Goal: Task Accomplishment & Management: Manage account settings

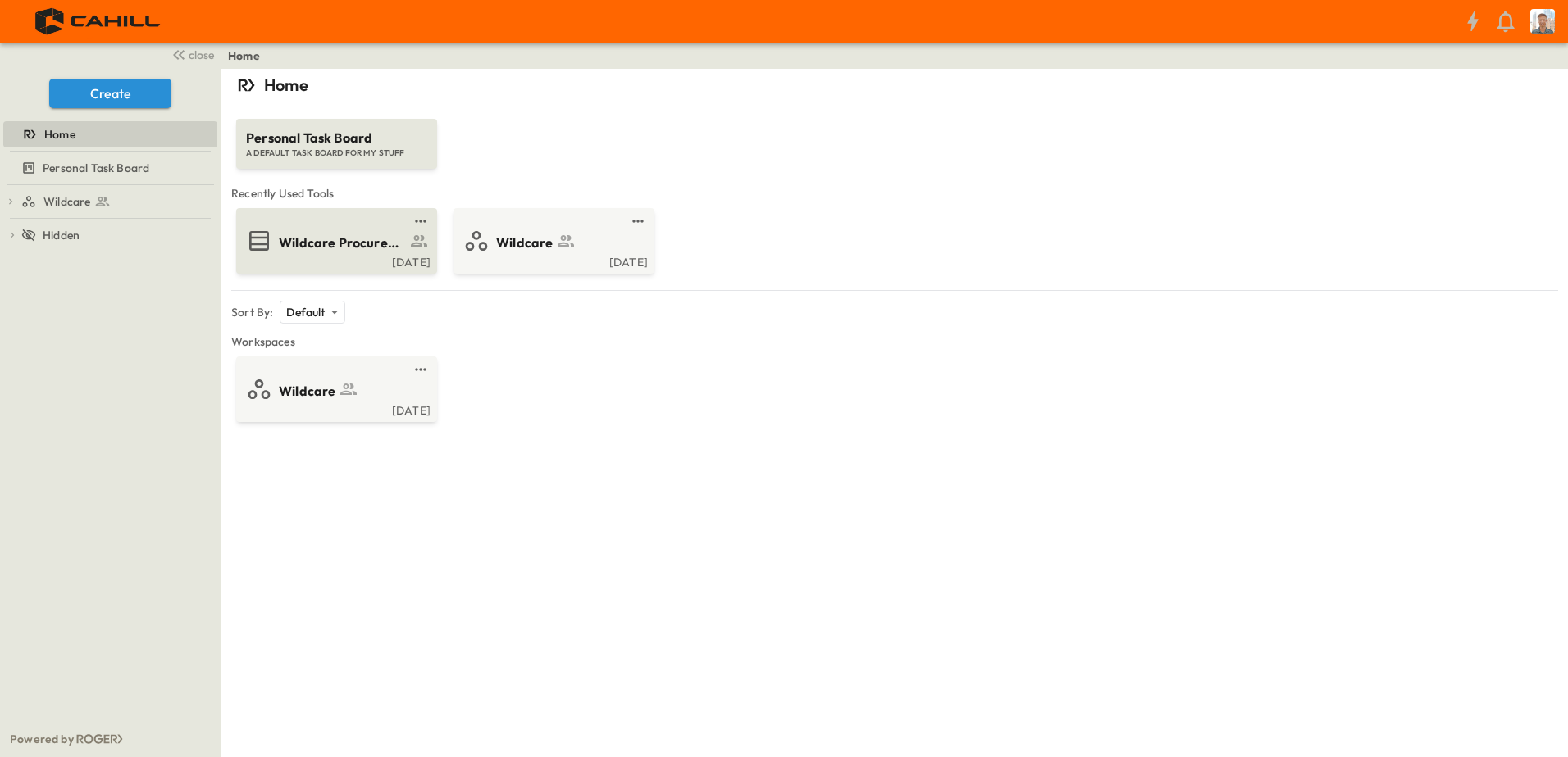
click at [368, 248] on span "Wildcare Procurement Log" at bounding box center [343, 243] width 127 height 19
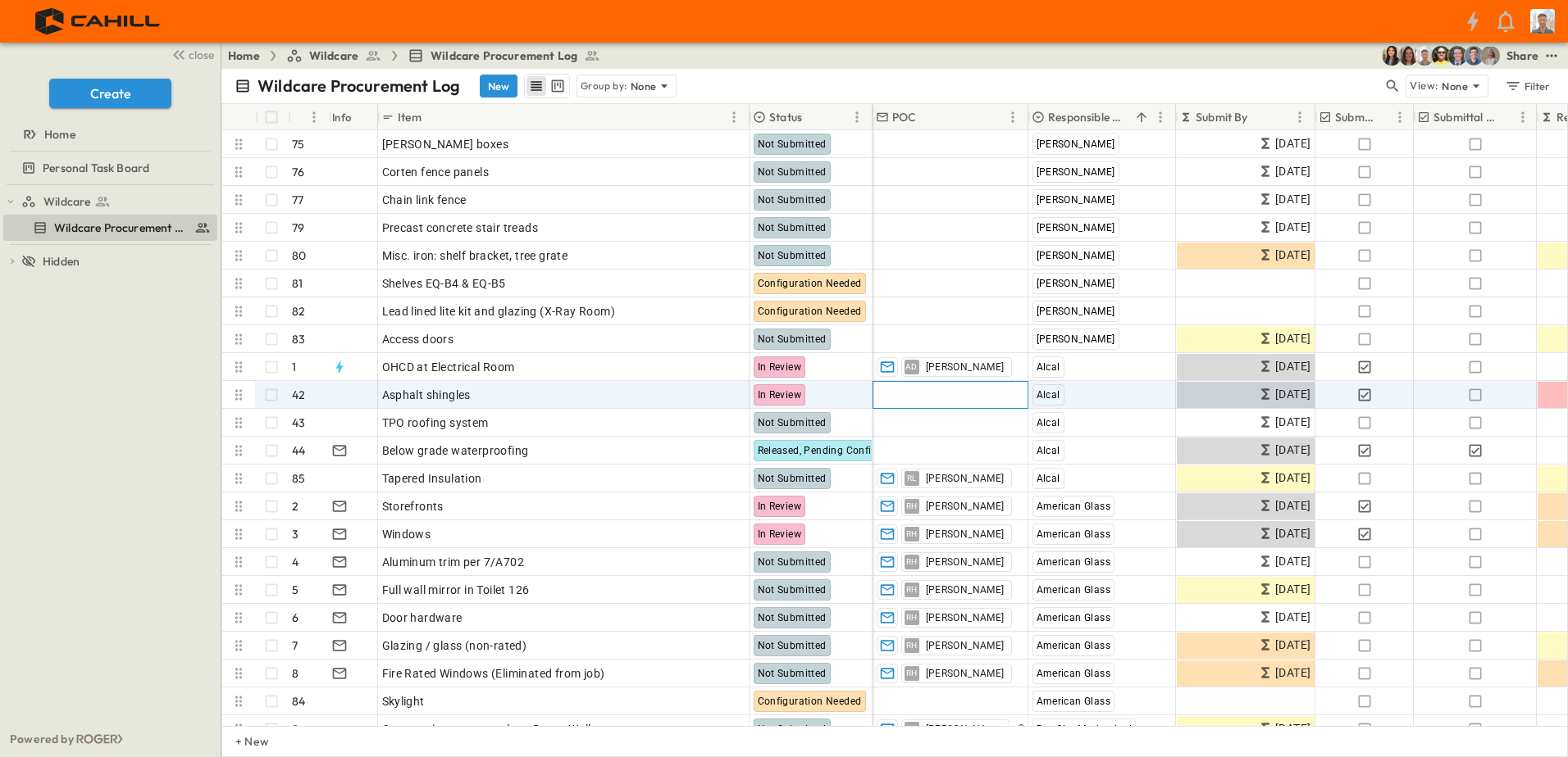
click at [929, 392] on span "Add Contact" at bounding box center [909, 395] width 67 height 16
click at [122, 396] on div "Wildcare Wildcare Procurement Log To pick up a draggable item, press the space …" at bounding box center [110, 452] width 220 height 536
click at [902, 394] on span "Add Contact" at bounding box center [909, 395] width 67 height 16
type input "*"
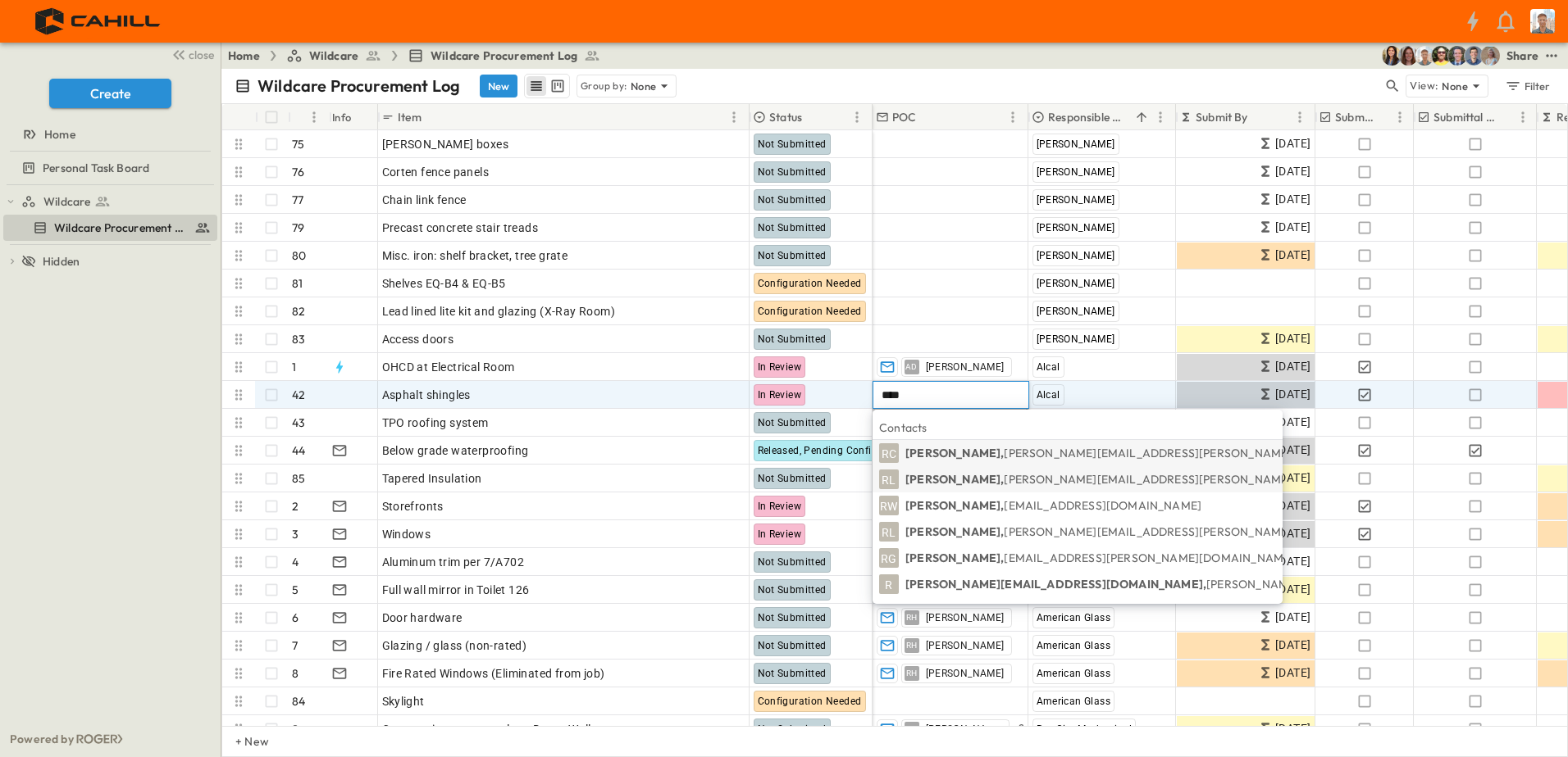
type input "****"
click at [1003, 475] on span "[PERSON_NAME][EMAIL_ADDRESS][PERSON_NAME][DOMAIN_NAME]" at bounding box center [1194, 480] width 383 height 15
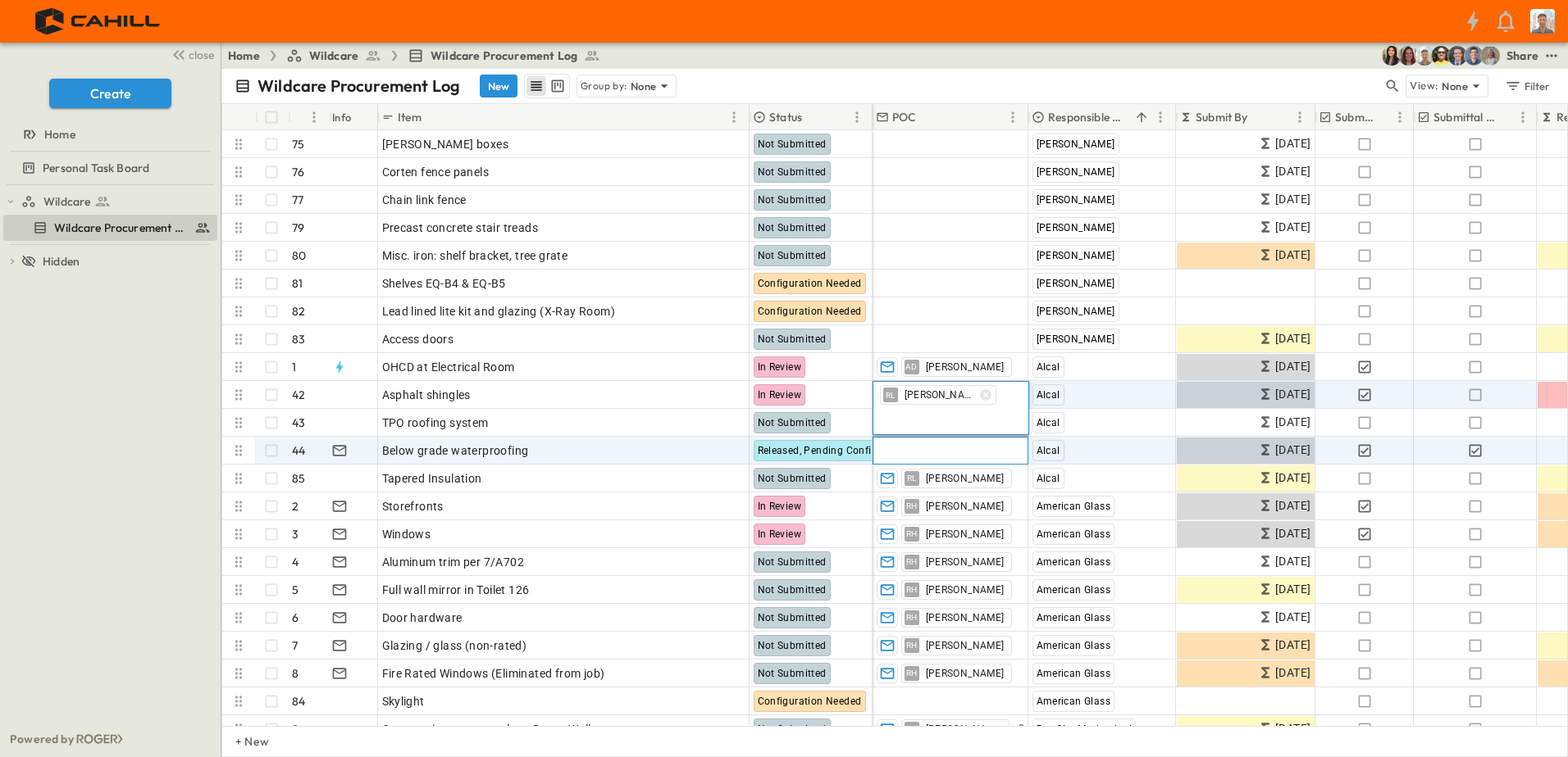
click at [938, 454] on span "Add Contact" at bounding box center [909, 450] width 67 height 16
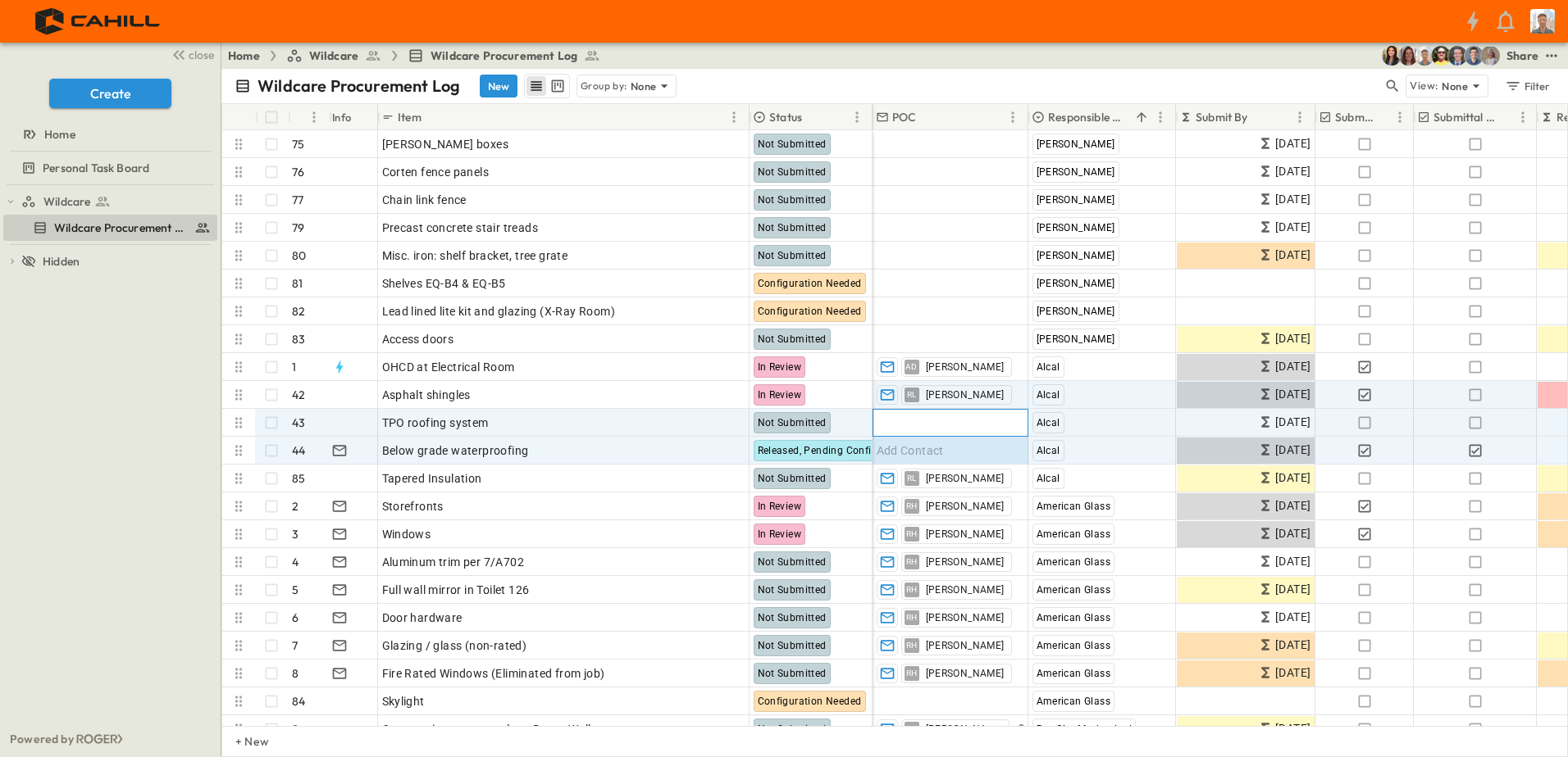
click at [912, 424] on span "Add Contact" at bounding box center [909, 422] width 67 height 16
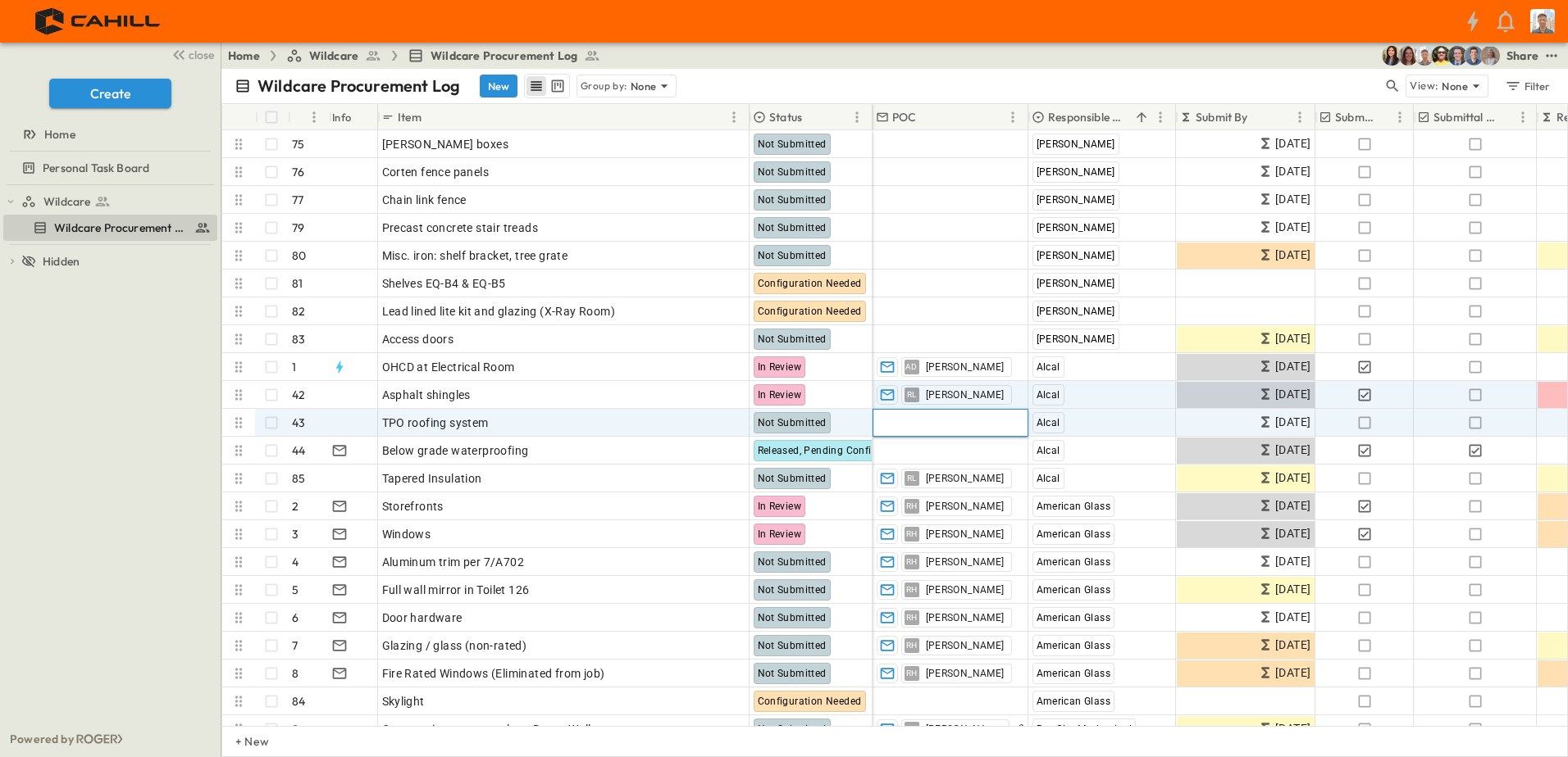
type input "*"
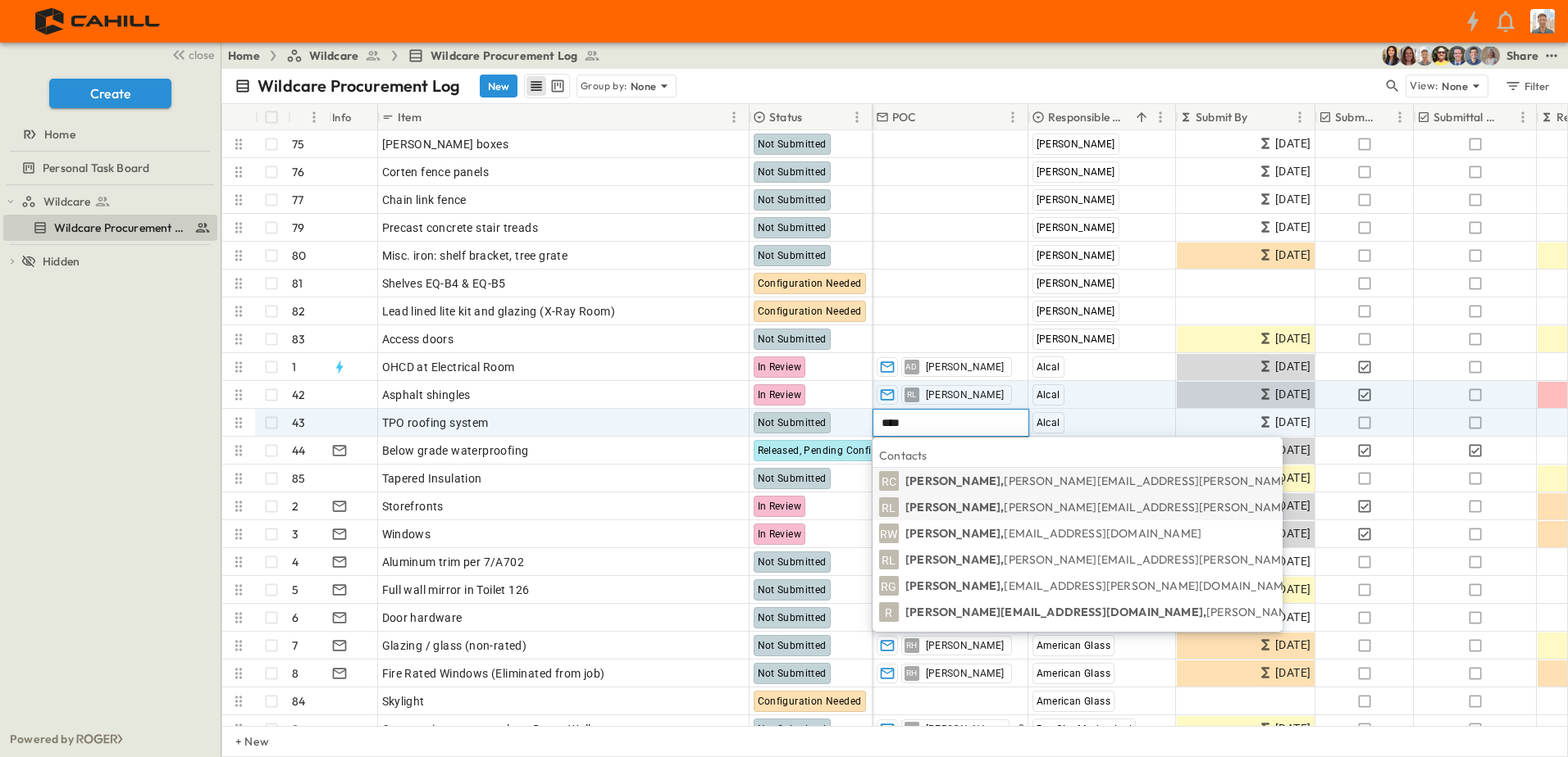
type input "****"
click at [1003, 506] on span "[PERSON_NAME][EMAIL_ADDRESS][PERSON_NAME][DOMAIN_NAME]" at bounding box center [1194, 508] width 383 height 15
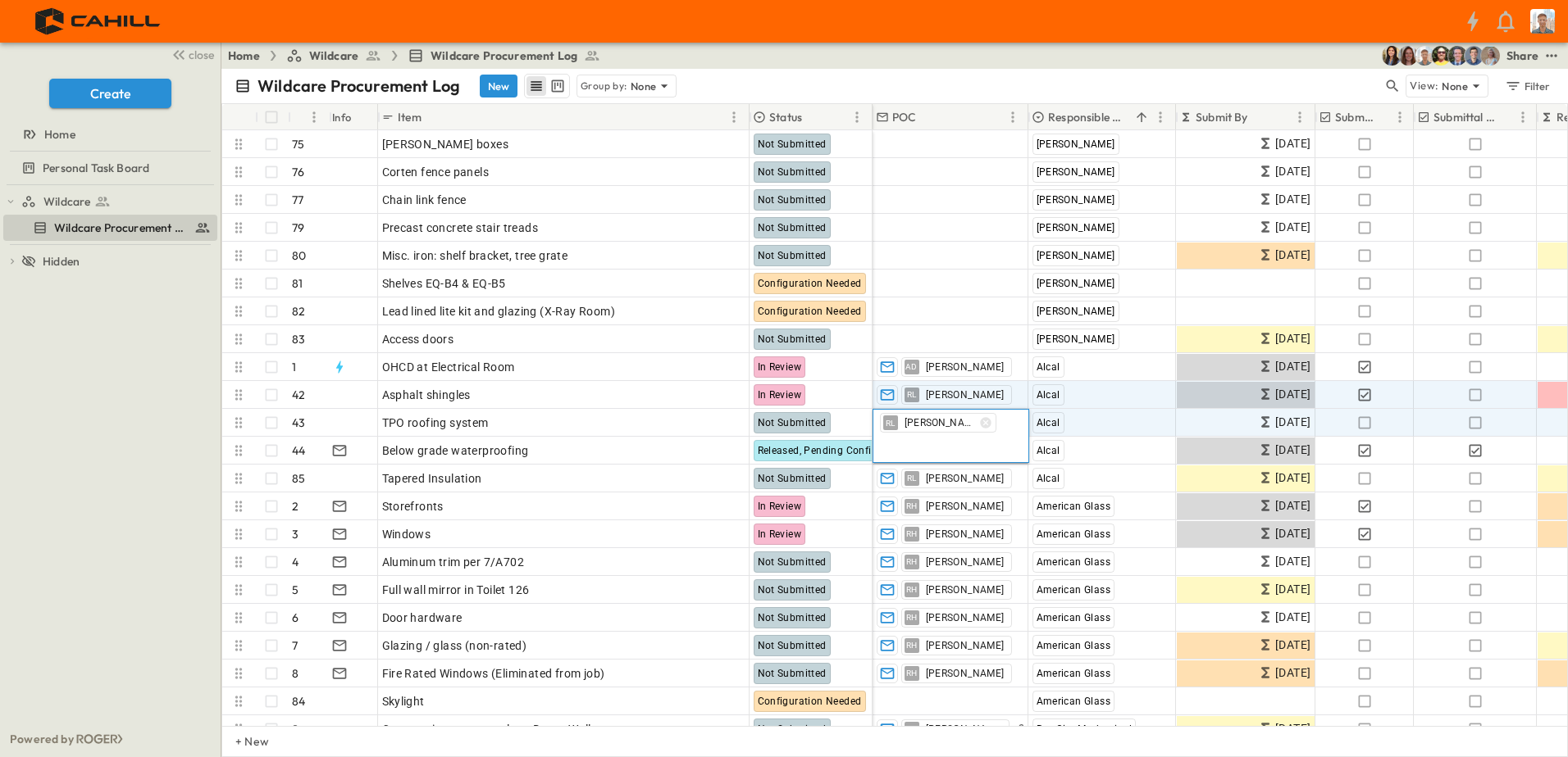
click at [1002, 454] on div "[PERSON_NAME]" at bounding box center [950, 435] width 157 height 54
click at [924, 453] on input "text" at bounding box center [912, 449] width 65 height 20
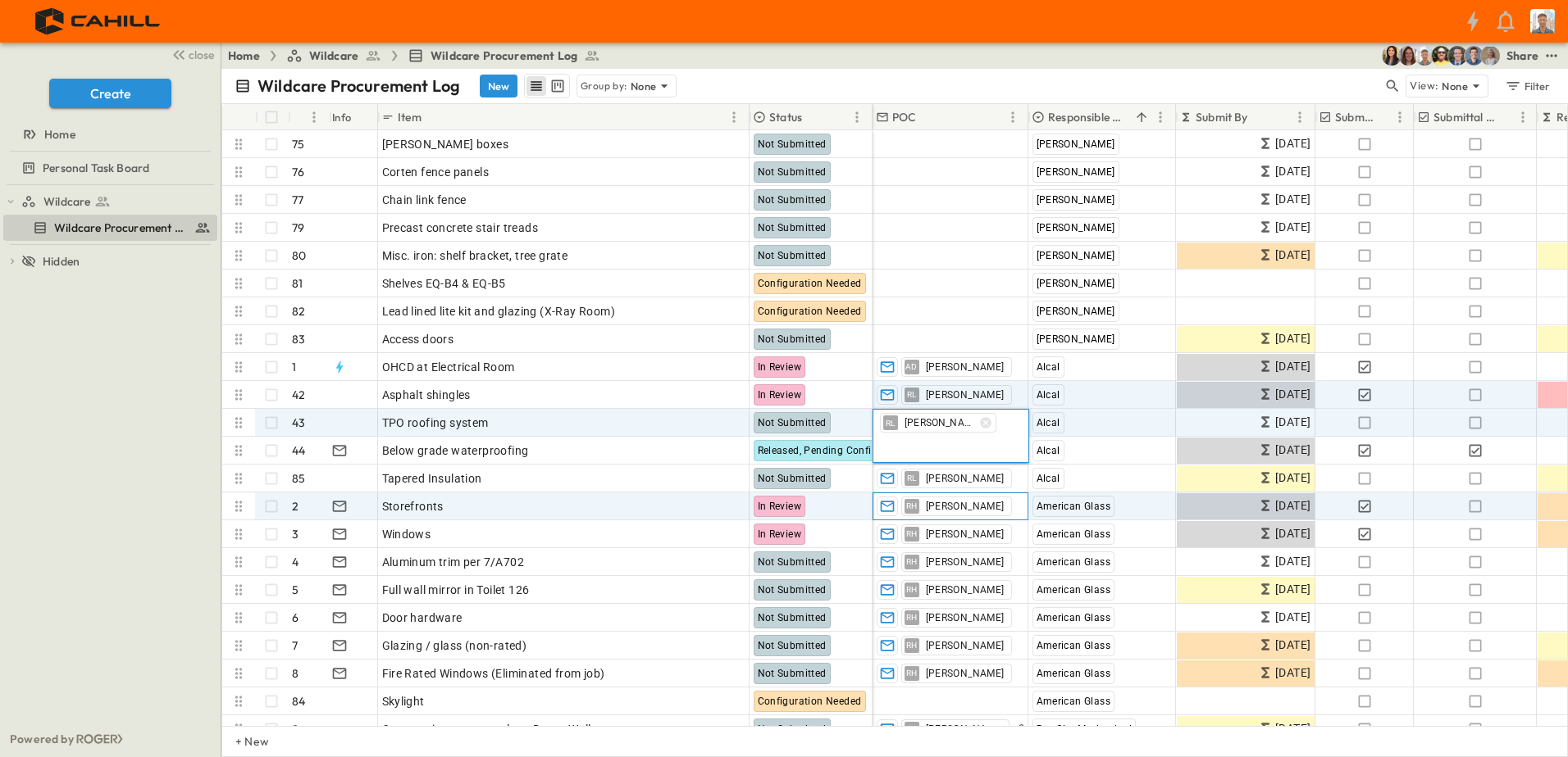
click at [1005, 496] on div "RH [PERSON_NAME]" at bounding box center [950, 507] width 154 height 27
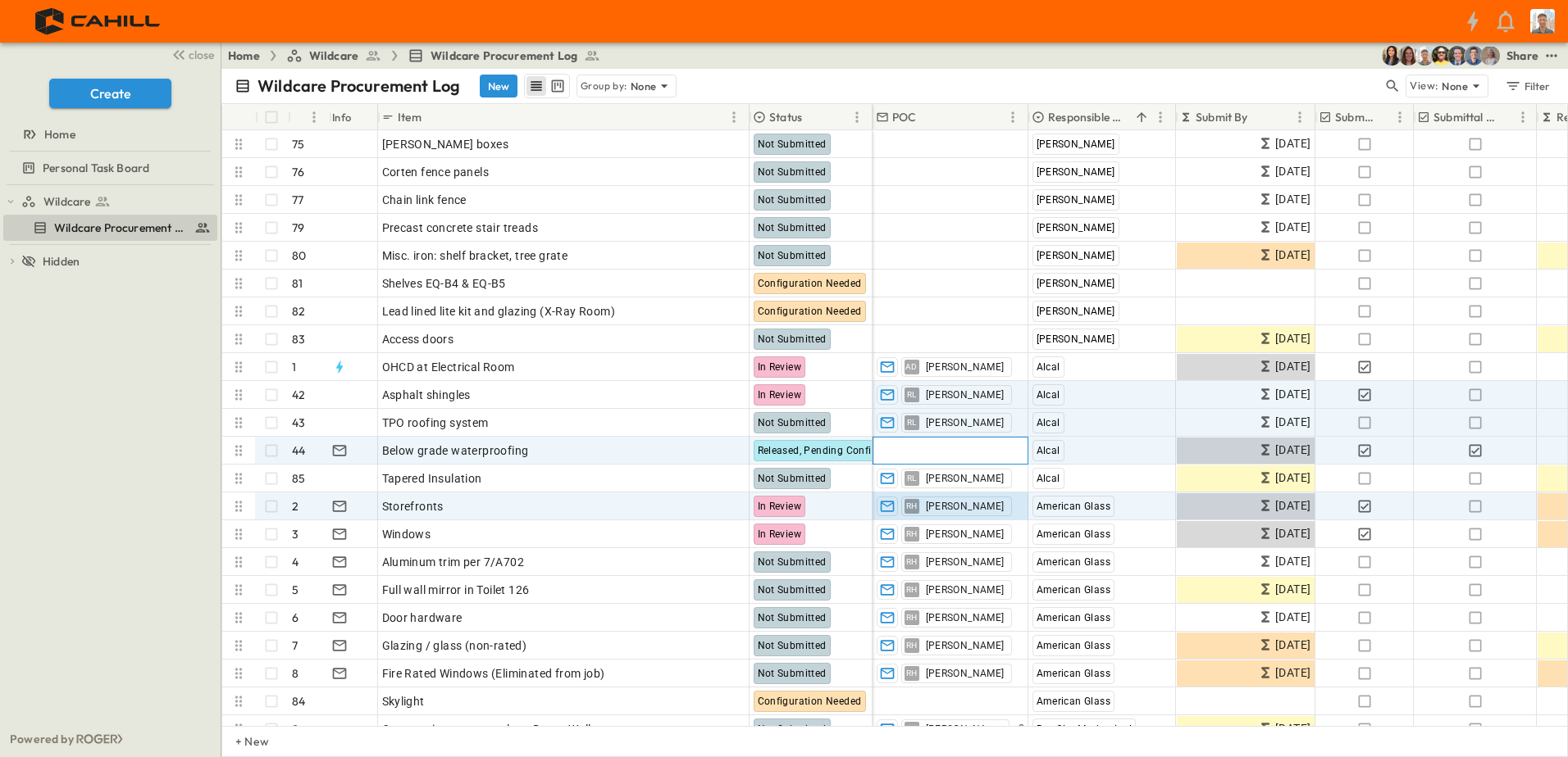
click at [983, 451] on div "Add Contact" at bounding box center [950, 451] width 154 height 27
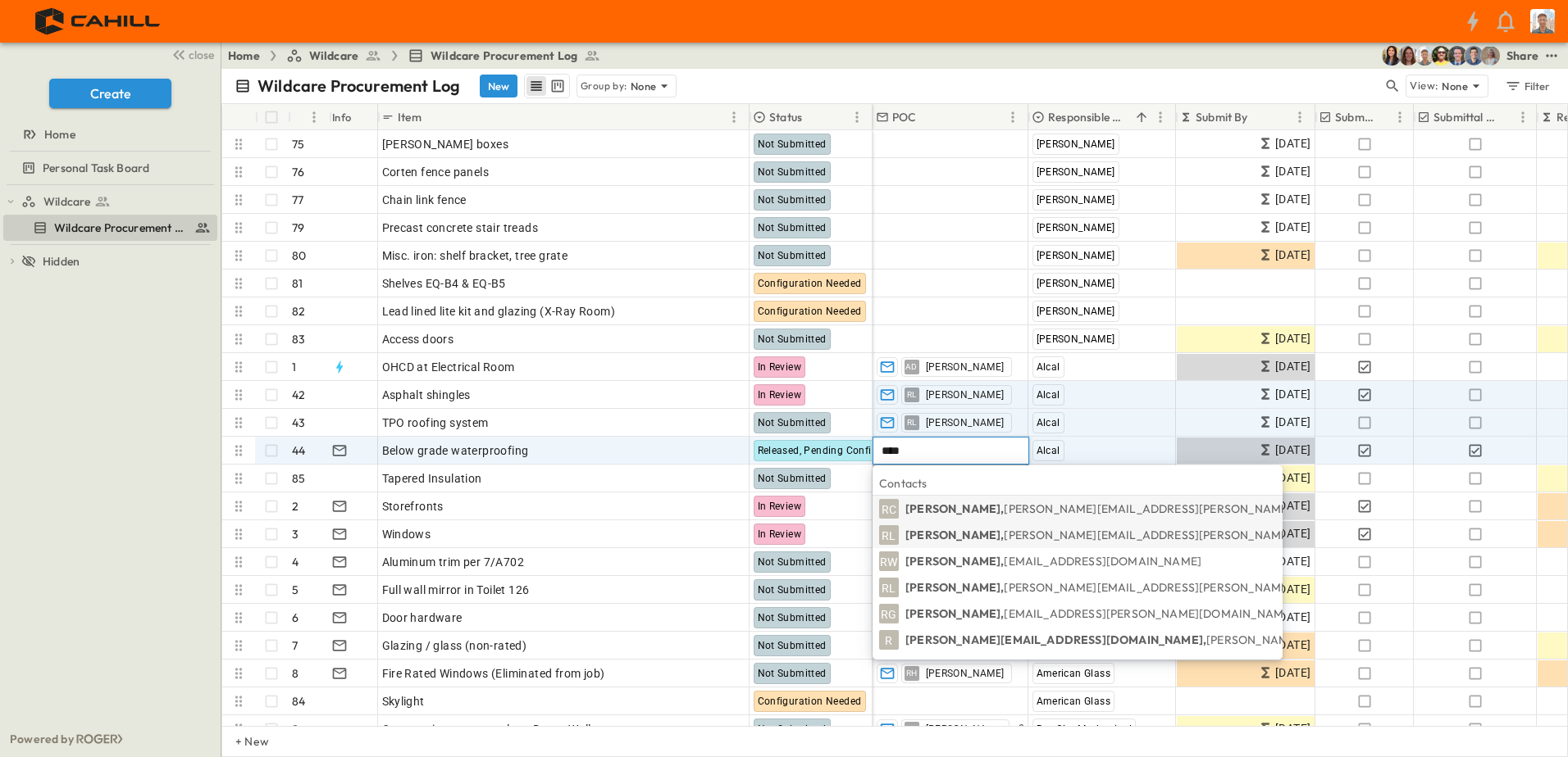
type input "****"
click at [936, 535] on p "[PERSON_NAME], [PERSON_NAME][EMAIL_ADDRESS][PERSON_NAME][DOMAIN_NAME]" at bounding box center [1147, 534] width 482 height 16
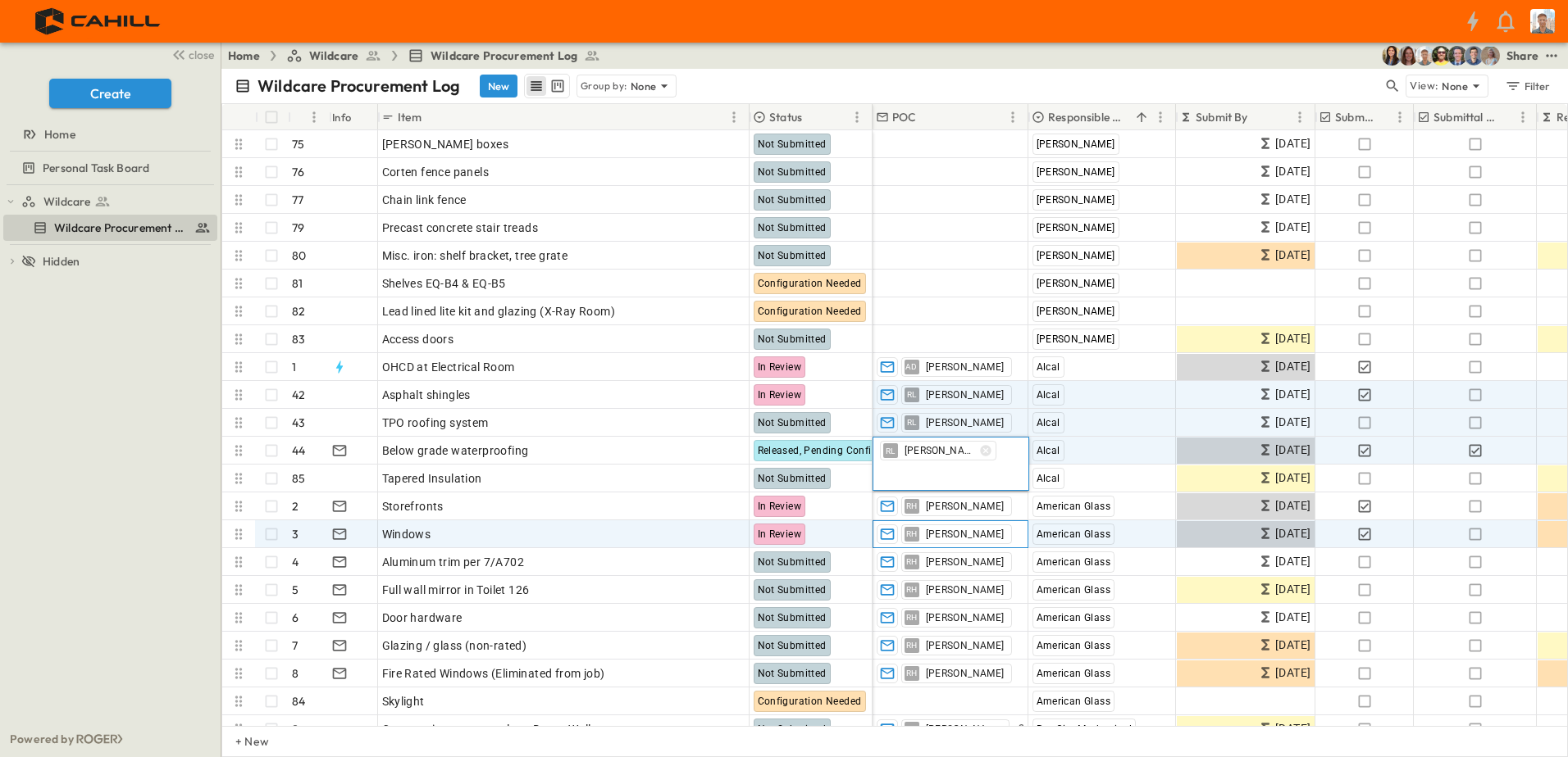
click at [1009, 525] on div "RH [PERSON_NAME]" at bounding box center [950, 534] width 154 height 27
click at [87, 388] on div "Wildcare Wildcare Procurement Log To pick up a draggable item, press the space …" at bounding box center [110, 452] width 220 height 536
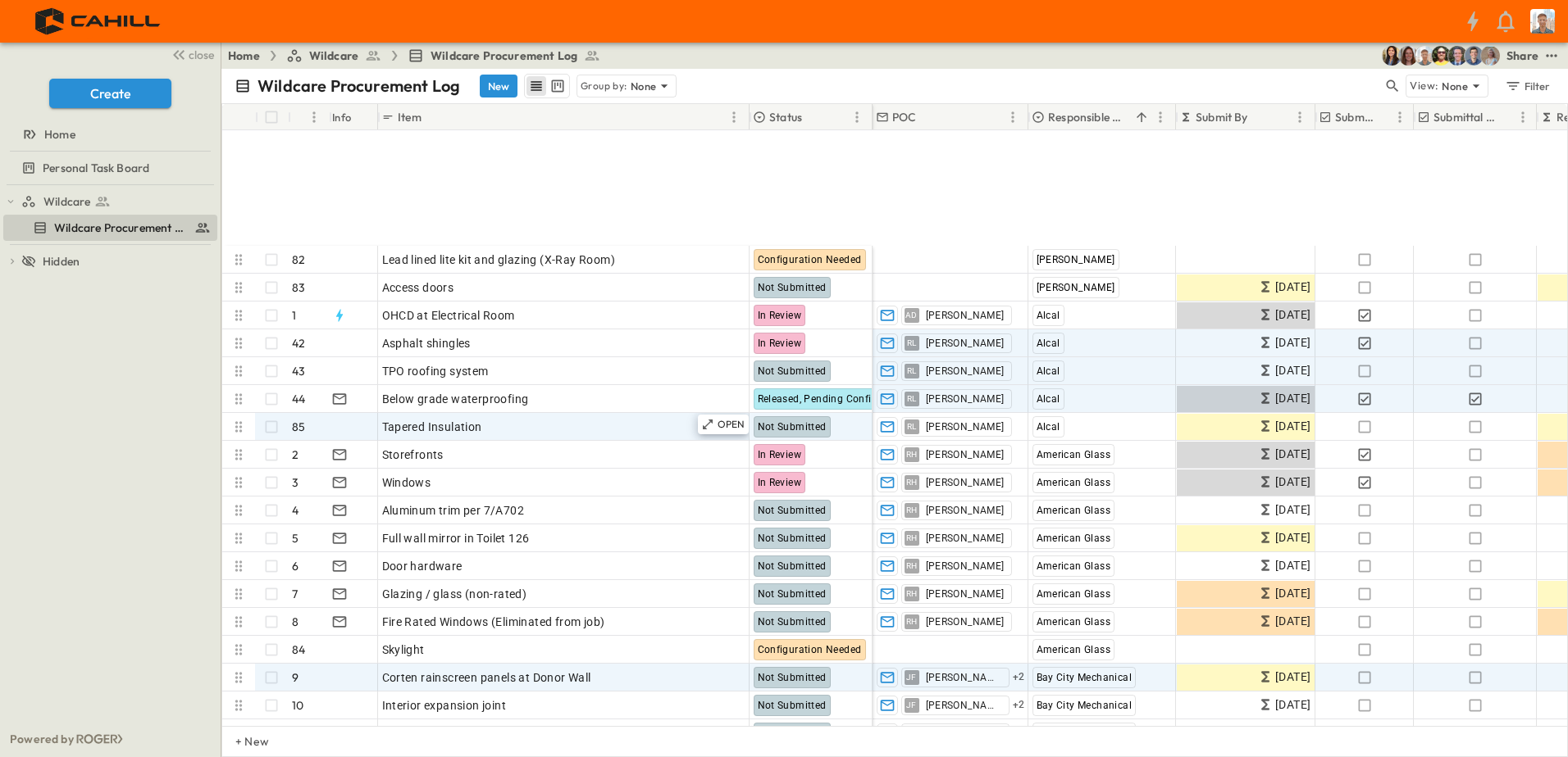
scroll to position [246, 0]
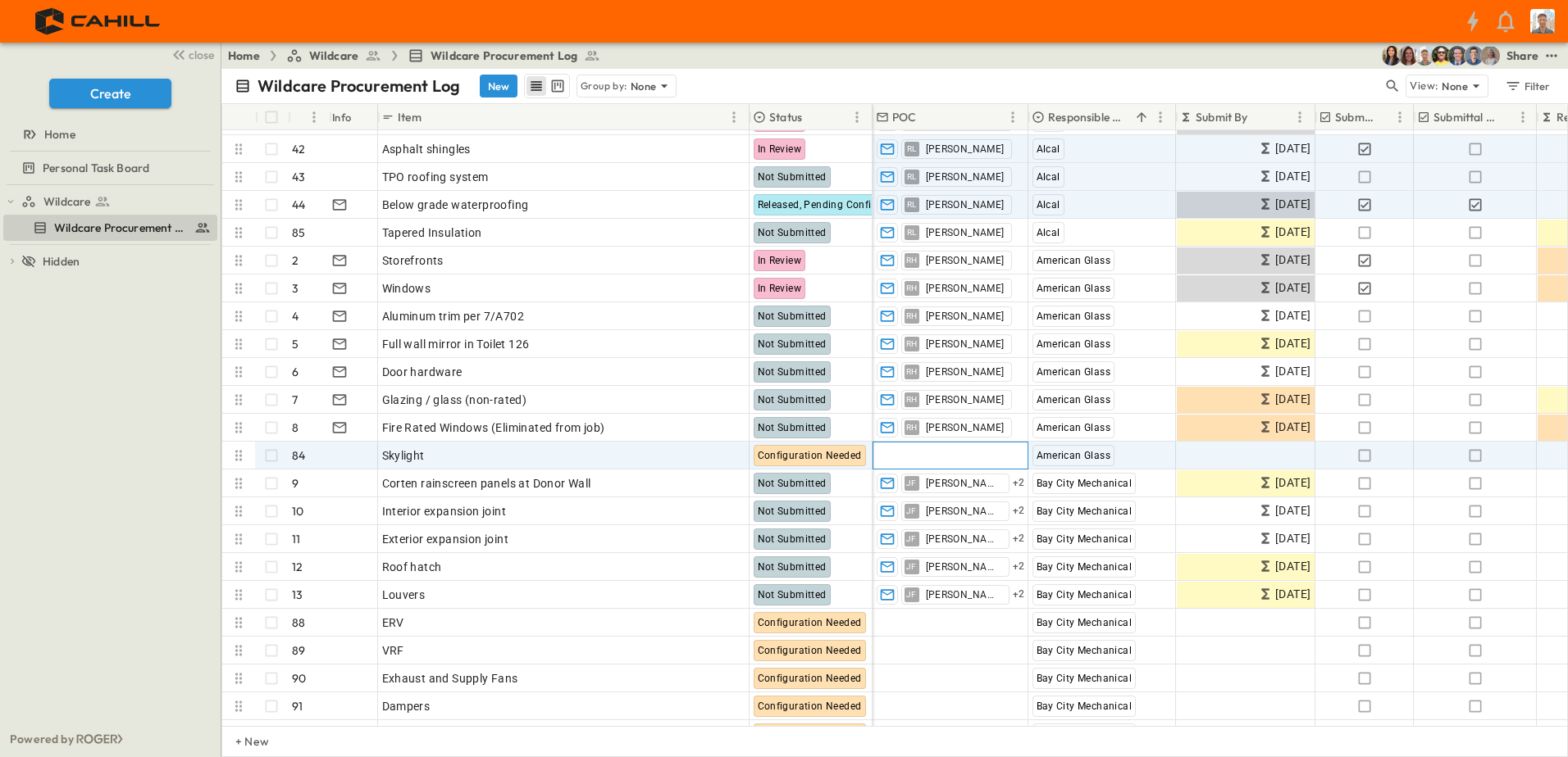
click at [912, 454] on span "Add Contact" at bounding box center [909, 455] width 67 height 16
type input "*"
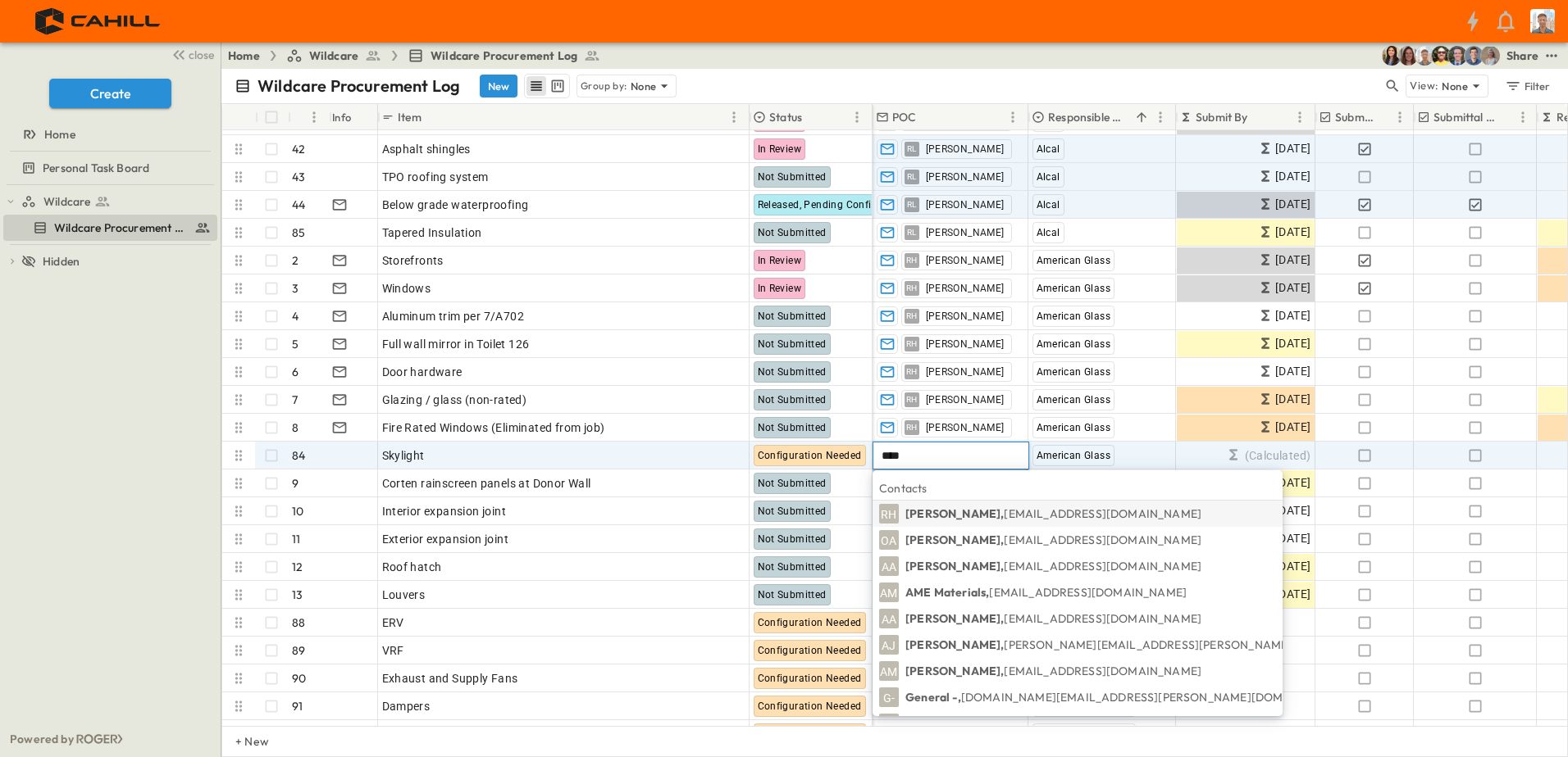
type input "****"
click at [942, 514] on p "[PERSON_NAME], [PERSON_NAME][EMAIL_ADDRESS][DOMAIN_NAME]" at bounding box center [1054, 513] width 296 height 16
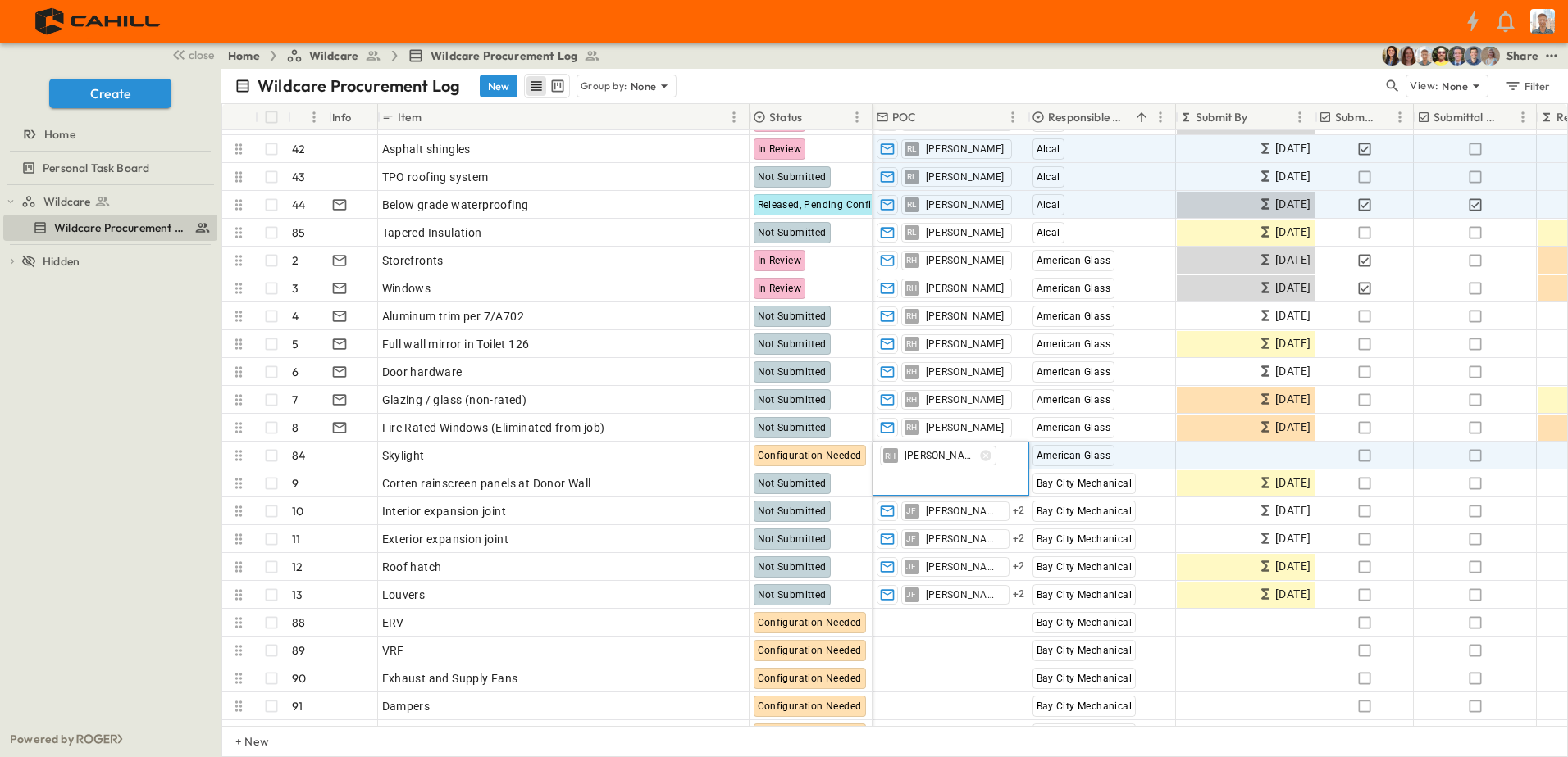
click at [116, 455] on div "Wildcare Wildcare Procurement Log To pick up a draggable item, press the space …" at bounding box center [110, 452] width 220 height 536
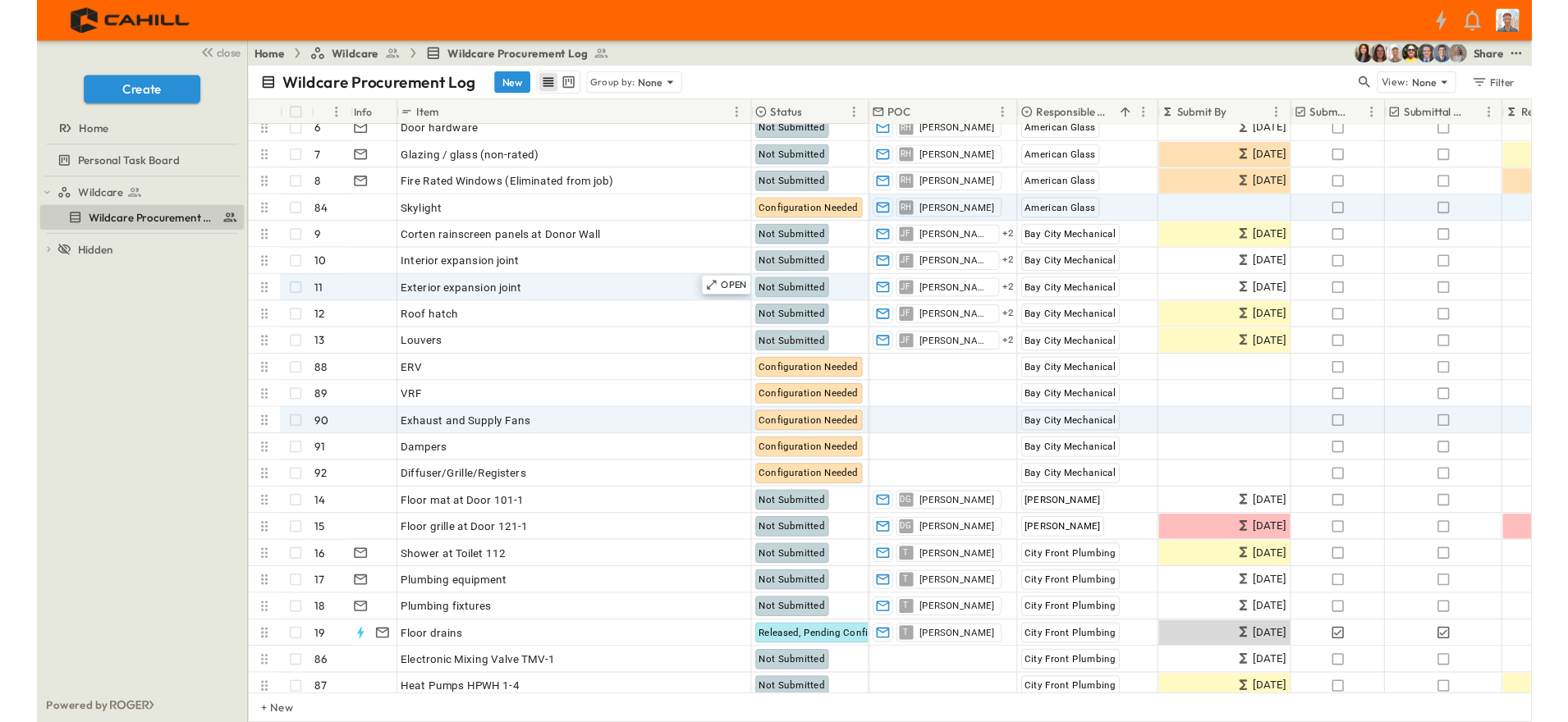
scroll to position [410, 0]
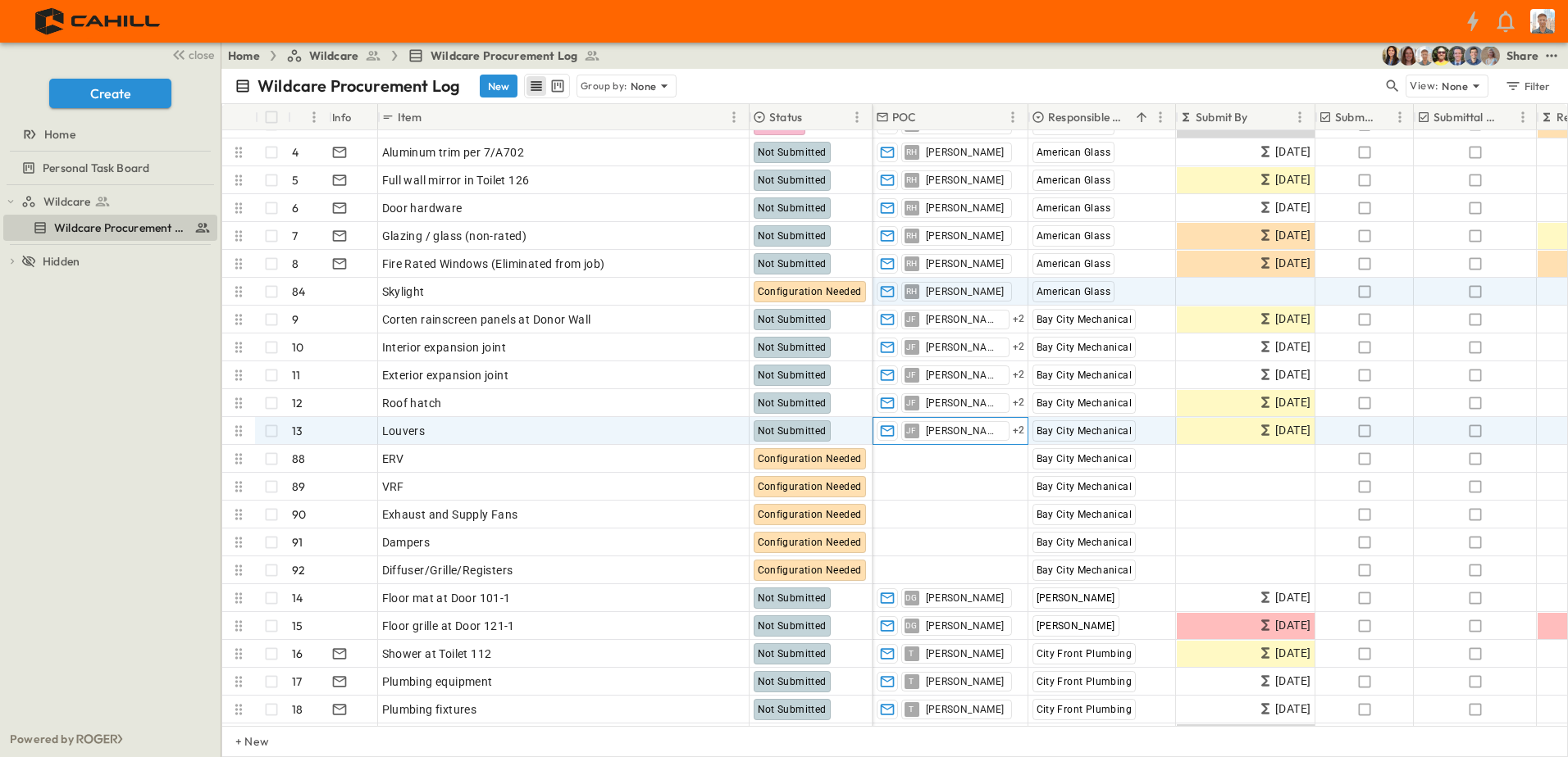
click at [1013, 433] on span "+ 2" at bounding box center [1018, 431] width 12 height 16
click at [1008, 431] on div at bounding box center [950, 431] width 154 height 26
click at [141, 399] on div "Wildcare Wildcare Procurement Log To pick up a draggable item, press the space …" at bounding box center [110, 452] width 220 height 536
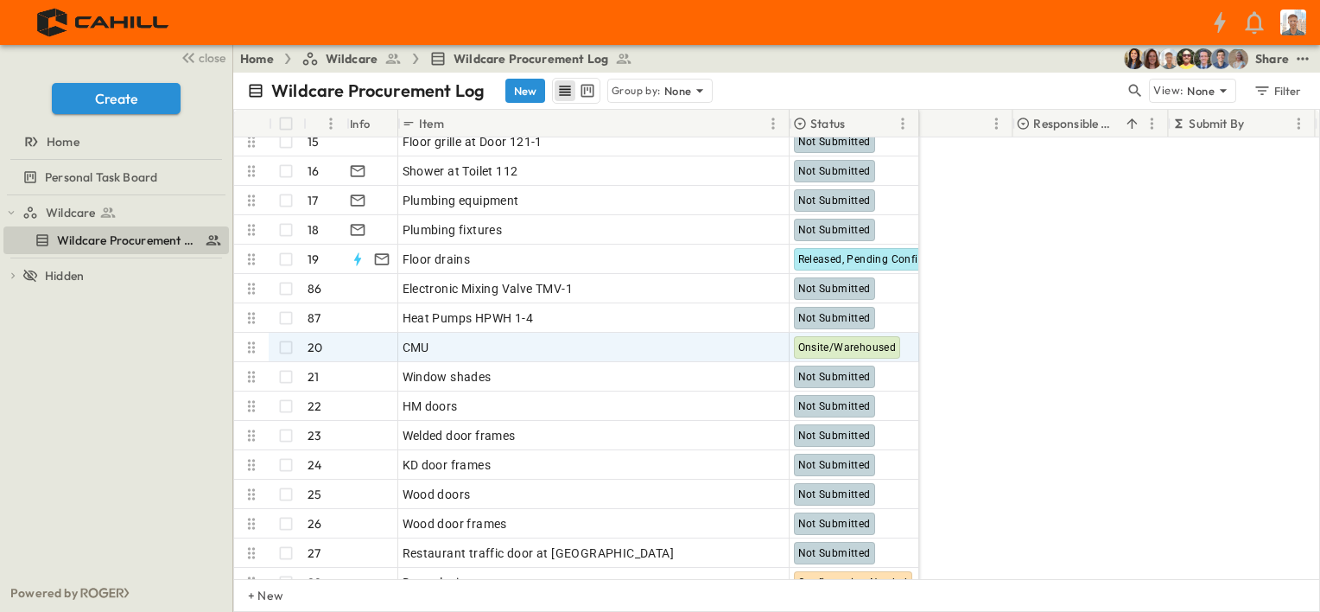
scroll to position [950, 0]
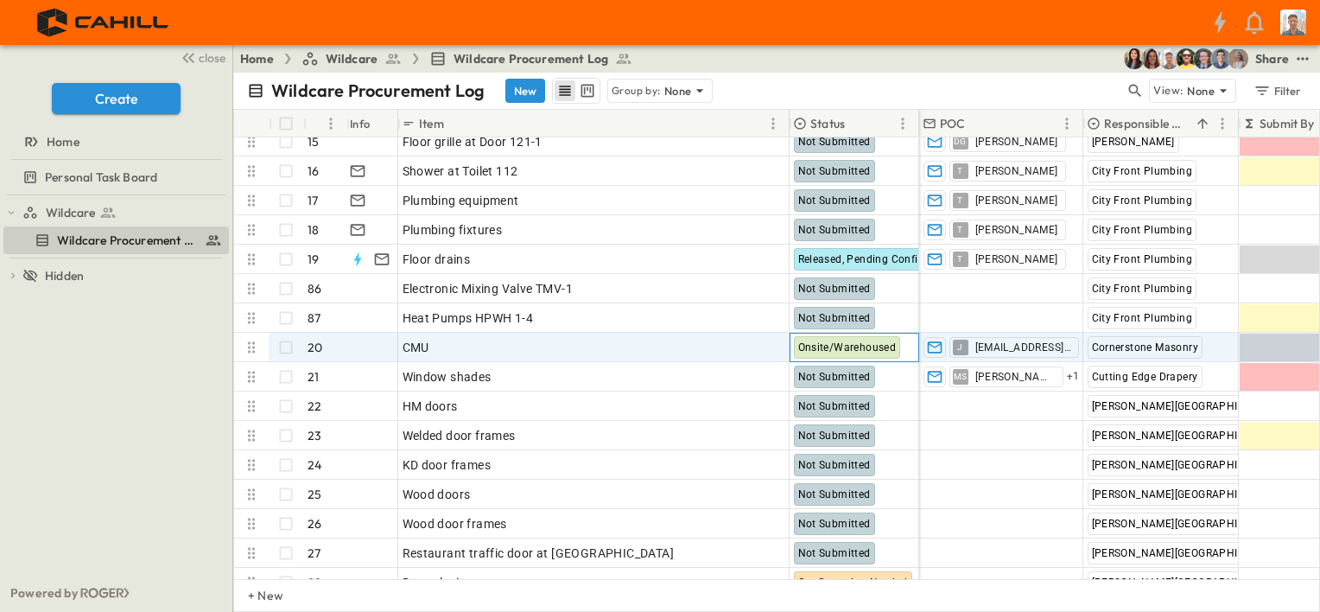
click at [832, 343] on span "Onsite/Warehoused" at bounding box center [847, 347] width 98 height 12
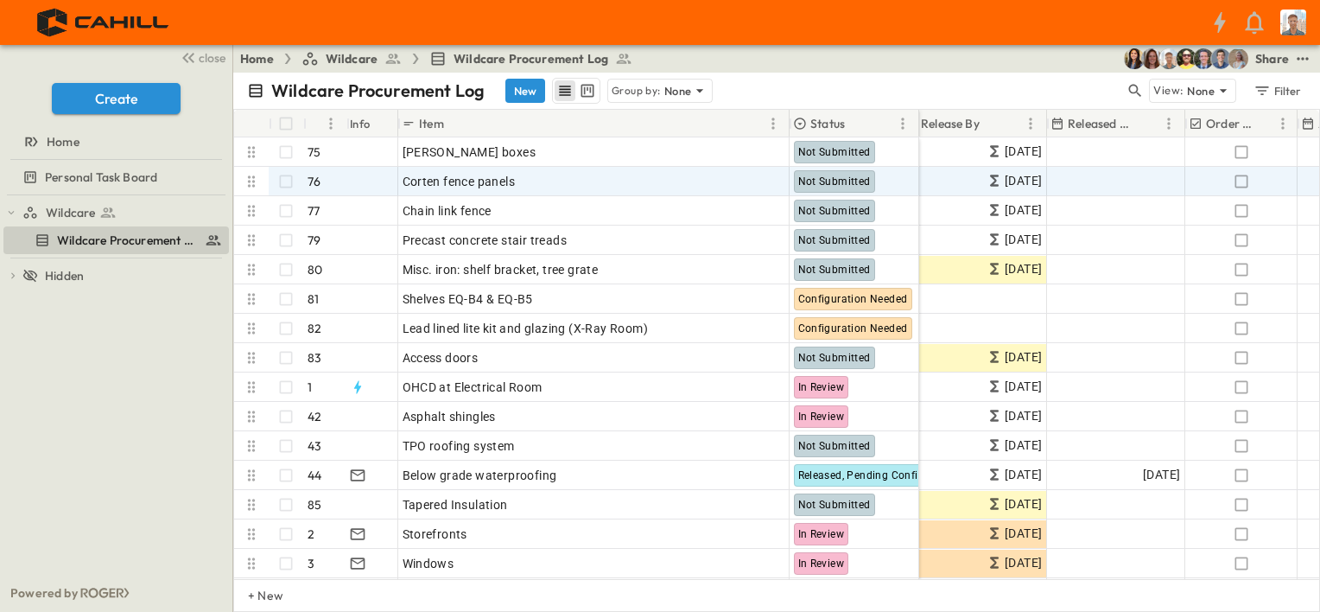
scroll to position [0, 691]
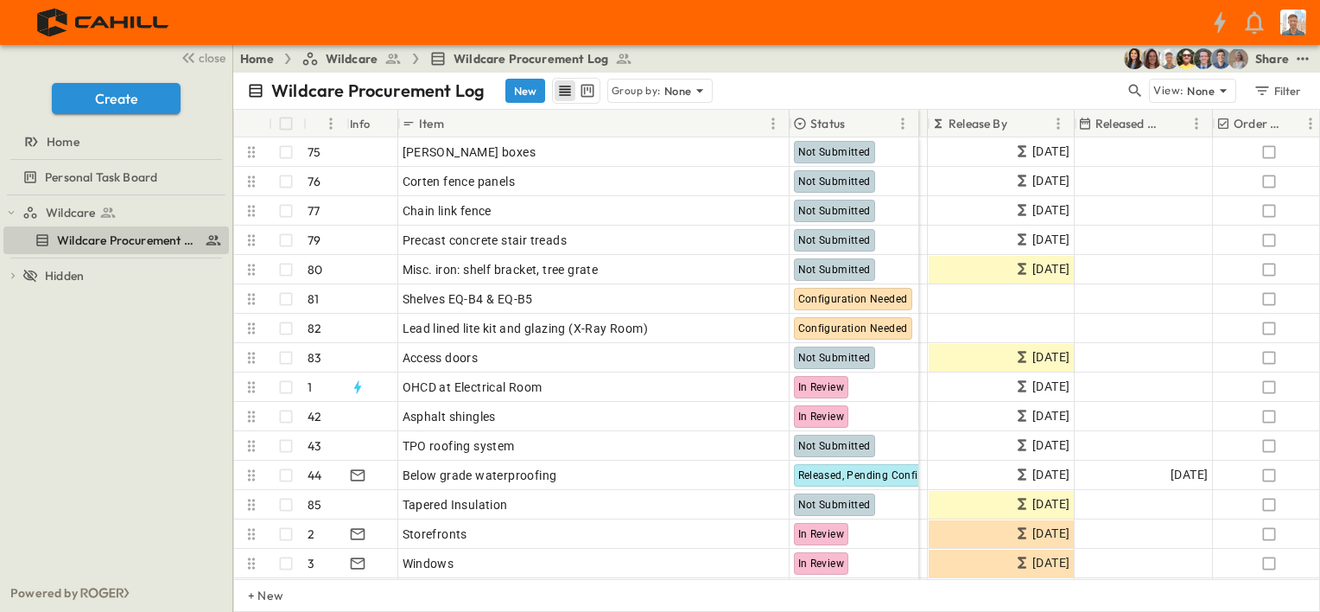
click at [1001, 117] on p "Release By" at bounding box center [977, 123] width 59 height 17
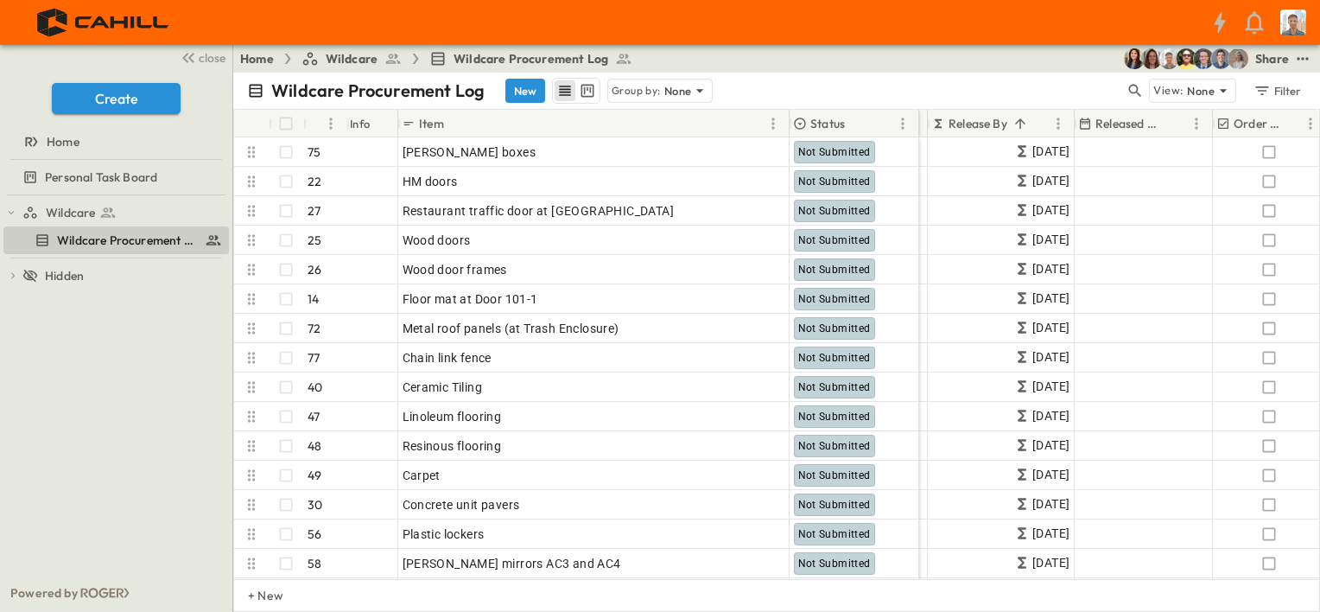
click at [1018, 120] on icon "Sort" at bounding box center [1020, 123] width 10 height 10
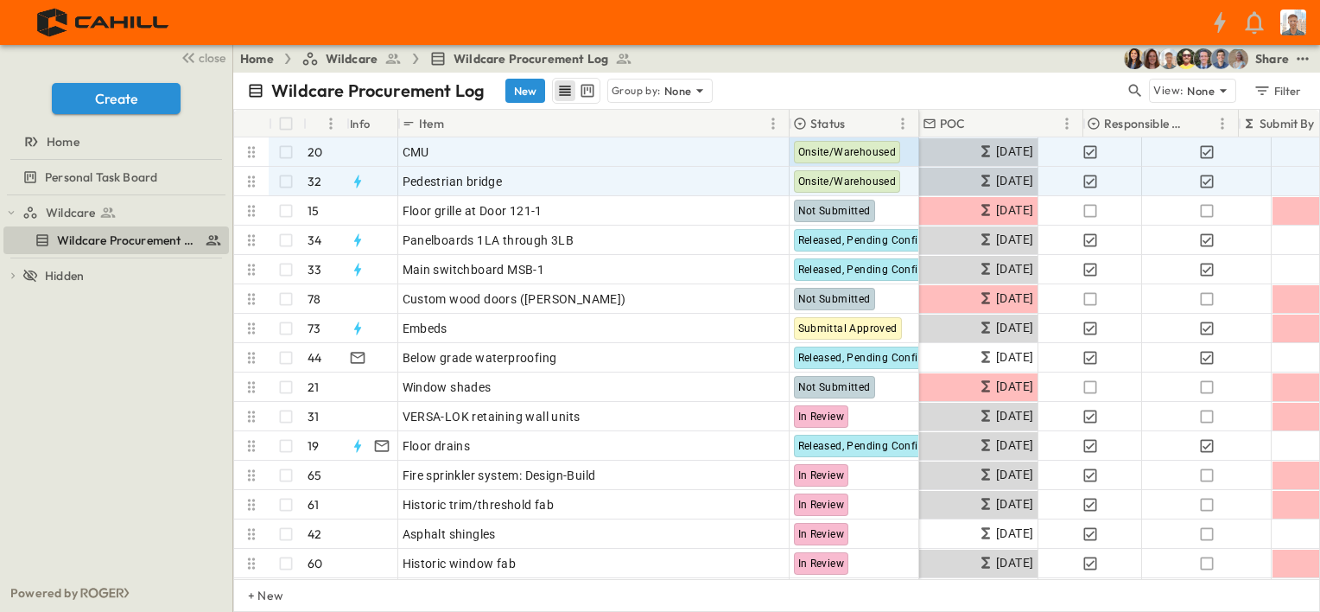
scroll to position [0, 0]
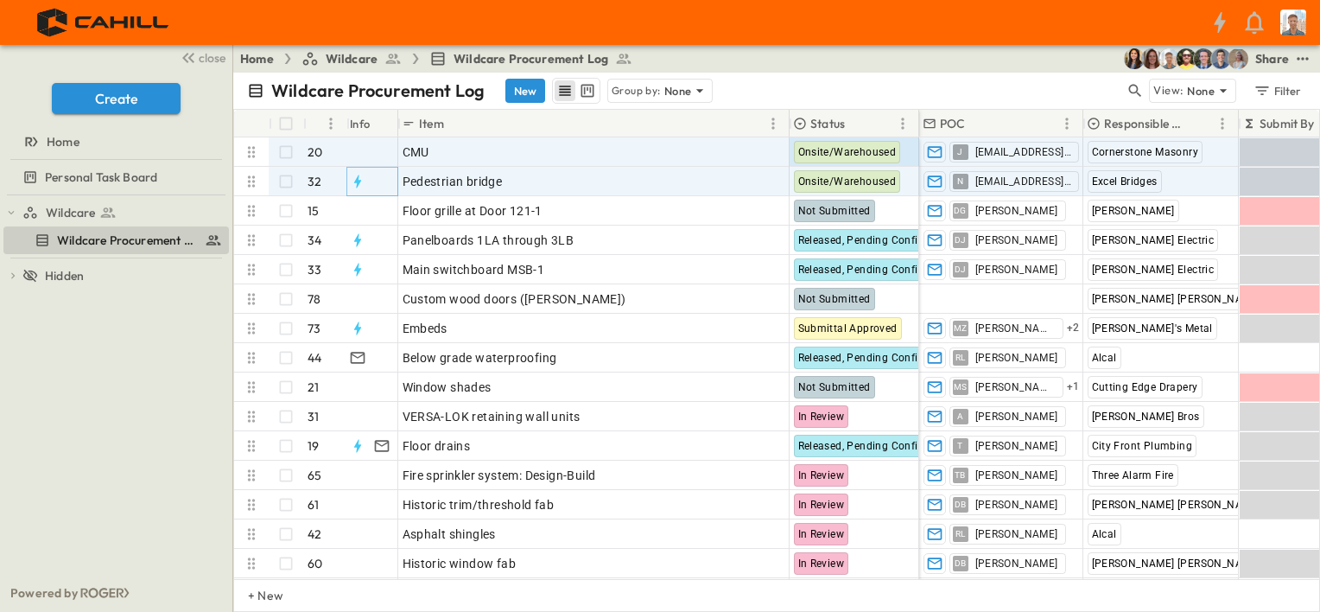
click at [358, 181] on icon "button" at bounding box center [356, 180] width 7 height 13
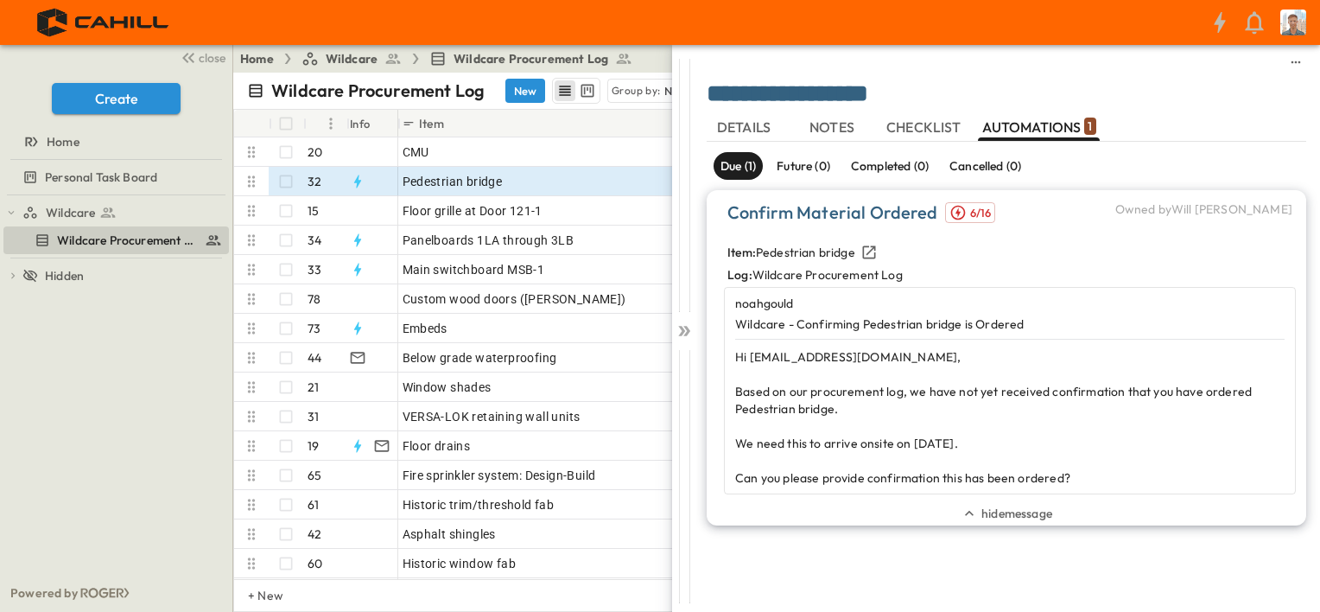
click at [1297, 63] on icon "sidedrawer-menu" at bounding box center [1296, 62] width 14 height 14
click at [653, 52] on div "Home Wildcare Wildcare Procurement Log Share" at bounding box center [776, 59] width 1087 height 28
click at [683, 327] on icon at bounding box center [684, 330] width 17 height 17
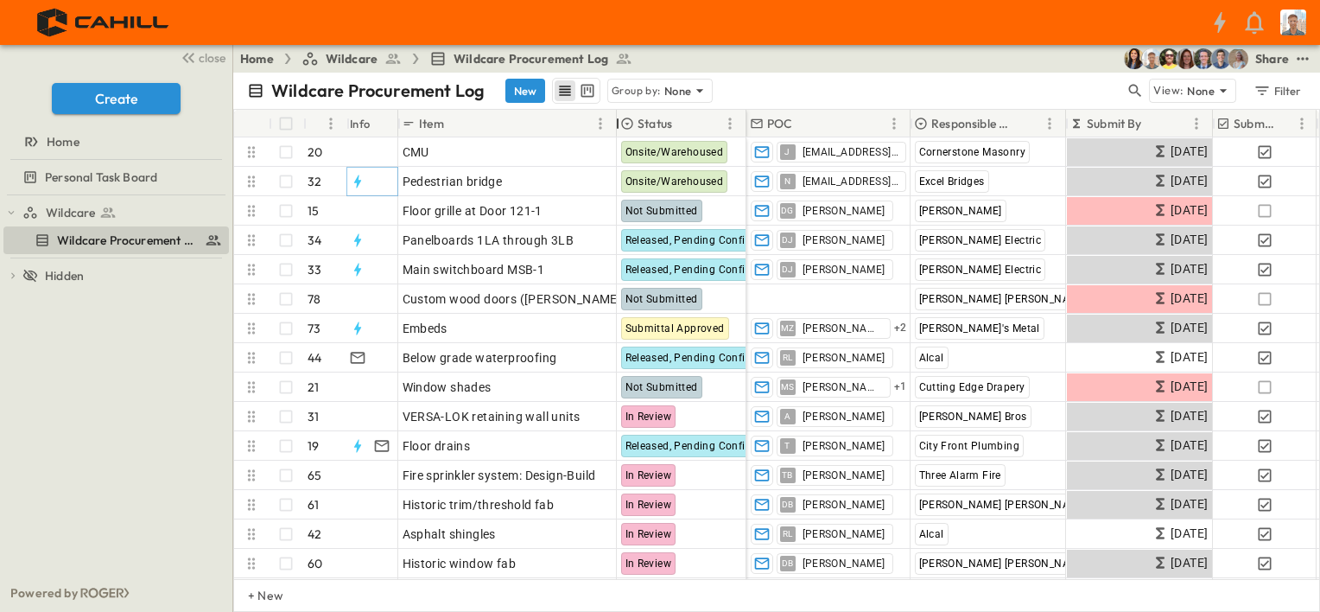
drag, startPoint x: 790, startPoint y: 114, endPoint x: 617, endPoint y: 123, distance: 173.0
click at [617, 123] on div at bounding box center [617, 123] width 17 height 48
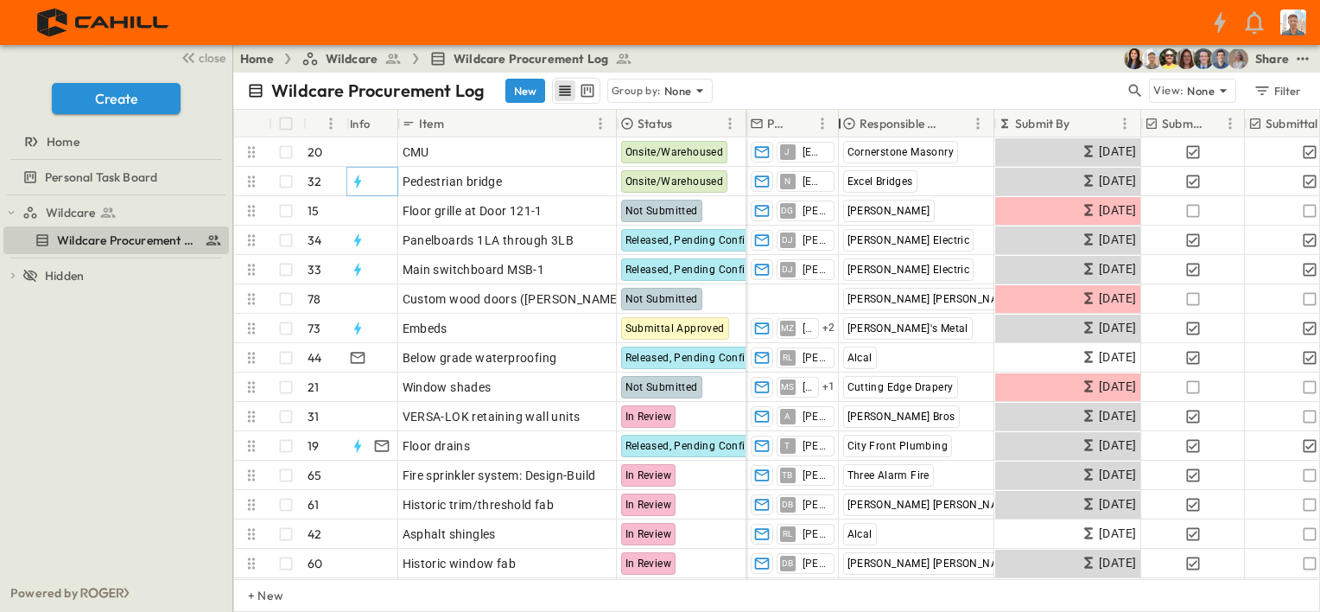
drag, startPoint x: 909, startPoint y: 117, endPoint x: 837, endPoint y: 126, distance: 72.2
click at [837, 126] on div at bounding box center [839, 123] width 17 height 48
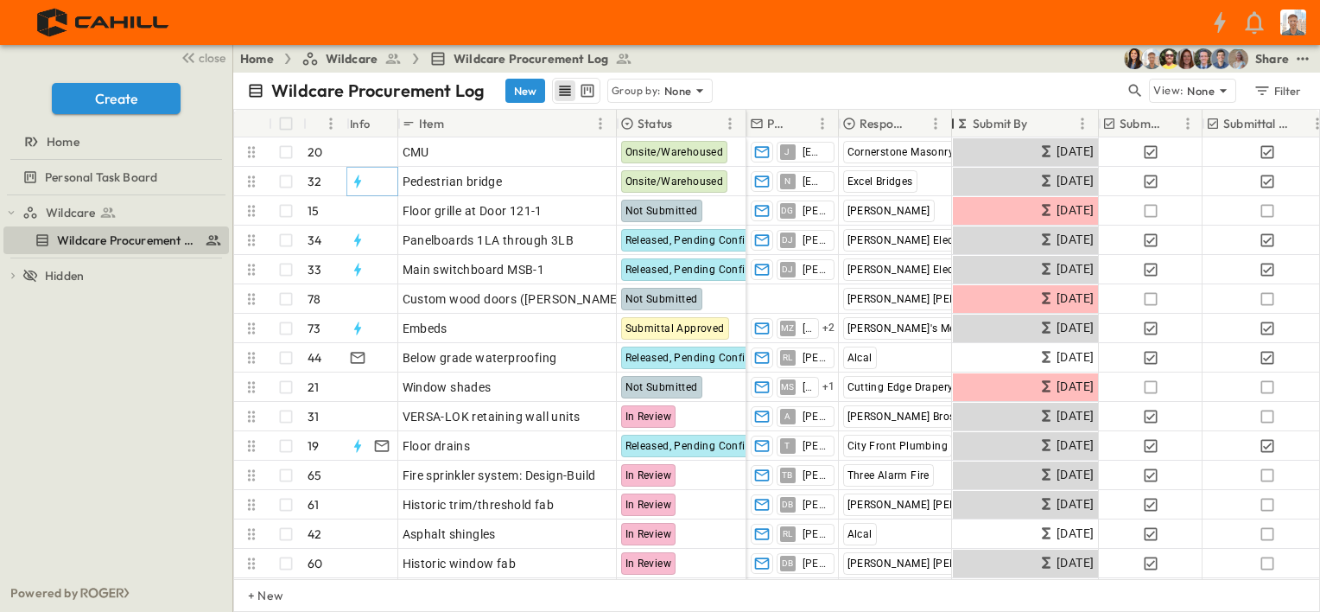
drag, startPoint x: 996, startPoint y: 118, endPoint x: 950, endPoint y: 126, distance: 46.4
click at [950, 126] on div at bounding box center [952, 123] width 17 height 48
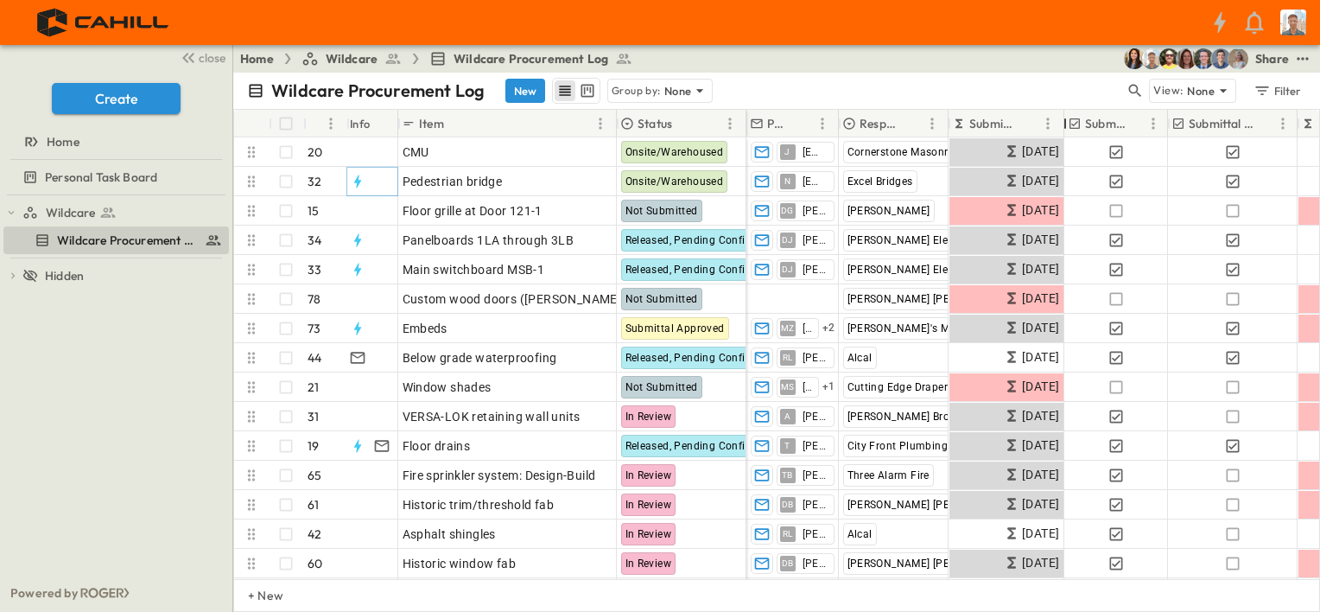
drag, startPoint x: 1095, startPoint y: 124, endPoint x: 1064, endPoint y: 127, distance: 31.3
click at [1064, 127] on div at bounding box center [1064, 123] width 17 height 48
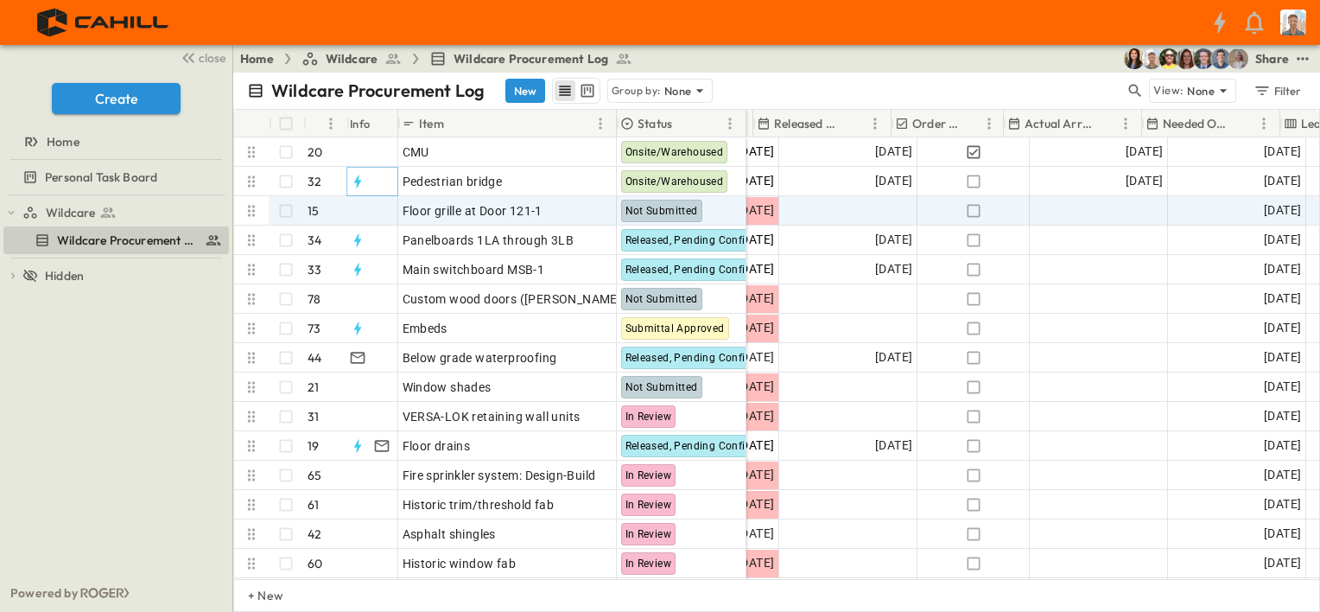
scroll to position [0, 691]
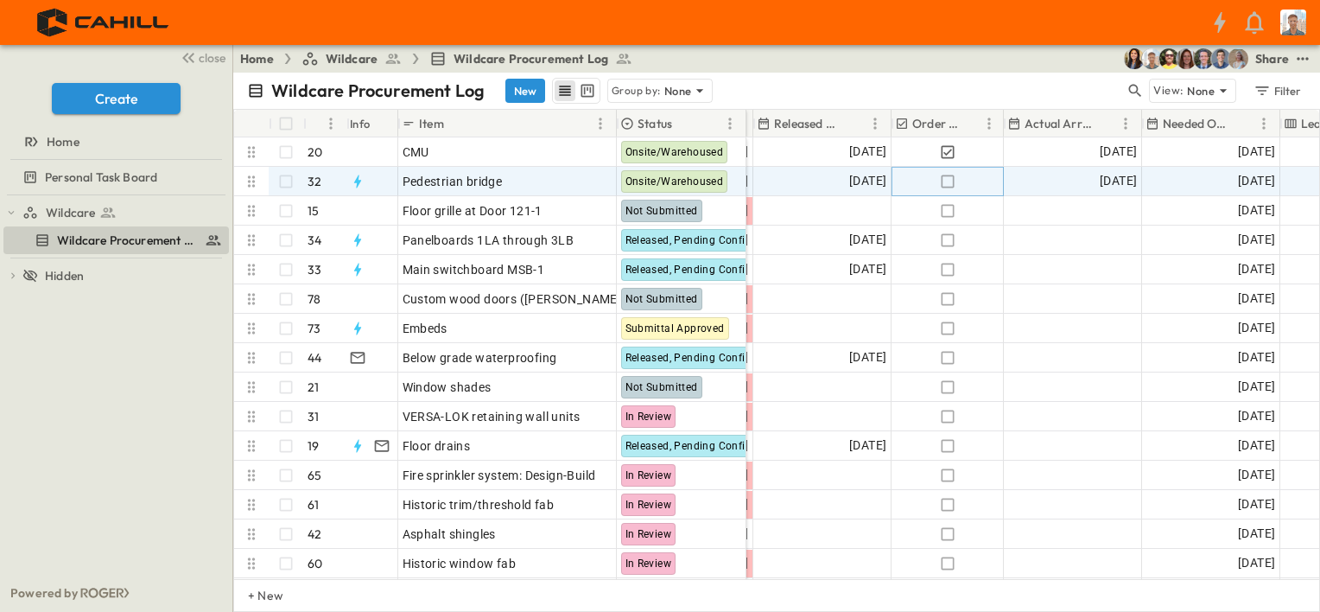
click at [948, 180] on icon "button" at bounding box center [947, 181] width 17 height 17
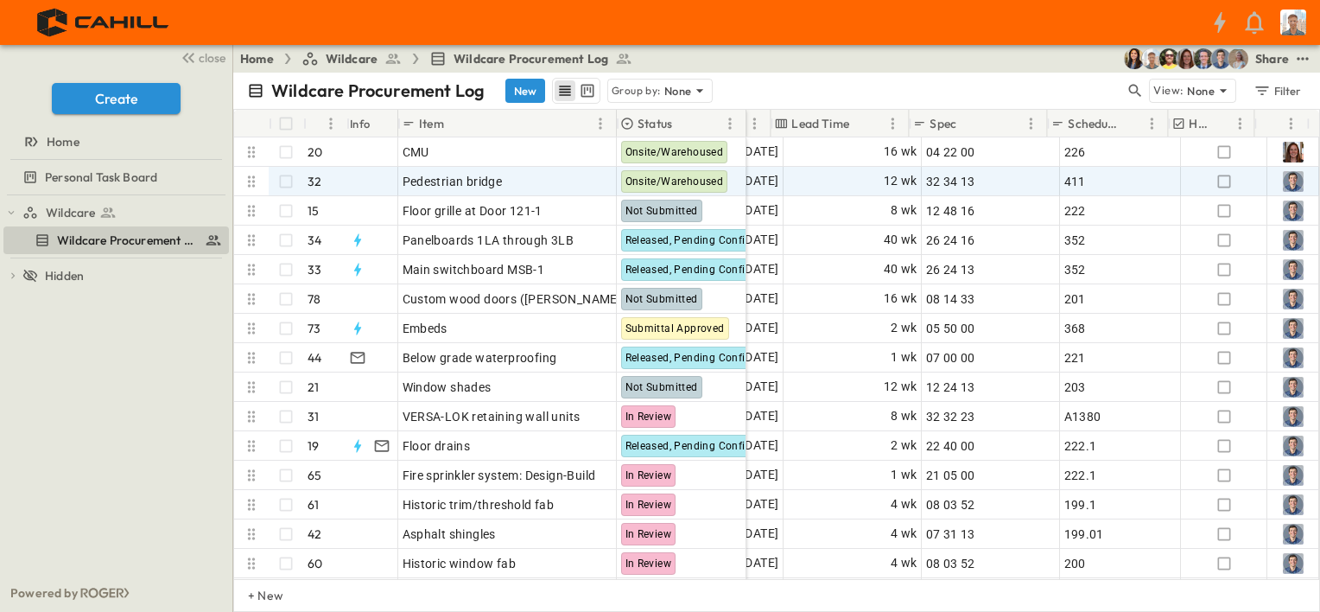
scroll to position [0, 1200]
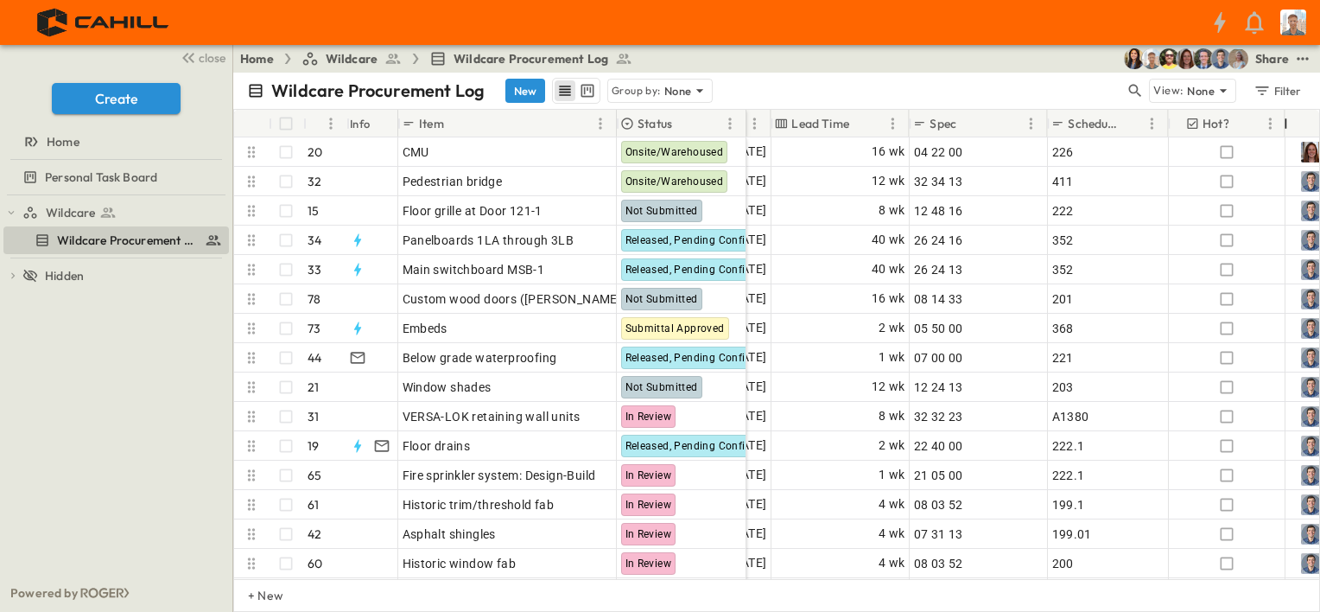
drag, startPoint x: 1257, startPoint y: 120, endPoint x: 1287, endPoint y: 126, distance: 30.8
click at [1287, 126] on div at bounding box center [1285, 123] width 17 height 48
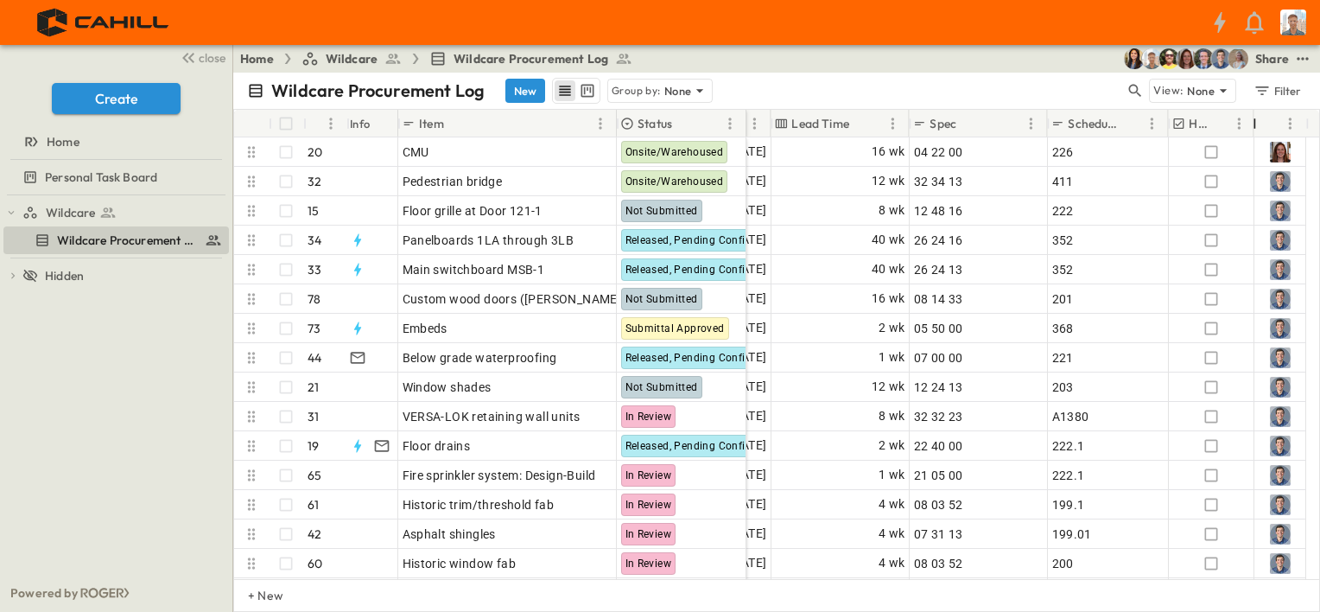
drag, startPoint x: 1286, startPoint y: 124, endPoint x: 1116, endPoint y: 307, distance: 250.0
click at [1255, 129] on div at bounding box center [1254, 123] width 17 height 48
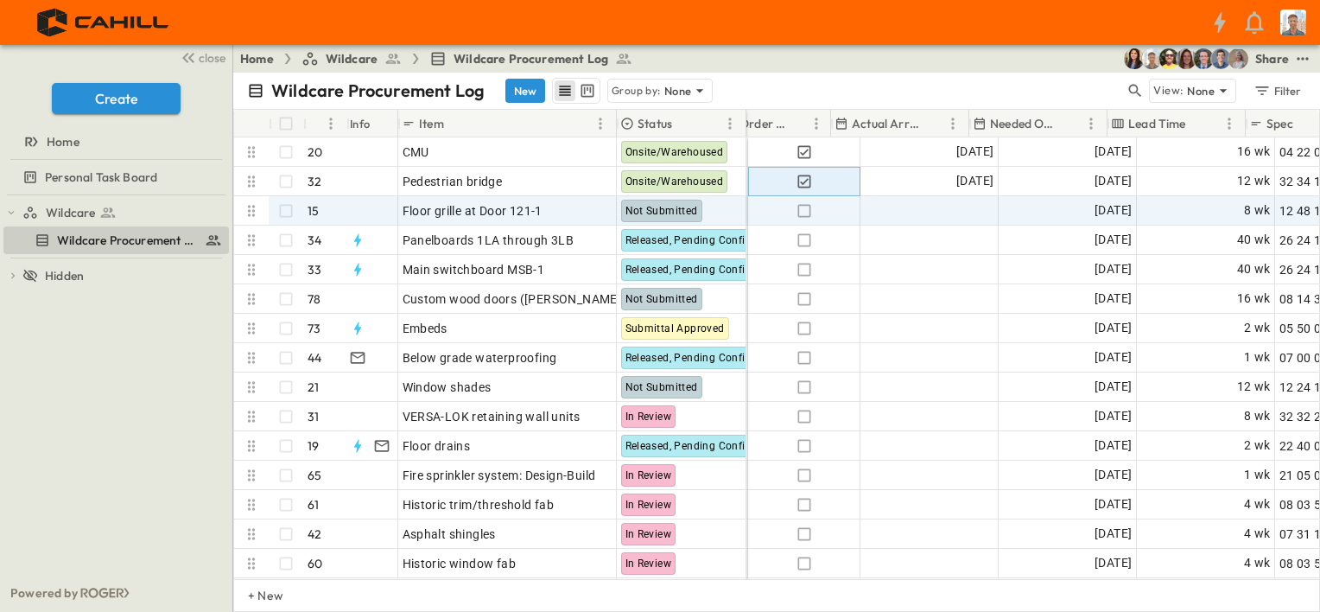
scroll to position [0, 864]
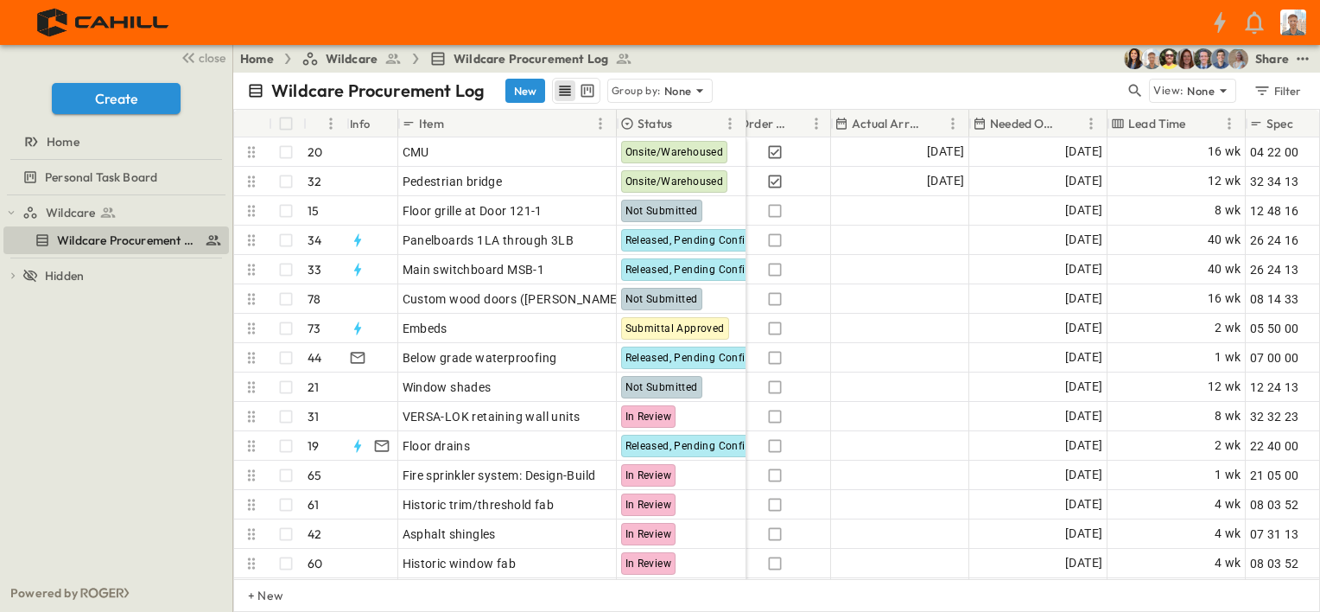
click at [1227, 89] on icon at bounding box center [1223, 90] width 17 height 17
click at [1061, 62] on div "Home Wildcare Wildcare Procurement Log Share" at bounding box center [776, 59] width 1087 height 28
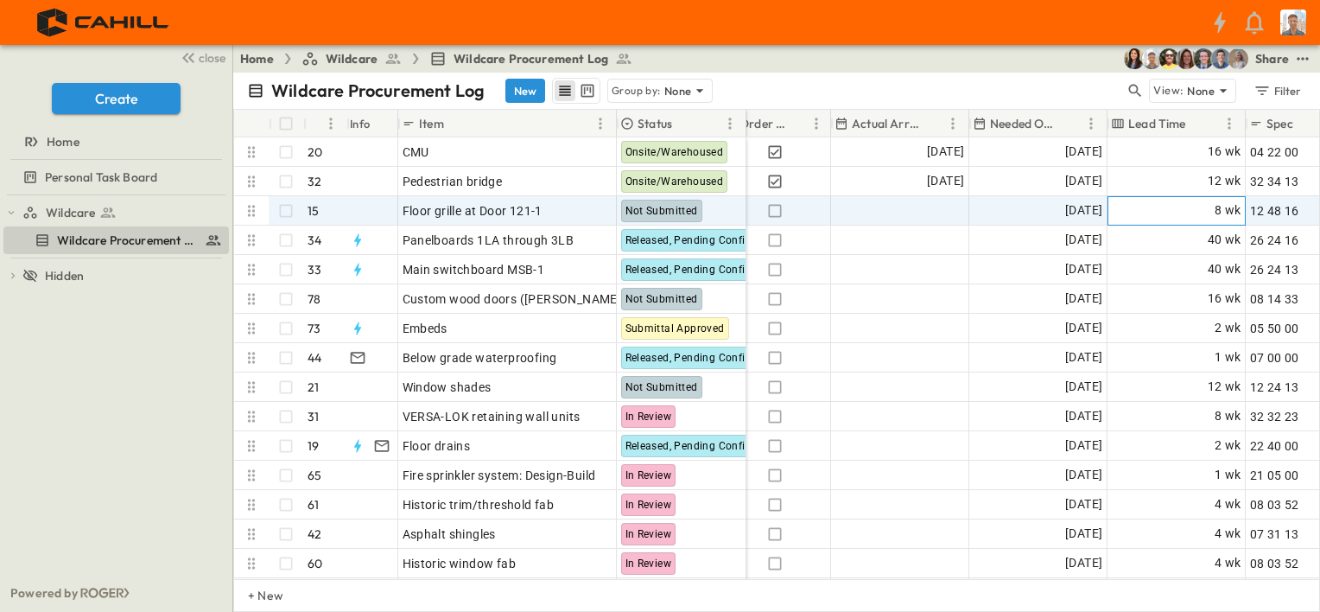
click at [1180, 207] on div "8 wk" at bounding box center [1176, 211] width 136 height 28
click at [1185, 211] on body "close Create Home Personal Task Board Wildcare Wildcare Procurement Log To pick…" at bounding box center [660, 306] width 1320 height 612
click at [1185, 211] on div at bounding box center [660, 306] width 1320 height 612
click at [1134, 207] on input "*" at bounding box center [1130, 211] width 31 height 24
type input "*"
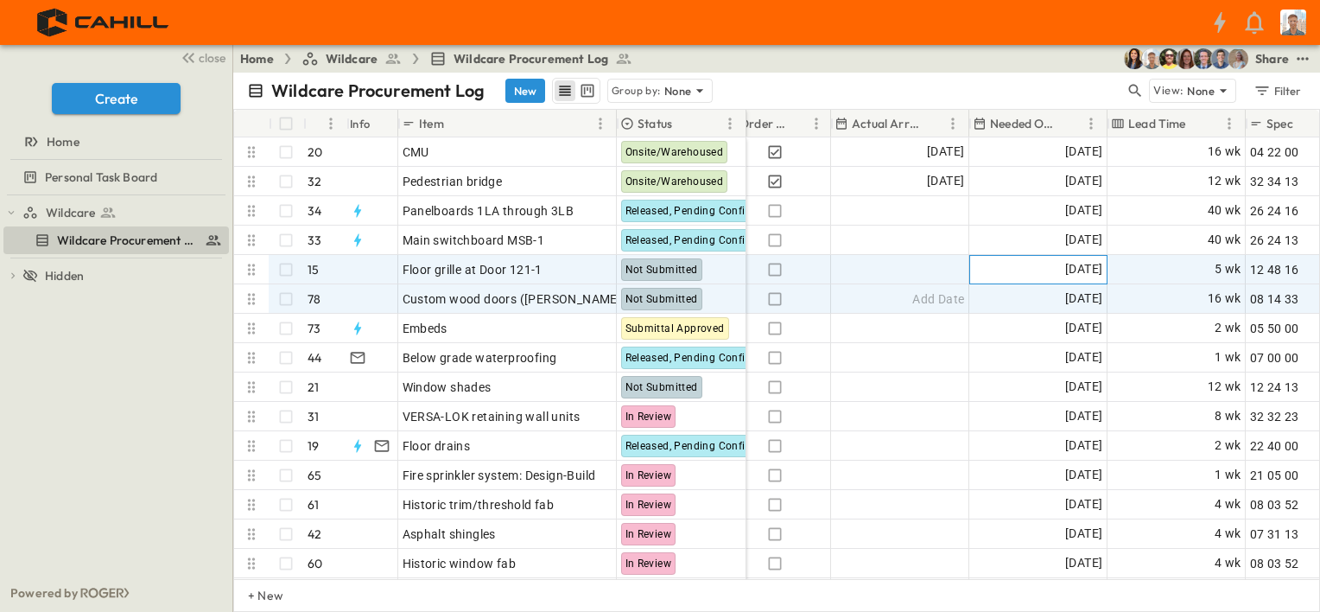
click at [1085, 267] on span "[DATE]" at bounding box center [1083, 269] width 37 height 20
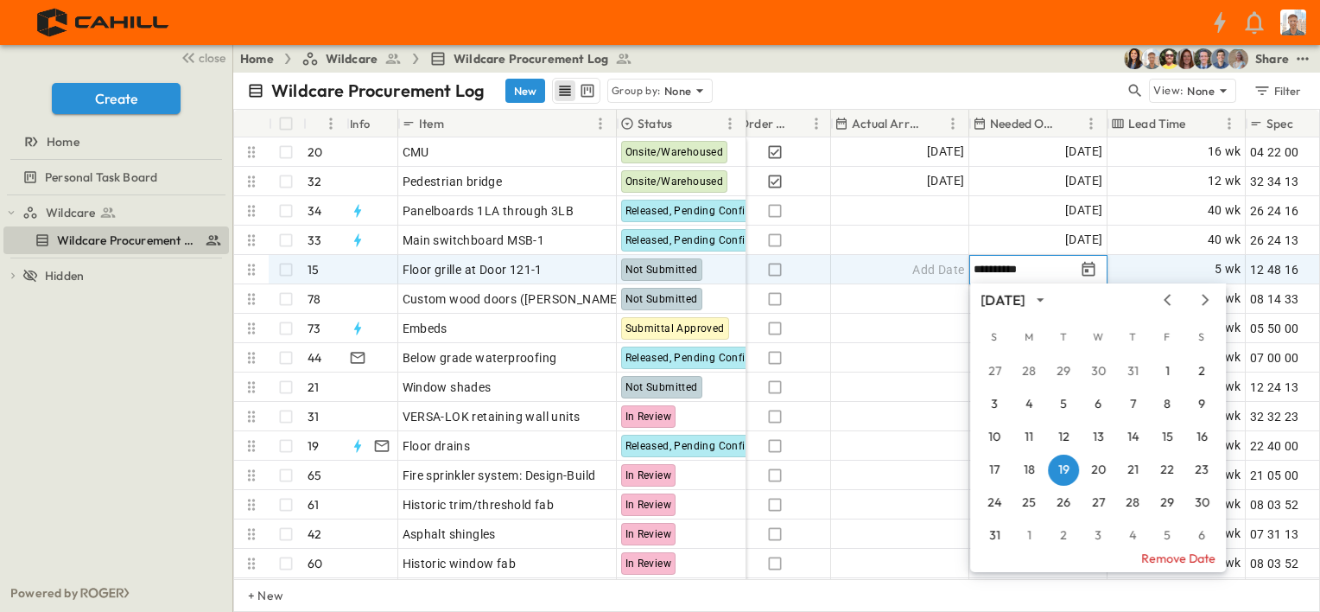
click at [1202, 299] on icon "Next month" at bounding box center [1205, 300] width 21 height 14
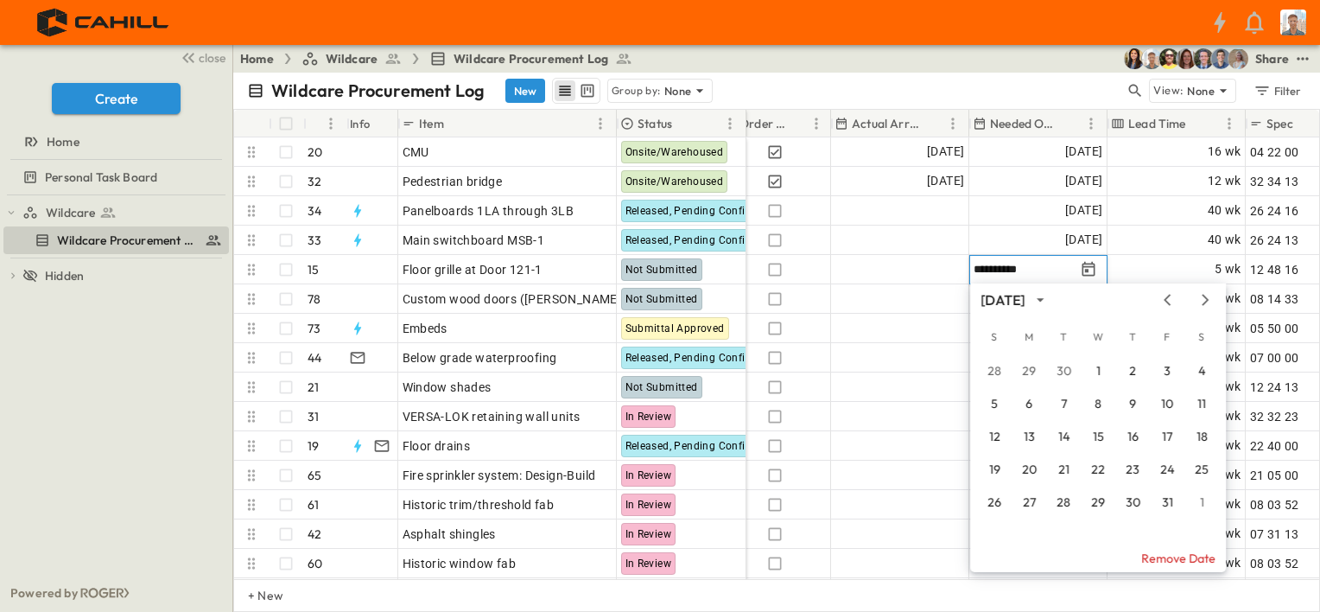
click at [1202, 299] on icon "Next month" at bounding box center [1205, 300] width 21 height 14
click at [1202, 301] on icon "Next month" at bounding box center [1205, 300] width 21 height 14
click at [1201, 304] on icon "Next month" at bounding box center [1205, 300] width 21 height 14
click at [1026, 370] on button "2" at bounding box center [1028, 371] width 31 height 31
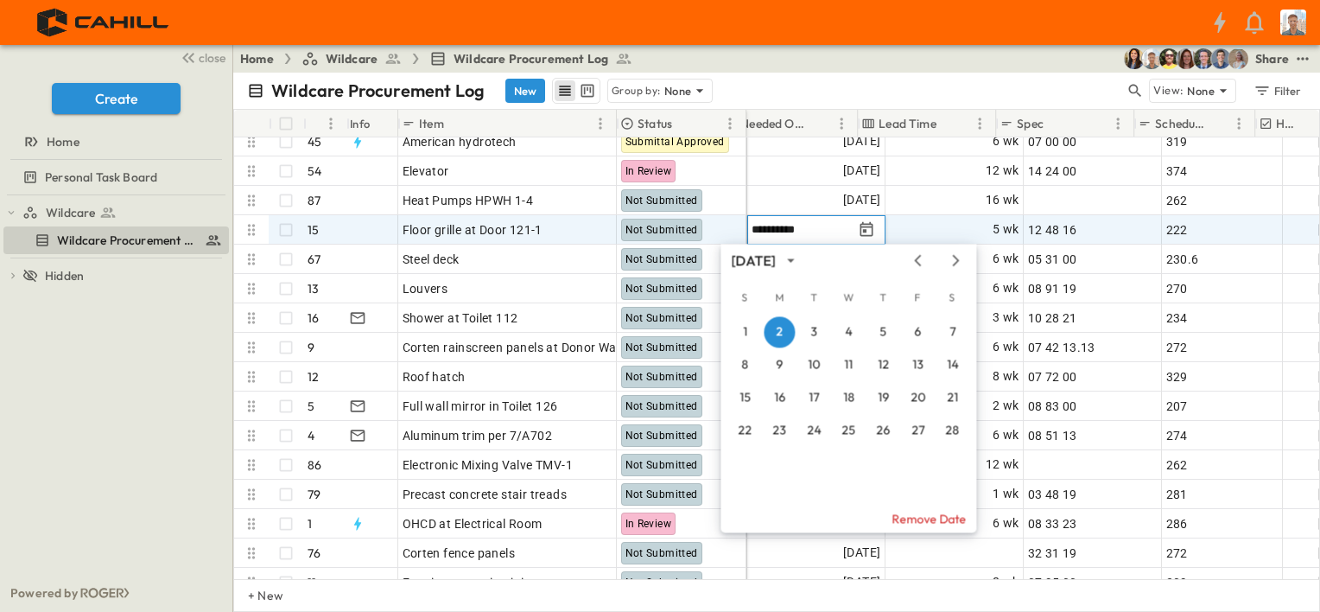
scroll to position [950, 1113]
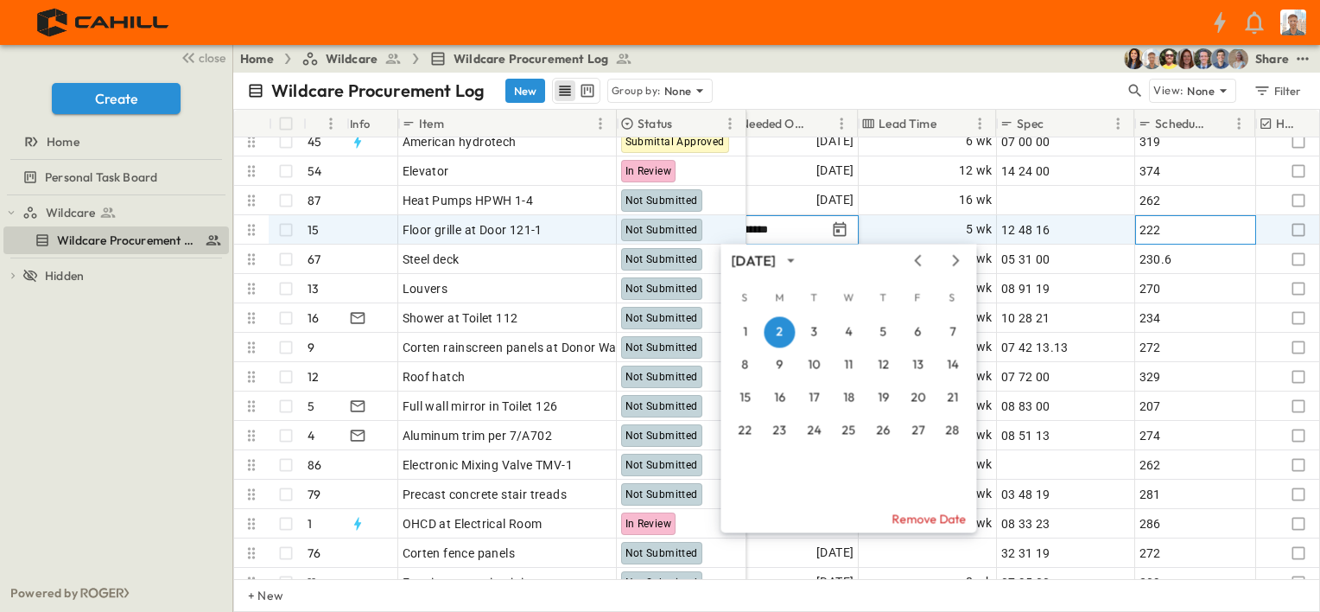
click at [1175, 227] on div "222" at bounding box center [1195, 230] width 112 height 24
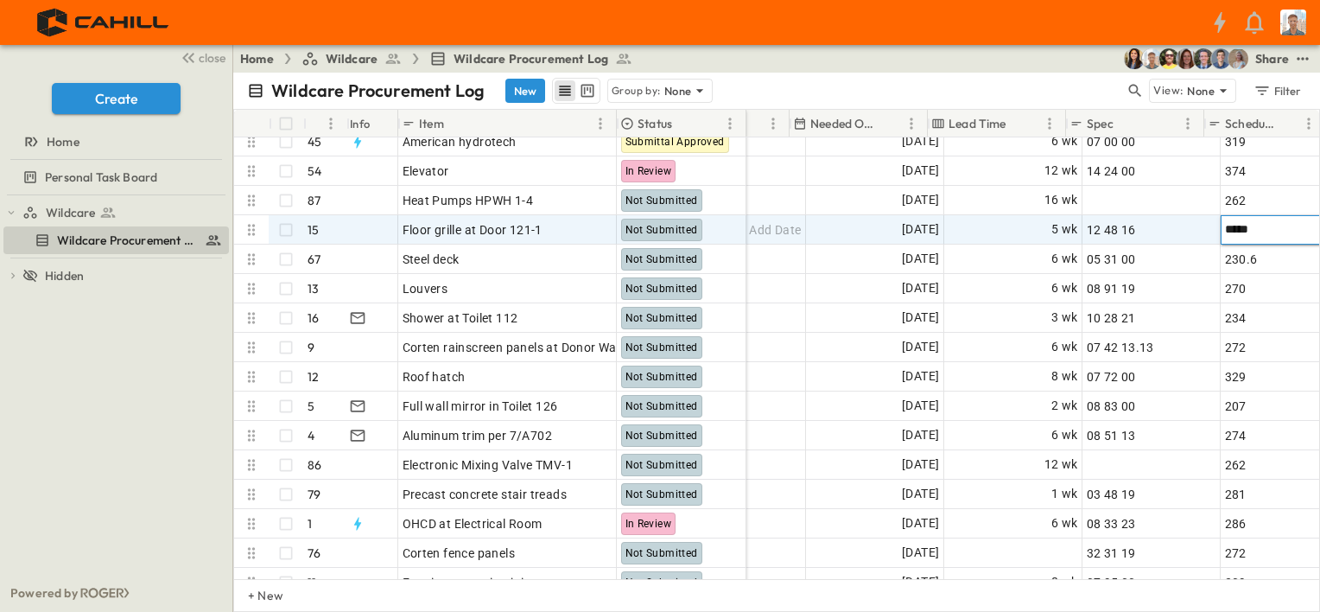
scroll to position [950, 1026]
type input "*****"
click at [913, 225] on span "[DATE]" at bounding box center [921, 229] width 37 height 20
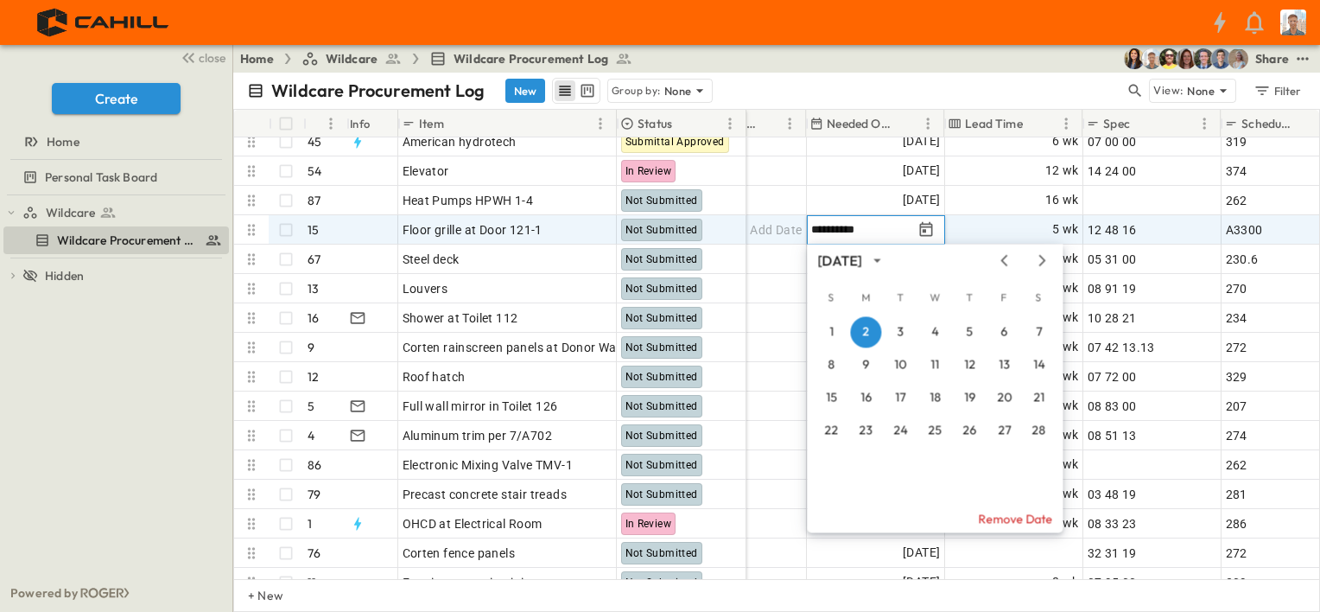
click at [1037, 259] on icon "Next month" at bounding box center [1041, 260] width 21 height 14
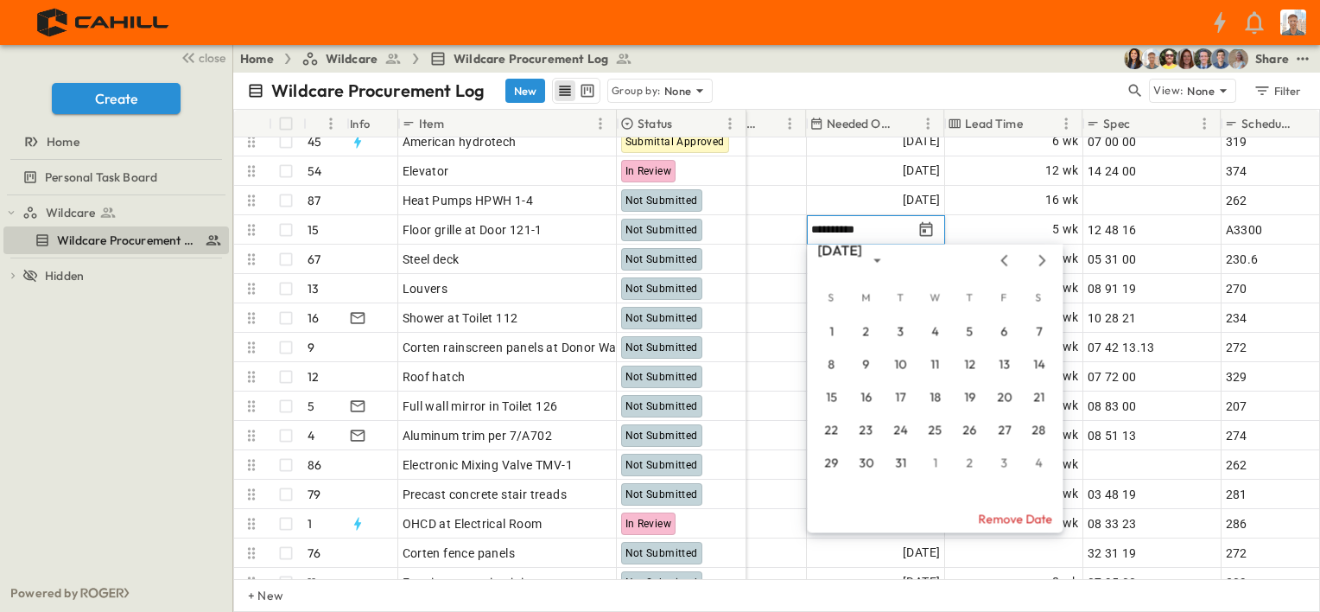
click at [1043, 259] on icon "Next month" at bounding box center [1042, 260] width 7 height 11
click at [969, 428] on button "21" at bounding box center [969, 430] width 31 height 31
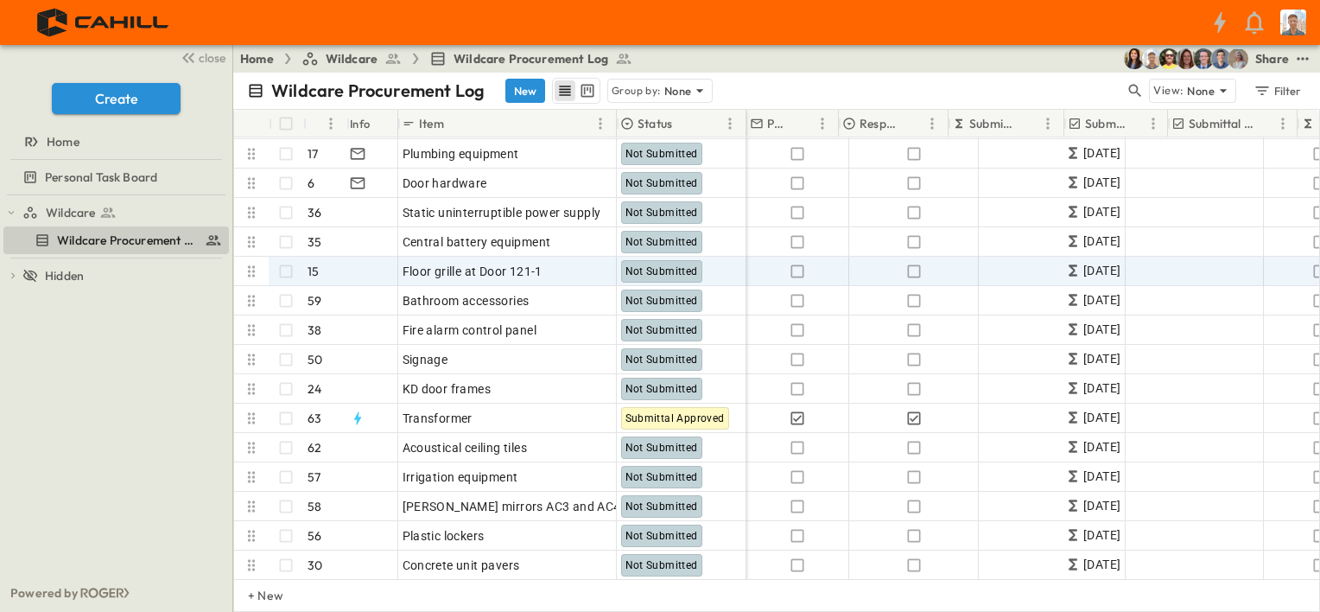
scroll to position [1555, 0]
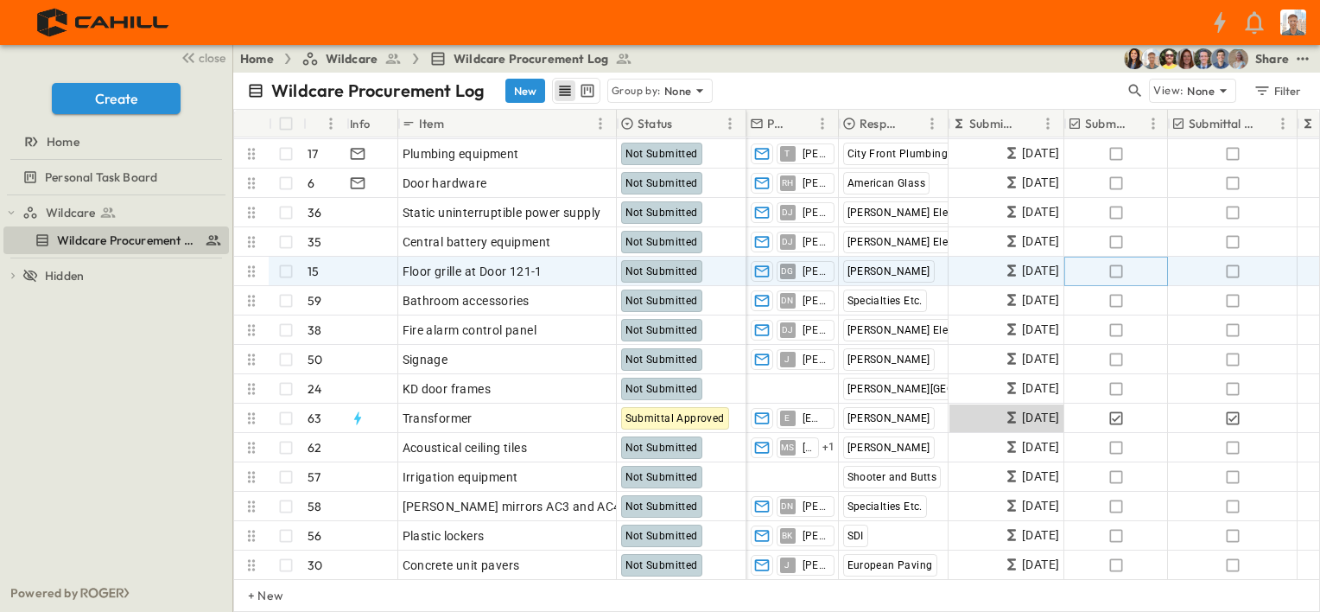
click at [1118, 272] on icon "button" at bounding box center [1115, 271] width 17 height 17
click at [917, 271] on div "[PERSON_NAME]" at bounding box center [894, 271] width 108 height 28
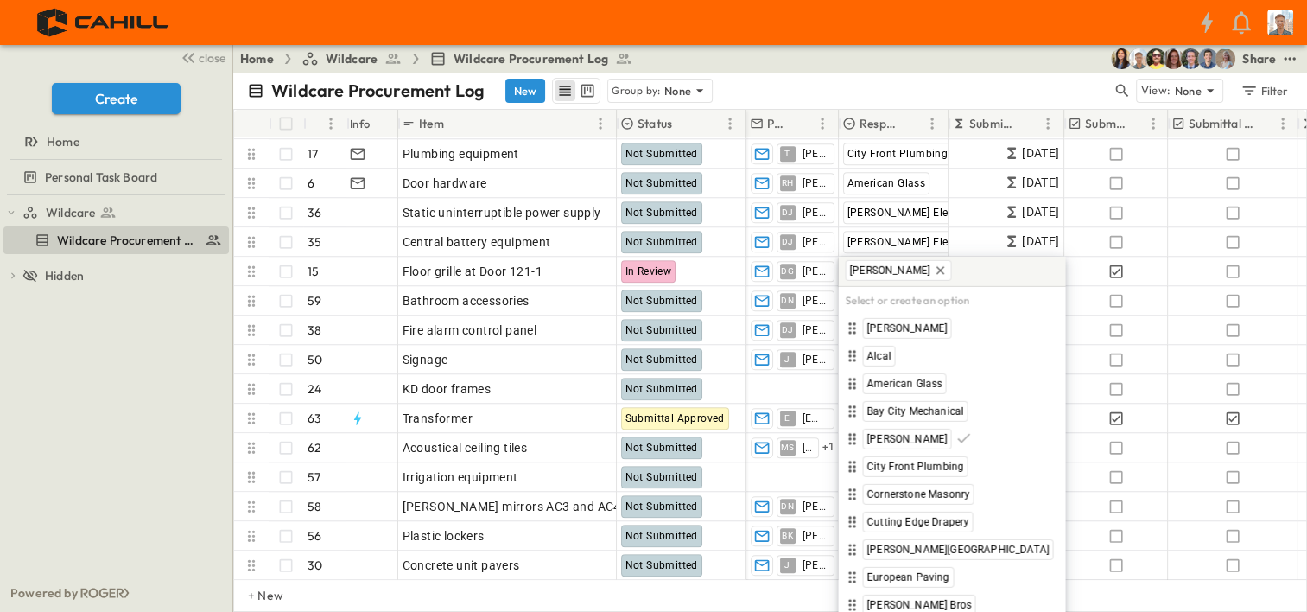
click at [934, 270] on icon at bounding box center [941, 270] width 14 height 14
click at [885, 327] on span "[PERSON_NAME]" at bounding box center [906, 328] width 80 height 14
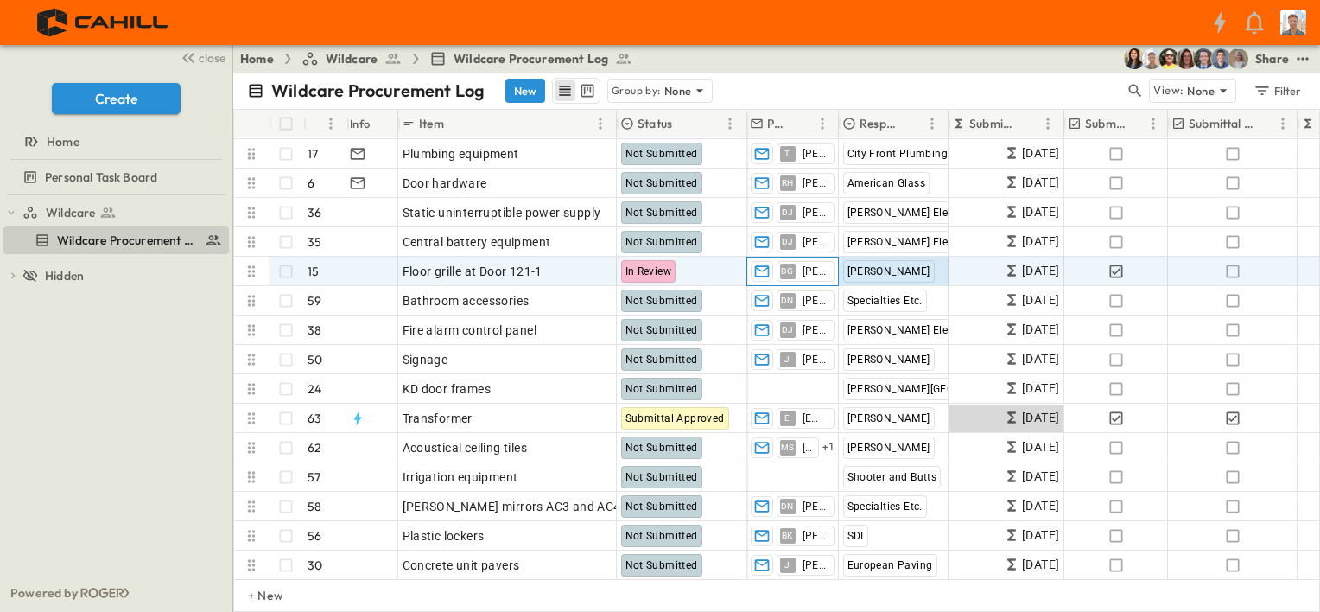
click at [829, 276] on div "[PERSON_NAME] [PERSON_NAME]" at bounding box center [806, 271] width 58 height 21
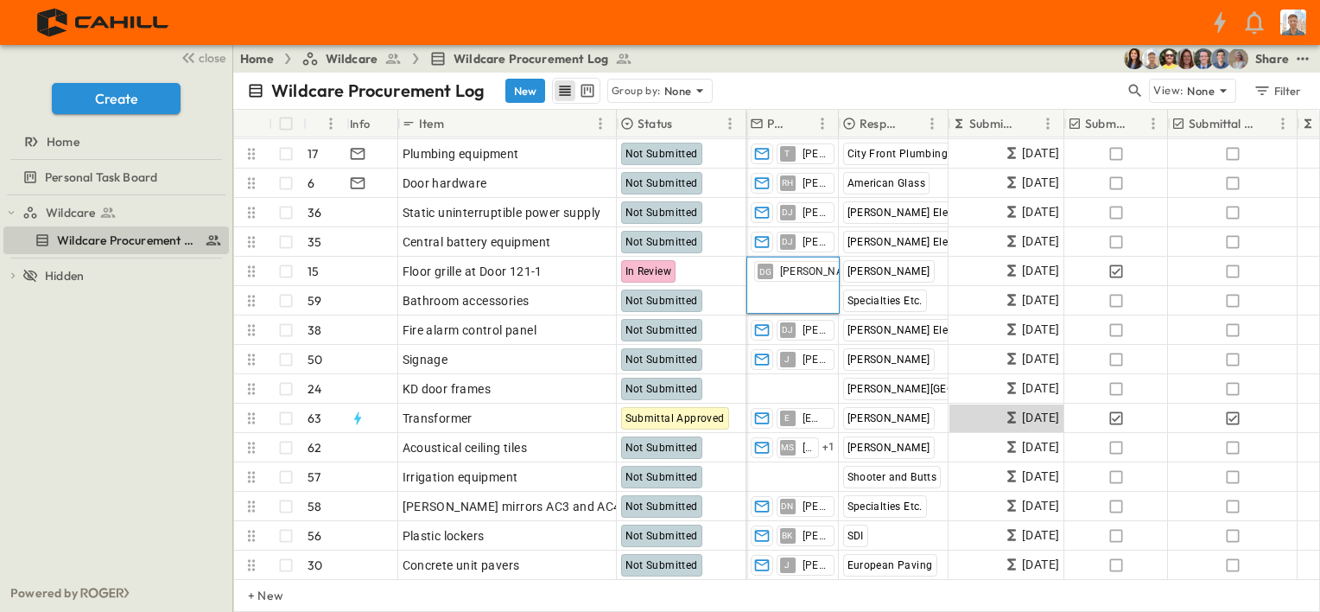
scroll to position [0, 48]
click at [819, 269] on icon "button" at bounding box center [817, 271] width 14 height 14
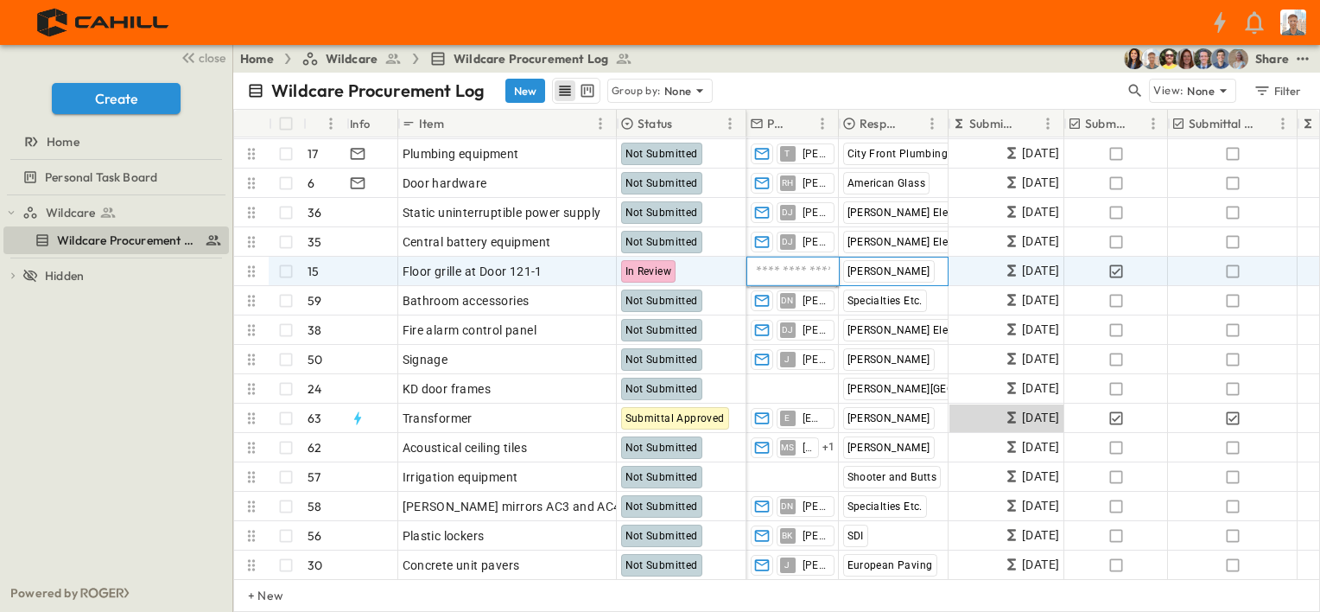
click at [900, 268] on div "[PERSON_NAME]" at bounding box center [894, 271] width 108 height 28
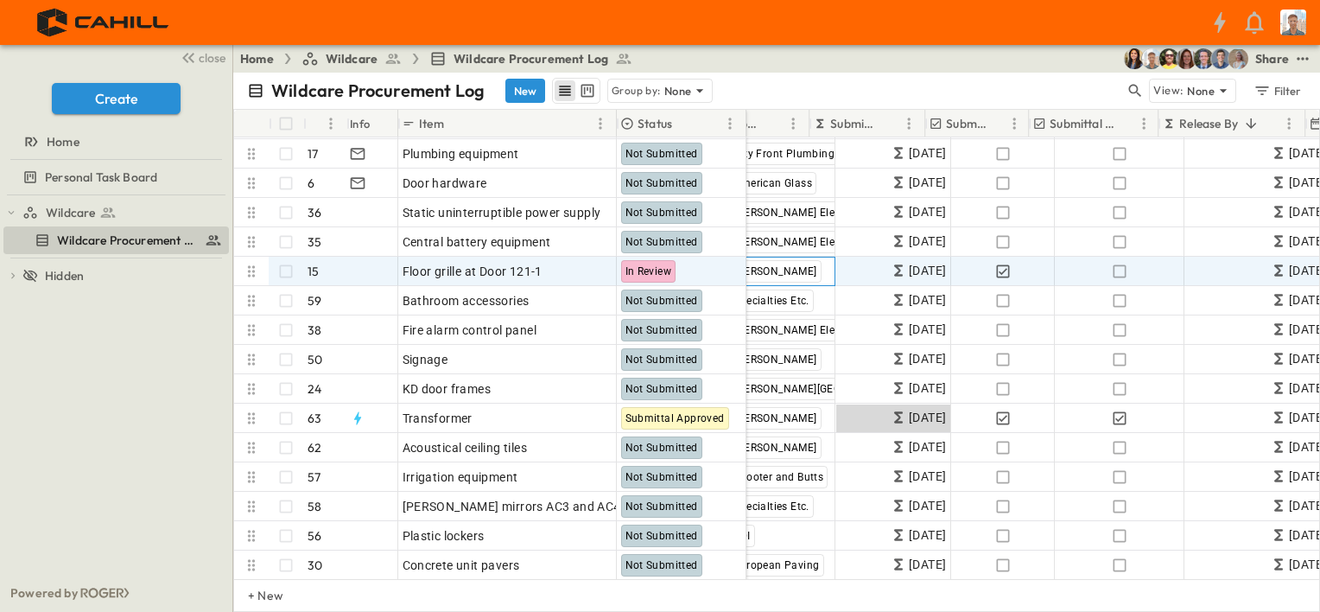
scroll to position [1555, 86]
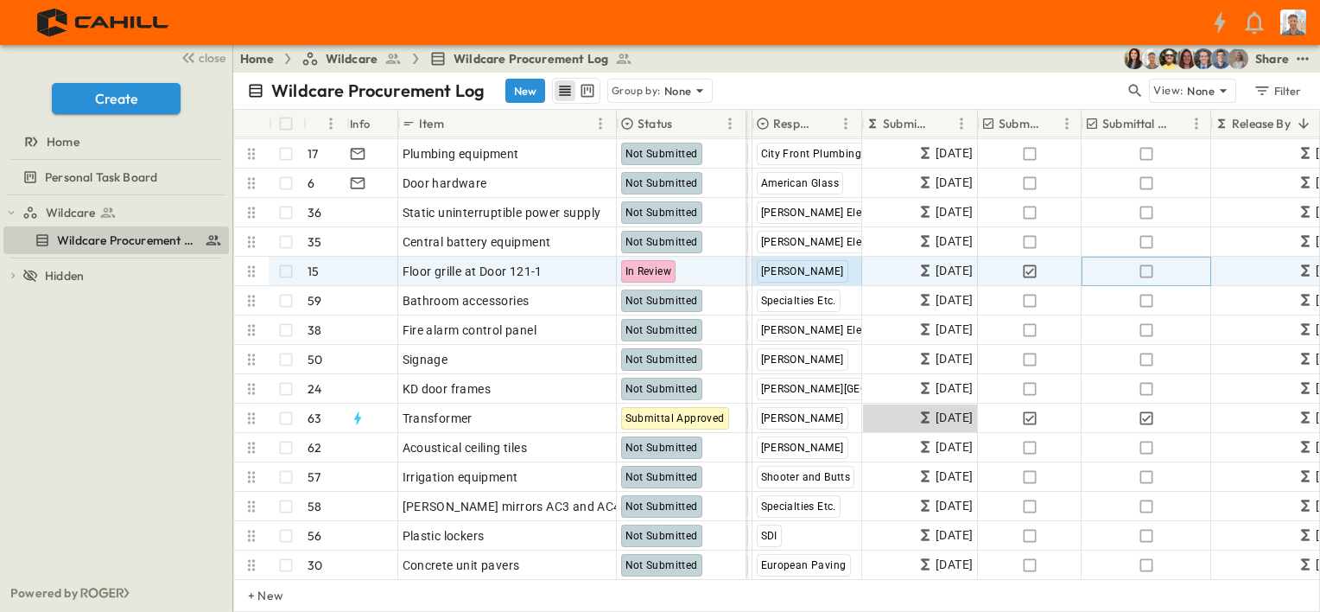
click at [1149, 270] on icon "button" at bounding box center [1146, 271] width 17 height 17
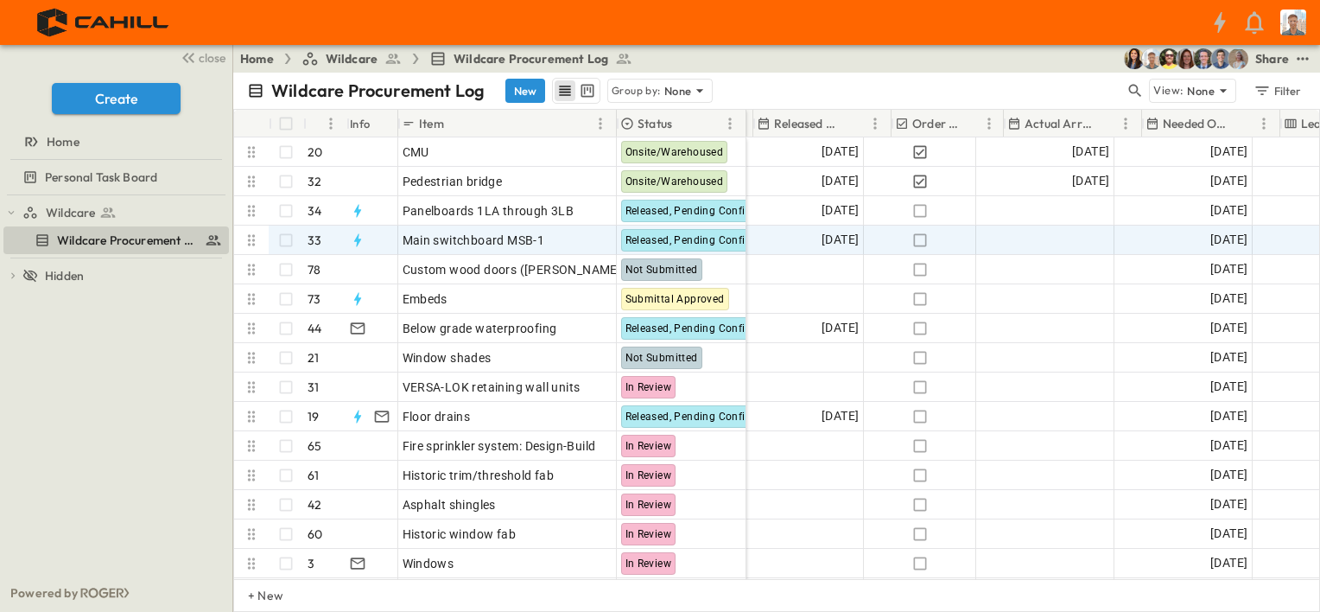
scroll to position [0, 691]
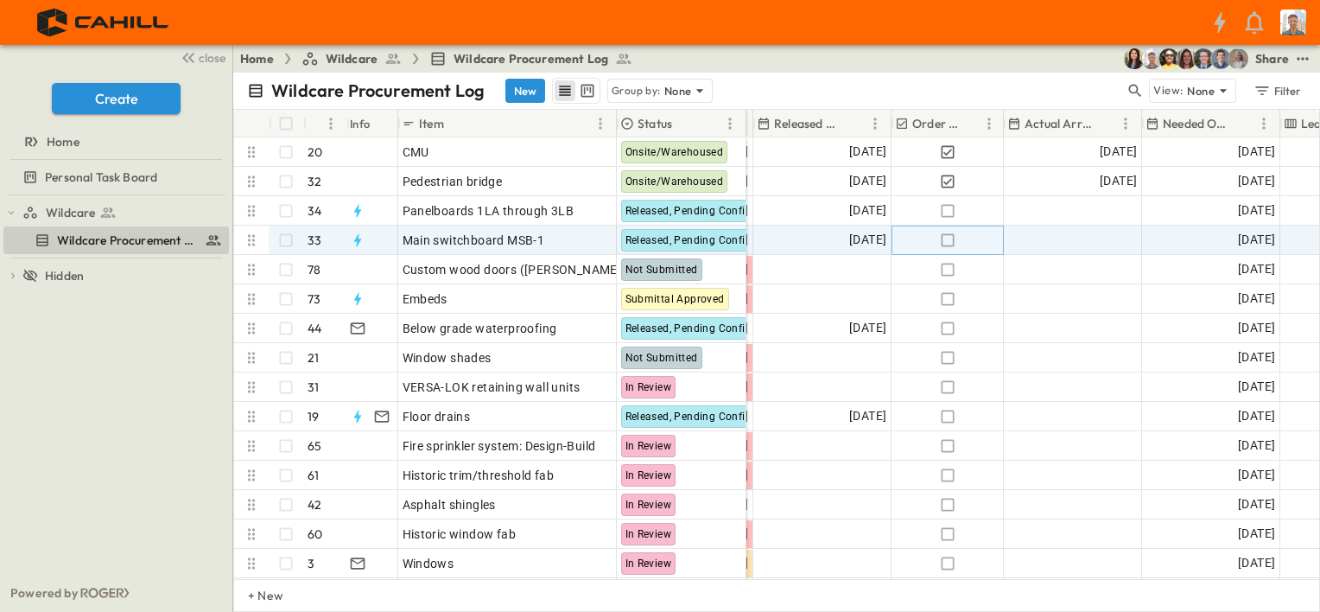
click at [946, 243] on icon "button" at bounding box center [947, 240] width 17 height 17
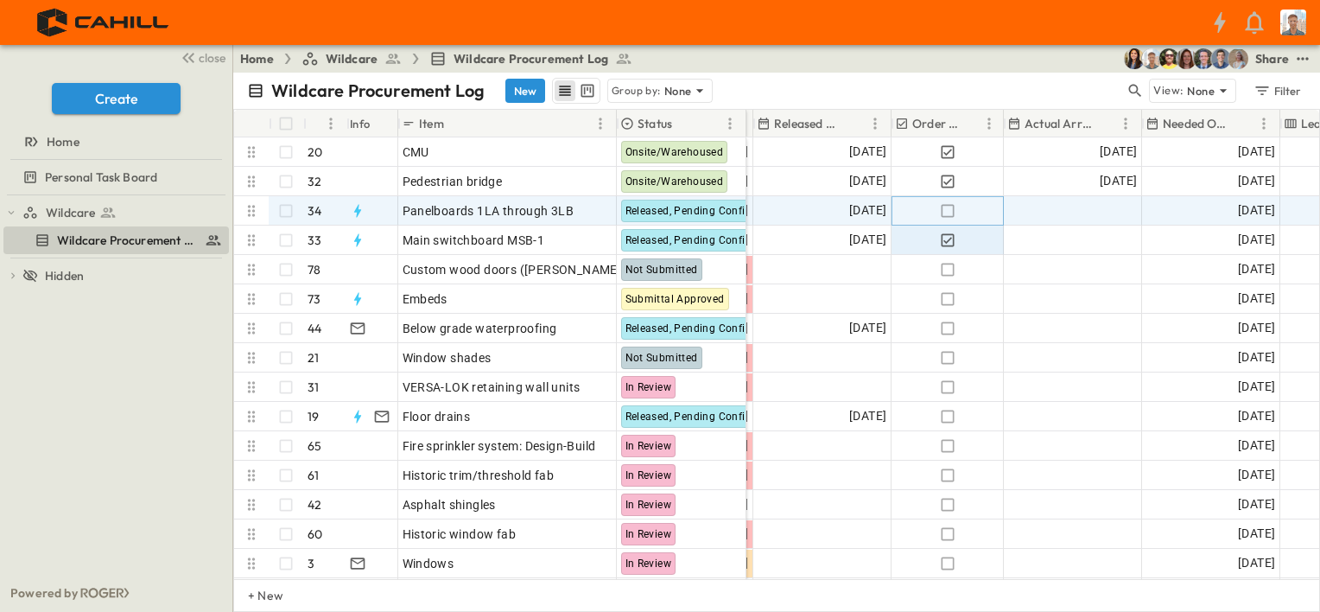
click at [944, 207] on icon "button" at bounding box center [947, 210] width 17 height 17
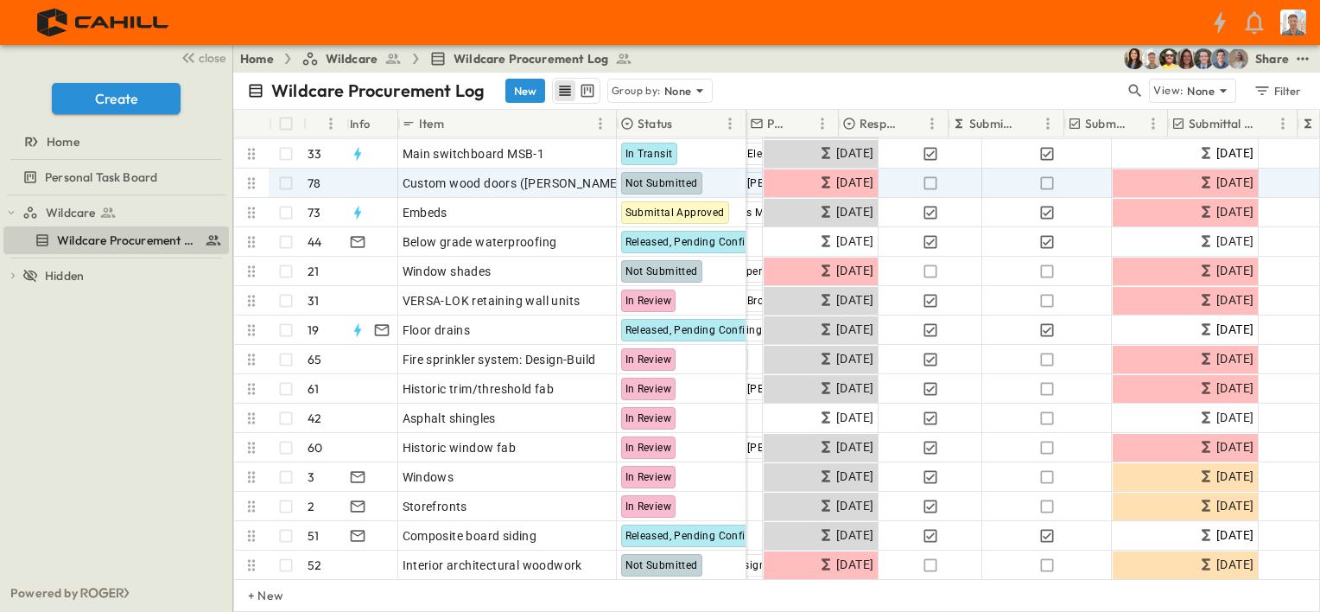
scroll to position [86, 0]
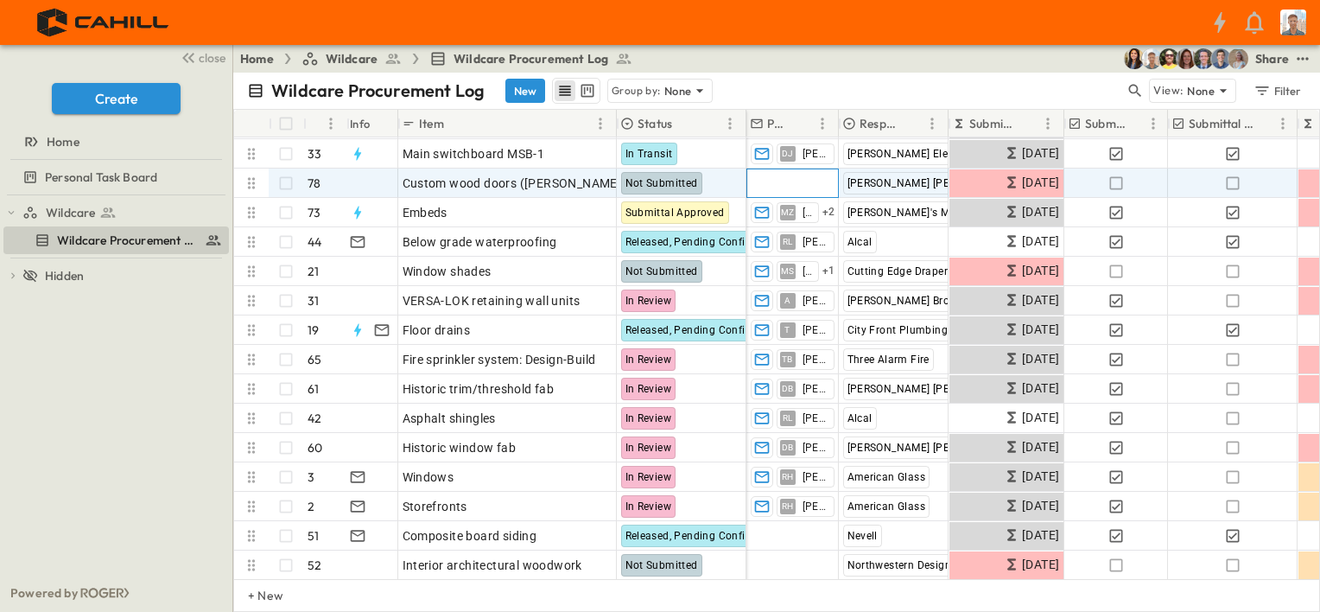
click at [796, 183] on span "Add Contact" at bounding box center [786, 182] width 71 height 17
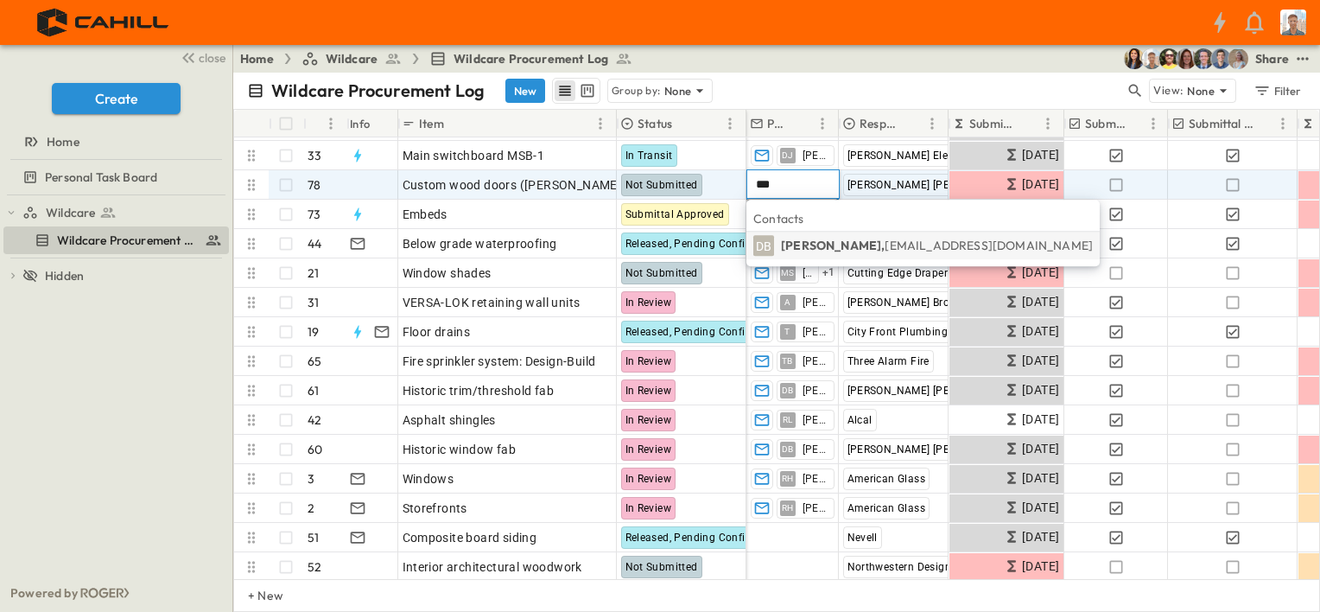
type input "***"
click at [823, 245] on p "[PERSON_NAME], [EMAIL_ADDRESS][DOMAIN_NAME]" at bounding box center [937, 245] width 312 height 17
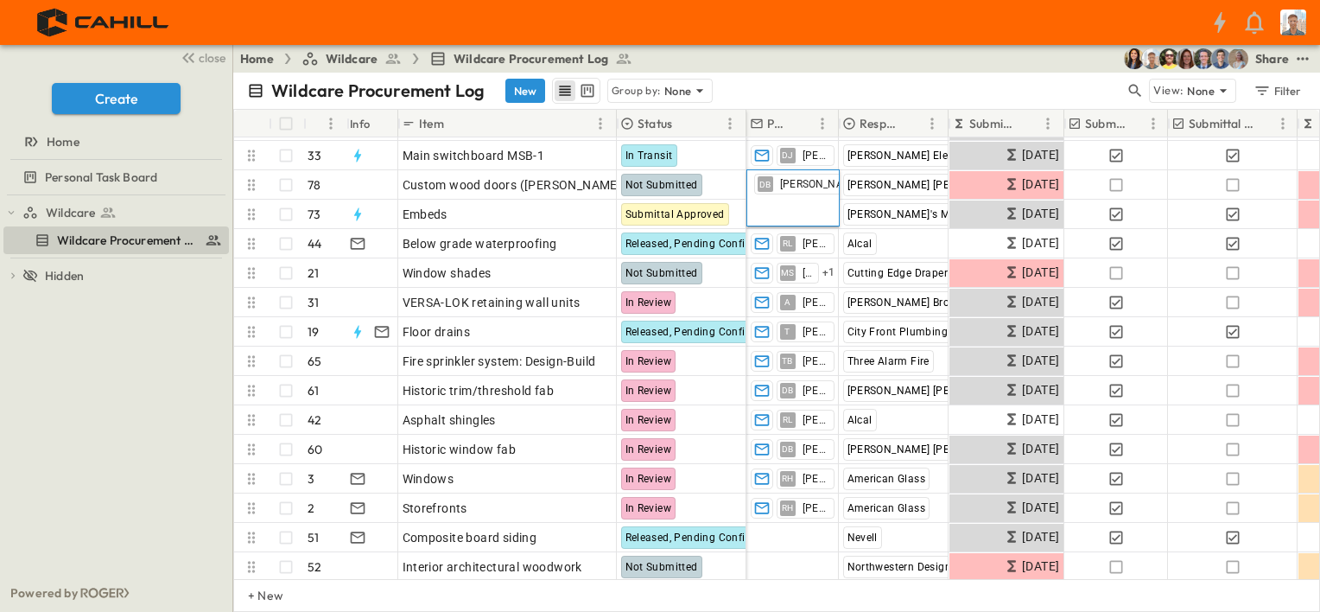
click at [929, 82] on div "Wildcare Procurement Log New Group by: None" at bounding box center [686, 91] width 878 height 26
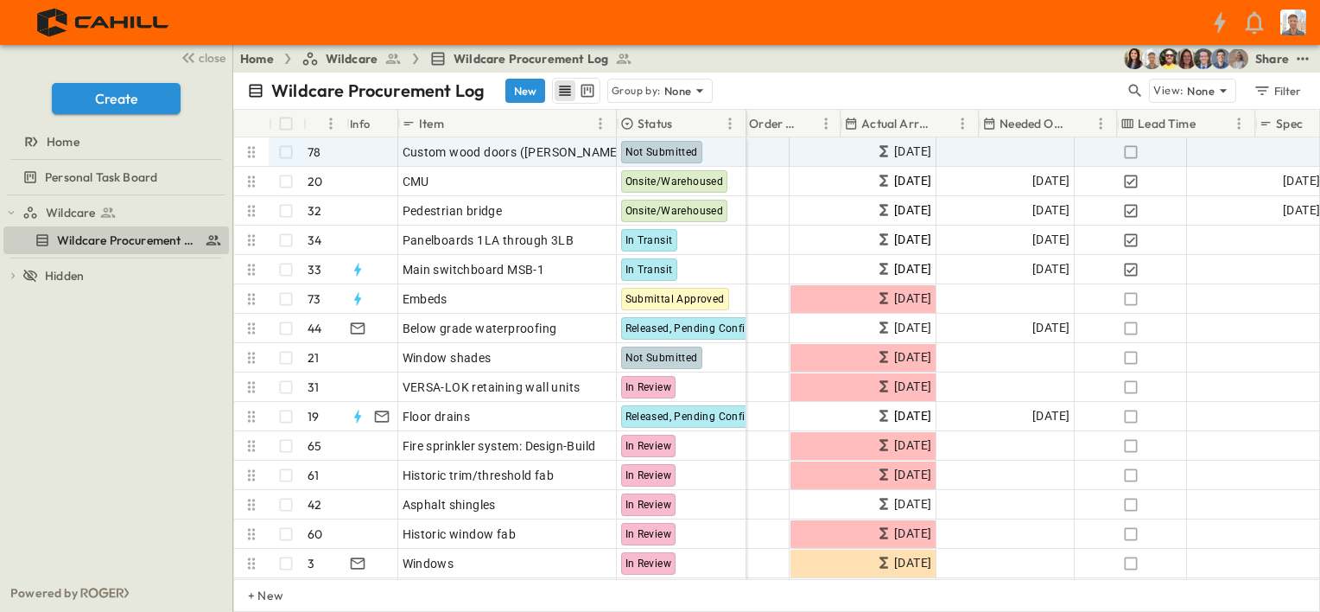
scroll to position [0, 853]
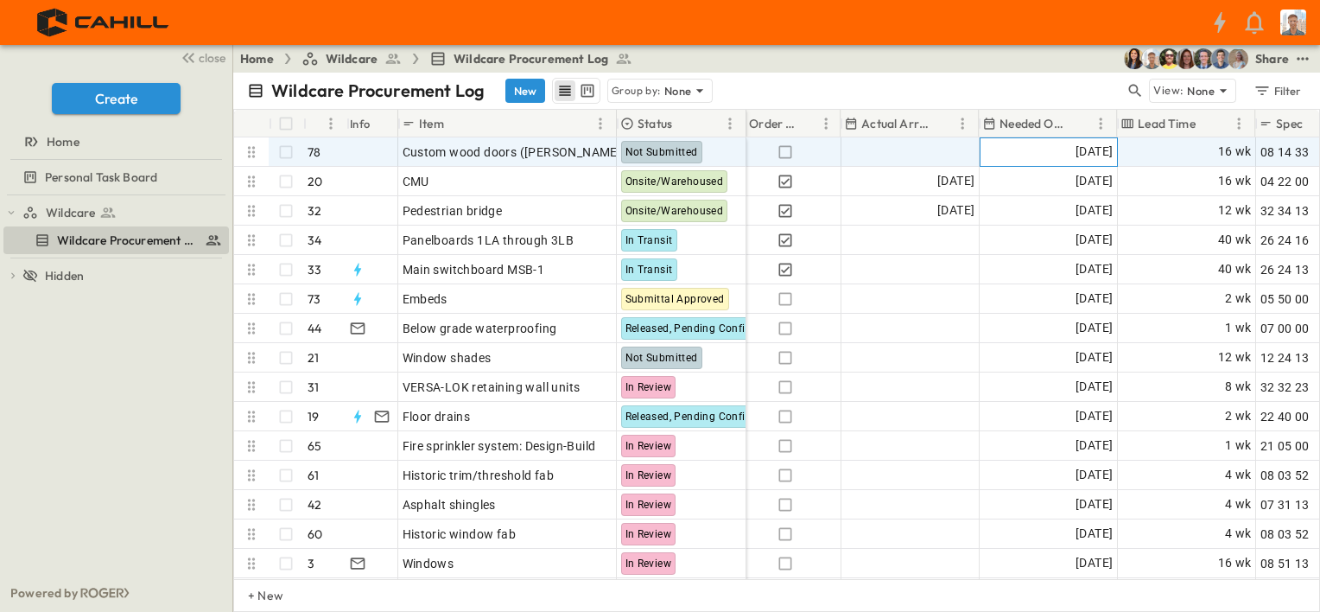
click at [1085, 152] on span "[DATE]" at bounding box center [1093, 152] width 37 height 20
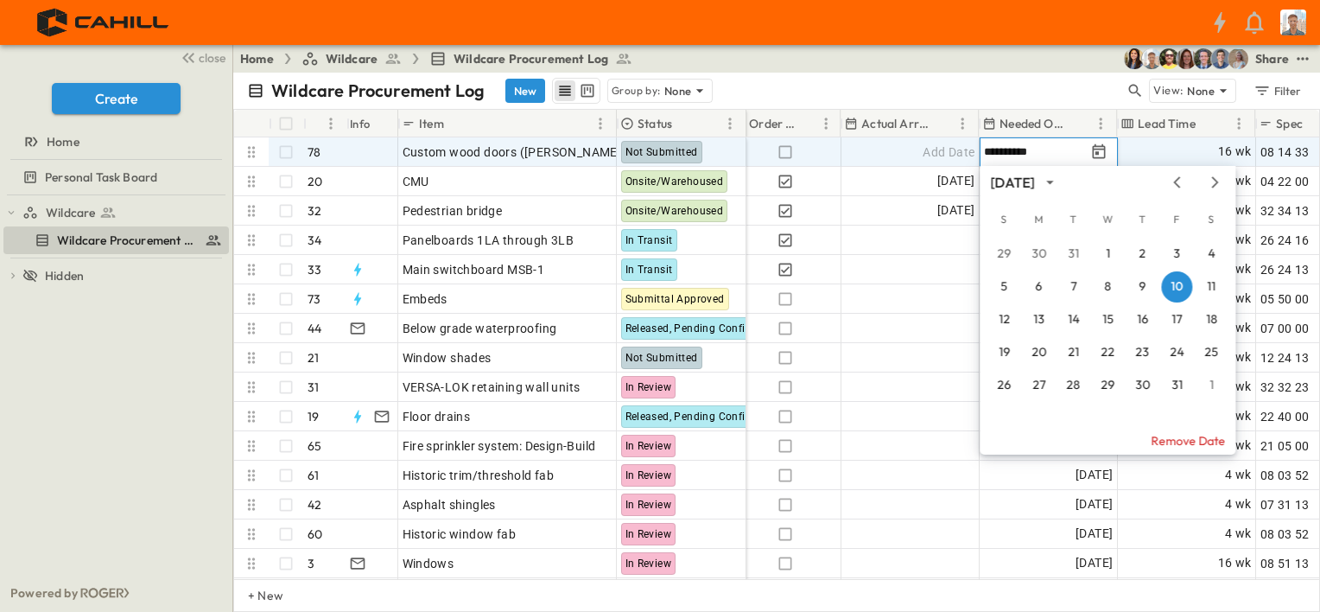
click at [1058, 178] on icon "calendar view is open, switch to year view" at bounding box center [1049, 182] width 17 height 17
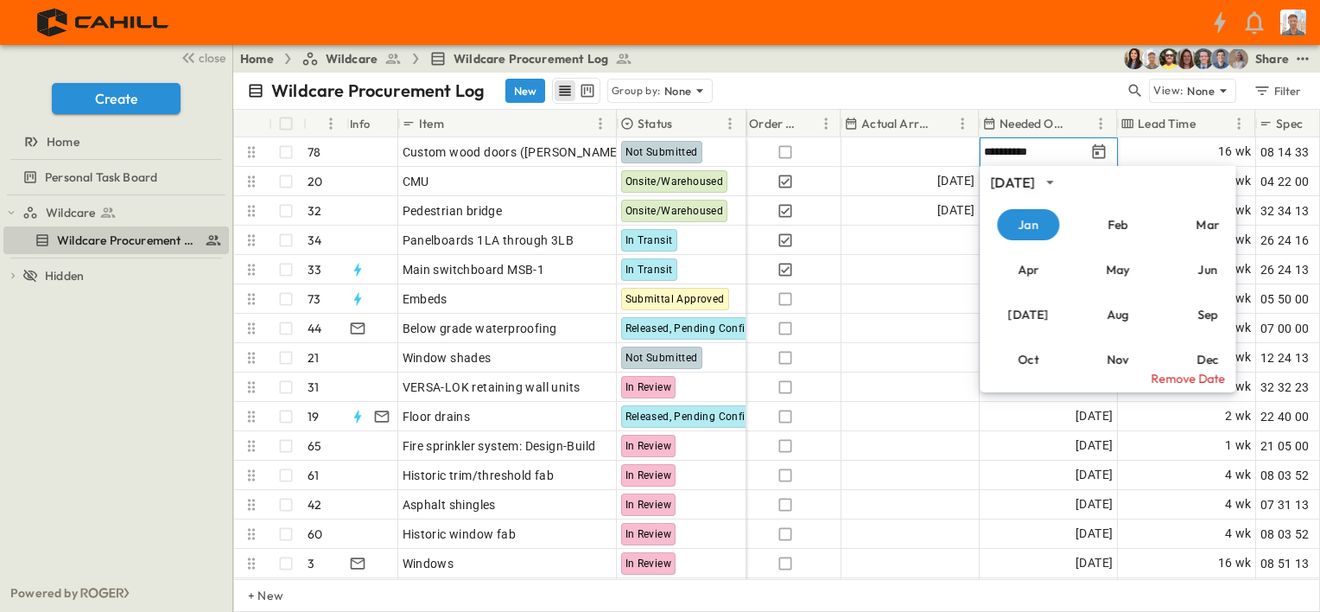
click at [1034, 178] on div "[DATE]" at bounding box center [1012, 183] width 44 height 20
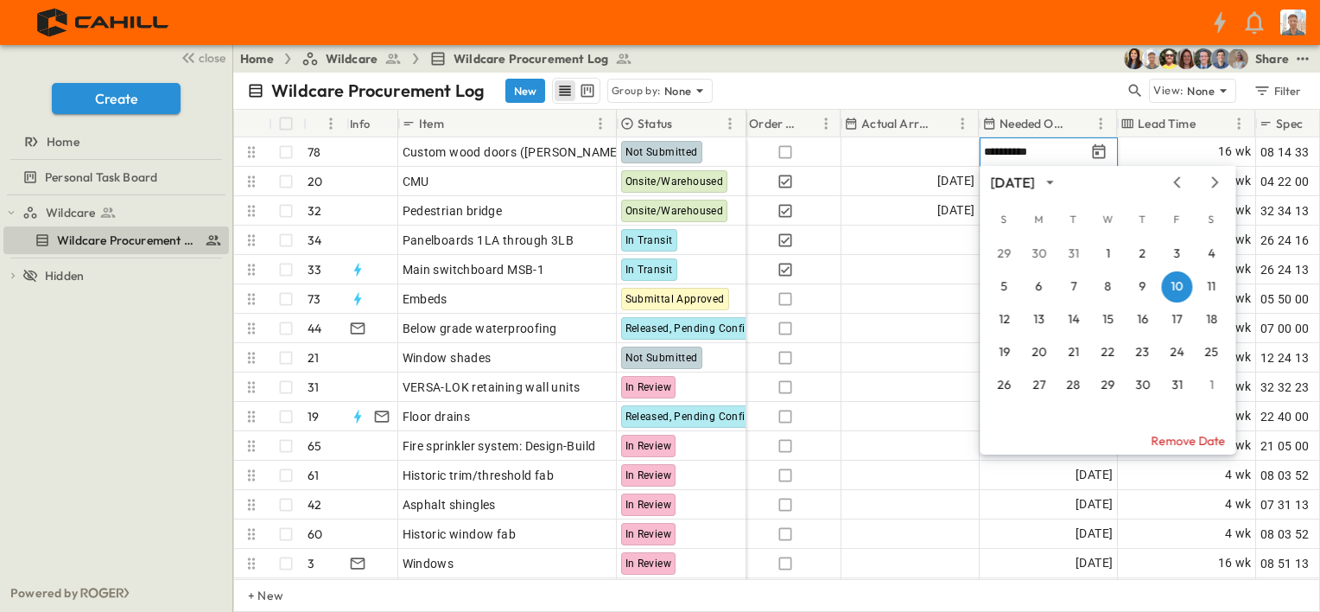
click at [1034, 177] on div "[DATE]" at bounding box center [1012, 183] width 44 height 20
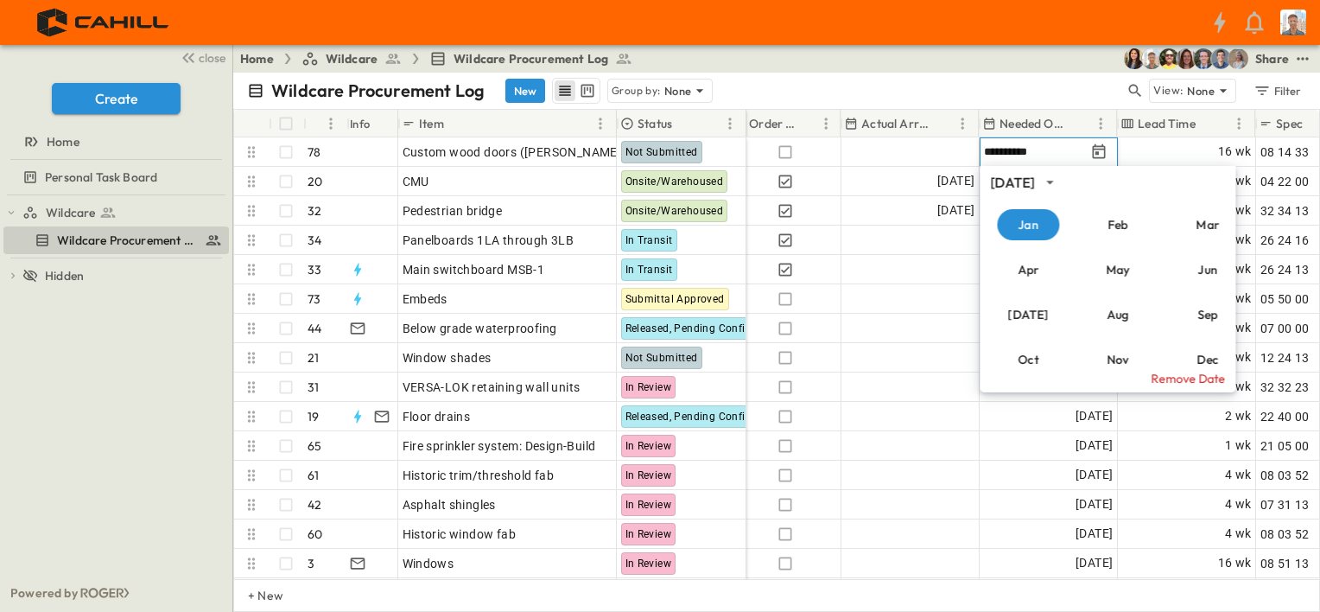
click at [1182, 377] on button "Remove Date" at bounding box center [1108, 379] width 256 height 28
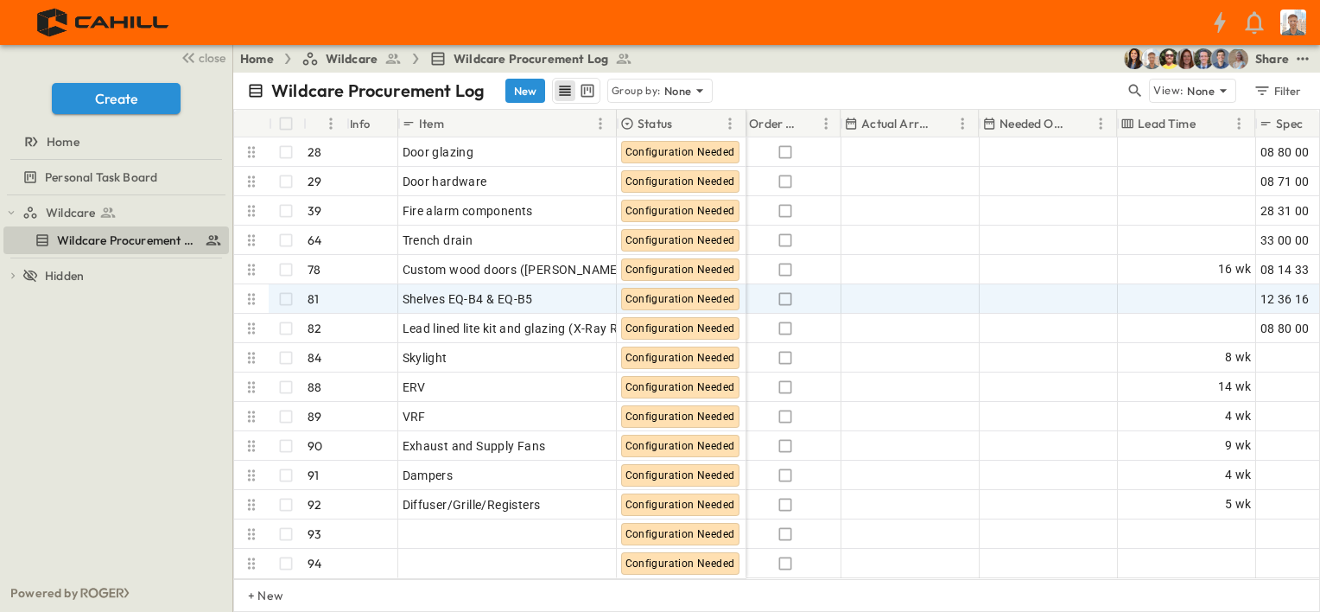
scroll to position [2332, 853]
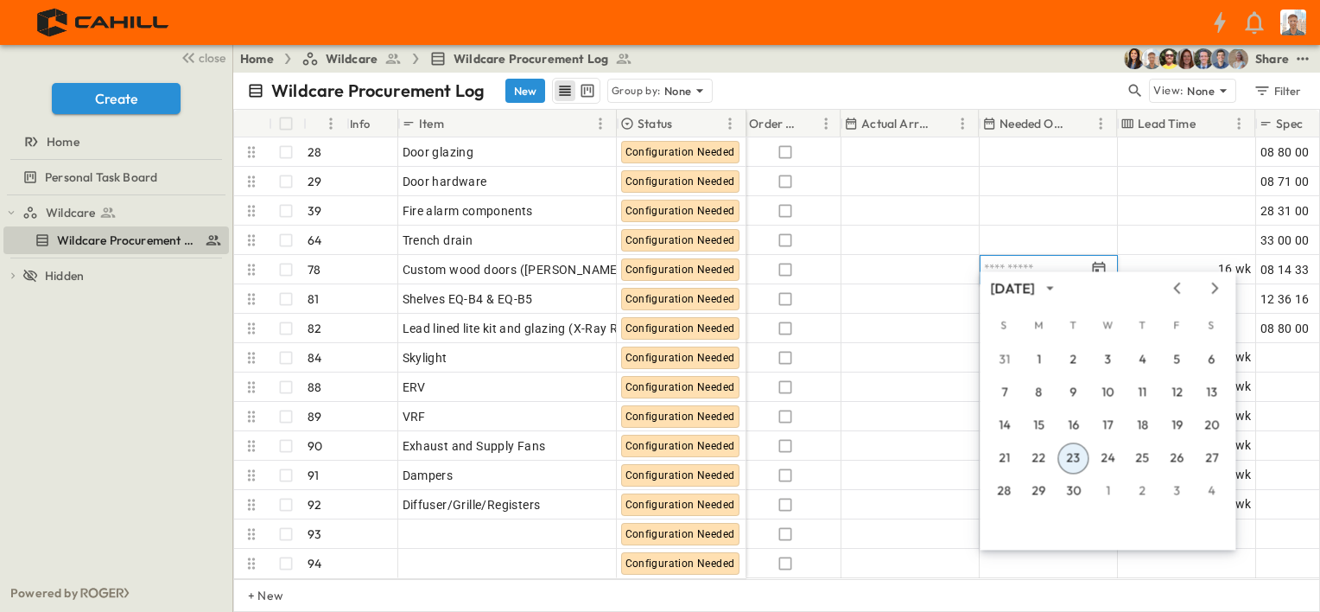
click at [1209, 290] on icon "Next month" at bounding box center [1214, 288] width 21 height 14
click at [1215, 290] on icon "Next month" at bounding box center [1215, 287] width 7 height 11
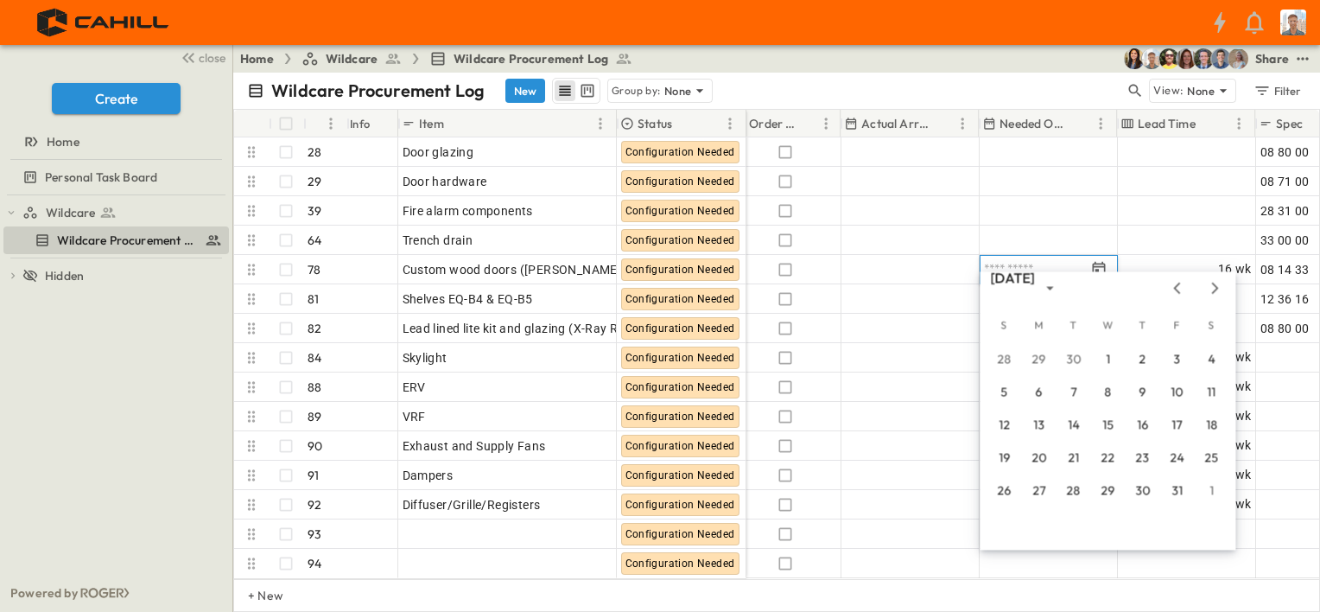
click at [1215, 290] on icon "Next month" at bounding box center [1215, 287] width 7 height 11
click at [1178, 290] on icon "Previous month" at bounding box center [1176, 288] width 21 height 14
click at [1144, 359] on button "1" at bounding box center [1141, 359] width 31 height 31
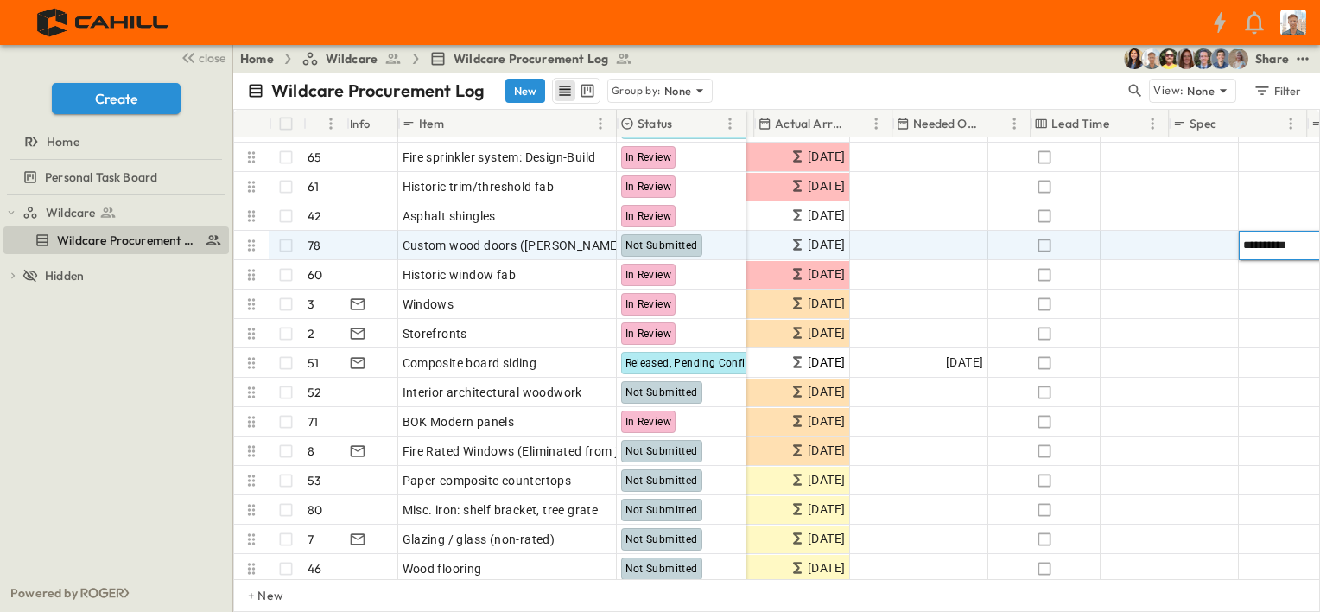
scroll to position [259, 940]
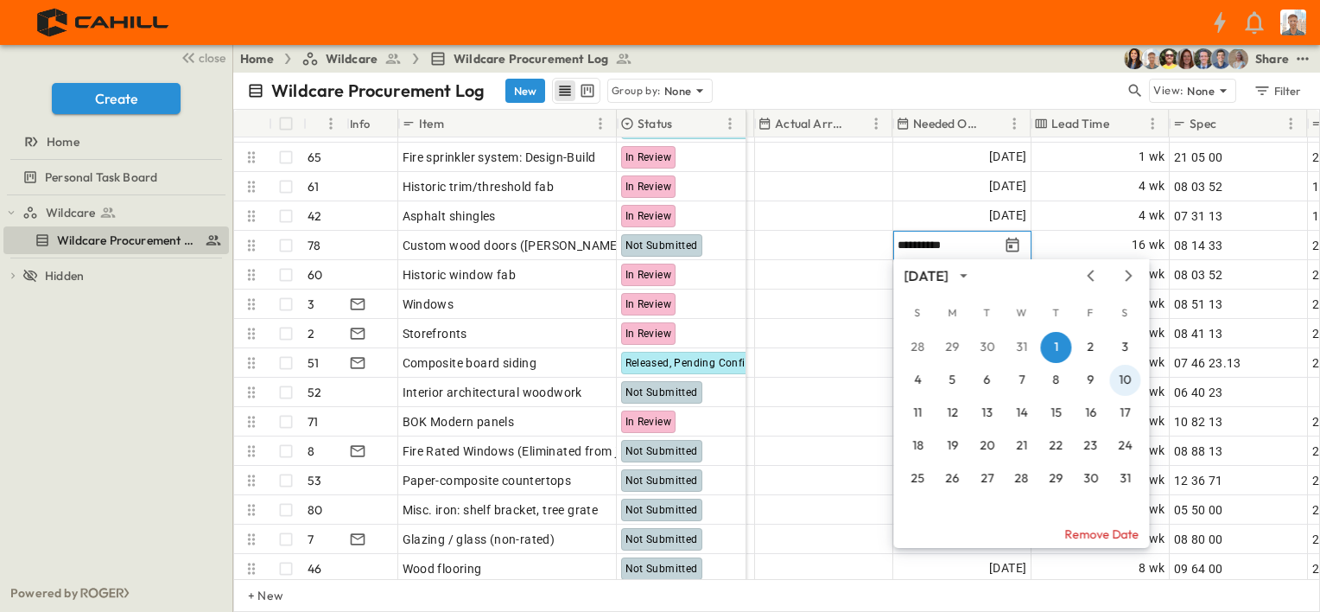
click at [1120, 378] on button "10" at bounding box center [1124, 380] width 31 height 31
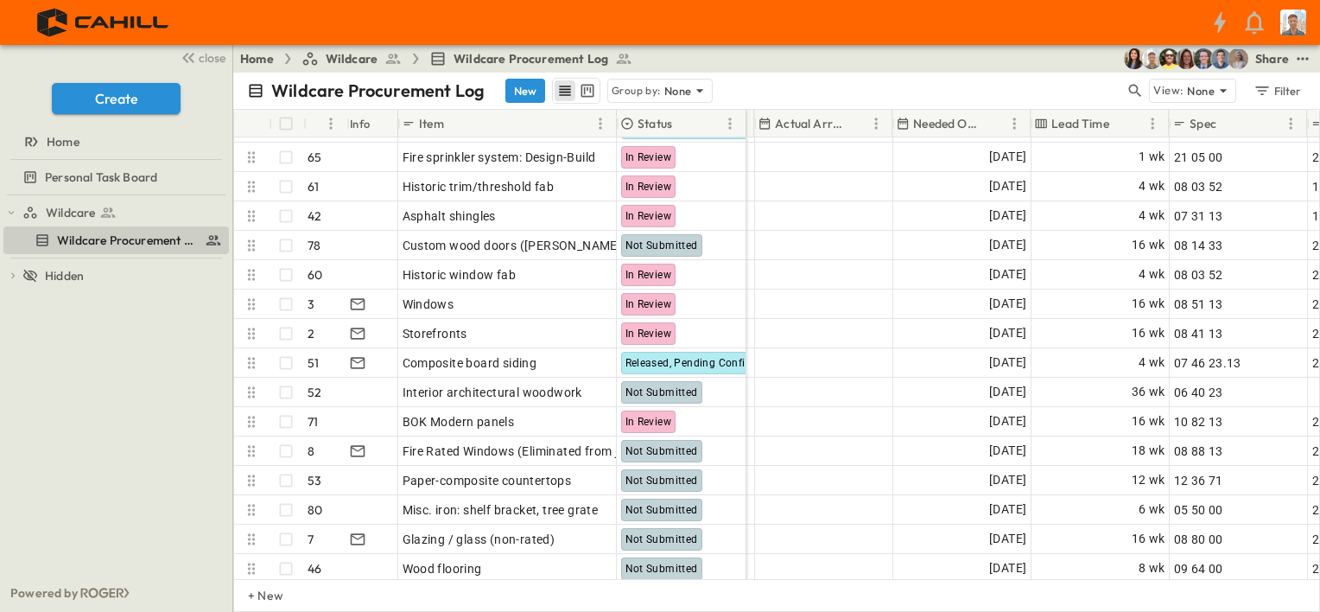
click at [947, 89] on div "Wildcare Procurement Log New Group by: None" at bounding box center [686, 91] width 878 height 26
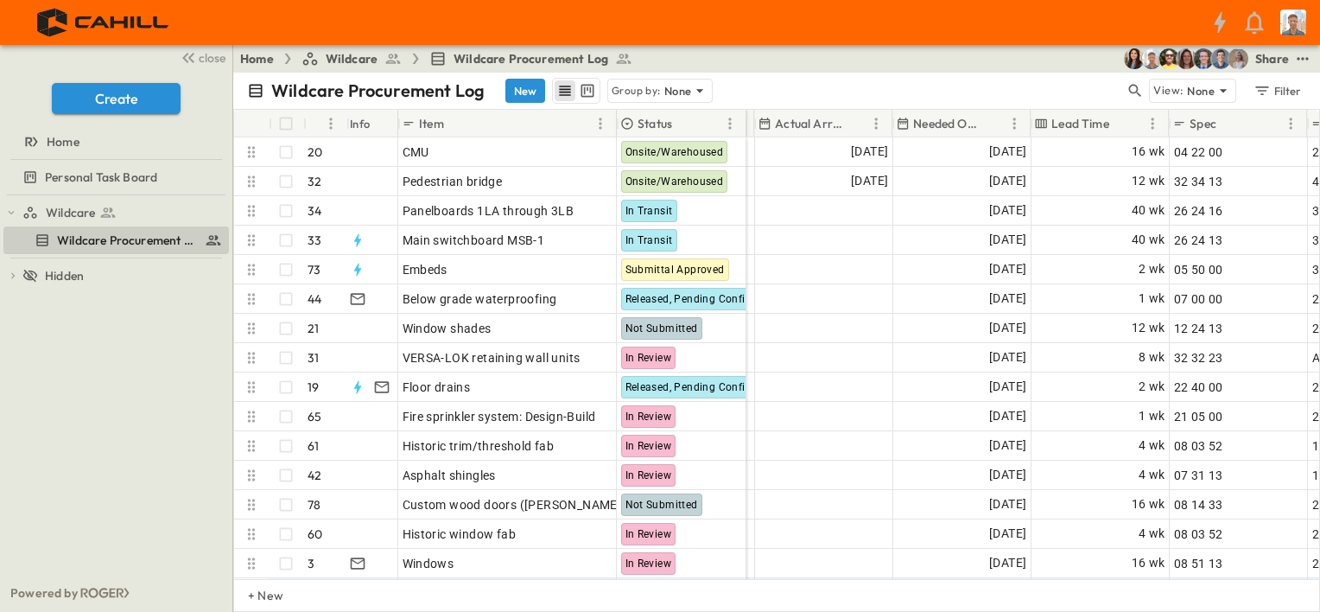
scroll to position [0, 940]
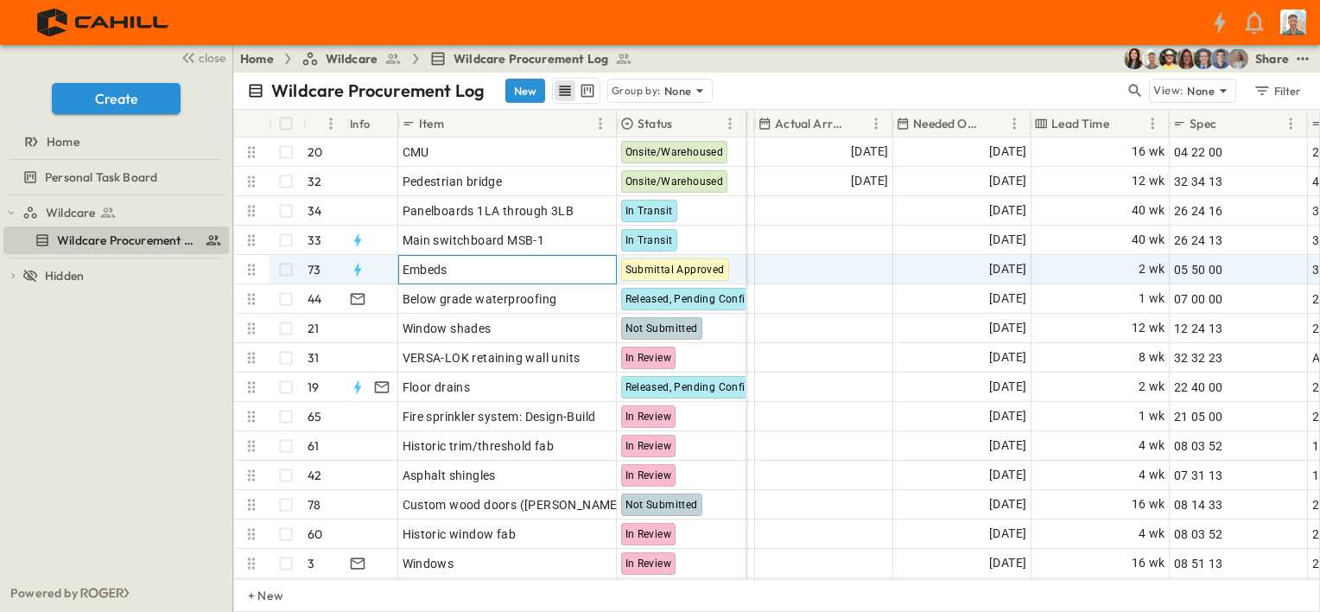
click at [495, 270] on div "Embeds" at bounding box center [508, 269] width 210 height 24
click at [812, 41] on div at bounding box center [658, 22] width 1316 height 45
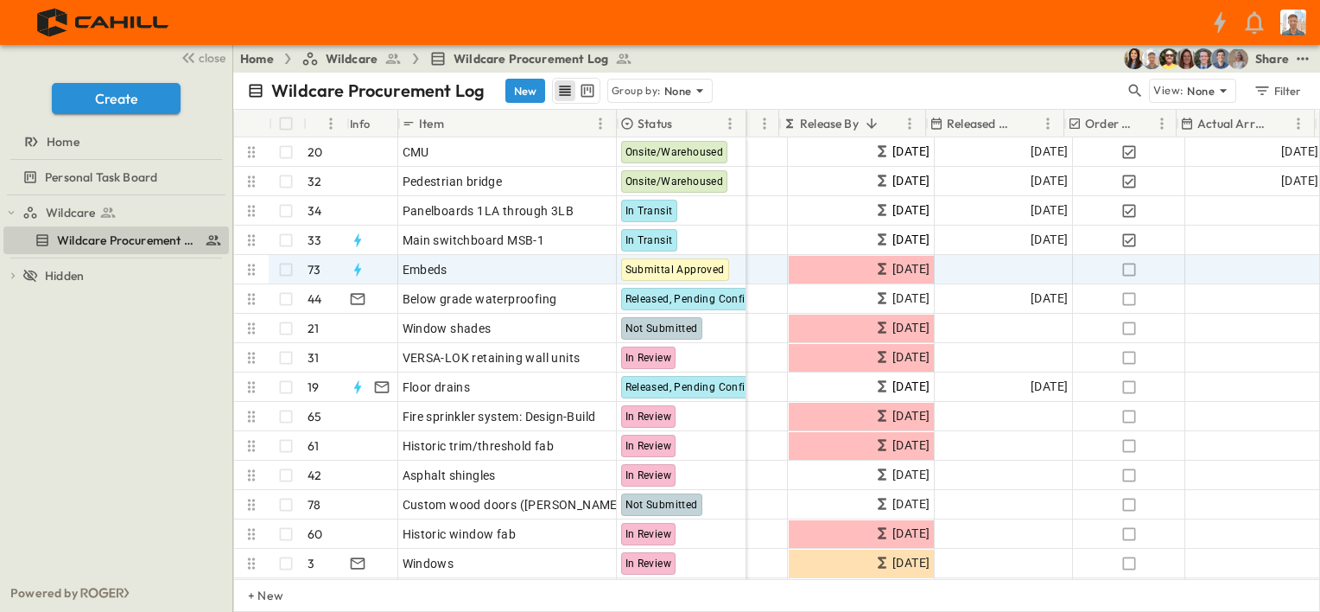
scroll to position [0, 518]
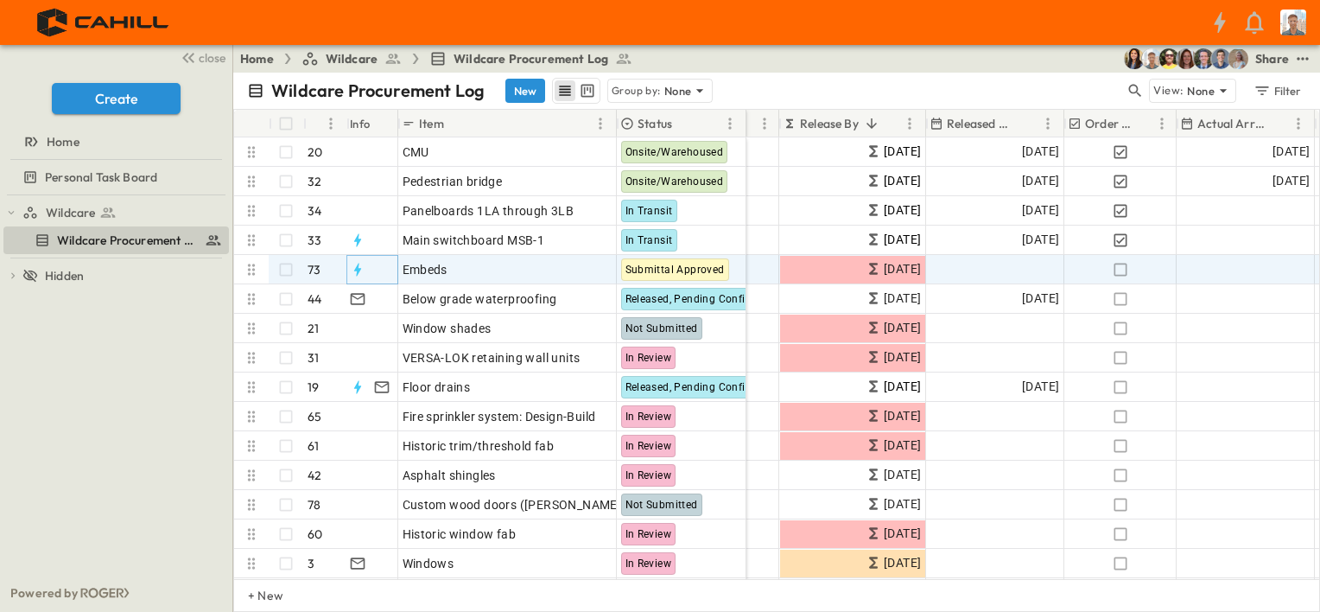
click at [352, 265] on icon "button" at bounding box center [357, 269] width 17 height 17
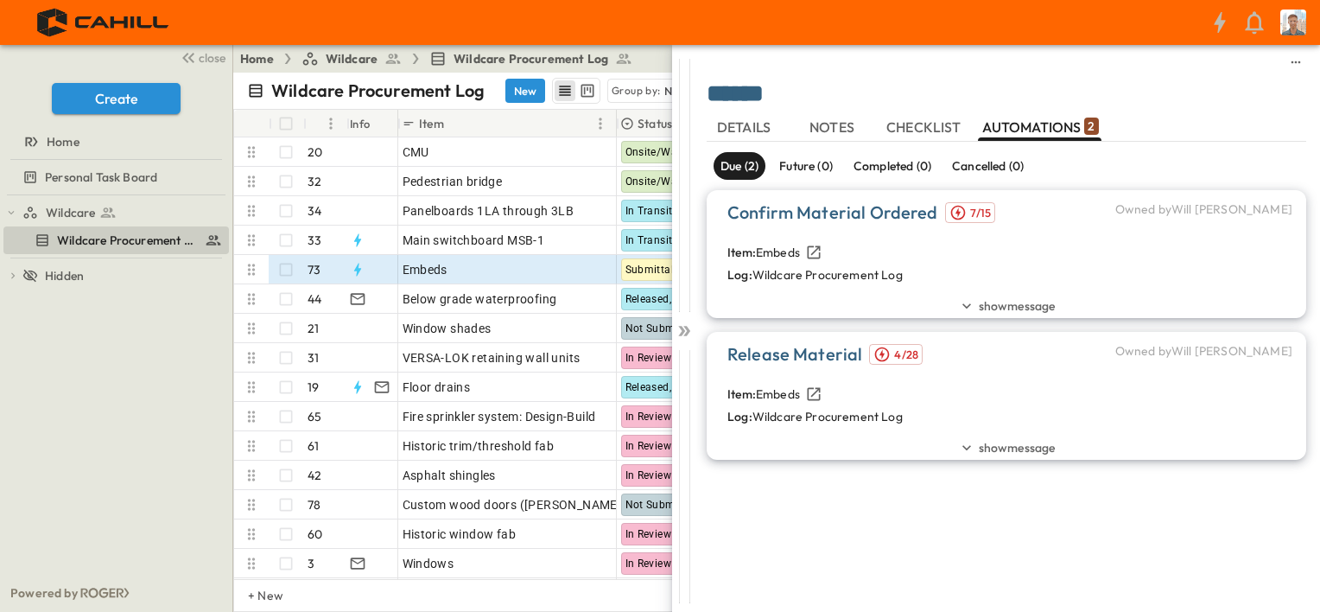
click at [1033, 306] on span "show message" at bounding box center [1017, 305] width 77 height 17
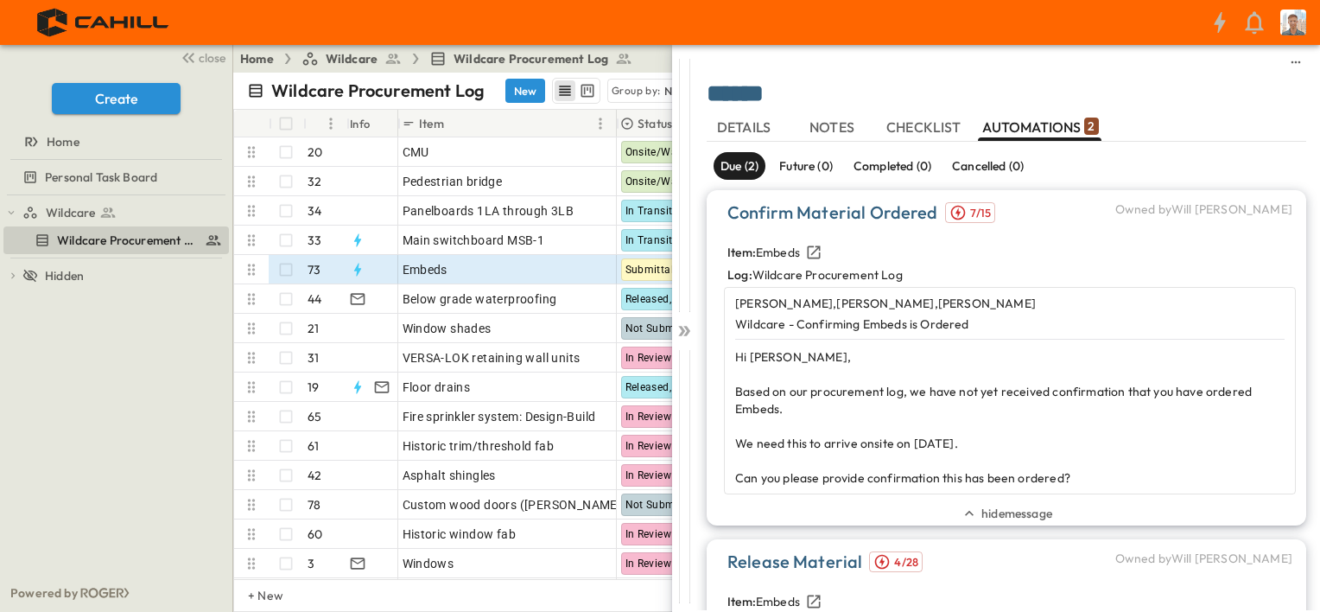
click at [981, 516] on span "hide message" at bounding box center [1016, 512] width 71 height 17
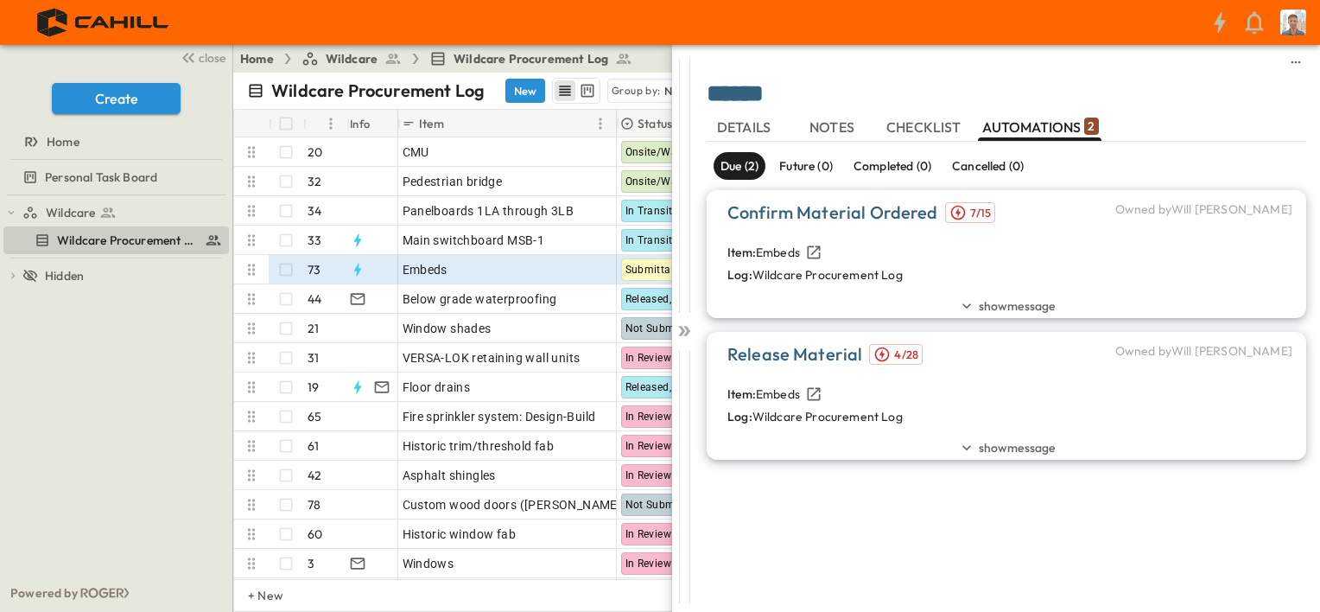
click at [684, 332] on icon at bounding box center [681, 331] width 7 height 10
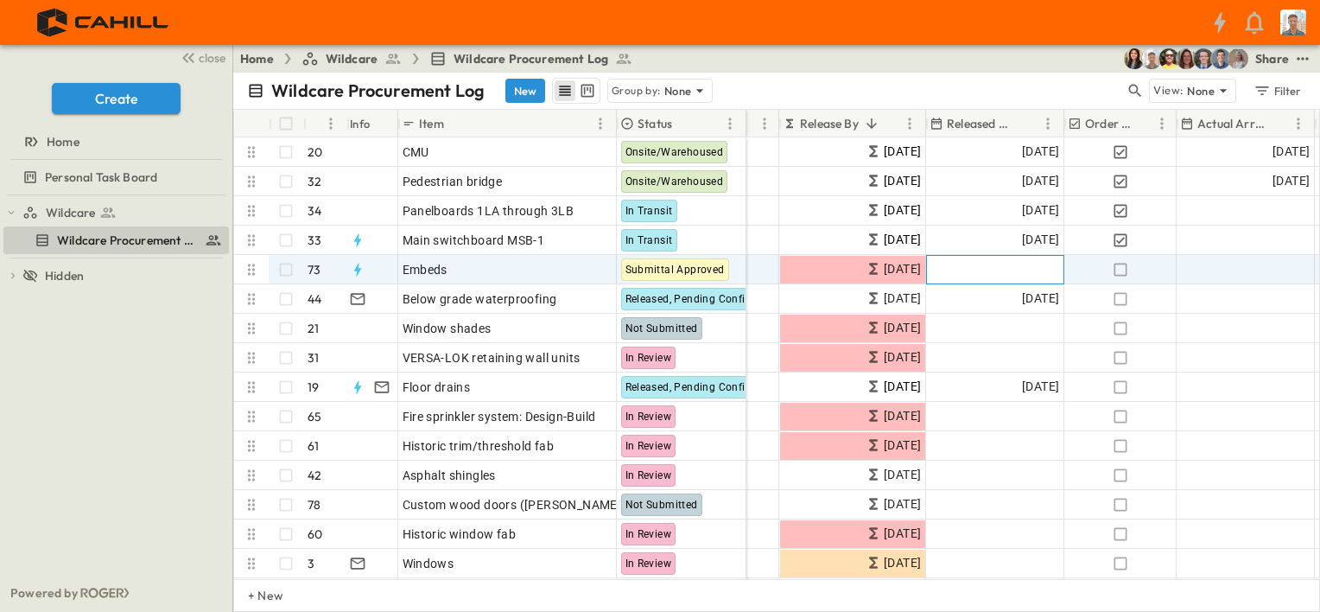
click at [986, 271] on div "Add Date" at bounding box center [995, 270] width 136 height 28
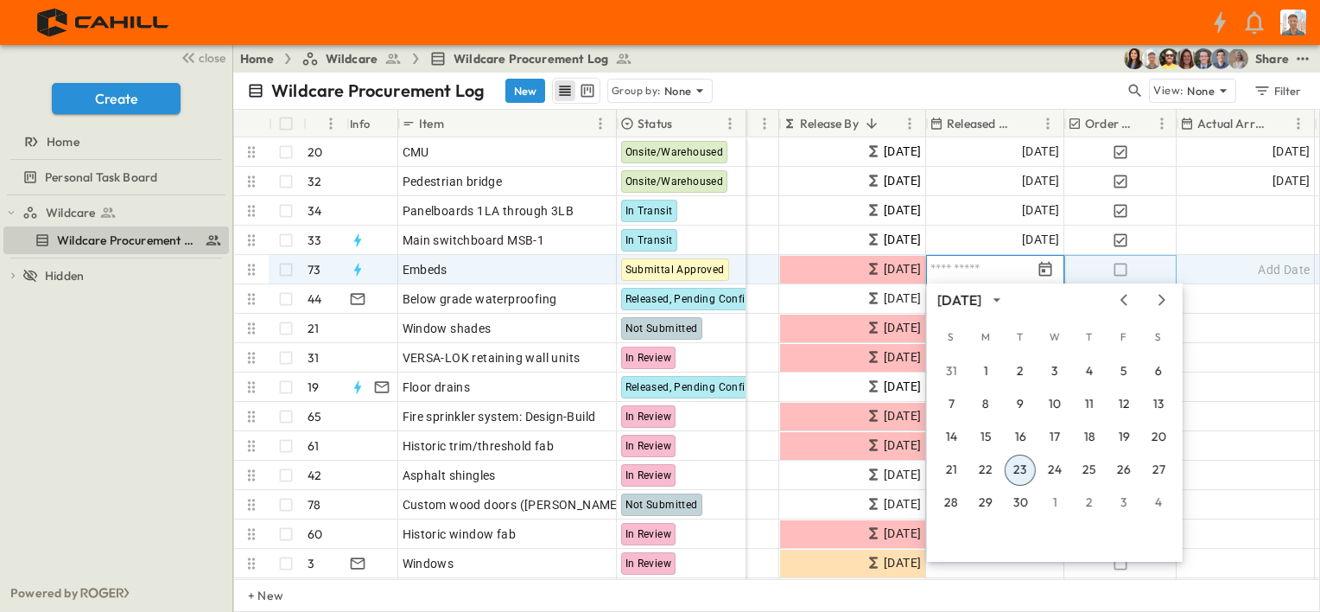
click at [1124, 267] on icon "button" at bounding box center [1120, 269] width 17 height 17
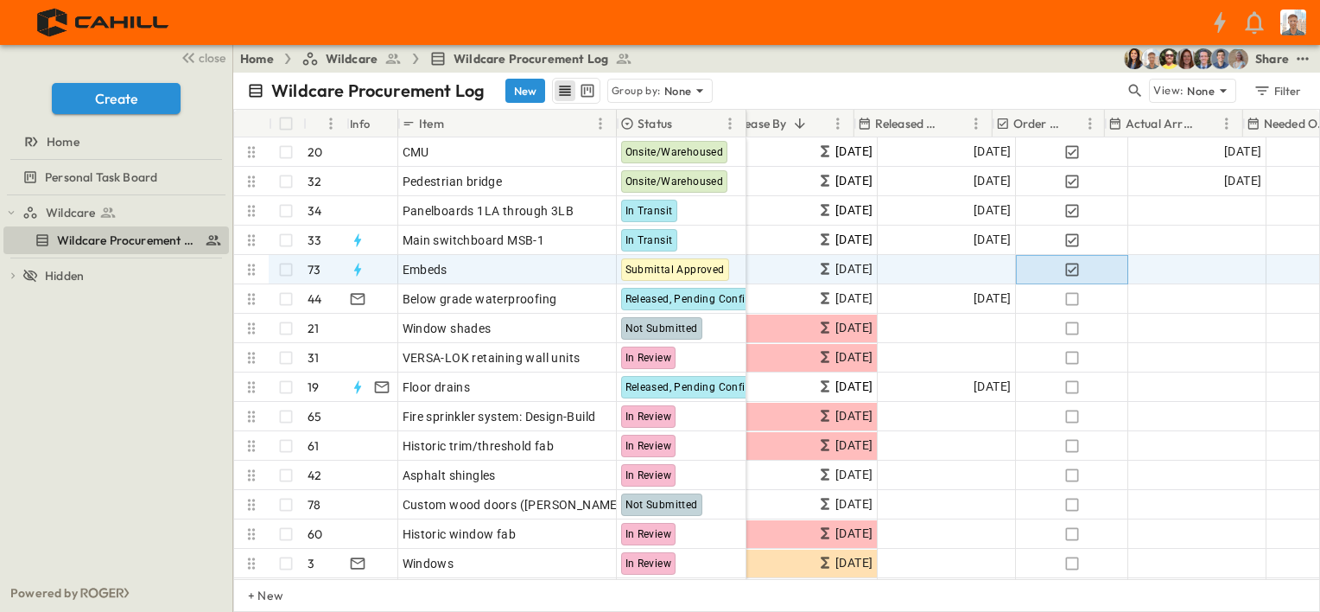
scroll to position [0, 605]
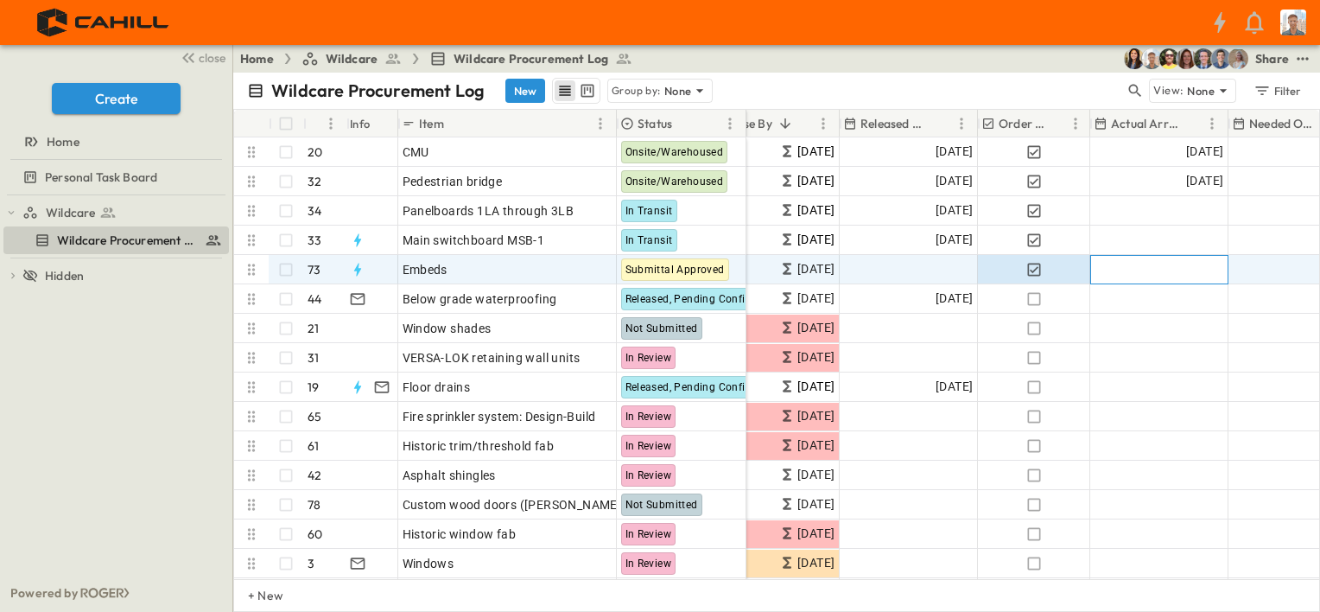
click at [1151, 270] on div "Add Date" at bounding box center [1159, 270] width 136 height 28
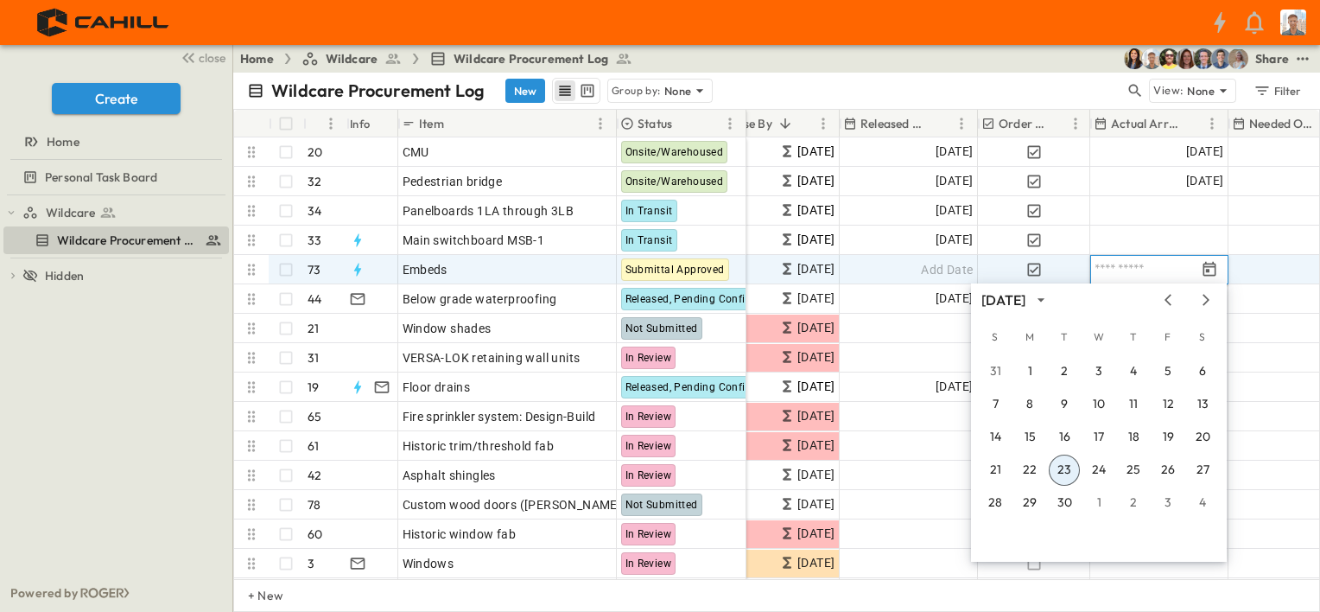
type input "**********"
click at [1164, 265] on input "**********" at bounding box center [1144, 269] width 101 height 16
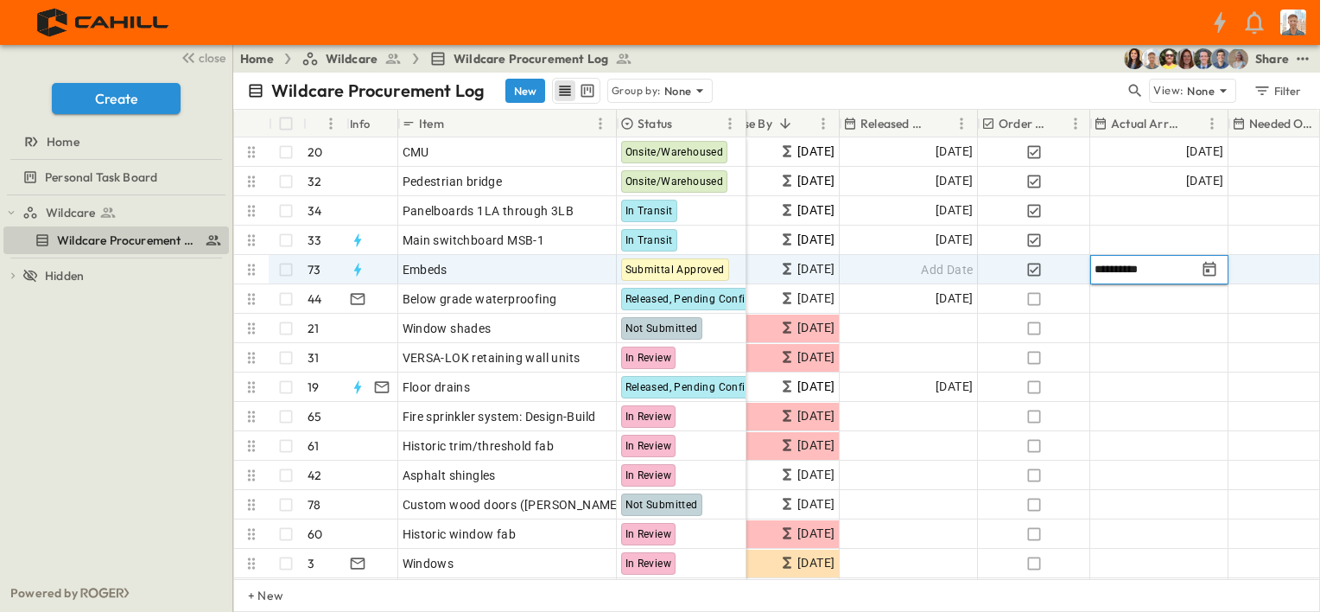
click at [1209, 265] on icon "Tracking Date Menu" at bounding box center [1209, 268] width 13 height 15
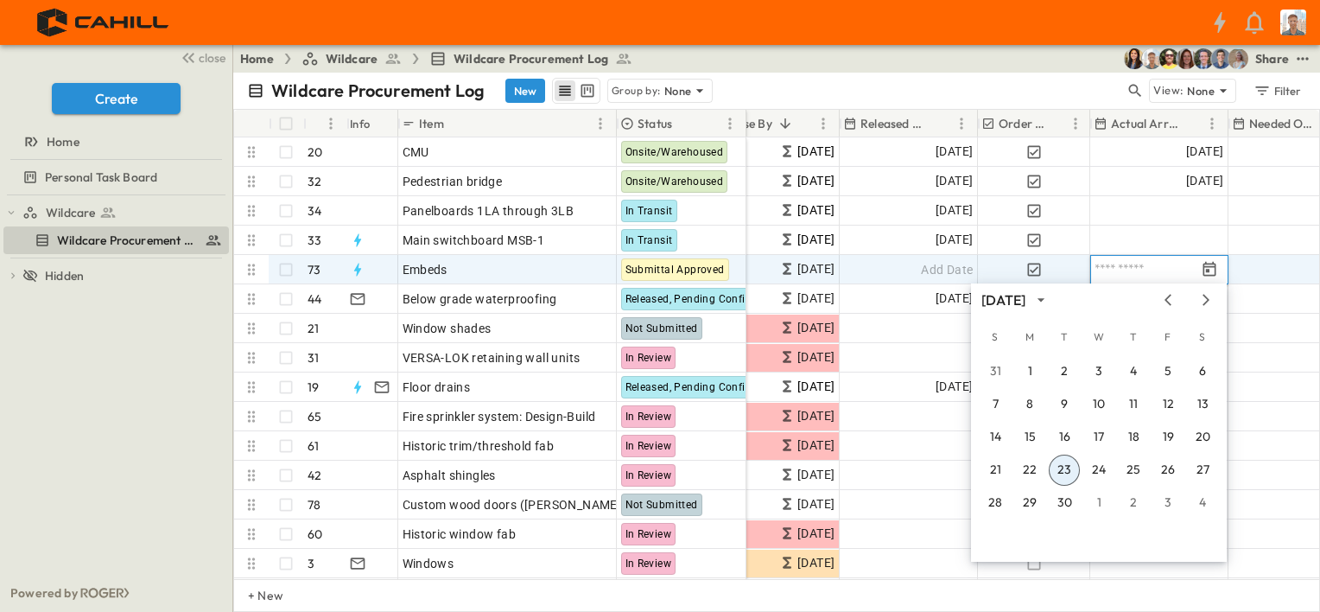
click at [1166, 299] on icon "Previous month" at bounding box center [1167, 299] width 7 height 11
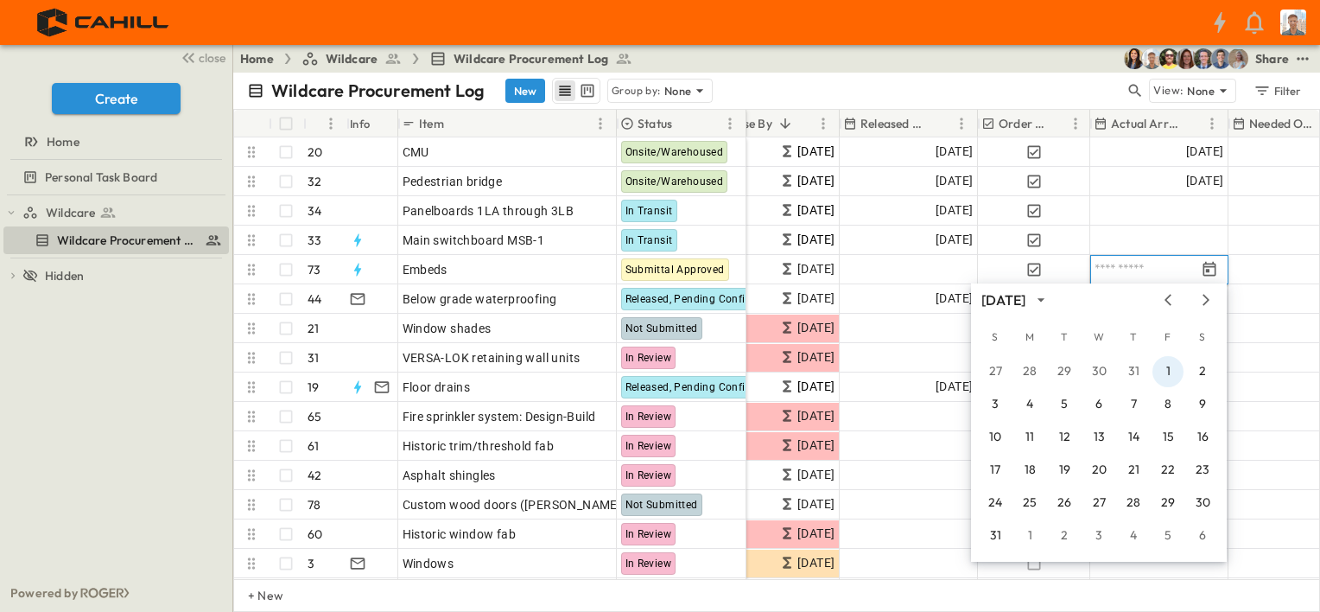
click at [1168, 370] on button "1" at bounding box center [1167, 371] width 31 height 31
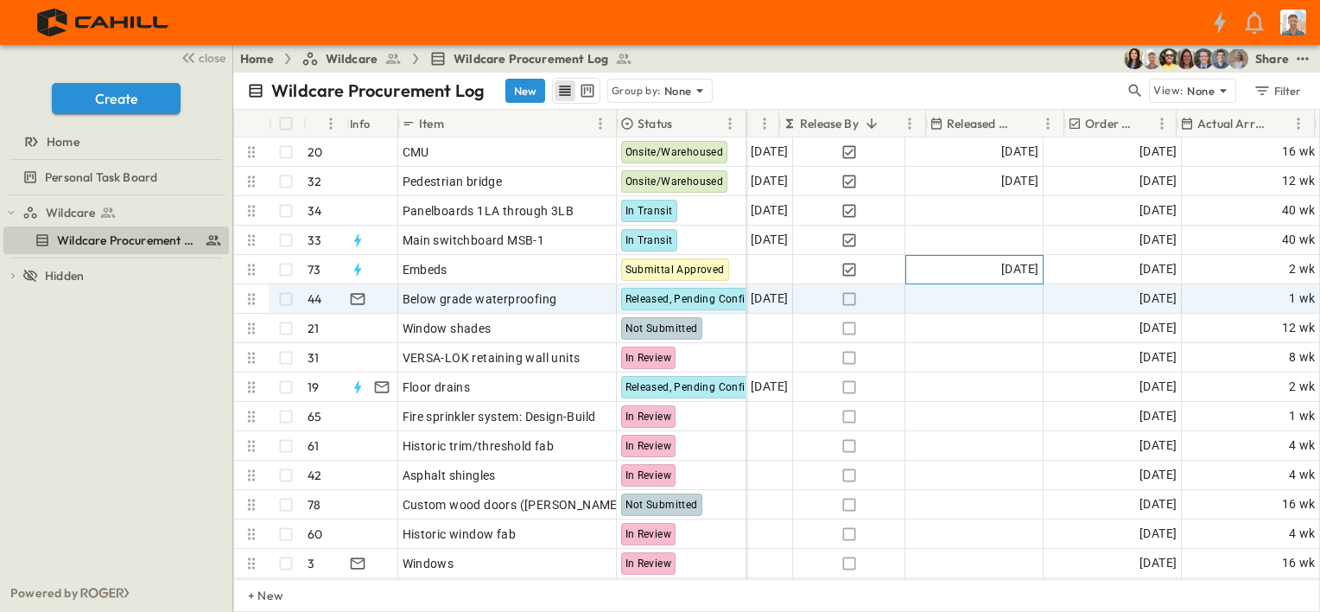
scroll to position [0, 518]
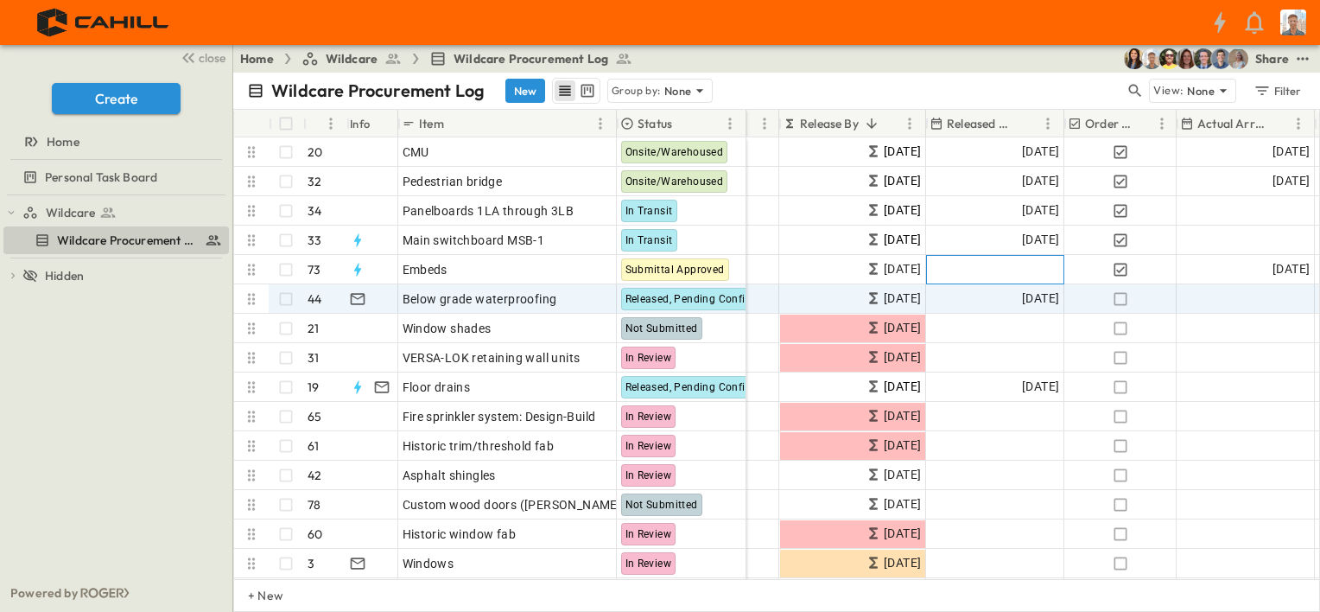
click at [1028, 270] on span "Add Date" at bounding box center [1033, 269] width 52 height 17
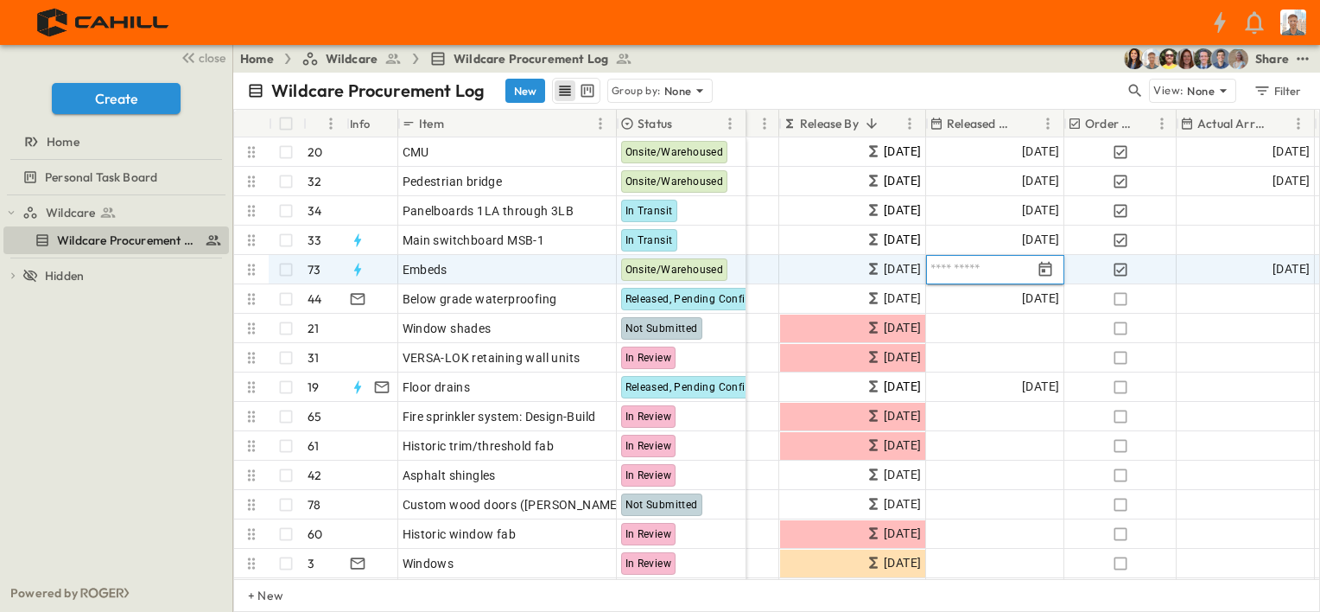
click at [1050, 270] on icon "Tracking Date Menu" at bounding box center [1045, 268] width 13 height 15
click at [1050, 266] on icon "Tracking Date Menu" at bounding box center [1045, 268] width 13 height 15
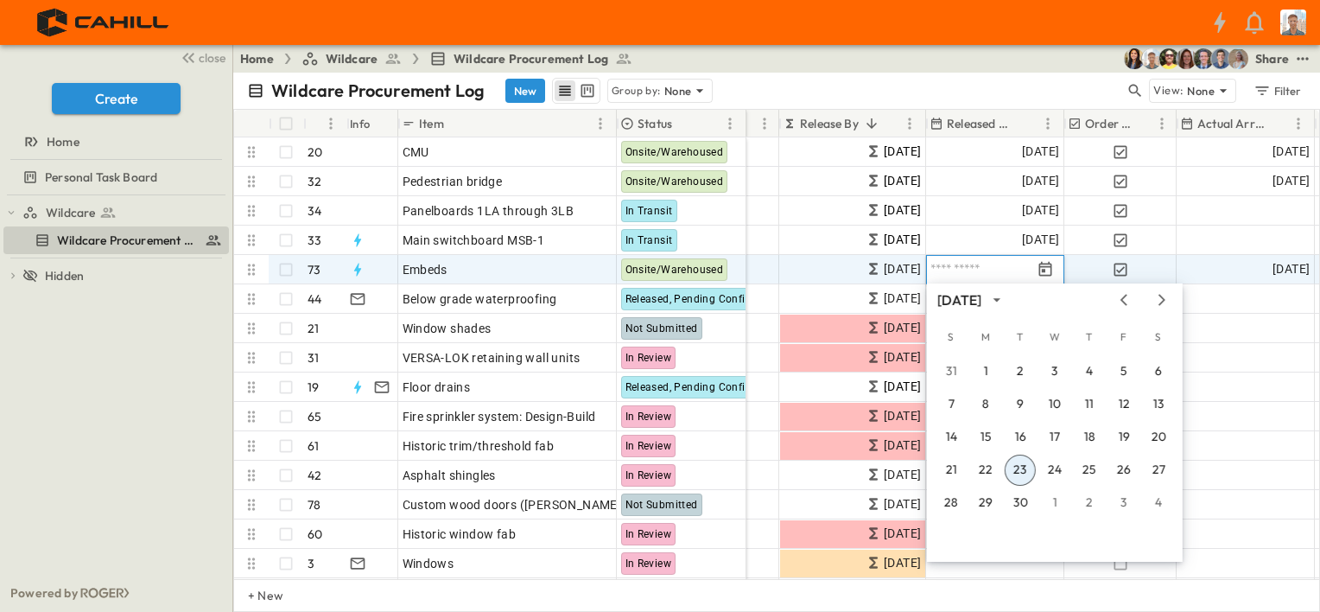
click at [1124, 297] on icon "Previous month" at bounding box center [1123, 299] width 7 height 11
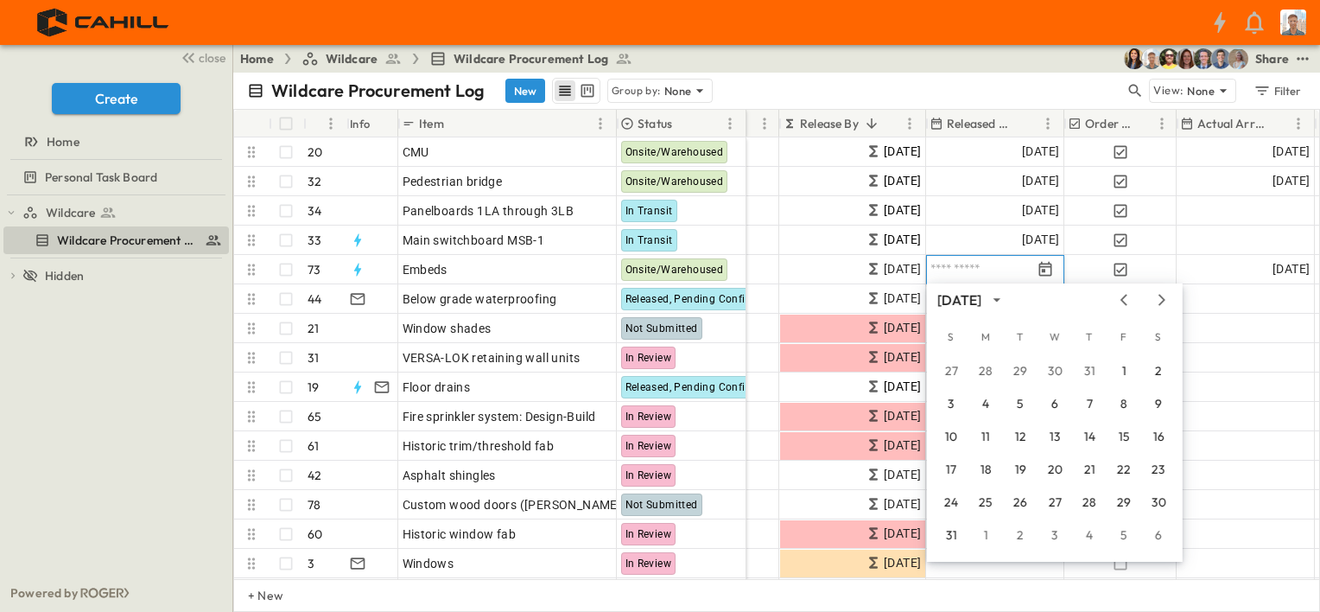
click at [1123, 301] on icon "Previous month" at bounding box center [1123, 299] width 7 height 11
click at [1120, 434] on button "18" at bounding box center [1123, 437] width 31 height 31
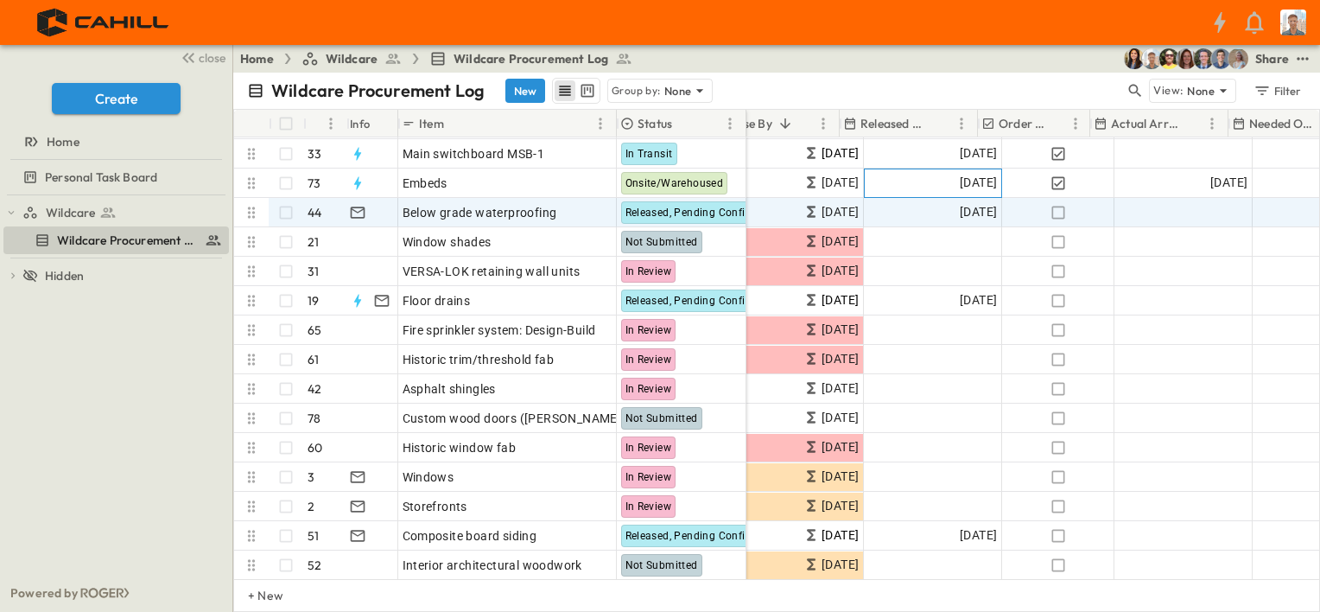
scroll to position [86, 605]
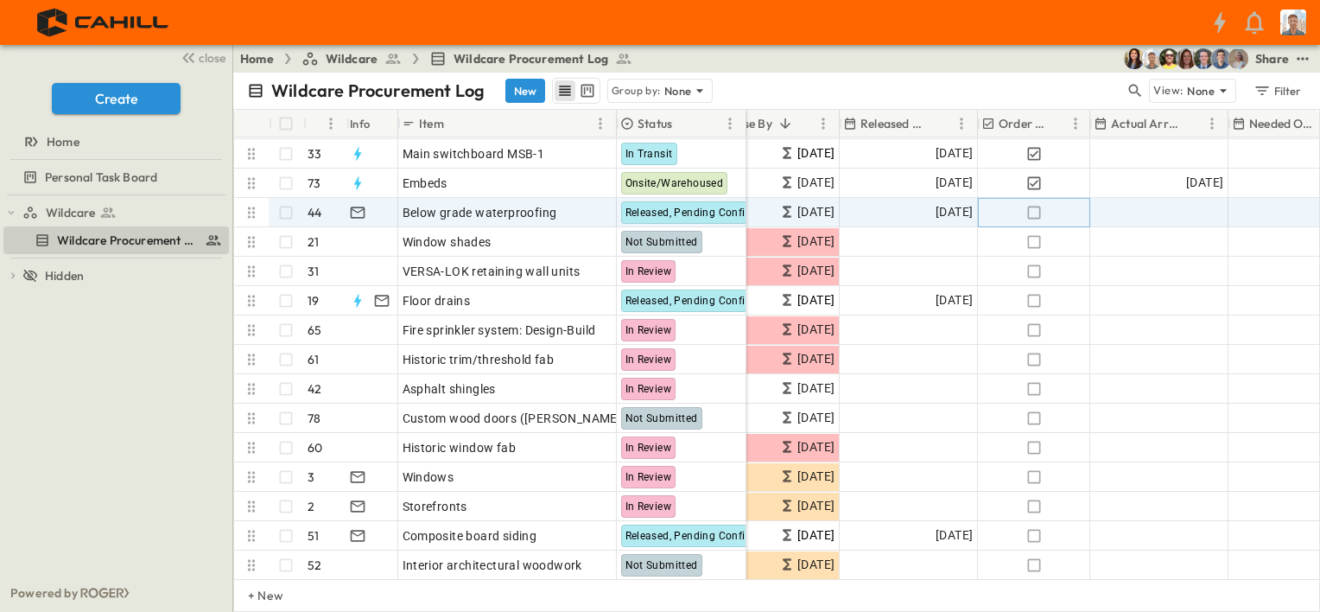
click at [1036, 212] on icon "button" at bounding box center [1033, 212] width 17 height 17
click at [1169, 211] on div "Add Date" at bounding box center [1159, 213] width 136 height 28
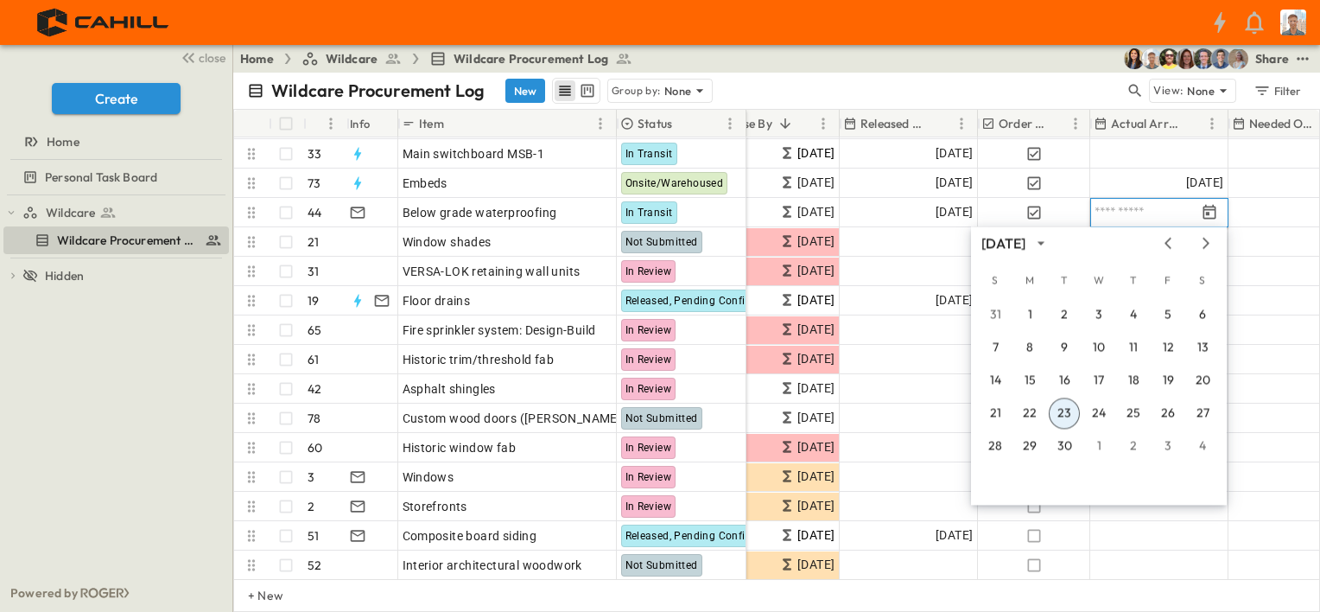
click at [1172, 243] on icon "Previous month" at bounding box center [1168, 243] width 21 height 14
click at [1133, 380] on button "14" at bounding box center [1133, 380] width 31 height 31
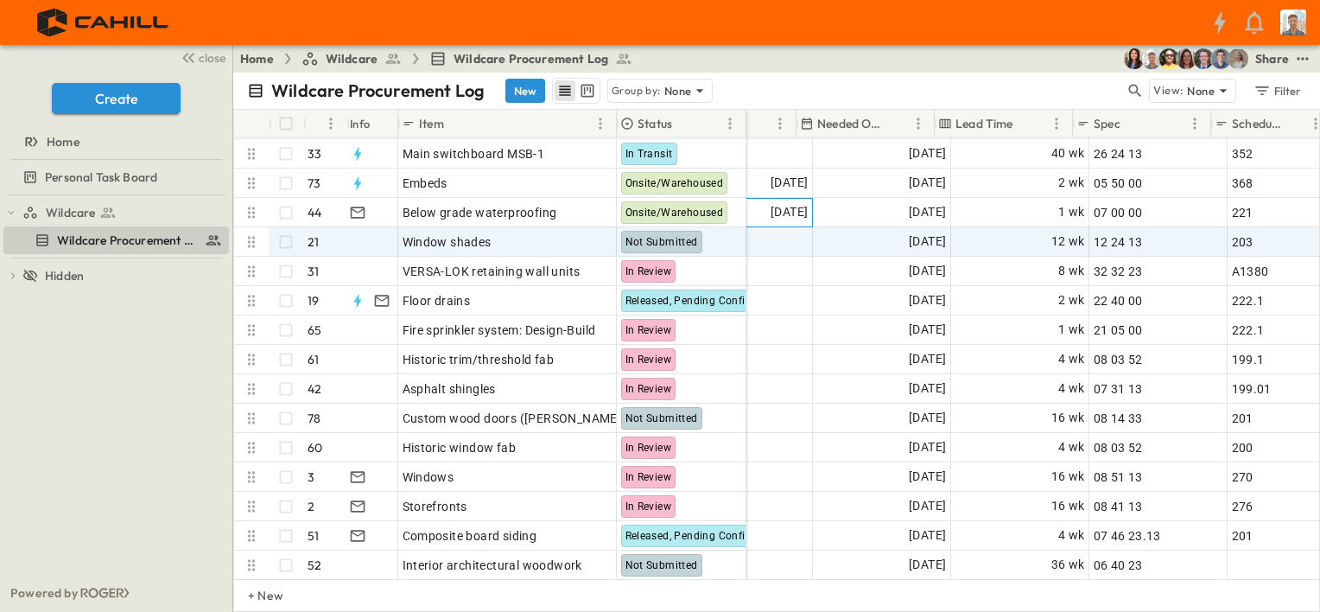
scroll to position [86, 1037]
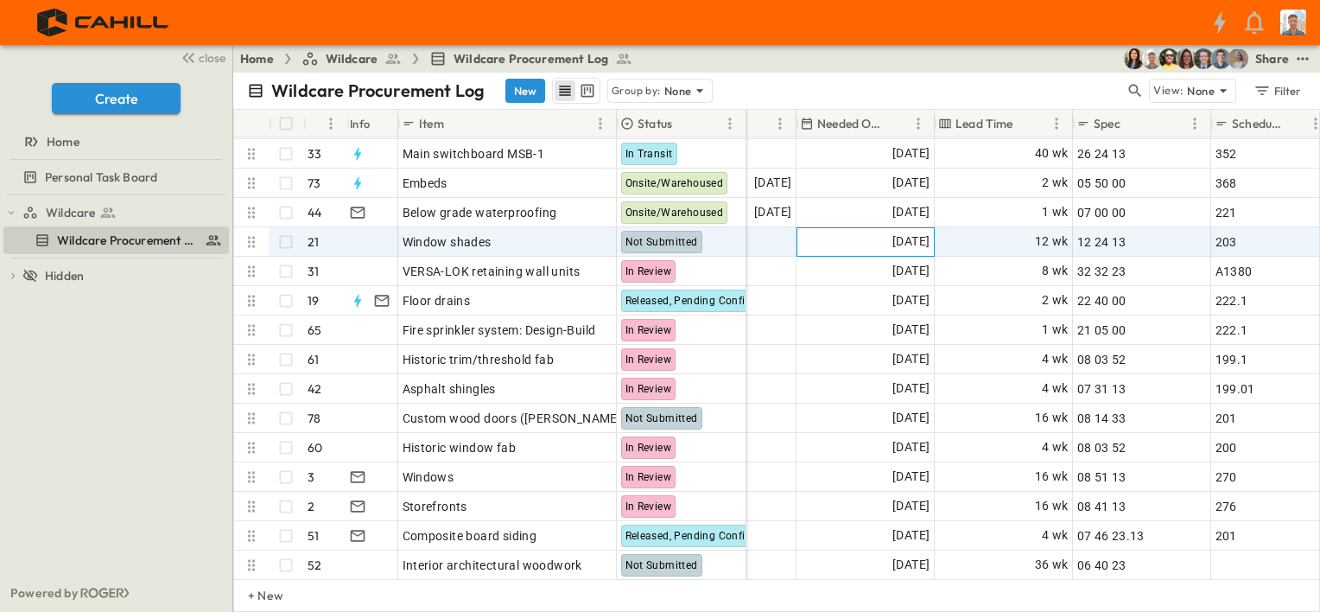
click at [926, 242] on span "[DATE]" at bounding box center [910, 242] width 37 height 20
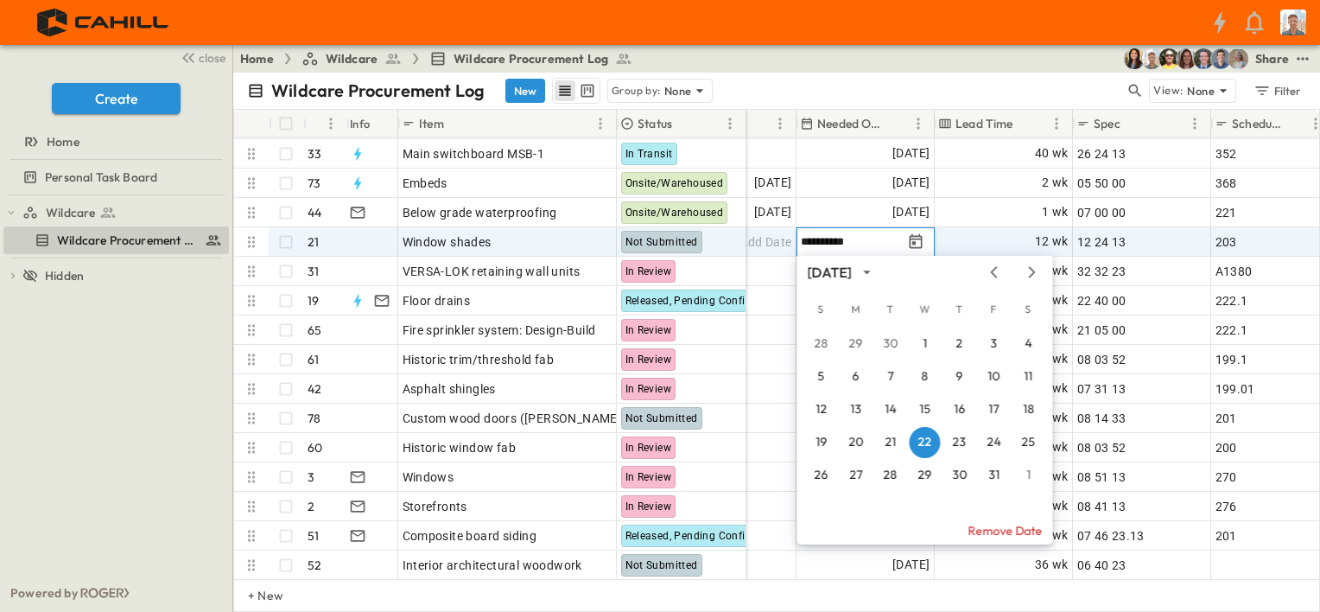
click at [918, 242] on icon "Tracking Date Menu" at bounding box center [915, 241] width 17 height 17
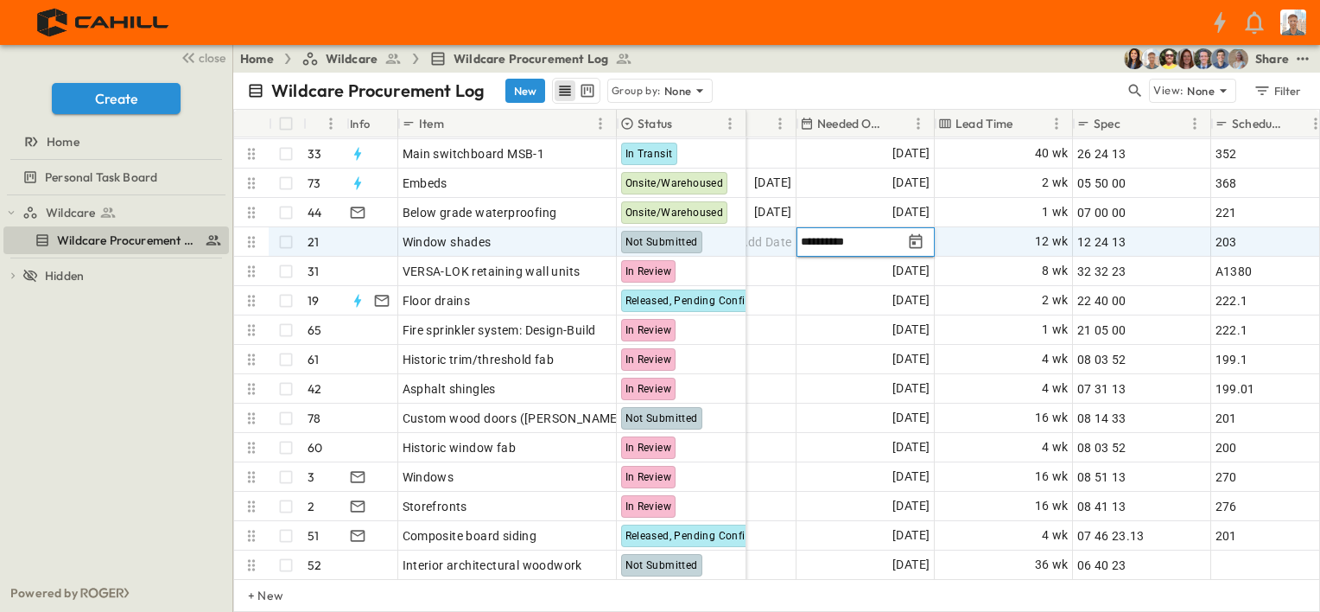
click at [918, 242] on icon "Tracking Date Menu" at bounding box center [915, 241] width 17 height 17
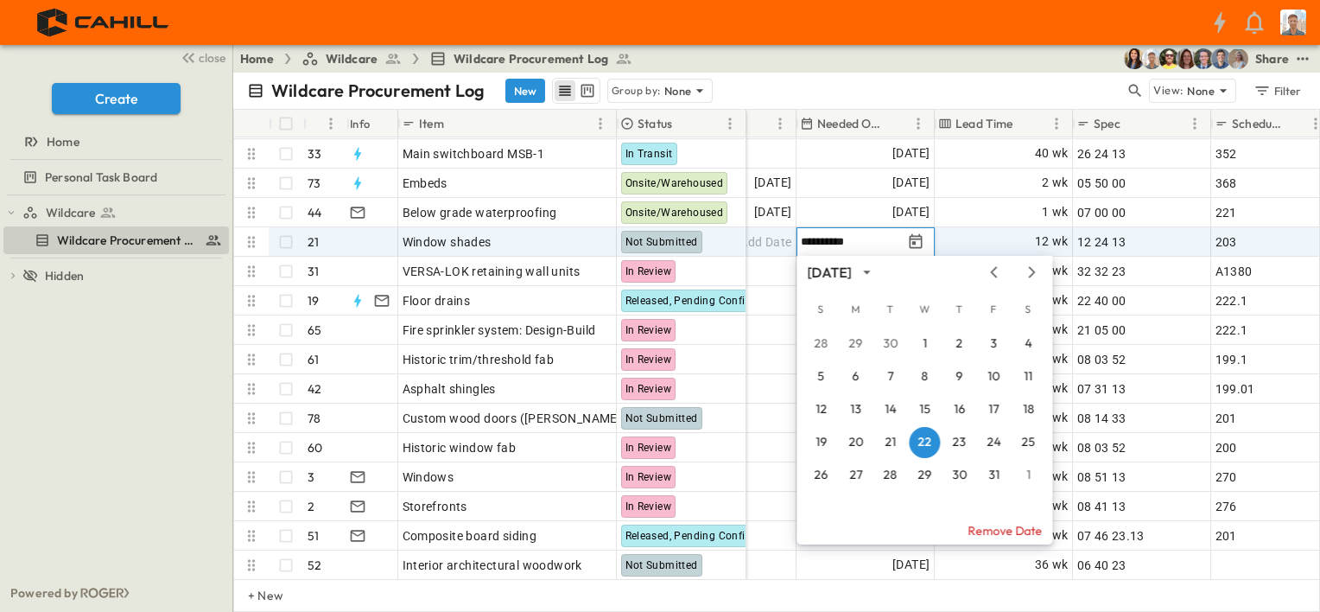
click at [1028, 271] on icon "Next month" at bounding box center [1031, 272] width 21 height 14
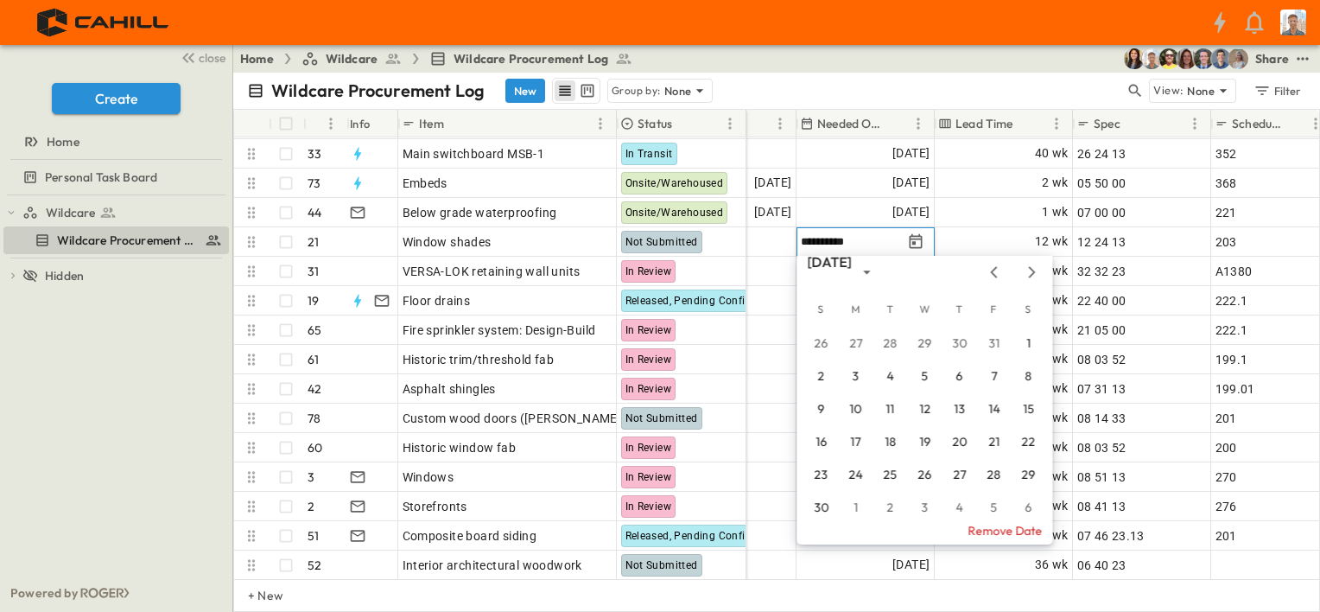
click at [1032, 272] on icon "Next month" at bounding box center [1031, 272] width 21 height 14
click at [1032, 273] on icon "Next month" at bounding box center [1032, 271] width 7 height 11
click at [925, 408] on button "18" at bounding box center [924, 409] width 31 height 31
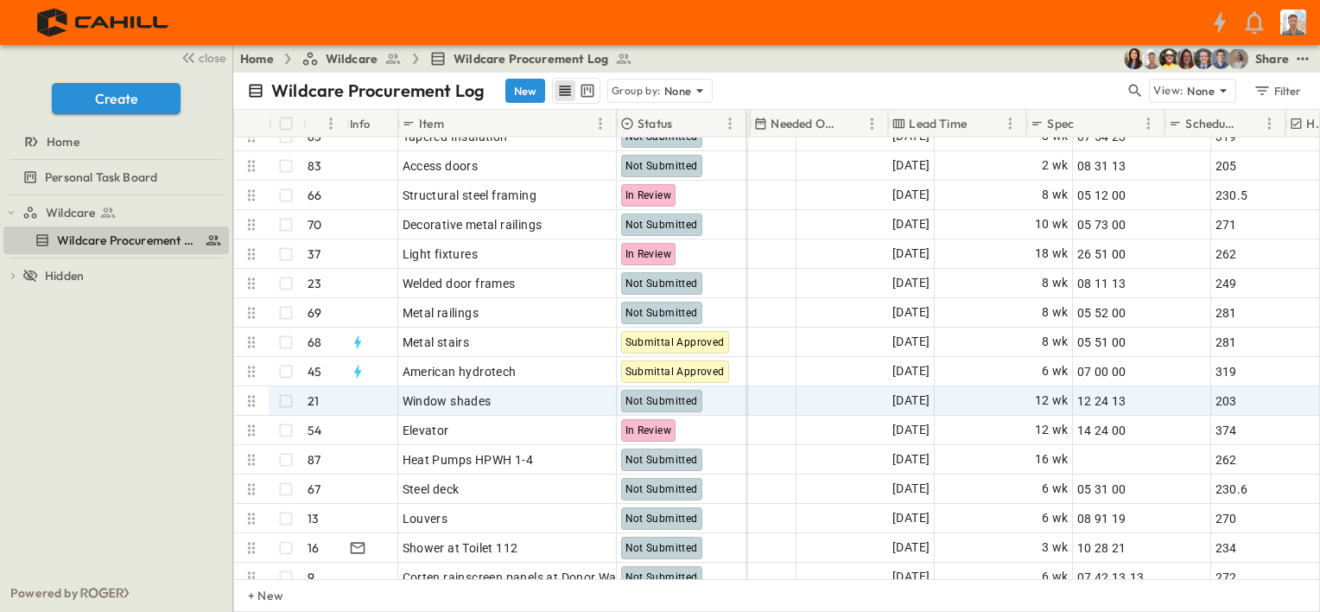
scroll to position [691, 1123]
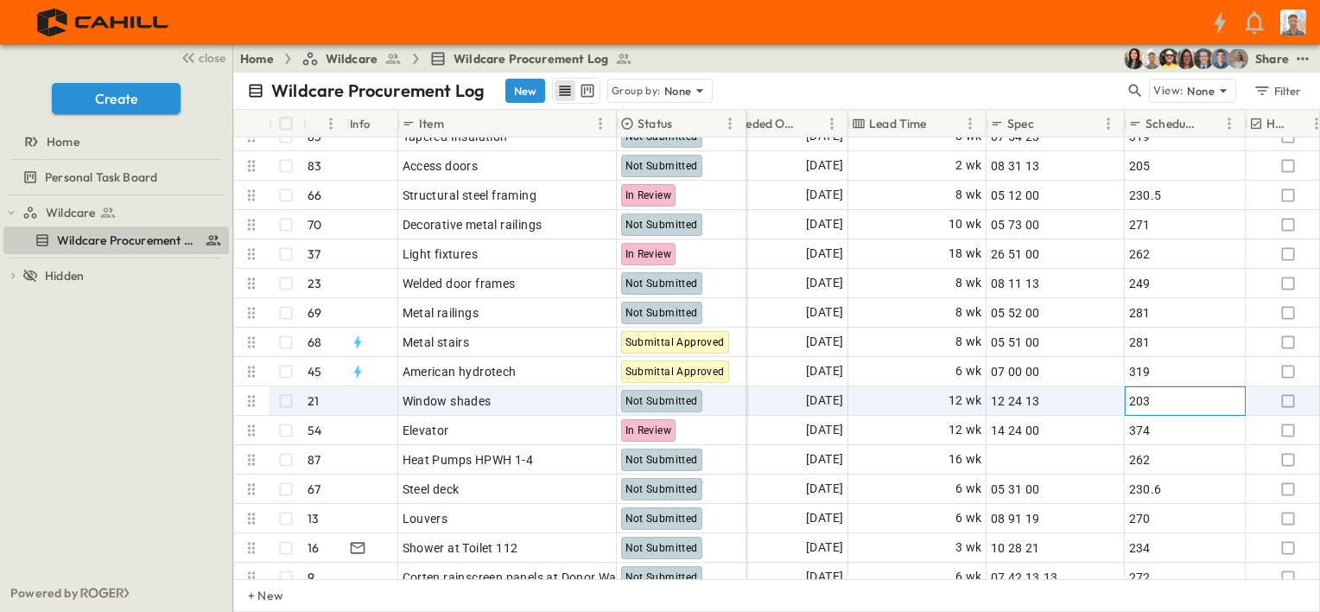
click at [1170, 398] on div "203" at bounding box center [1185, 401] width 112 height 24
type input "*****"
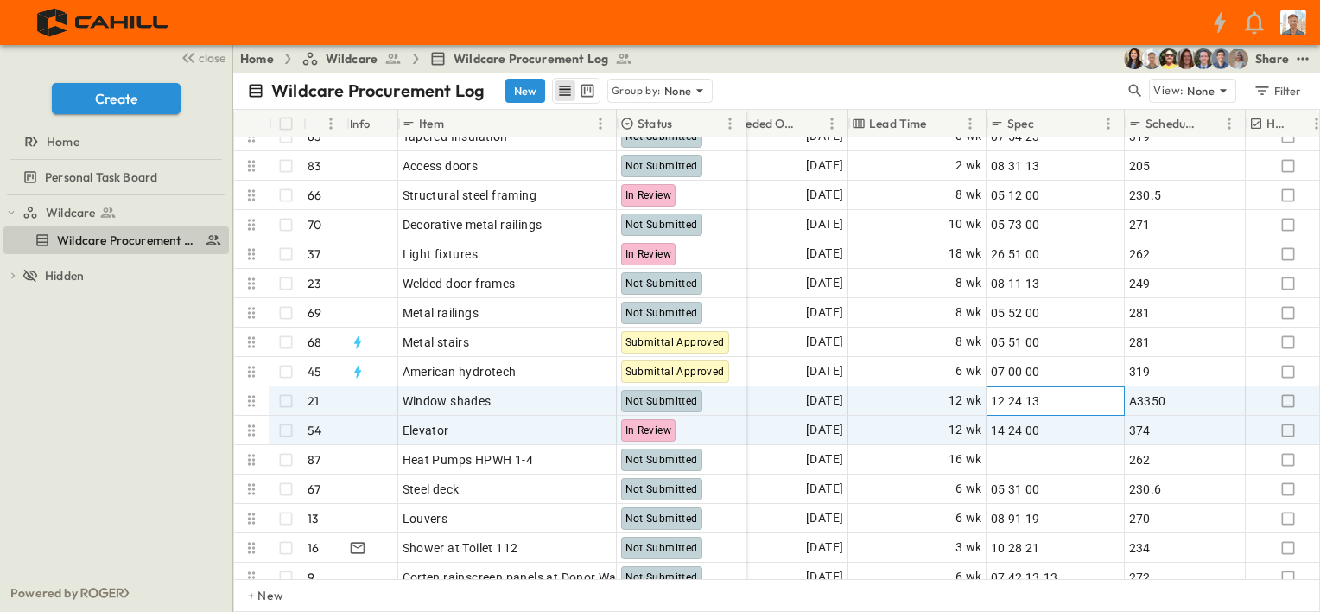
click at [1075, 400] on div "12 24 13" at bounding box center [1056, 401] width 130 height 24
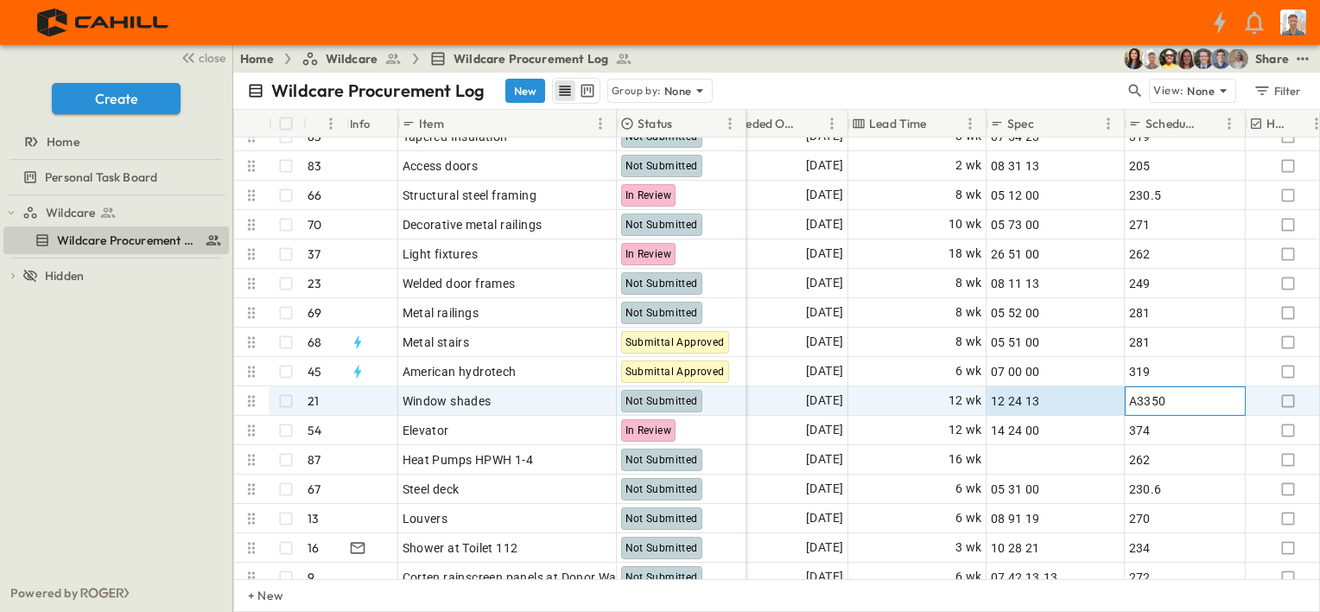
click at [1154, 399] on span "A3350" at bounding box center [1147, 400] width 37 height 17
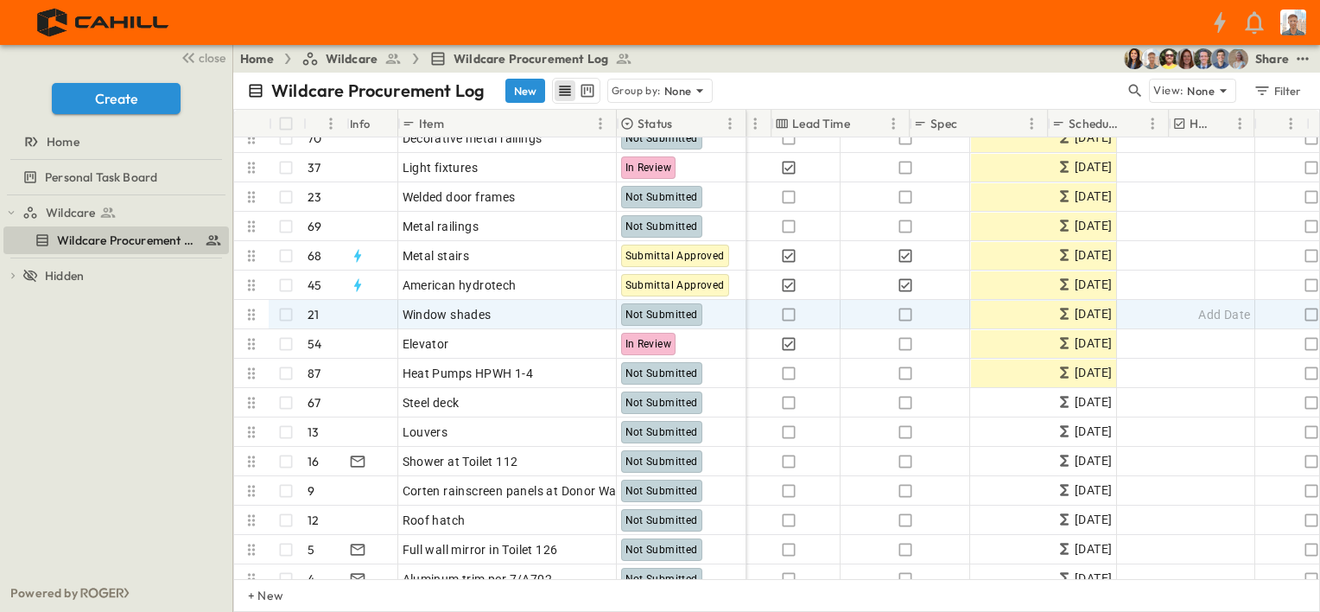
scroll to position [777, 1113]
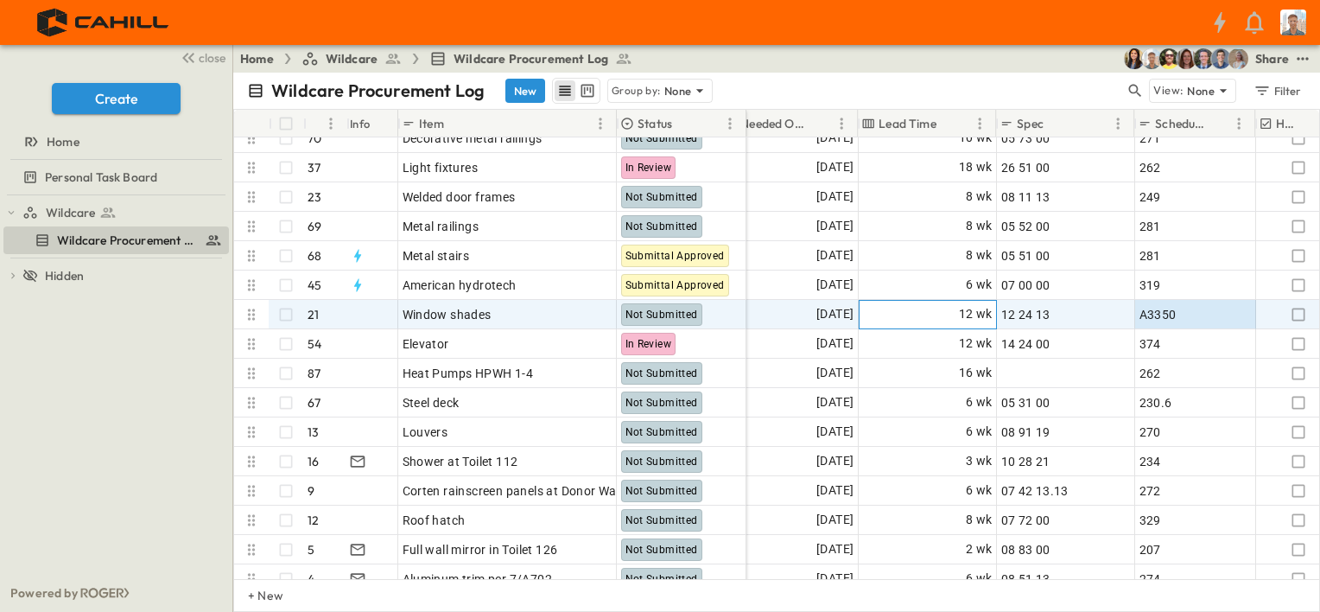
click at [964, 312] on span "12 wk" at bounding box center [976, 314] width 34 height 20
type input "*"
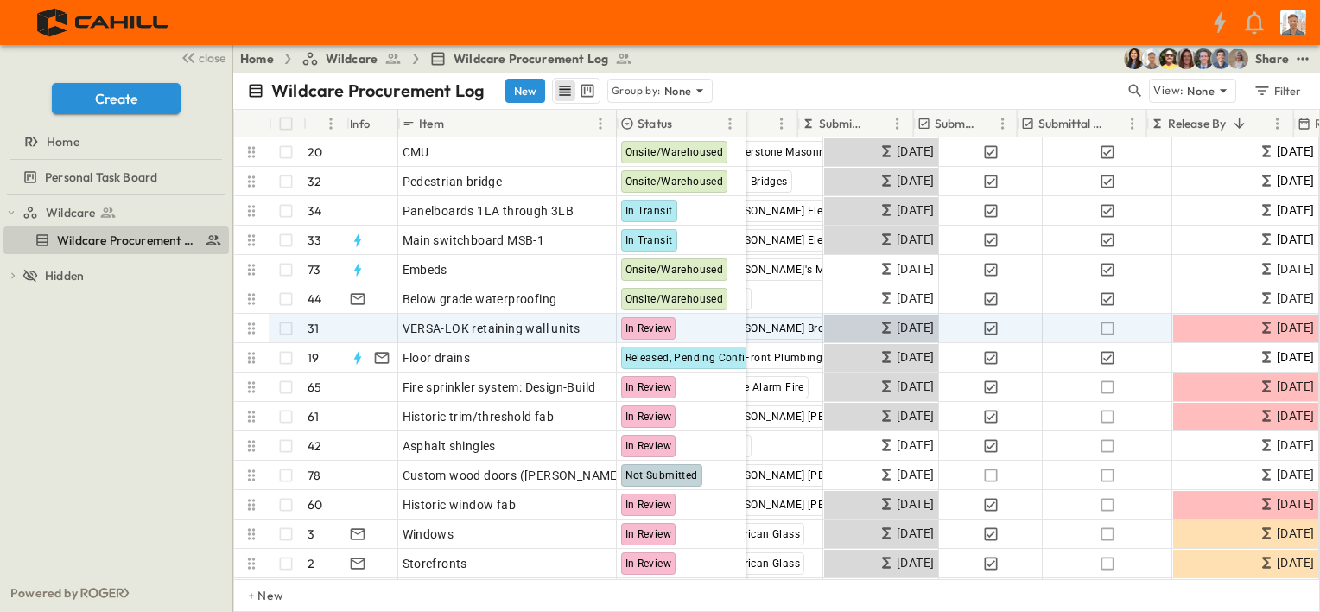
scroll to position [0, 86]
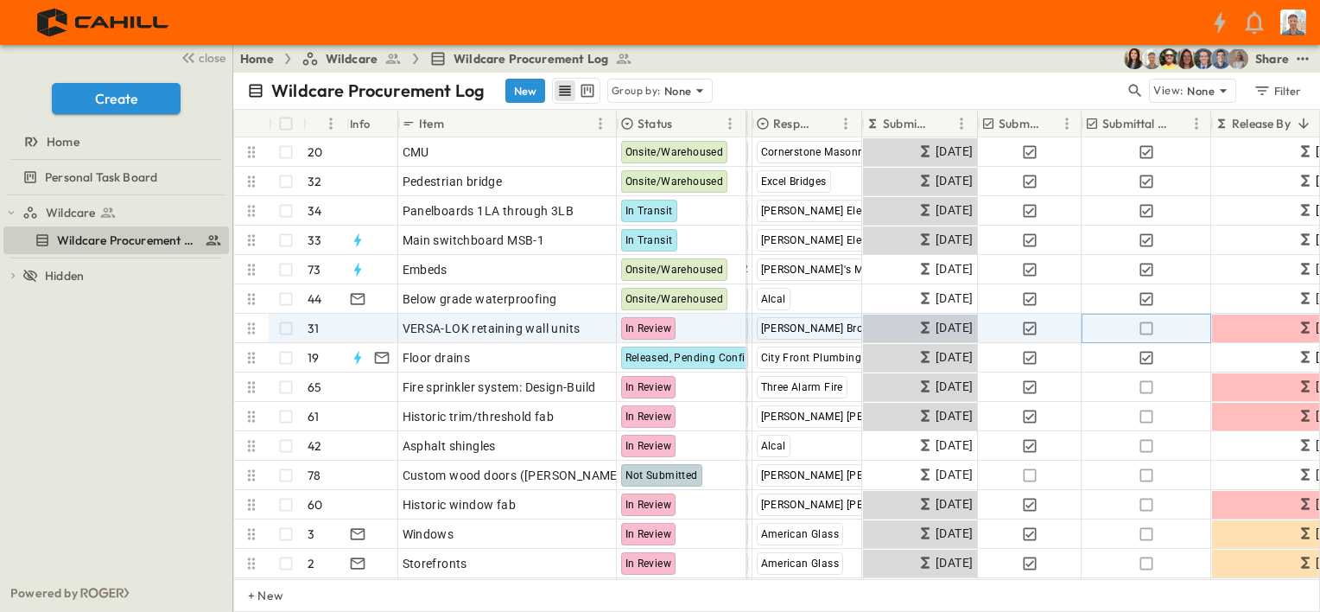
click at [1148, 327] on icon "button" at bounding box center [1146, 328] width 17 height 17
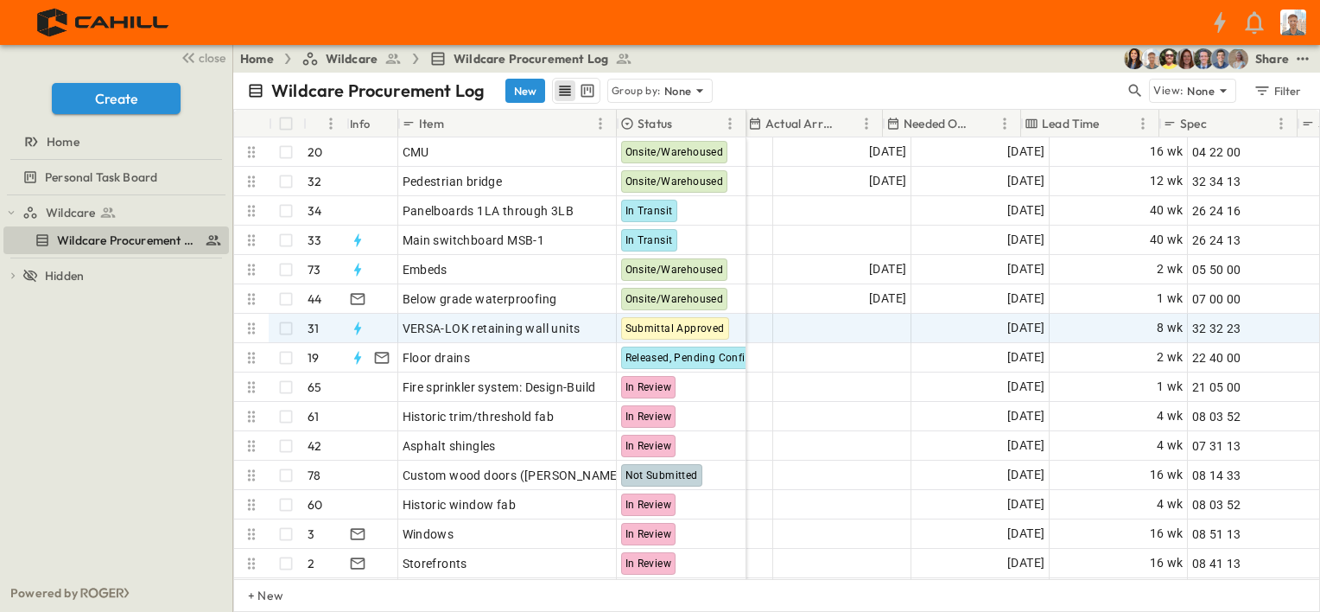
scroll to position [0, 950]
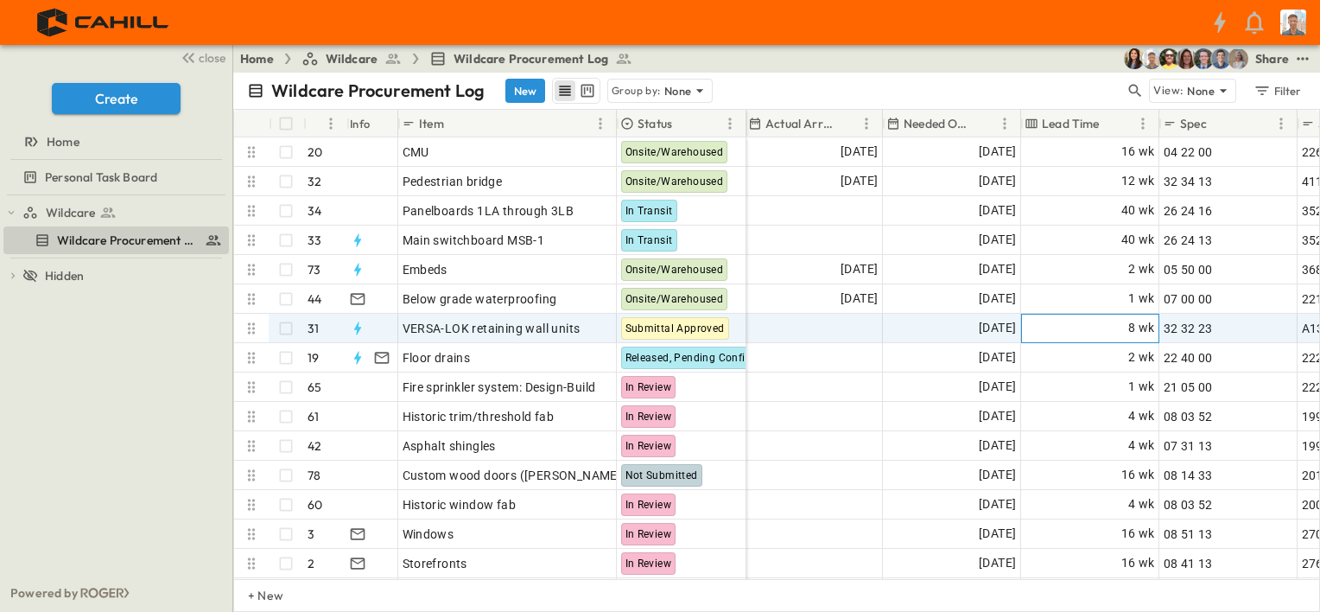
click at [1135, 328] on span "8 wk" at bounding box center [1141, 328] width 27 height 20
type input "*"
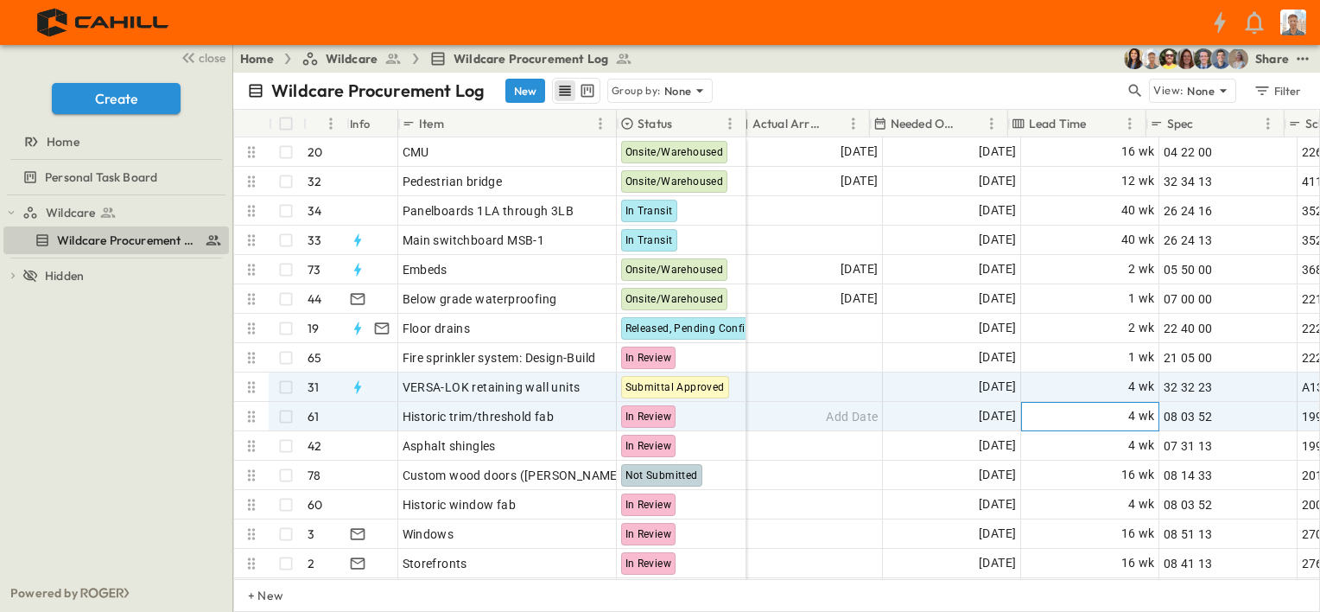
scroll to position [0, 1037]
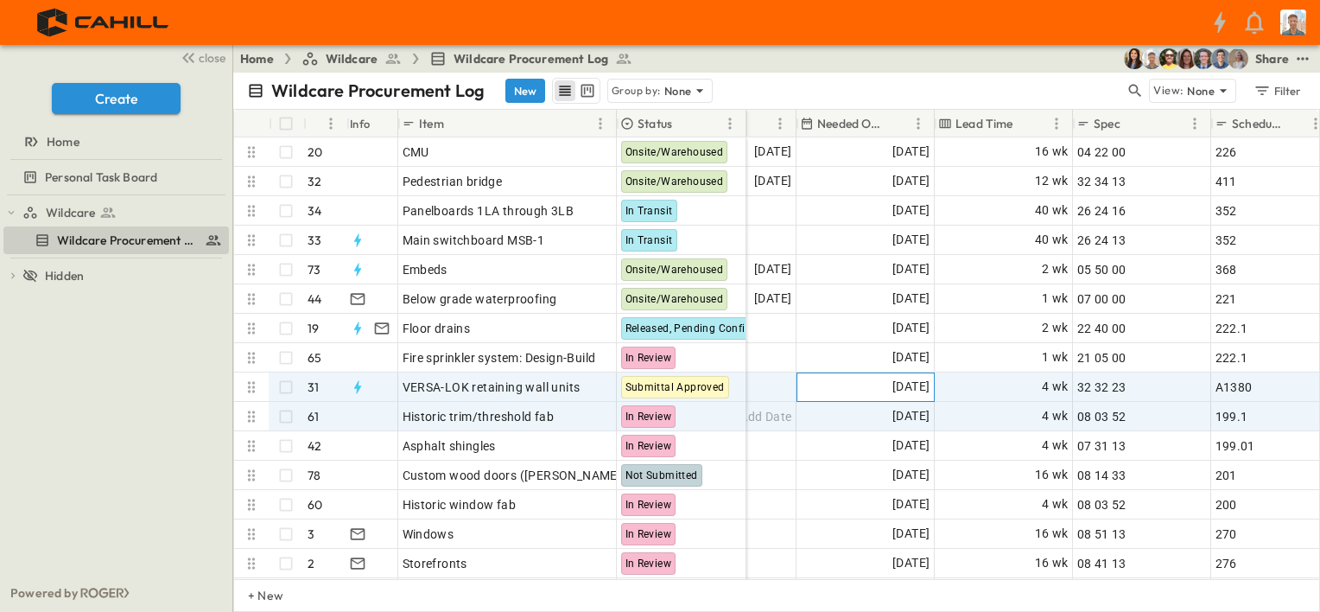
click at [920, 387] on span "[DATE]" at bounding box center [910, 387] width 37 height 20
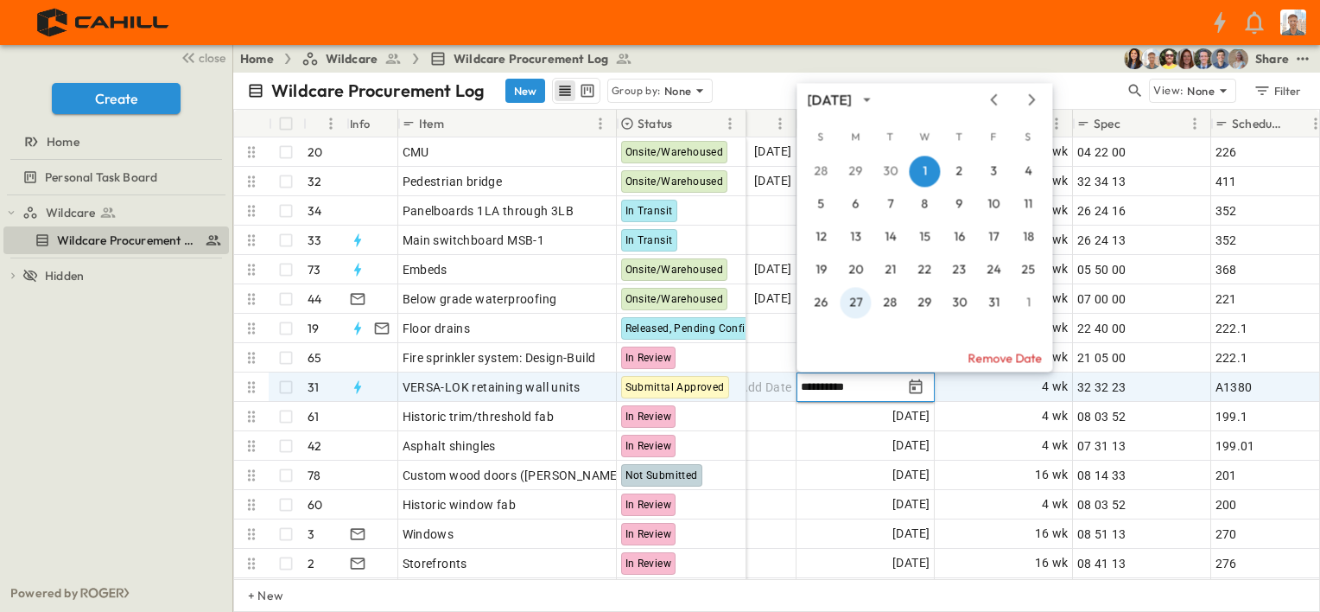
click at [858, 303] on button "27" at bounding box center [855, 302] width 31 height 31
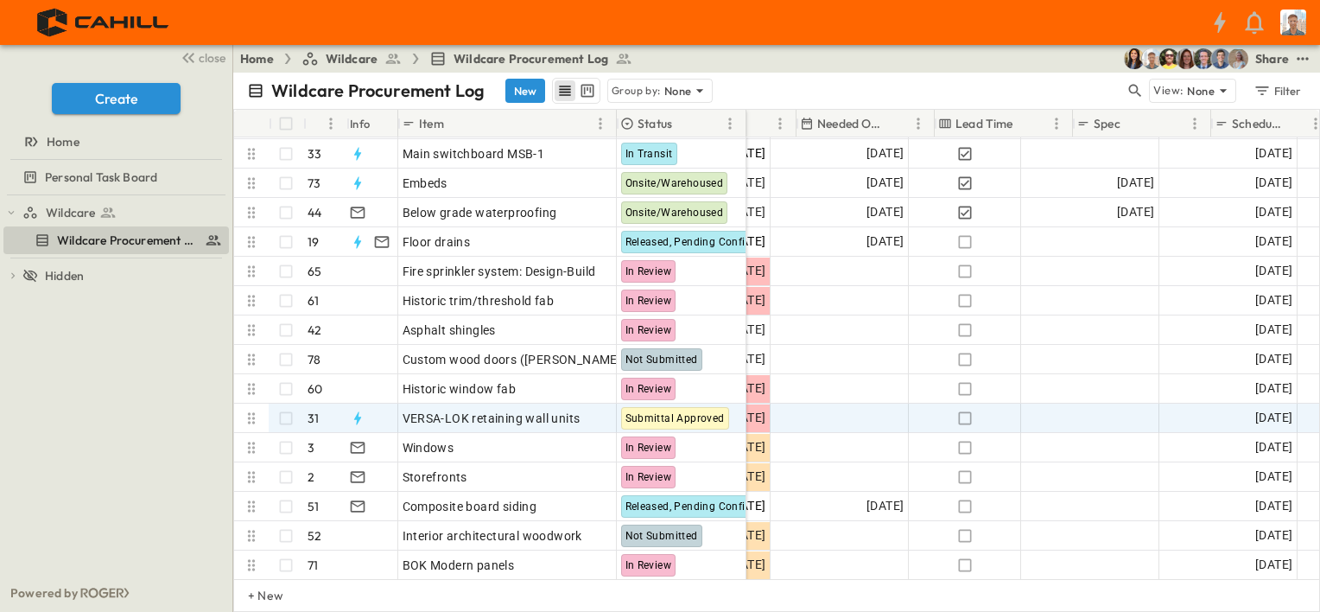
scroll to position [86, 1037]
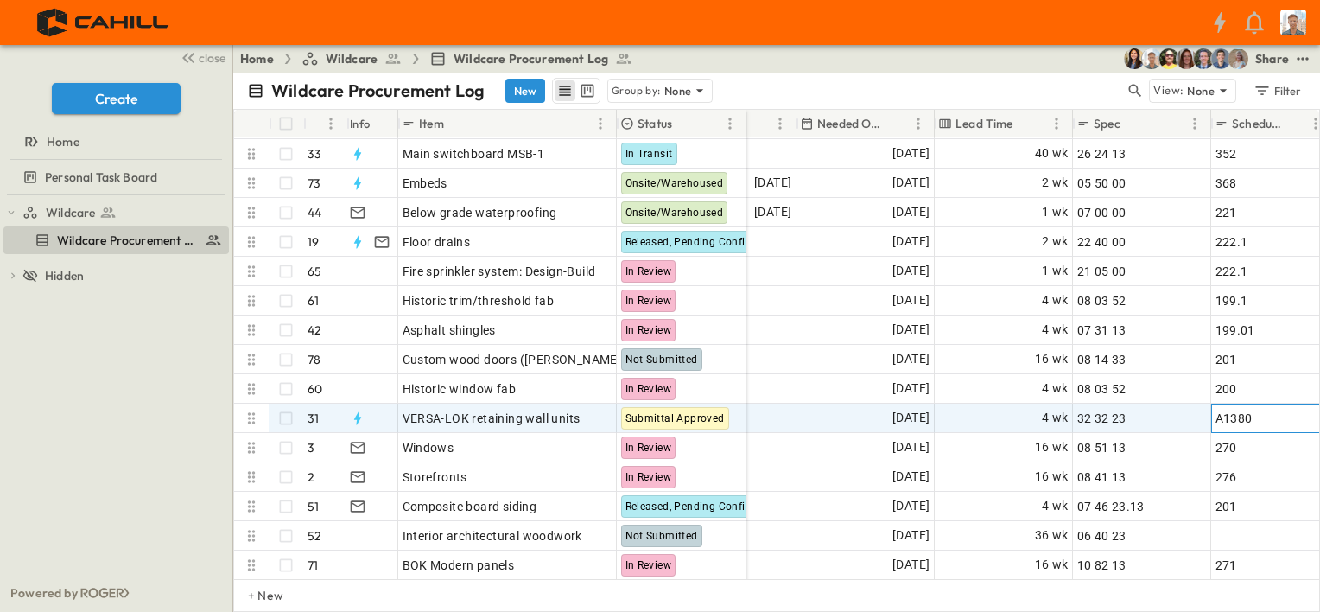
click at [1252, 417] on div "A1380" at bounding box center [1271, 418] width 112 height 24
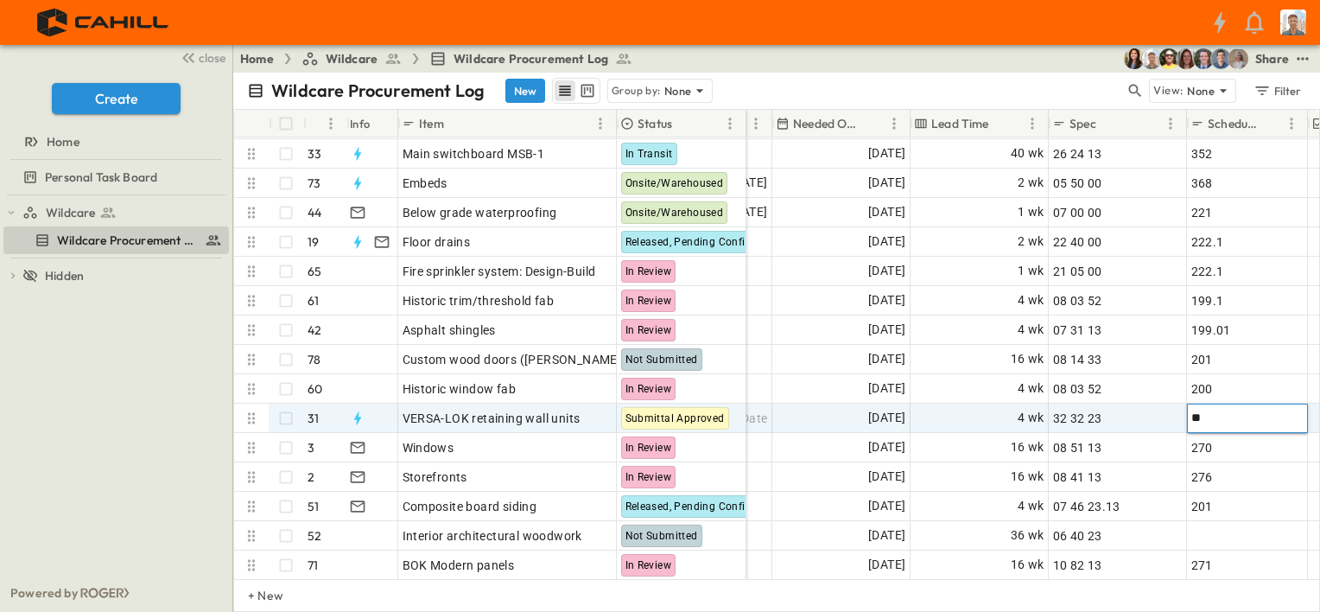
type input "*"
type input "**"
click at [961, 411] on div "4 wk" at bounding box center [979, 418] width 136 height 28
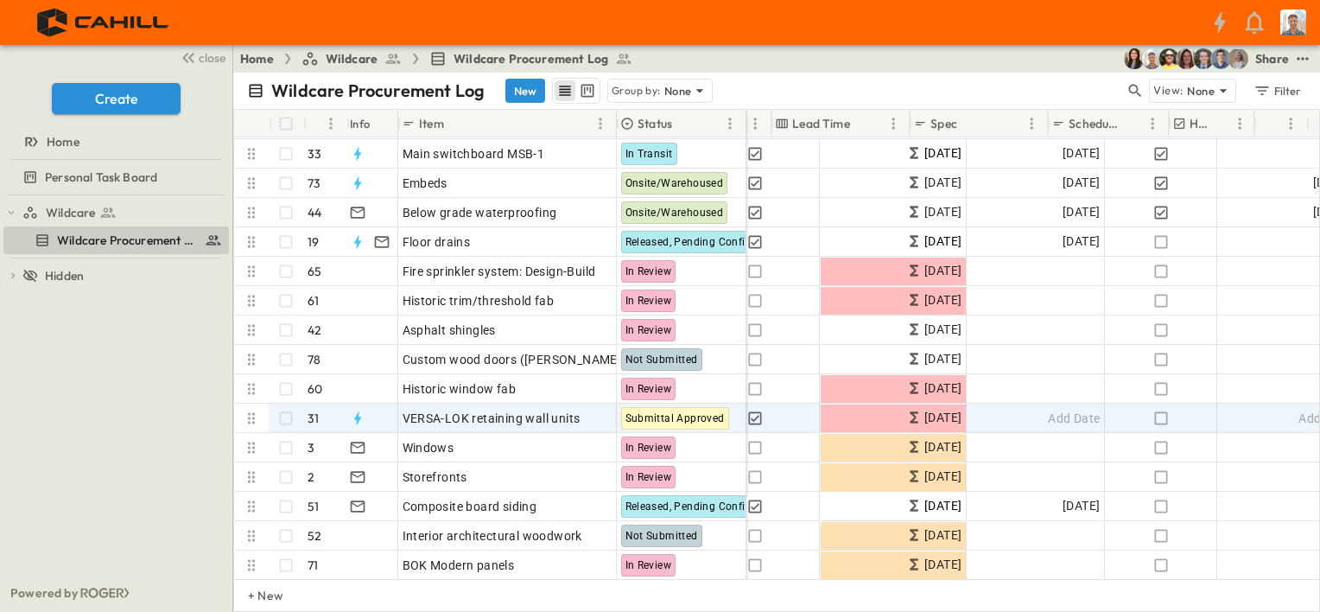
scroll to position [86, 1199]
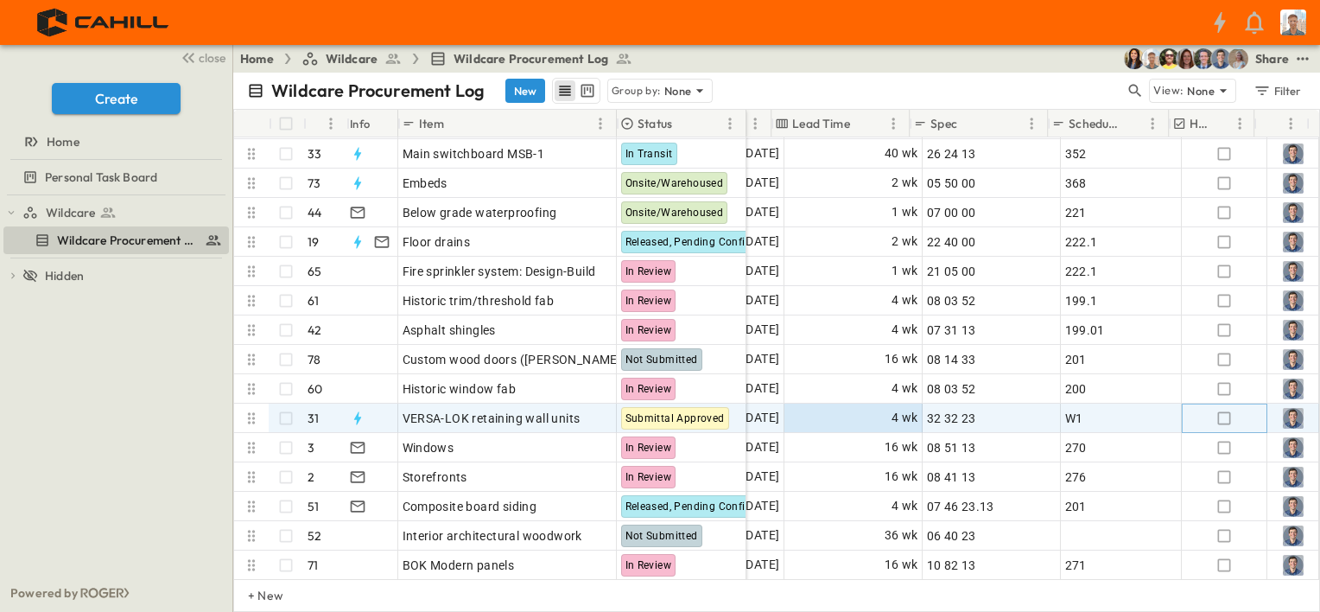
click at [1215, 419] on icon "button" at bounding box center [1223, 417] width 17 height 17
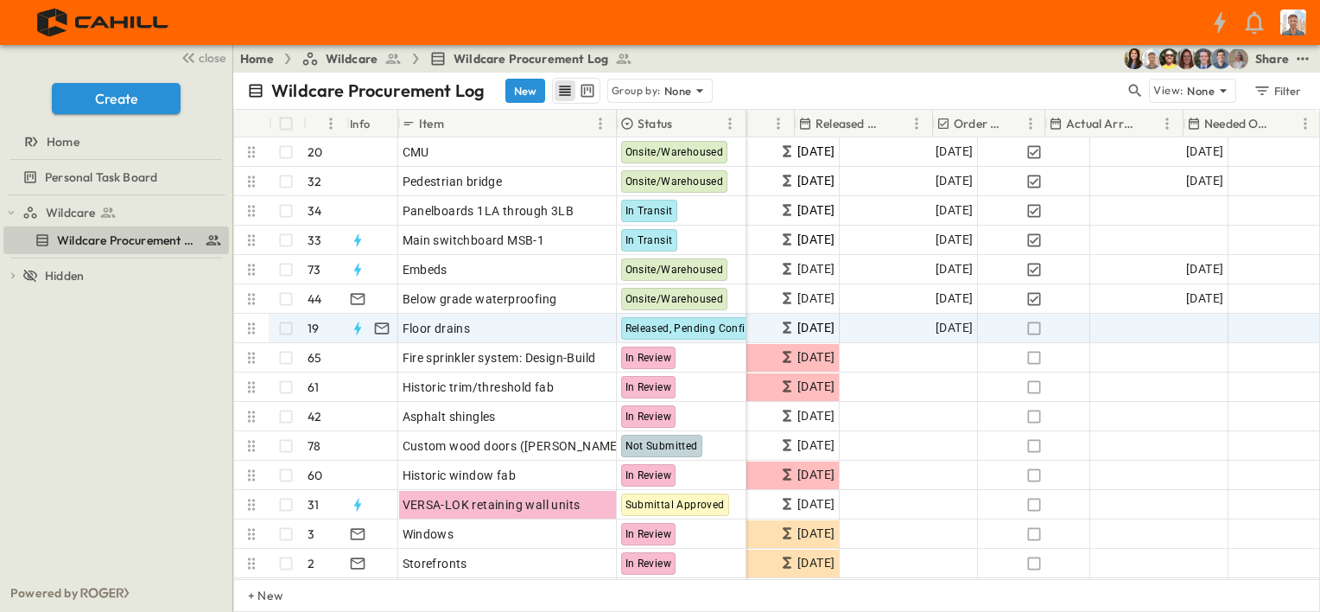
scroll to position [0, 691]
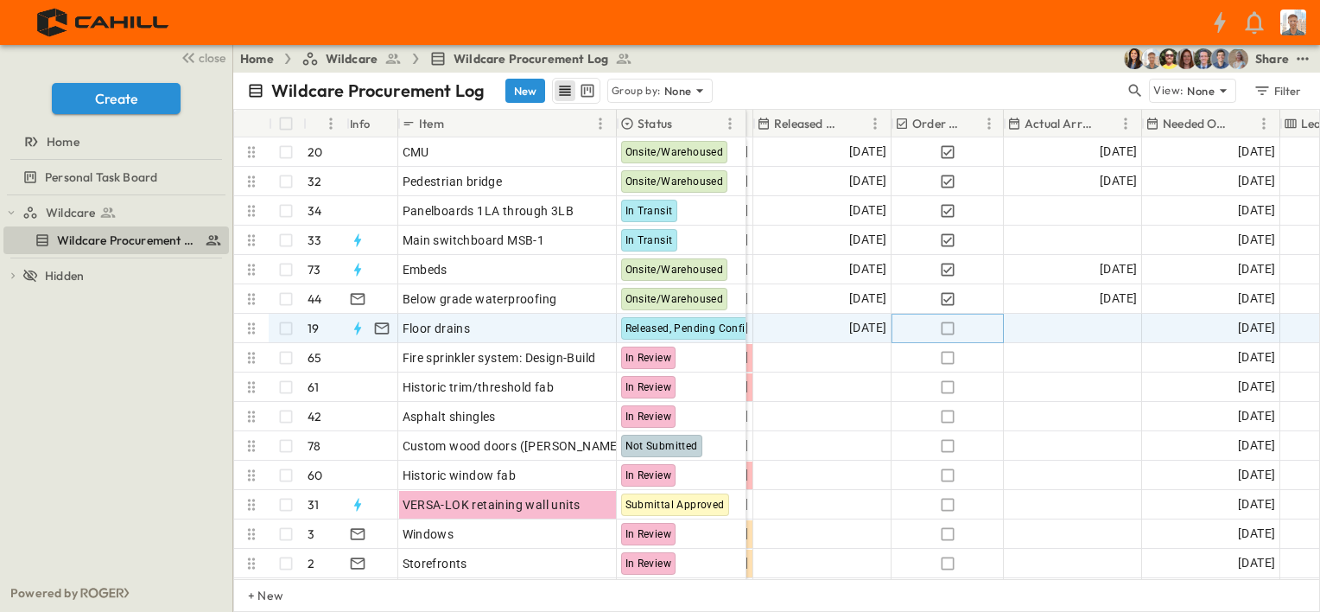
click at [946, 330] on icon "button" at bounding box center [947, 328] width 17 height 17
click at [1067, 328] on div "Add Date" at bounding box center [1073, 328] width 136 height 28
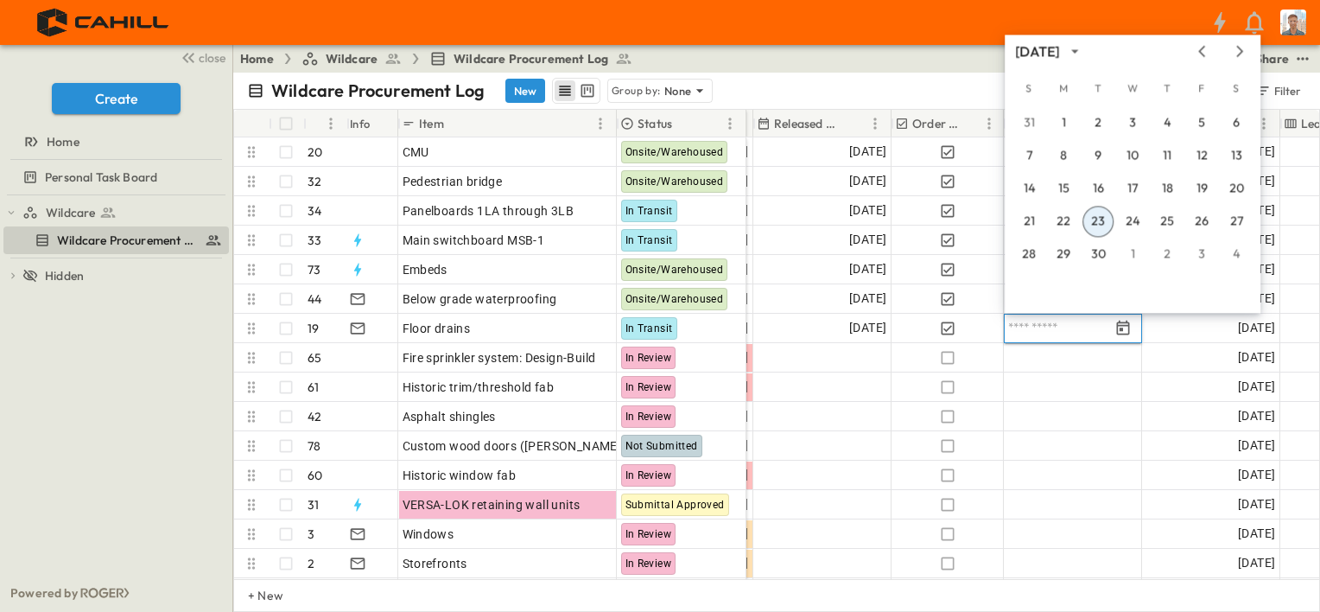
click at [1202, 52] on icon "Previous month" at bounding box center [1201, 51] width 21 height 14
click at [1168, 186] on button "14" at bounding box center [1166, 188] width 31 height 31
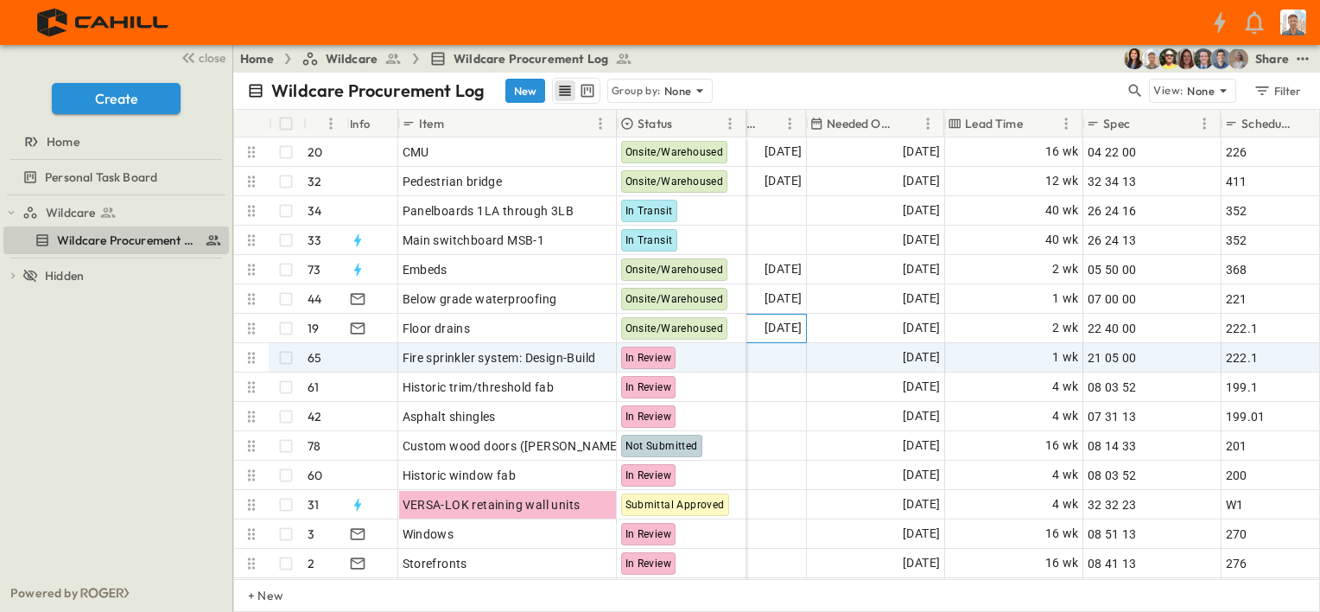
scroll to position [86, 1026]
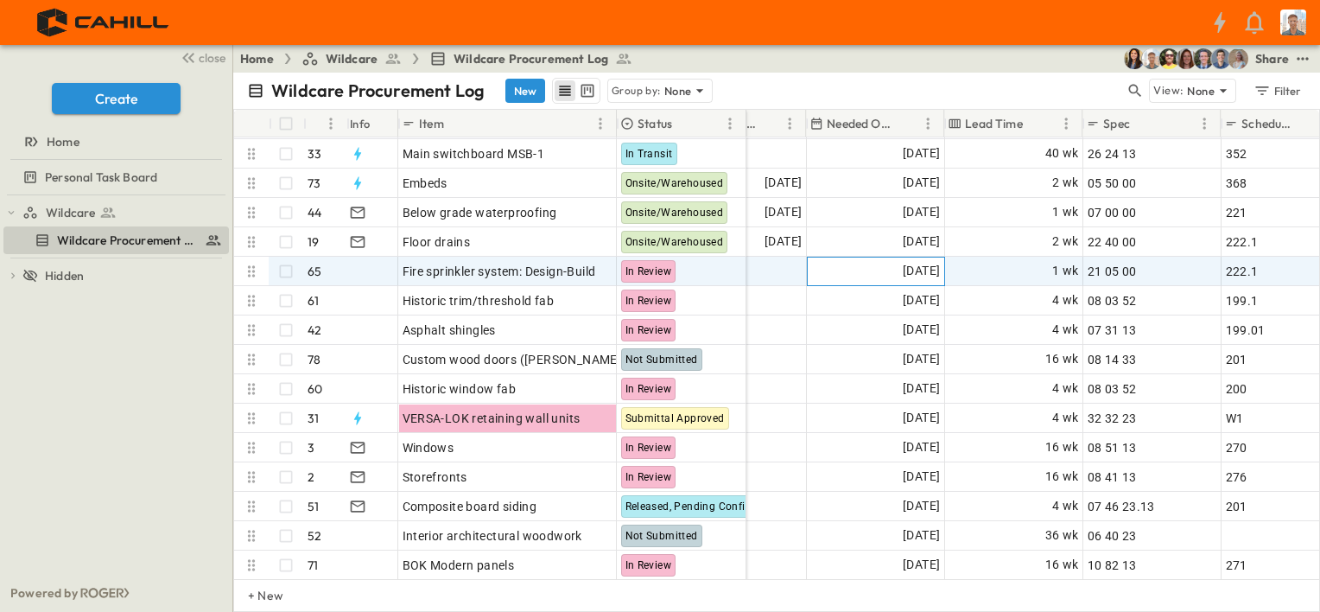
click at [909, 270] on span "[DATE]" at bounding box center [921, 271] width 37 height 20
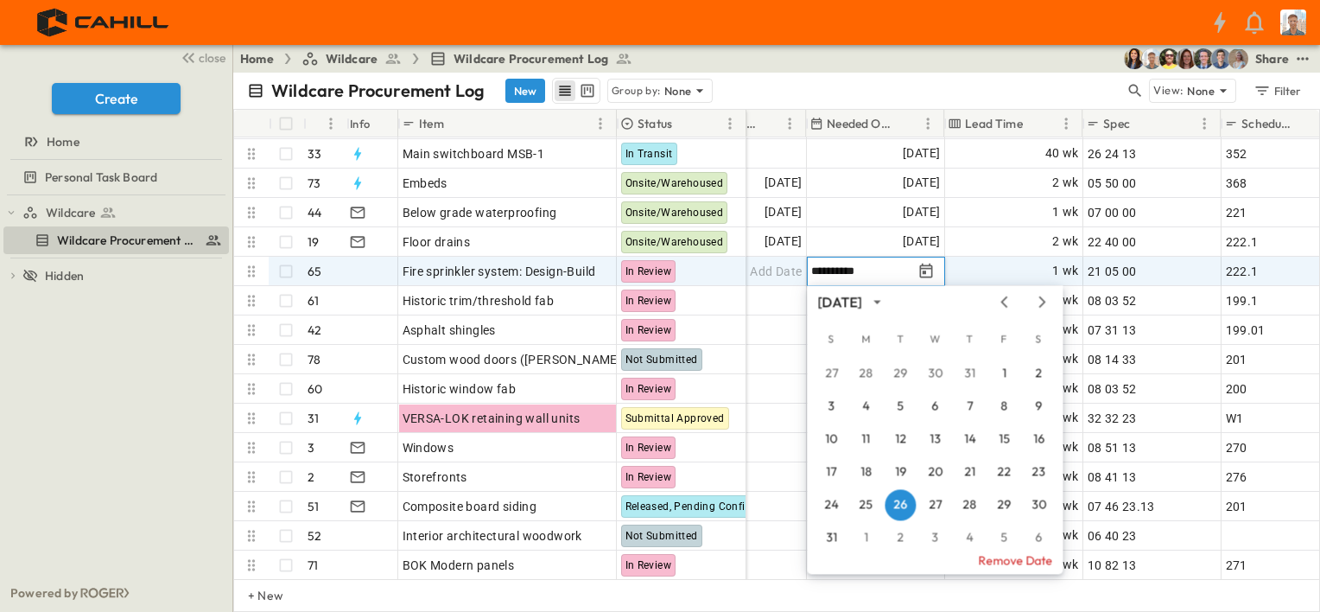
click at [1039, 301] on icon "Next month" at bounding box center [1041, 302] width 21 height 14
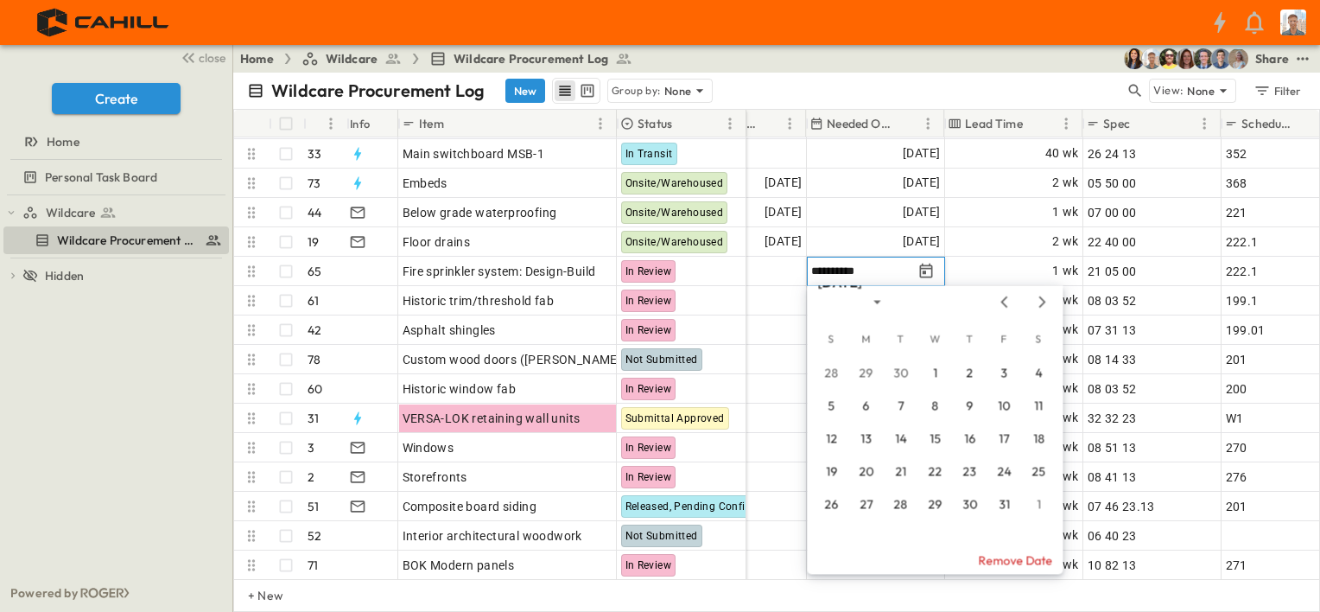
click at [1039, 301] on icon "Next month" at bounding box center [1041, 302] width 21 height 14
click at [1041, 303] on icon "Next month" at bounding box center [1041, 302] width 21 height 14
click at [932, 438] on button "17" at bounding box center [934, 438] width 31 height 31
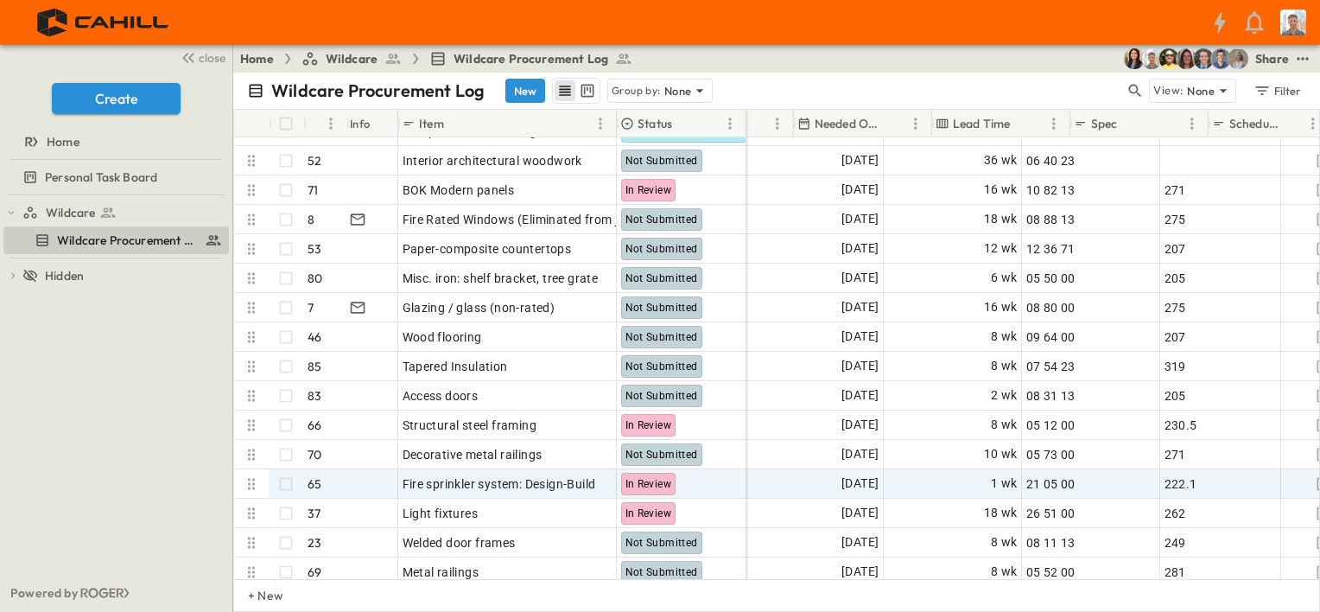
scroll to position [432, 1113]
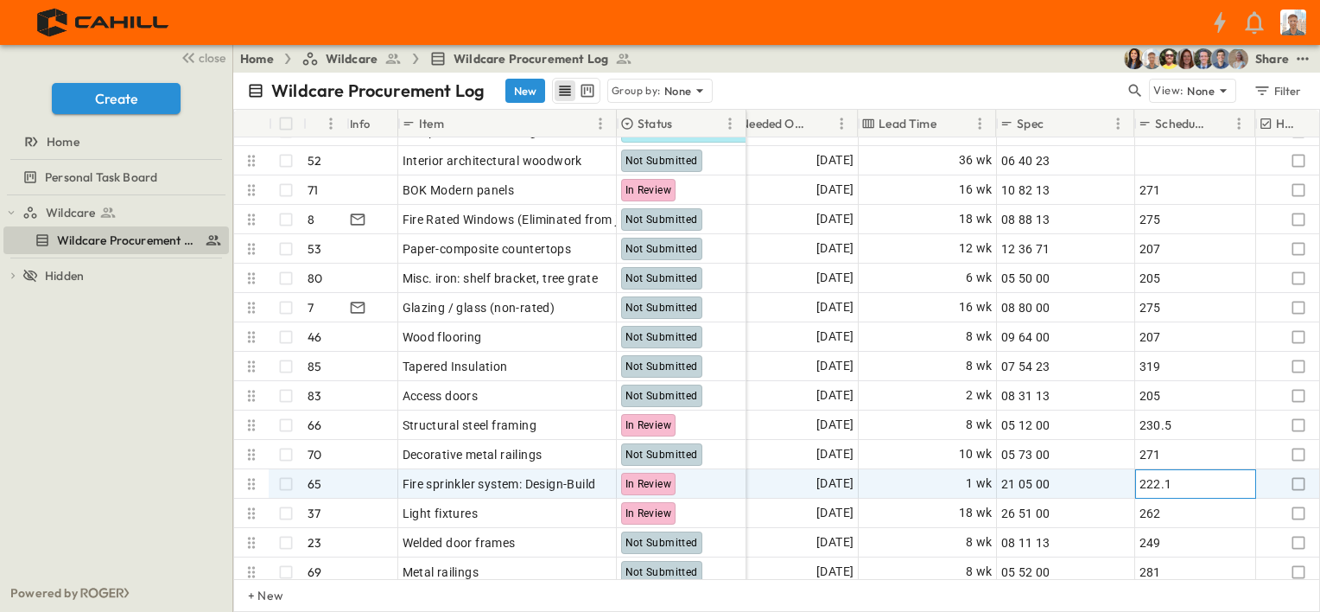
click at [1189, 483] on div "222.1" at bounding box center [1195, 484] width 112 height 24
type input "*"
type input "***"
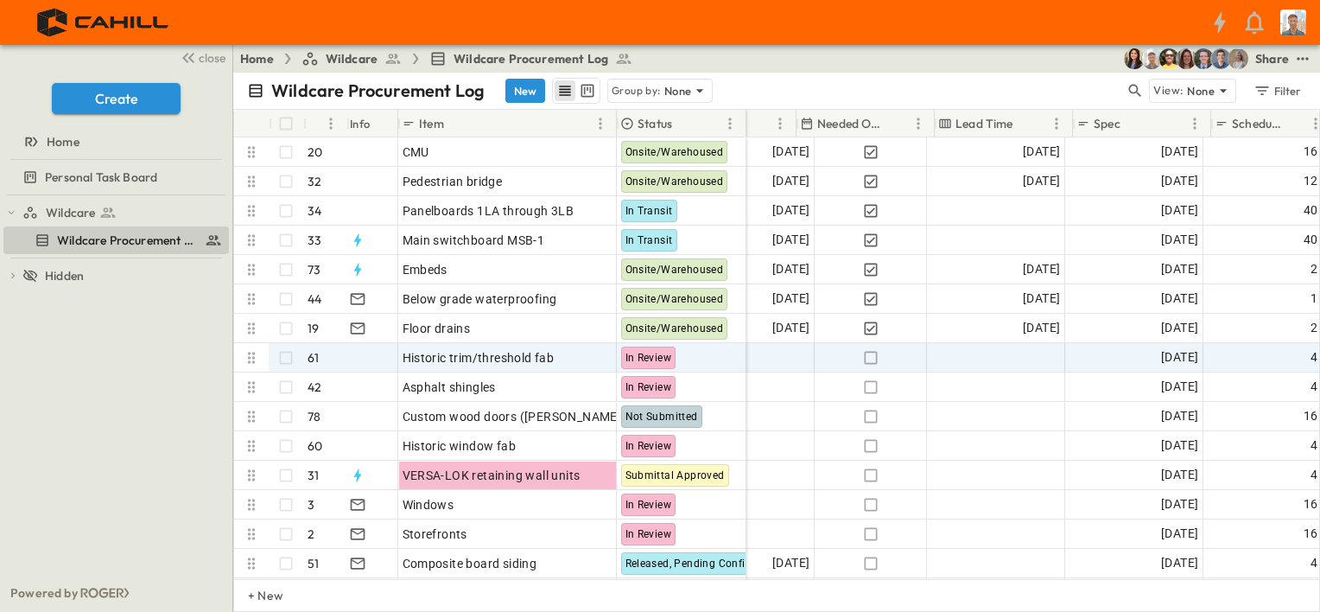
scroll to position [0, 1037]
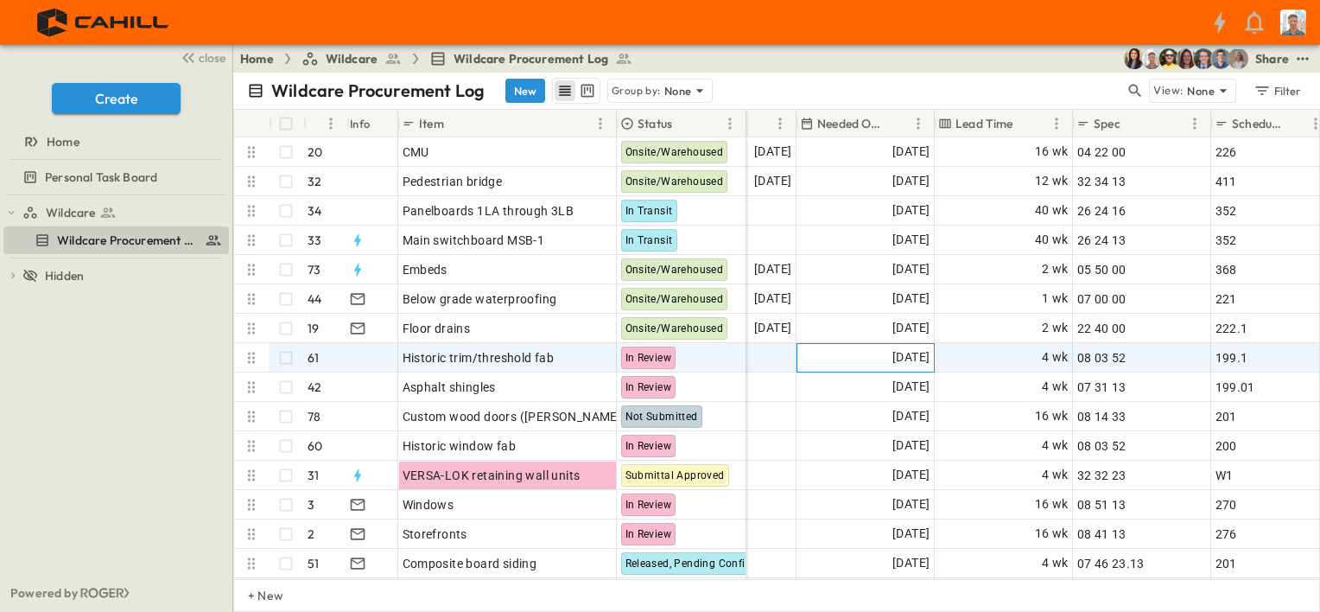
click at [923, 358] on span "[DATE]" at bounding box center [910, 357] width 37 height 20
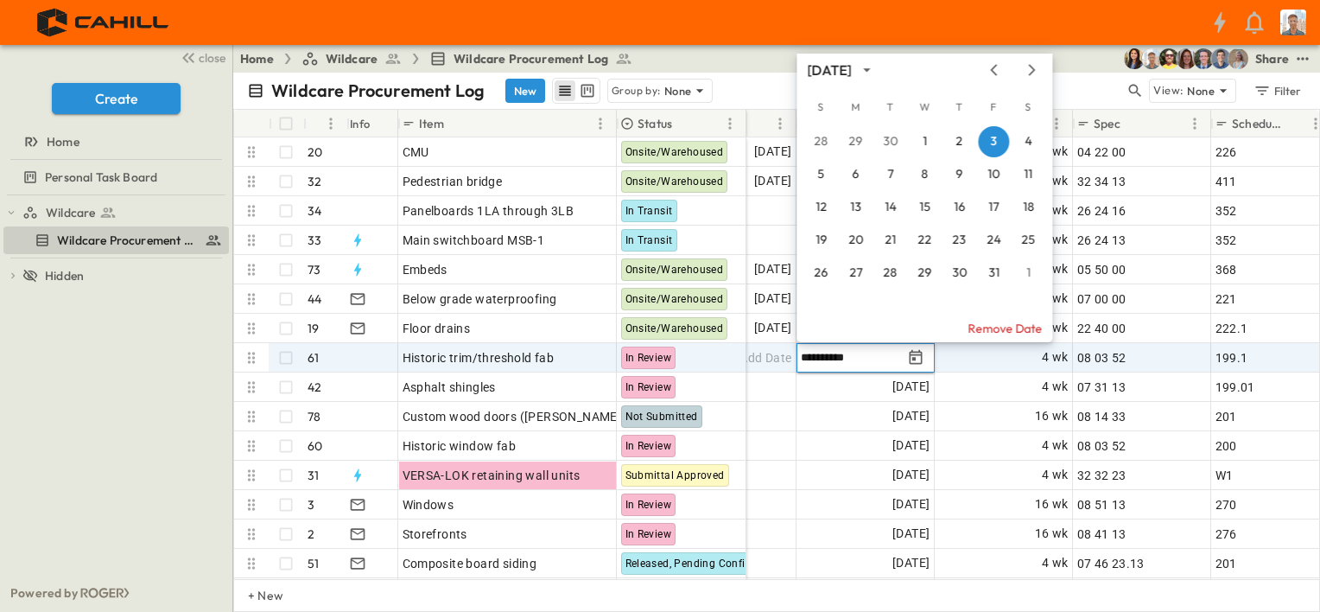
click at [1030, 73] on icon "Next month" at bounding box center [1031, 70] width 21 height 14
drag, startPoint x: 1240, startPoint y: 359, endPoint x: 1253, endPoint y: 358, distance: 13.0
click at [1237, 356] on span "199.1" at bounding box center [1231, 357] width 33 height 17
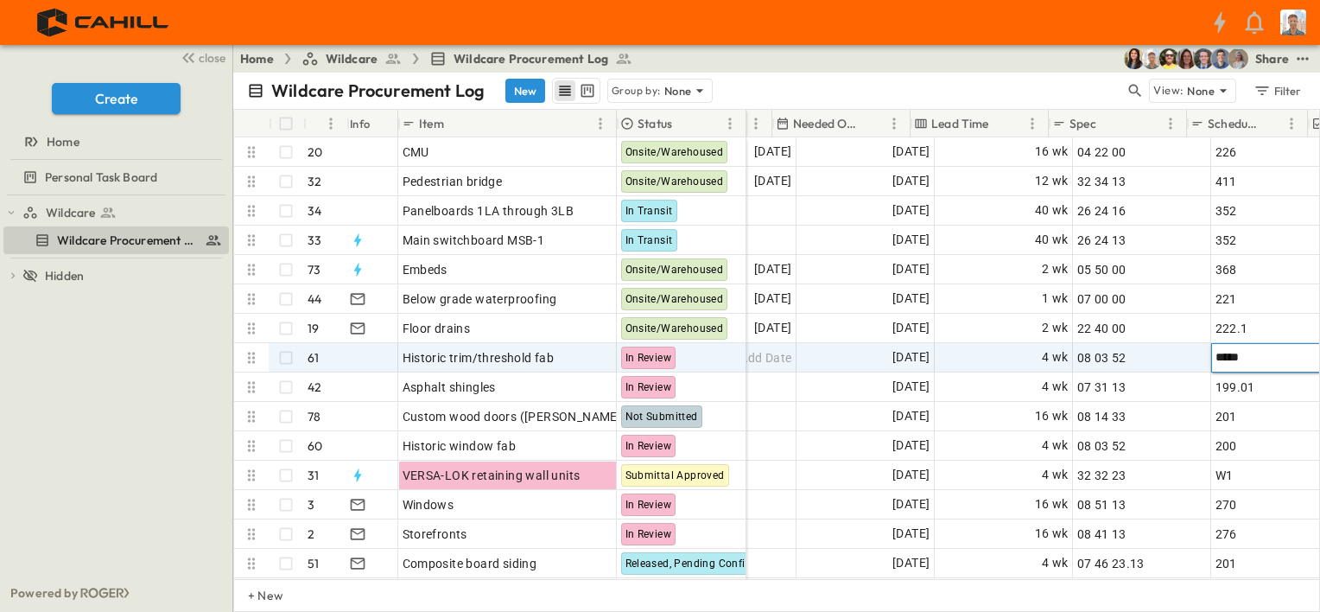
scroll to position [0, 1061]
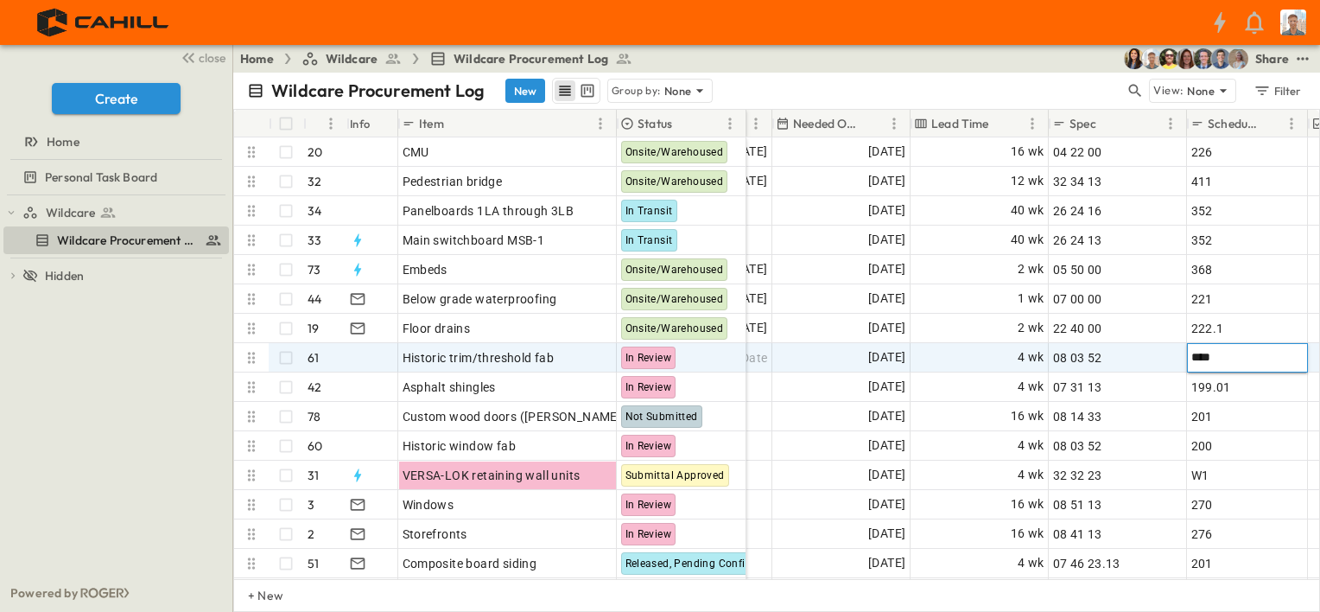
type input "*****"
click at [897, 357] on span "[DATE]" at bounding box center [886, 357] width 37 height 20
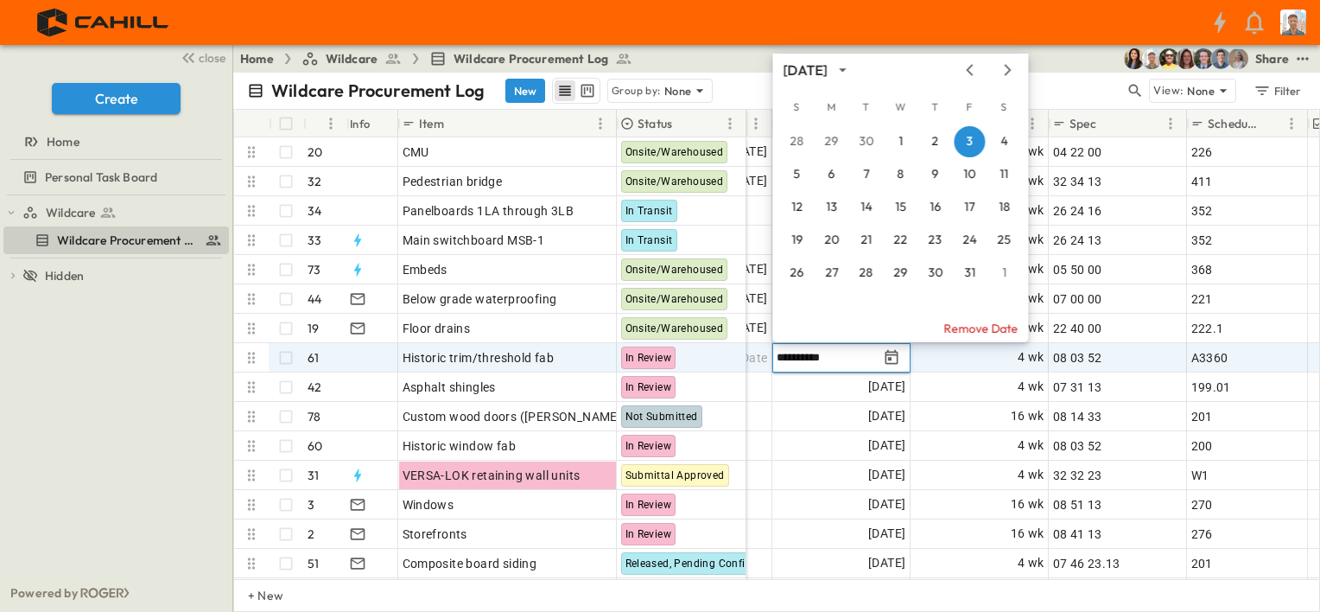
click at [1007, 67] on icon "Next month" at bounding box center [1008, 69] width 7 height 11
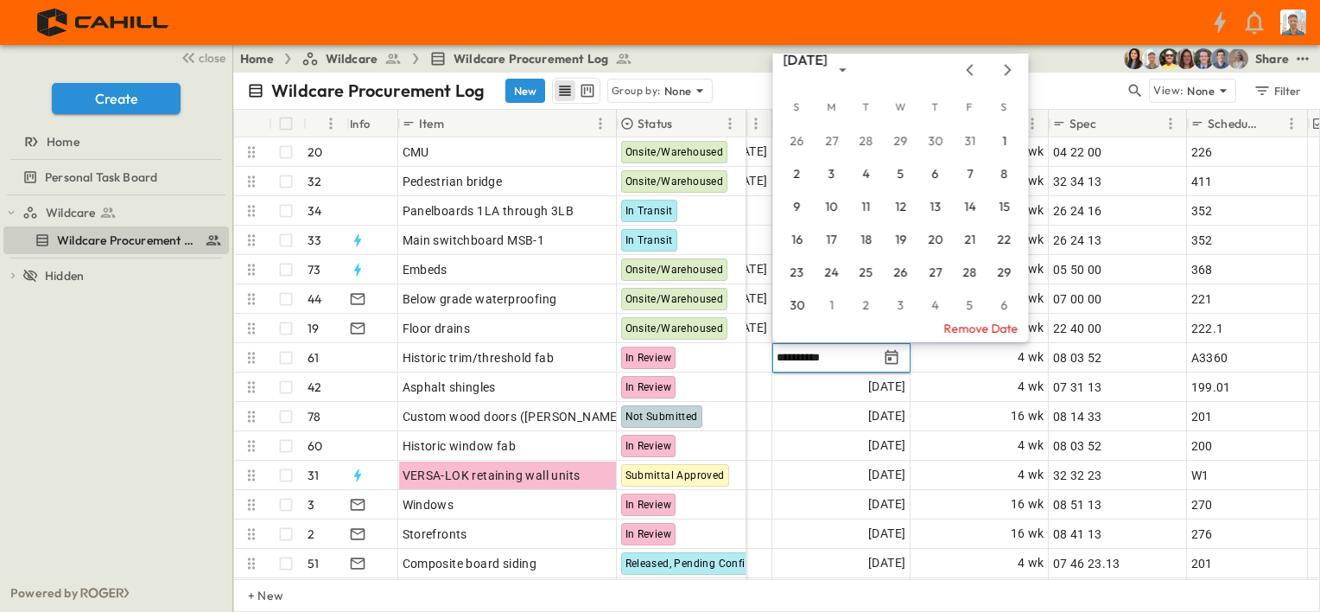
click at [1005, 68] on icon "Next month" at bounding box center [1007, 70] width 21 height 14
click at [1004, 140] on button "3" at bounding box center [1003, 141] width 31 height 31
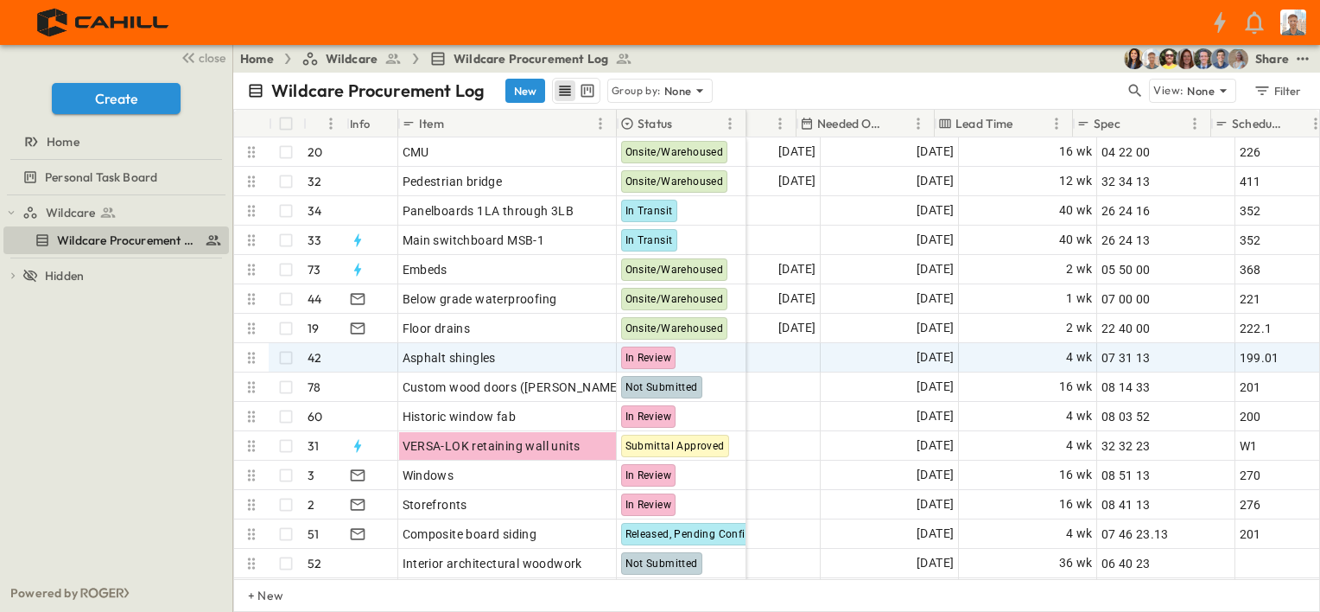
scroll to position [0, 1037]
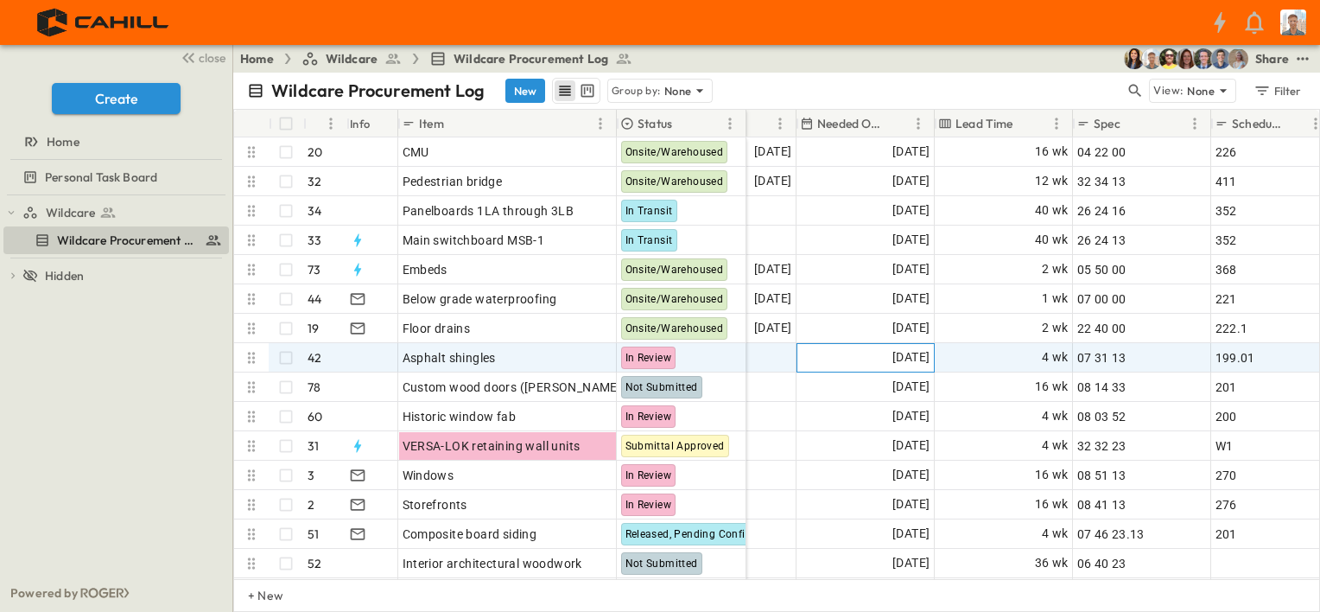
click at [902, 356] on span "[DATE]" at bounding box center [910, 357] width 37 height 20
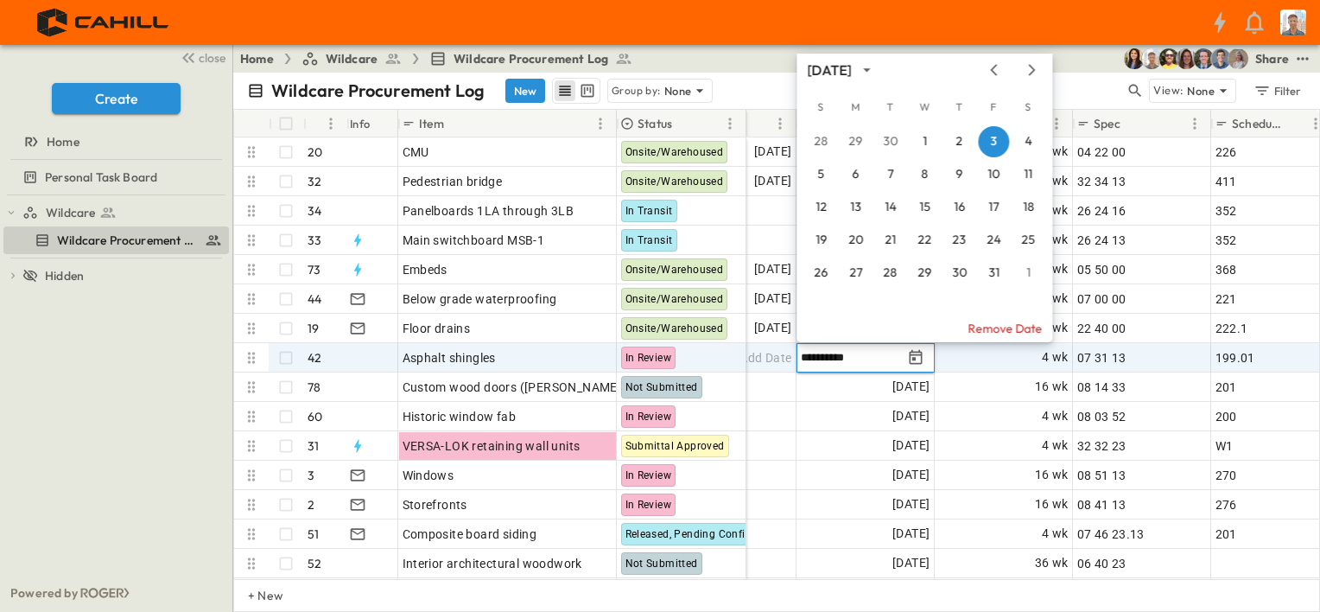
click at [1030, 70] on icon "Next month" at bounding box center [1031, 70] width 21 height 14
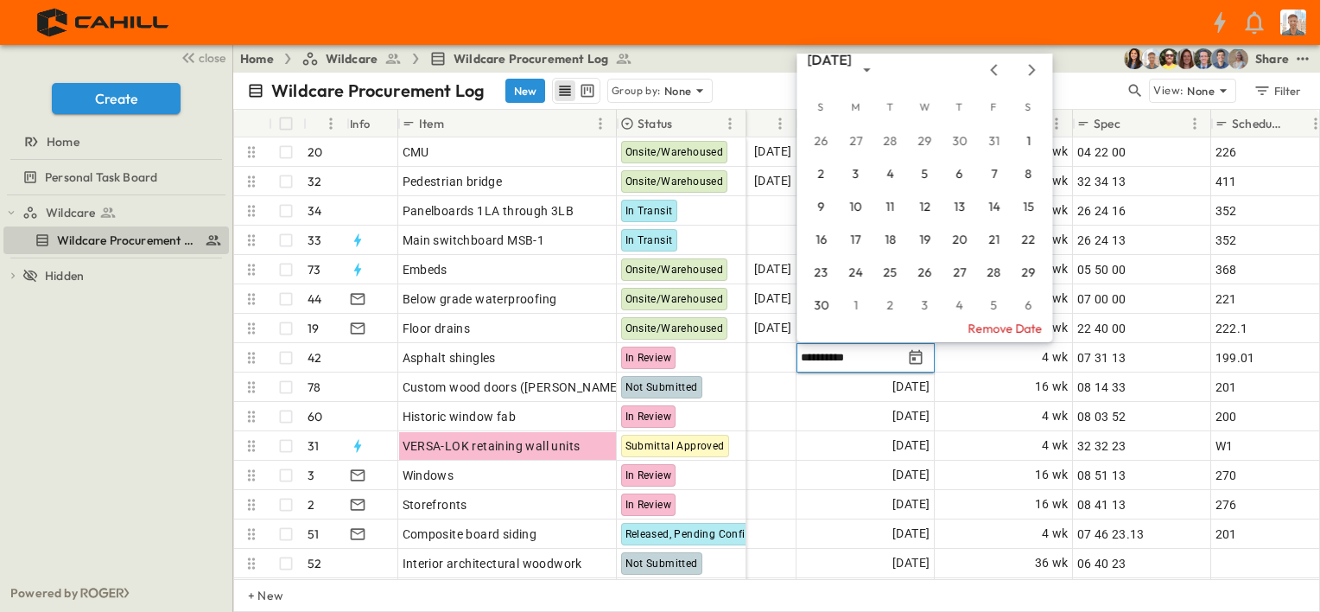
click at [1033, 70] on icon "Next month" at bounding box center [1032, 69] width 7 height 11
drag, startPoint x: 993, startPoint y: 70, endPoint x: 1005, endPoint y: 102, distance: 34.2
click at [992, 69] on icon "Previous month" at bounding box center [993, 70] width 21 height 14
click at [927, 201] on button "12" at bounding box center [924, 207] width 31 height 31
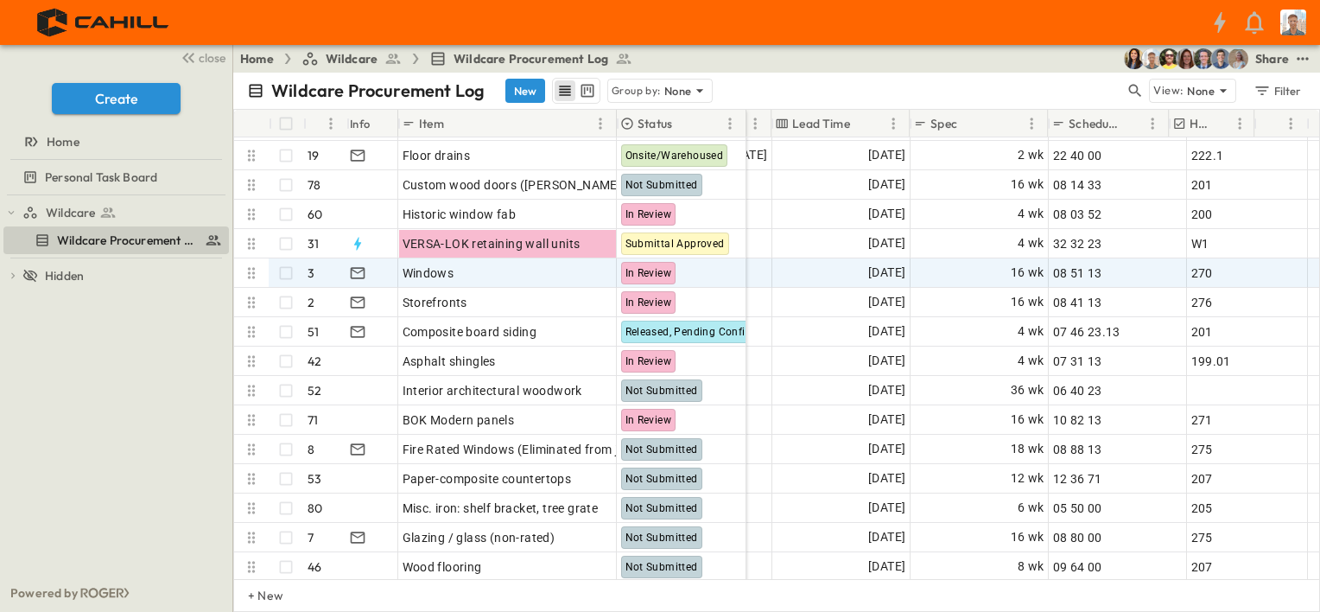
scroll to position [173, 1199]
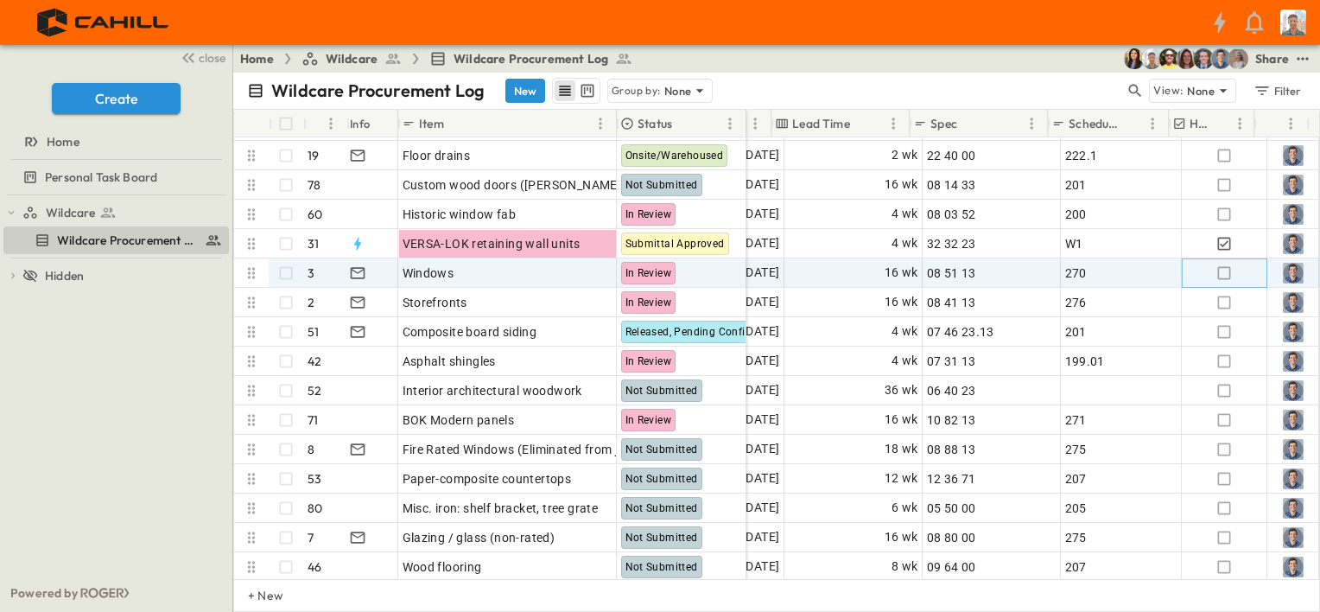
click at [1215, 274] on icon "button" at bounding box center [1223, 272] width 17 height 17
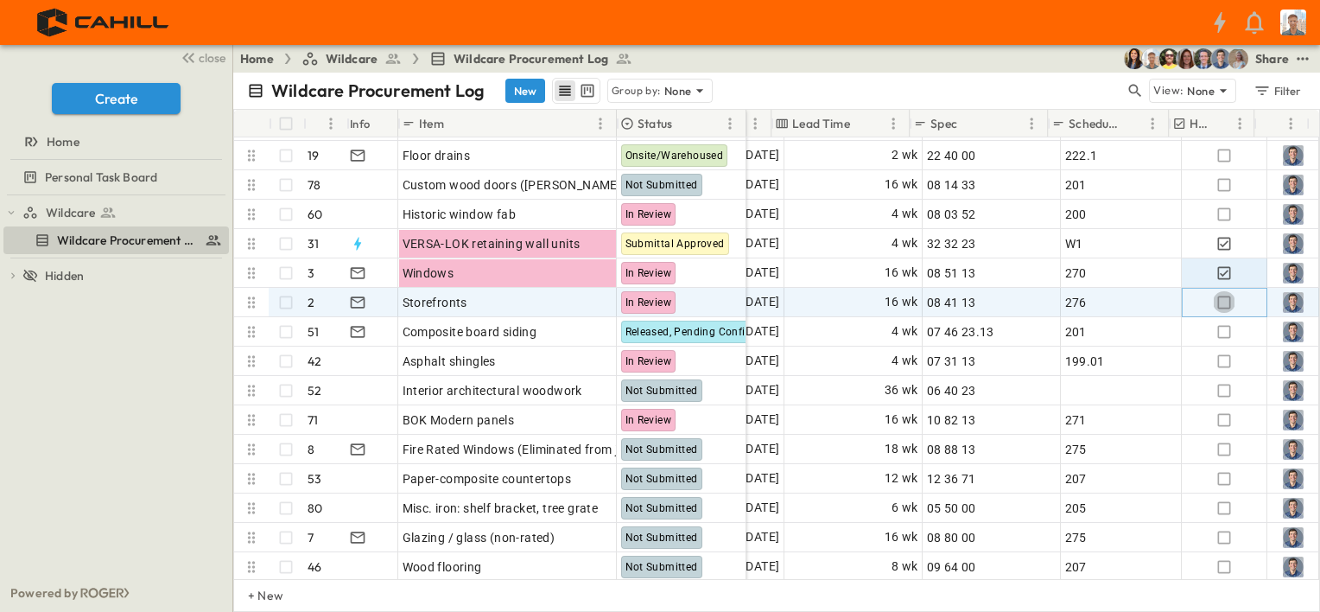
click at [1215, 297] on icon "button" at bounding box center [1223, 302] width 17 height 17
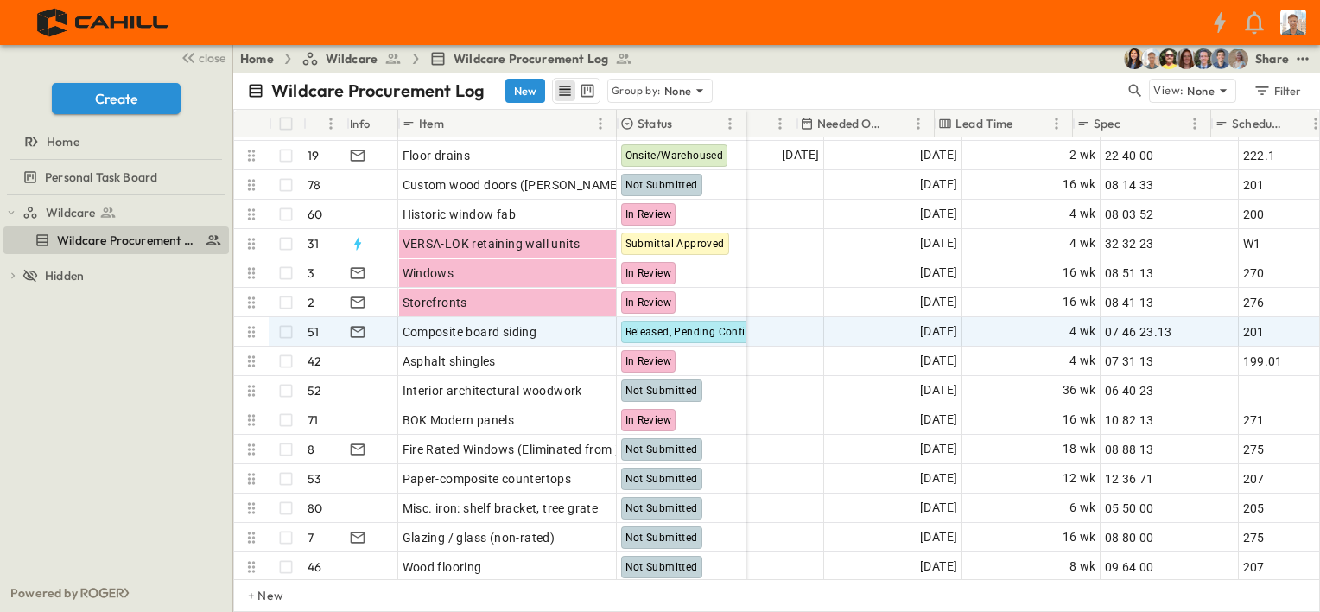
scroll to position [173, 1037]
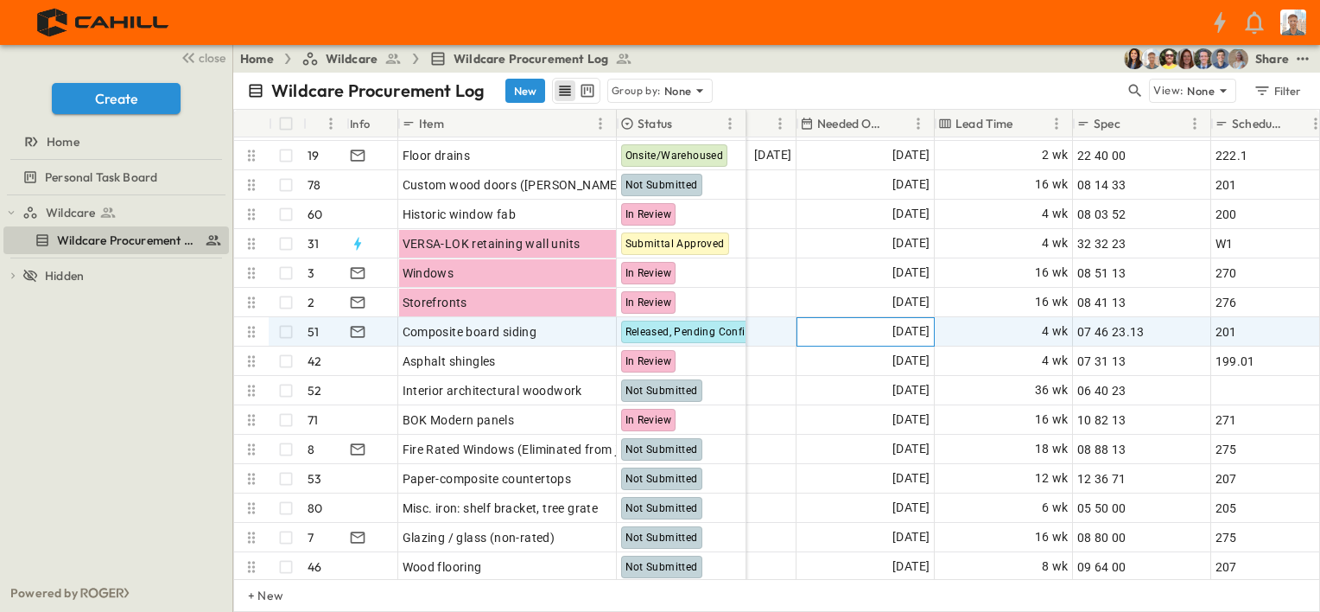
click at [919, 333] on span "[DATE]" at bounding box center [910, 331] width 37 height 20
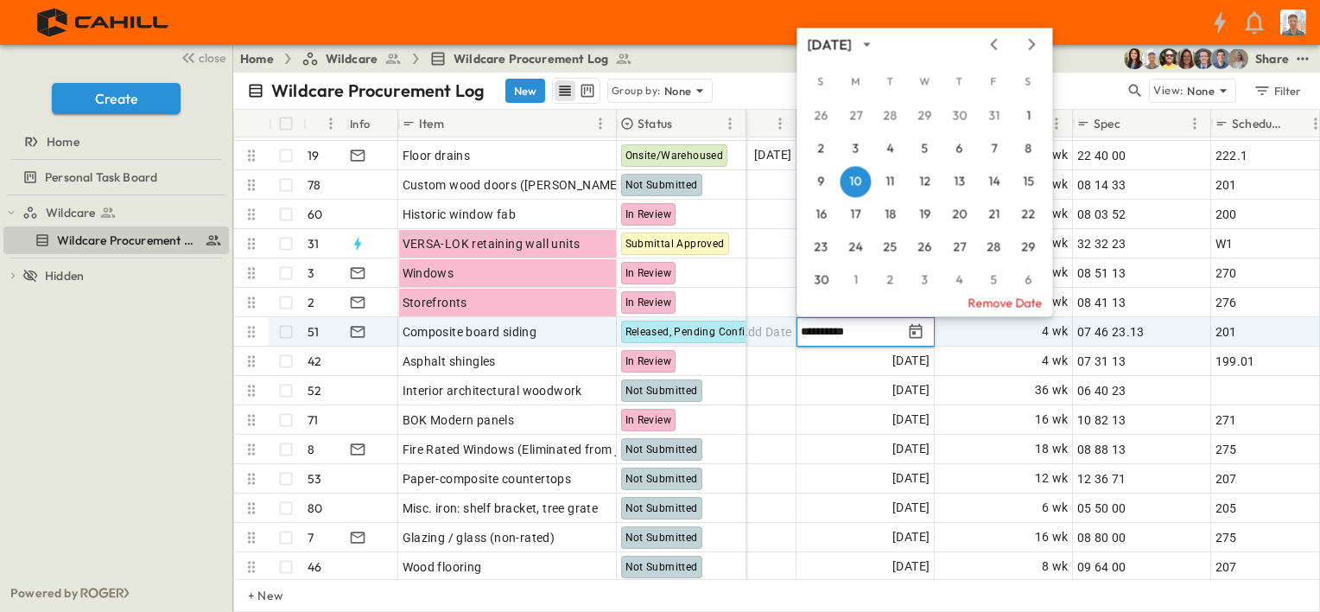
click at [1034, 45] on icon "Next month" at bounding box center [1031, 44] width 21 height 14
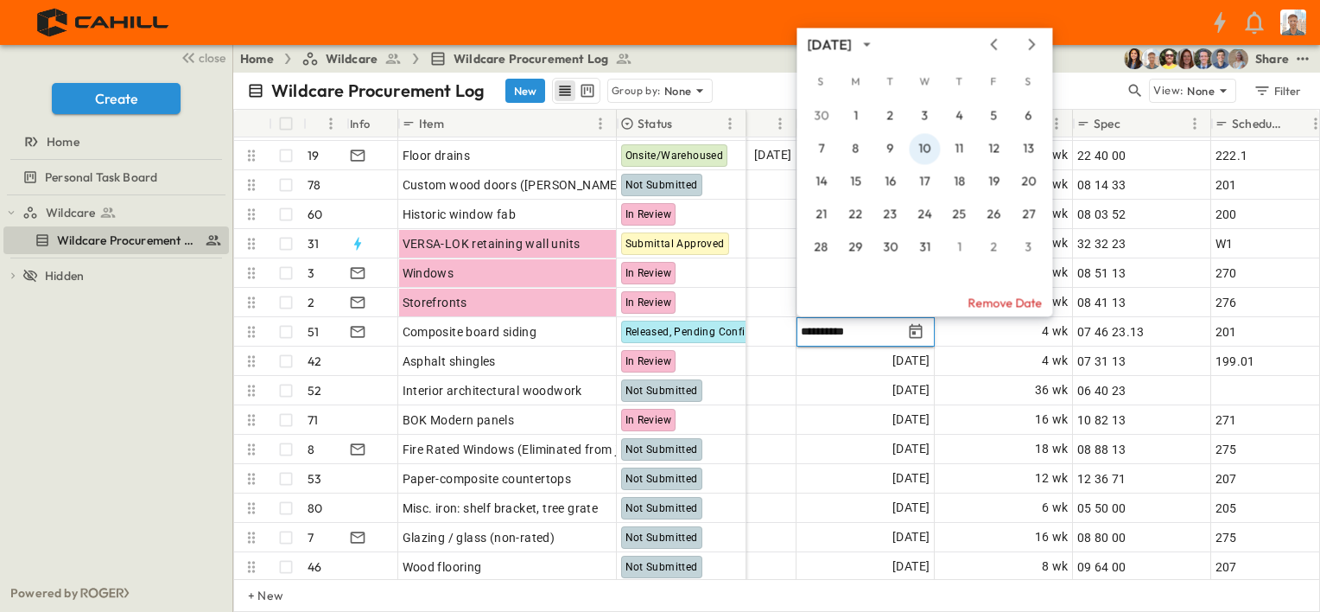
click at [929, 146] on button "10" at bounding box center [924, 148] width 31 height 31
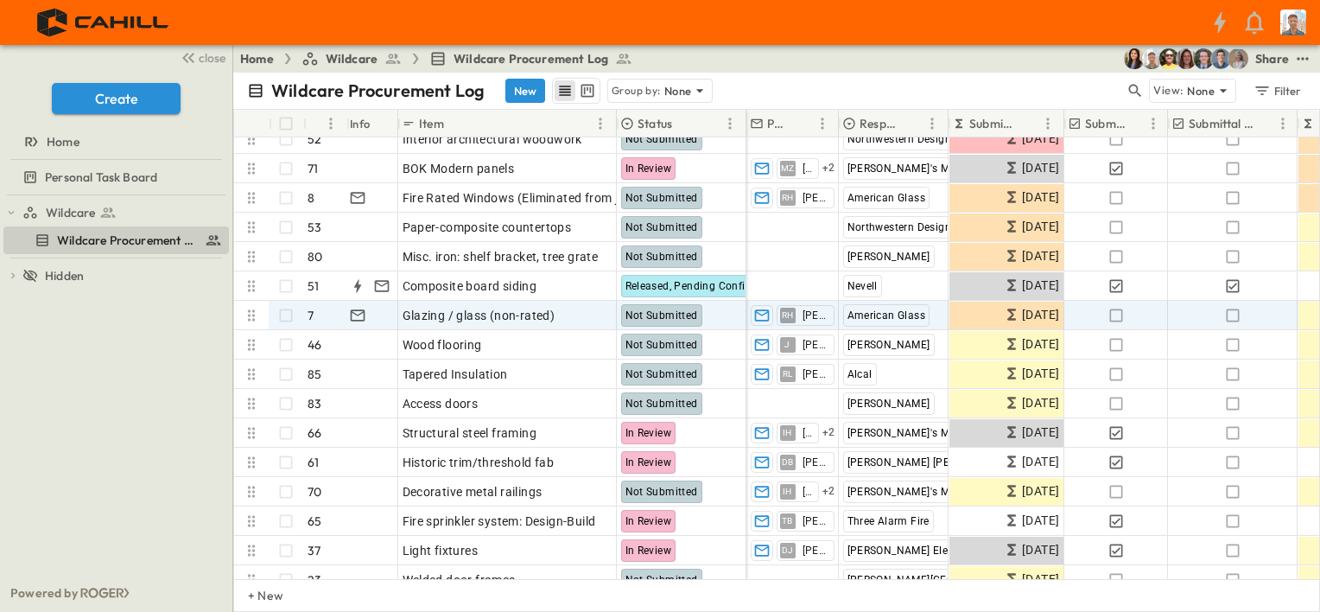
scroll to position [432, 0]
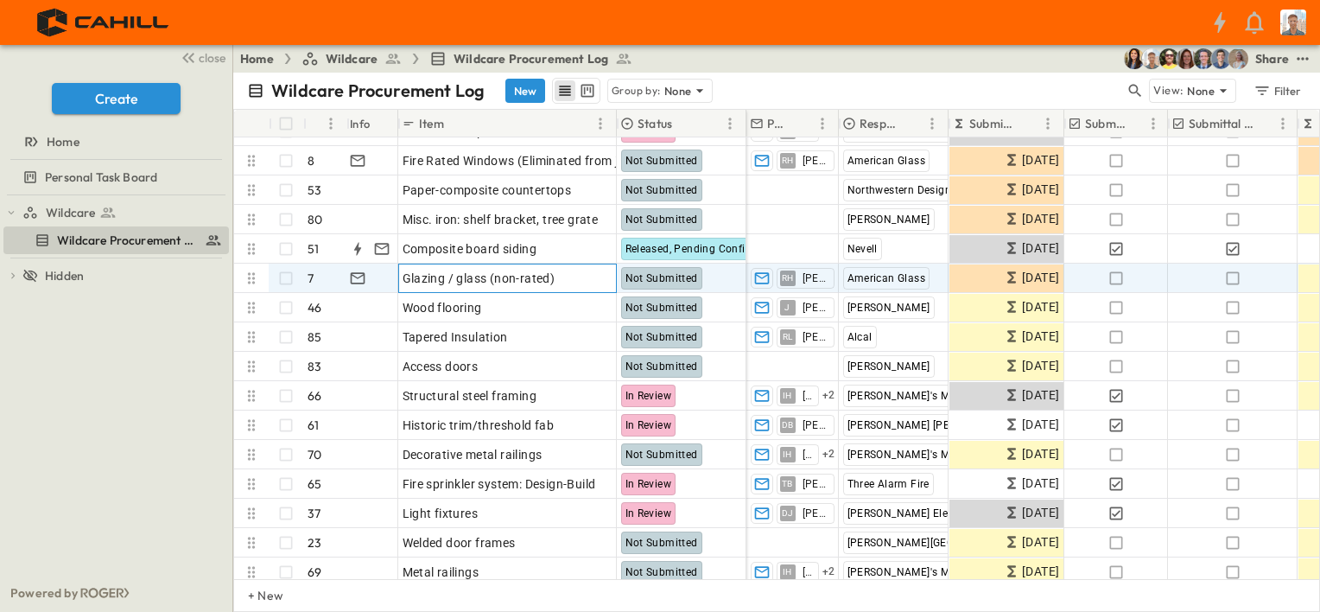
drag, startPoint x: 532, startPoint y: 279, endPoint x: 546, endPoint y: 276, distance: 14.2
click at [532, 280] on span "Glazing / glass (non-rated)" at bounding box center [479, 278] width 153 height 17
type input "**********"
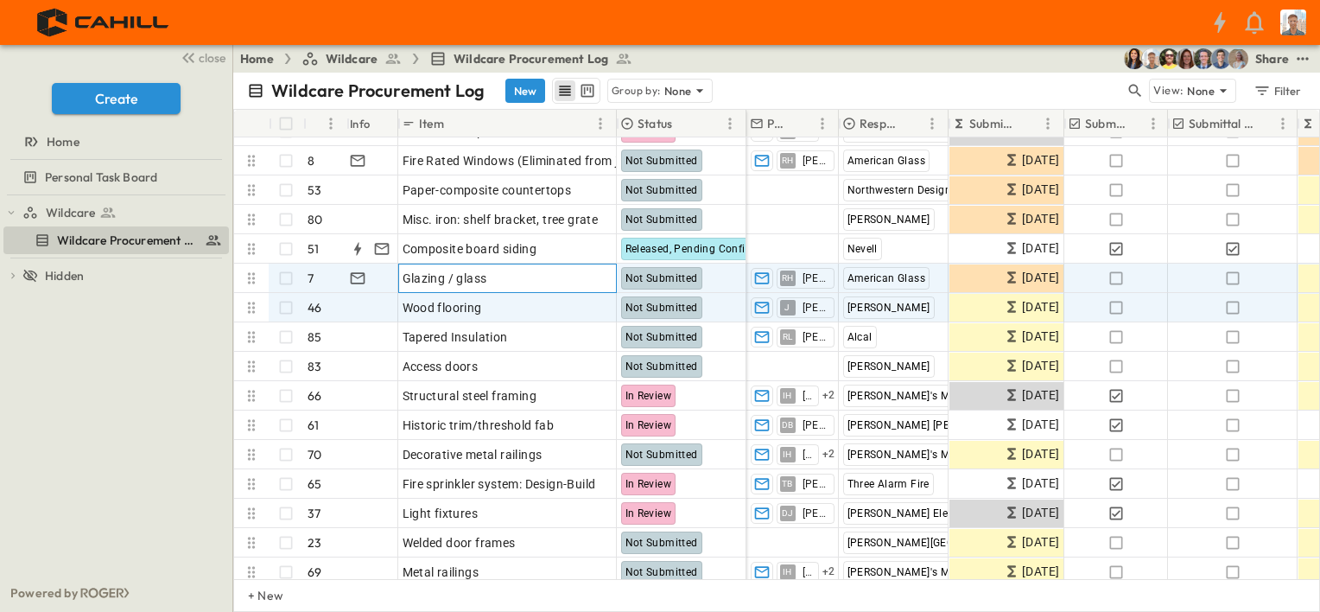
click at [525, 276] on div "Glazing / glass" at bounding box center [508, 278] width 210 height 24
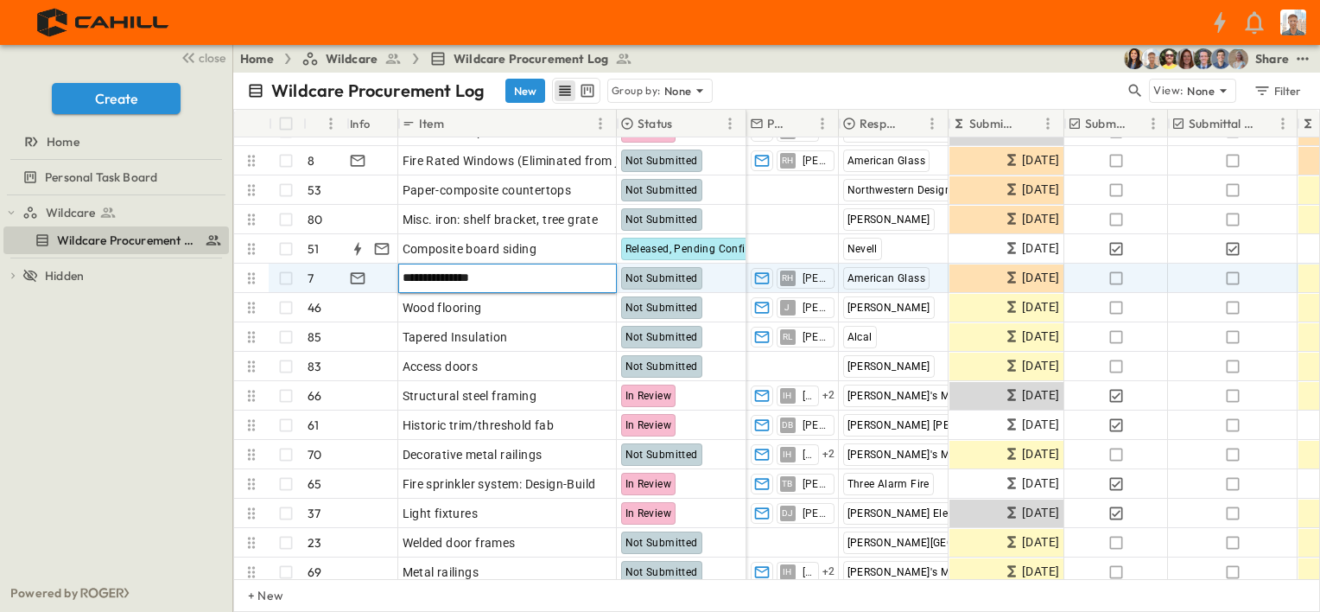
click at [529, 276] on input "**********" at bounding box center [507, 277] width 216 height 21
type input "**********"
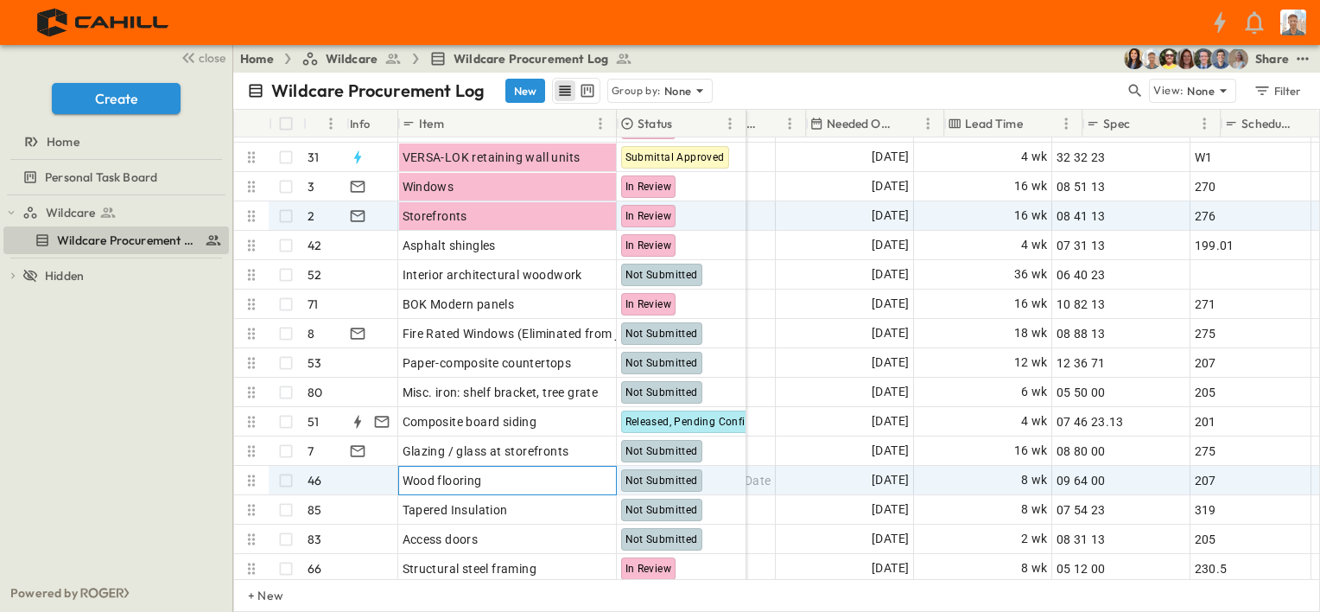
scroll to position [259, 1026]
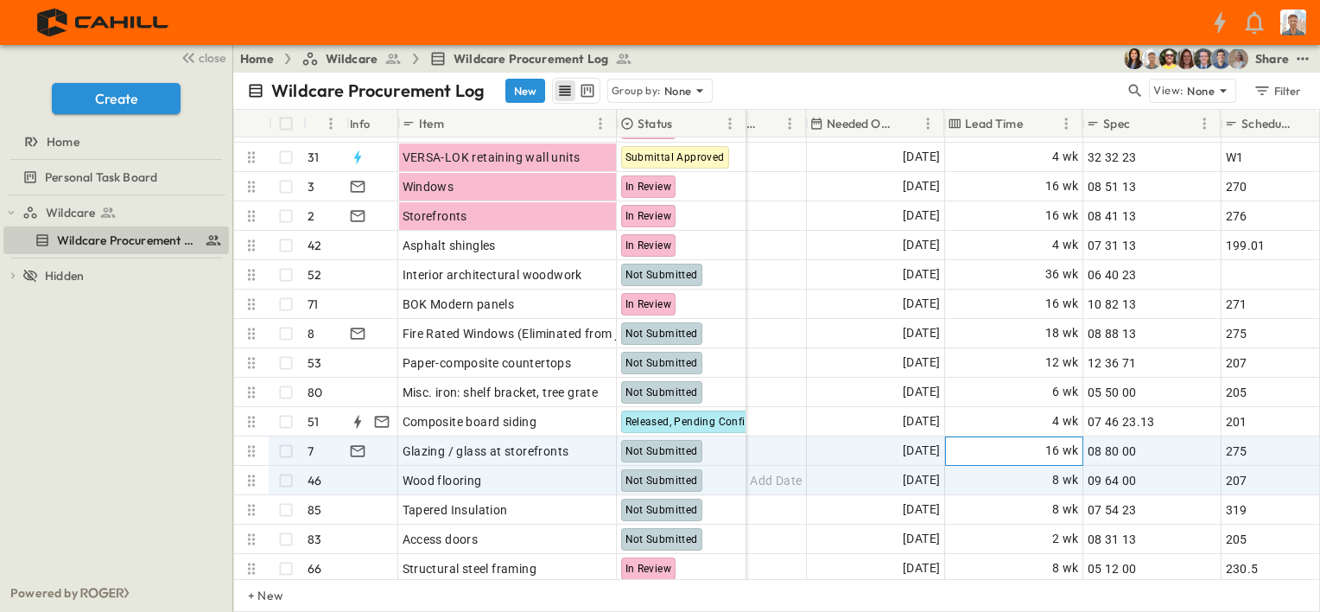
click at [1001, 454] on div "16 wk" at bounding box center [1014, 451] width 136 height 28
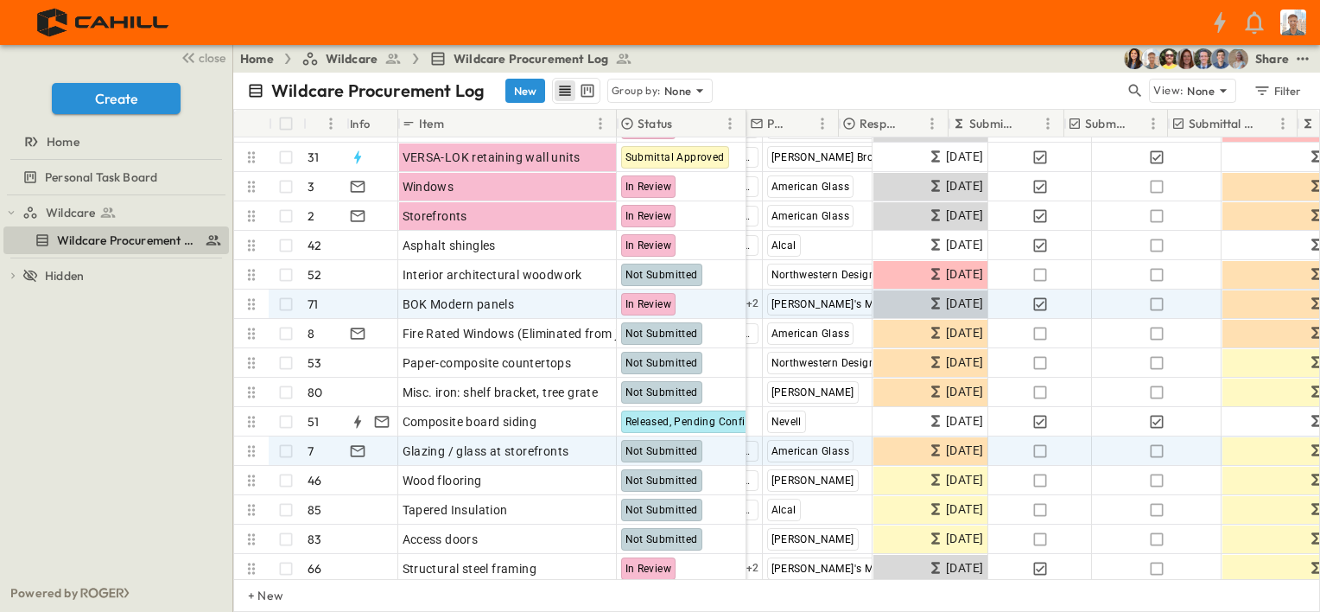
scroll to position [259, 0]
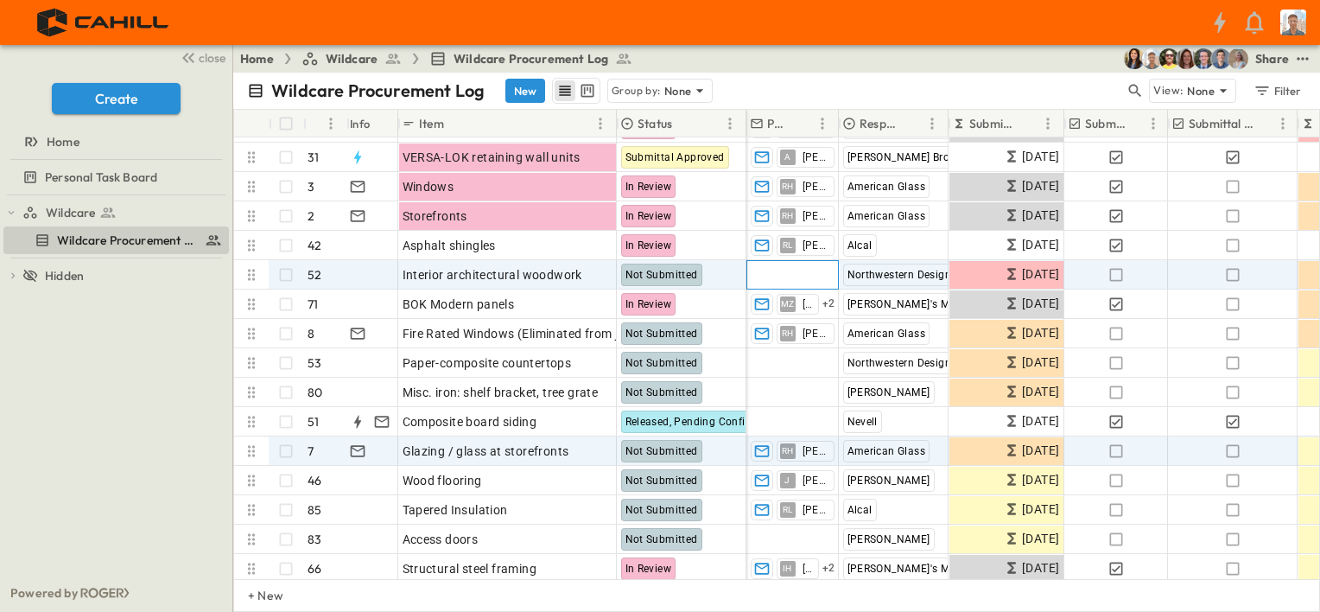
click at [804, 273] on span "Add Contact" at bounding box center [786, 274] width 71 height 17
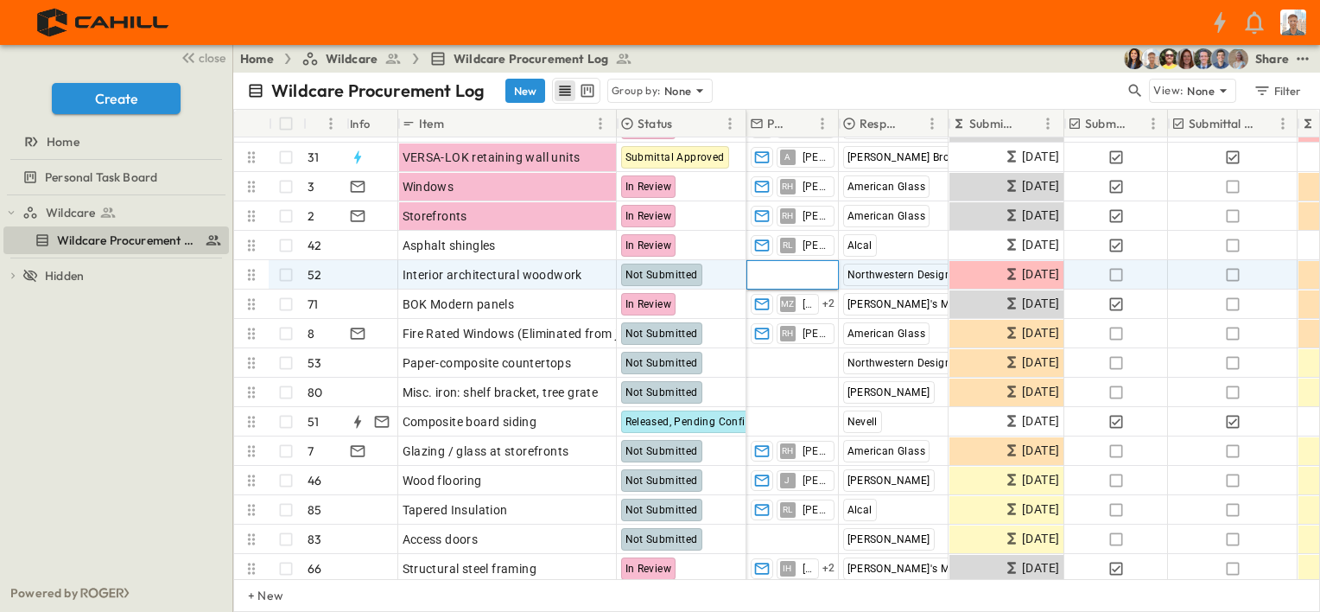
type input "**"
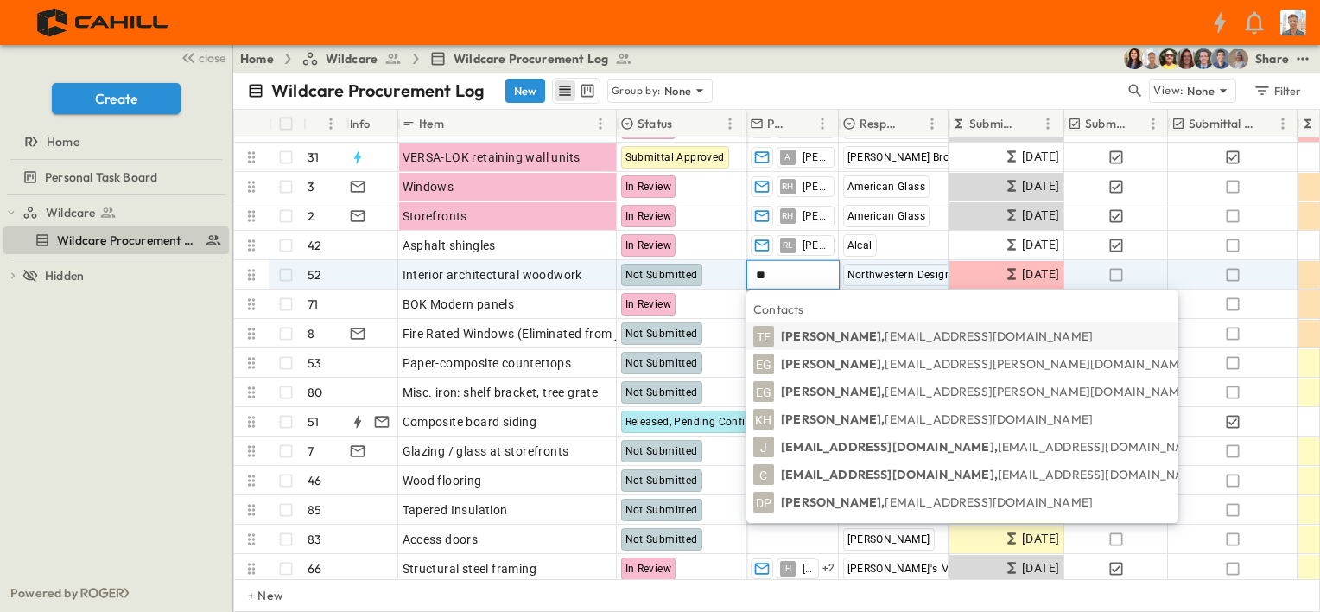
type input "*"
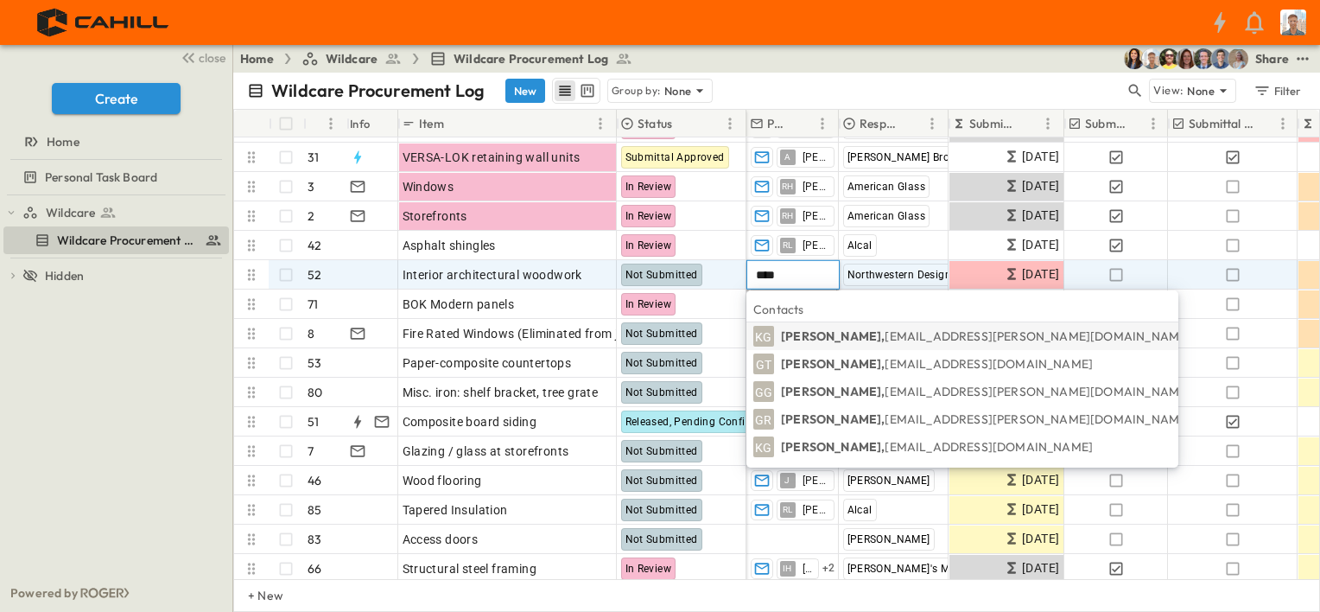
type input "****"
click at [819, 362] on p "[PERSON_NAME], [EMAIL_ADDRESS][DOMAIN_NAME]" at bounding box center [937, 363] width 312 height 17
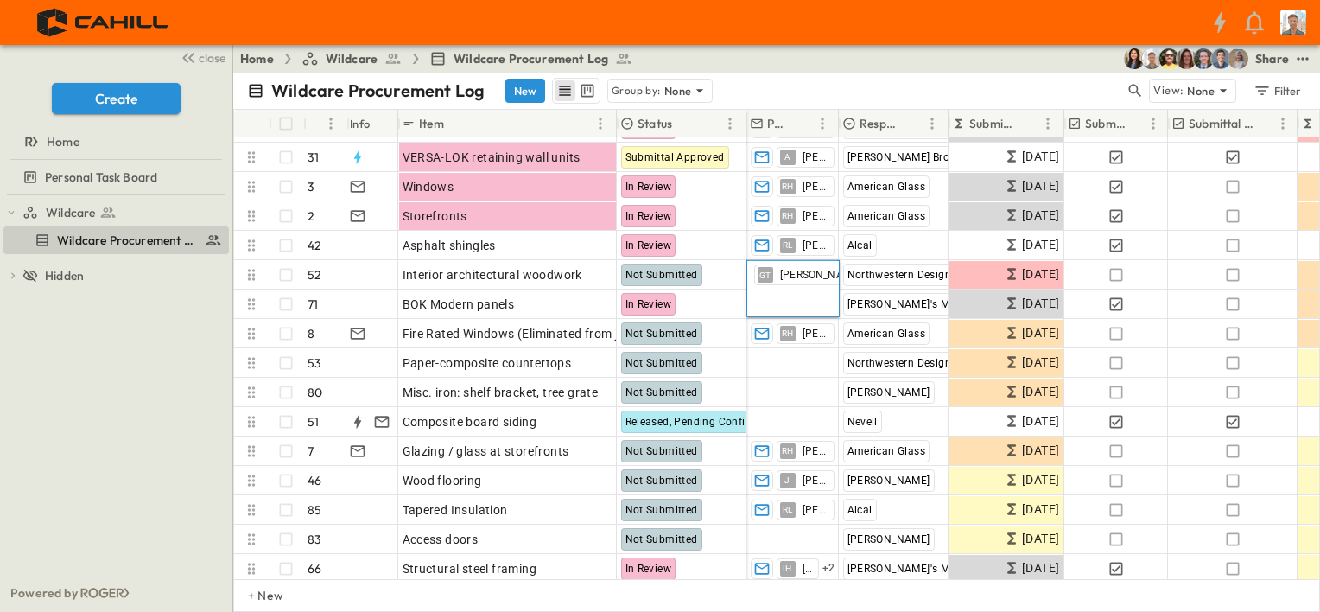
click at [929, 85] on div "Wildcare Procurement Log New Group by: None" at bounding box center [686, 91] width 878 height 26
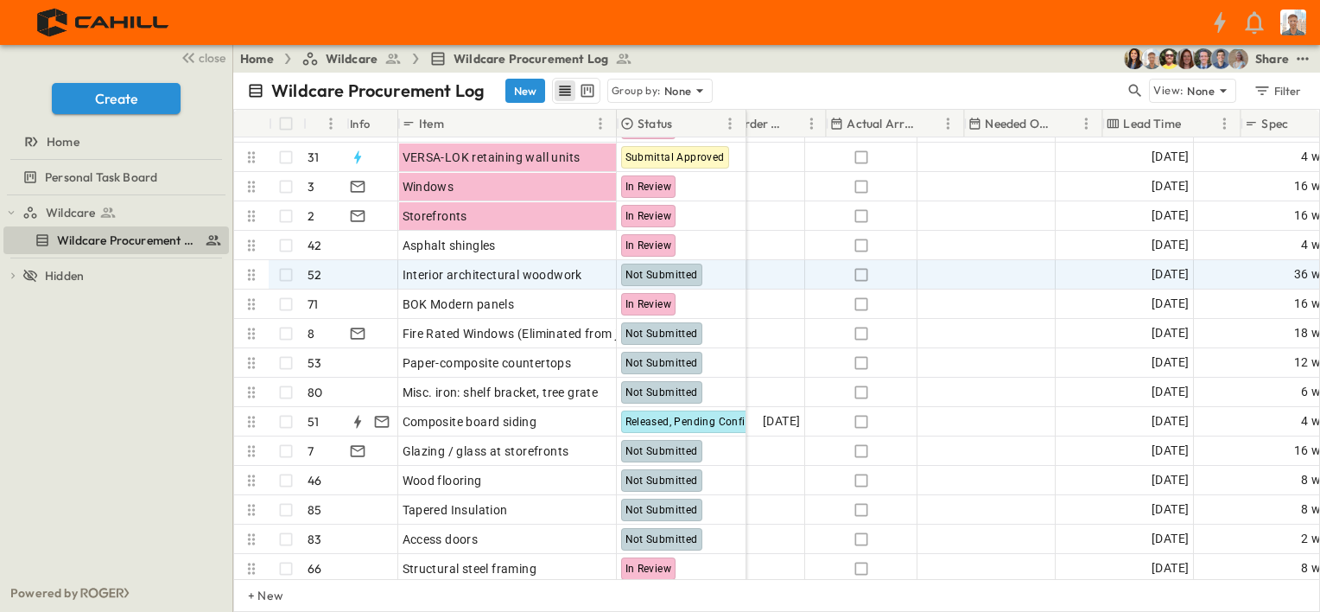
scroll to position [259, 1037]
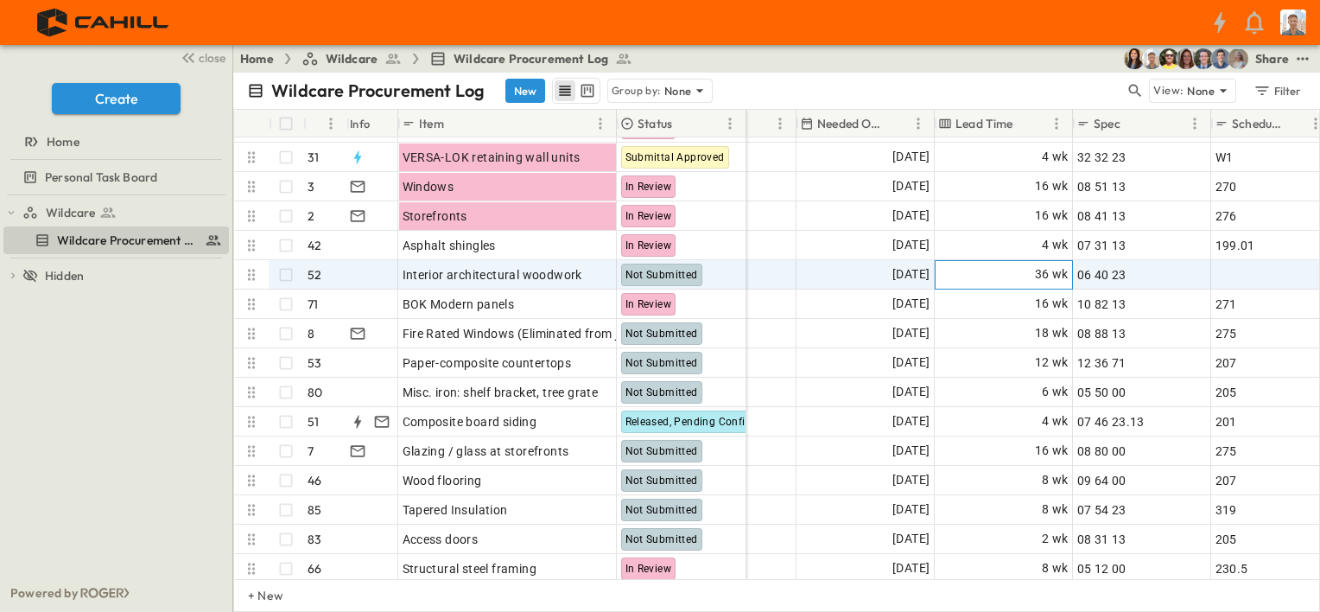
click at [1055, 276] on span "36 wk" at bounding box center [1052, 274] width 34 height 20
type input "*"
type input "**"
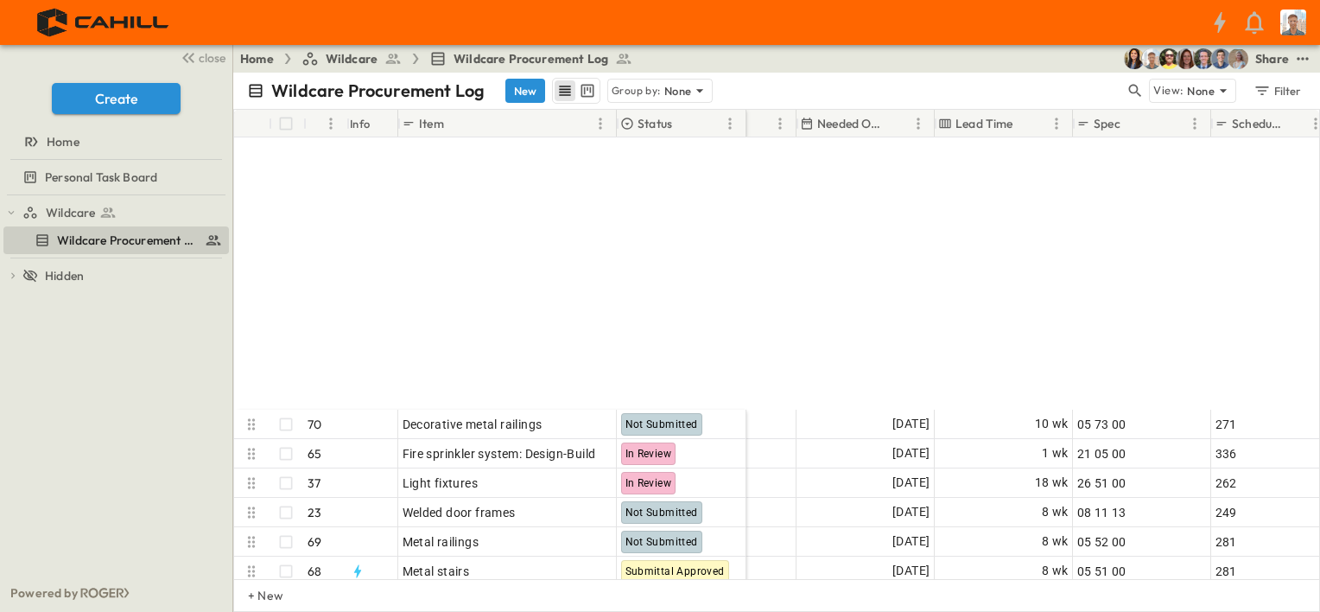
scroll to position [777, 1037]
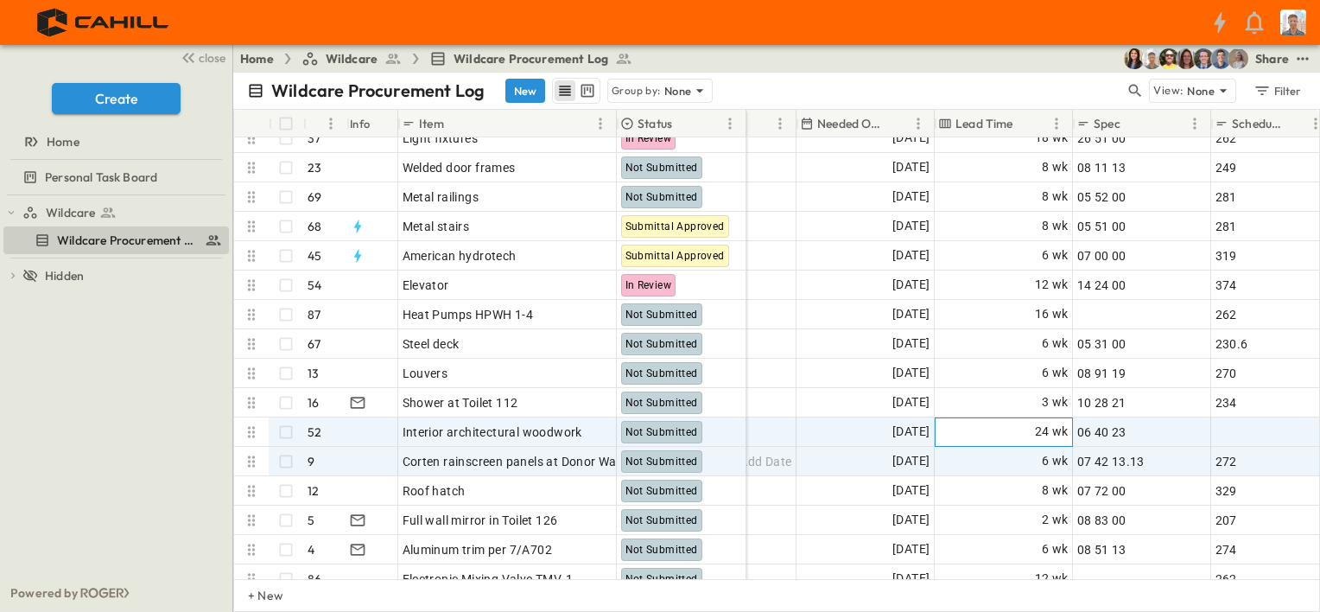
click at [1001, 431] on div "24 wk" at bounding box center [1004, 432] width 136 height 28
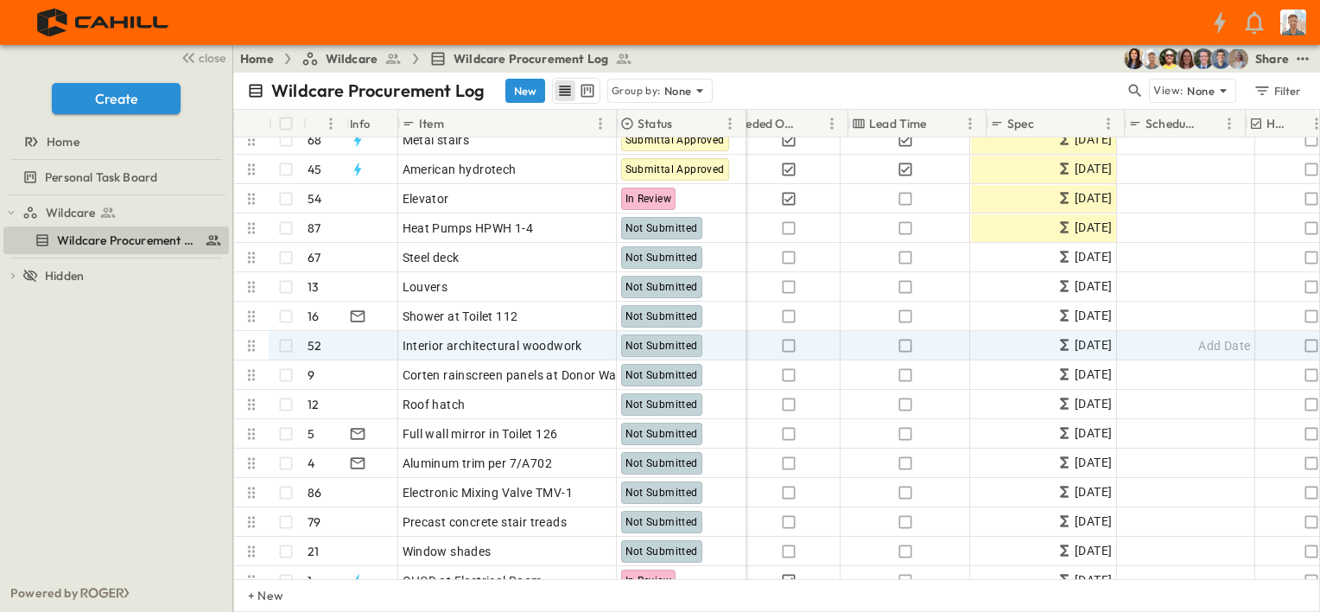
scroll to position [864, 1123]
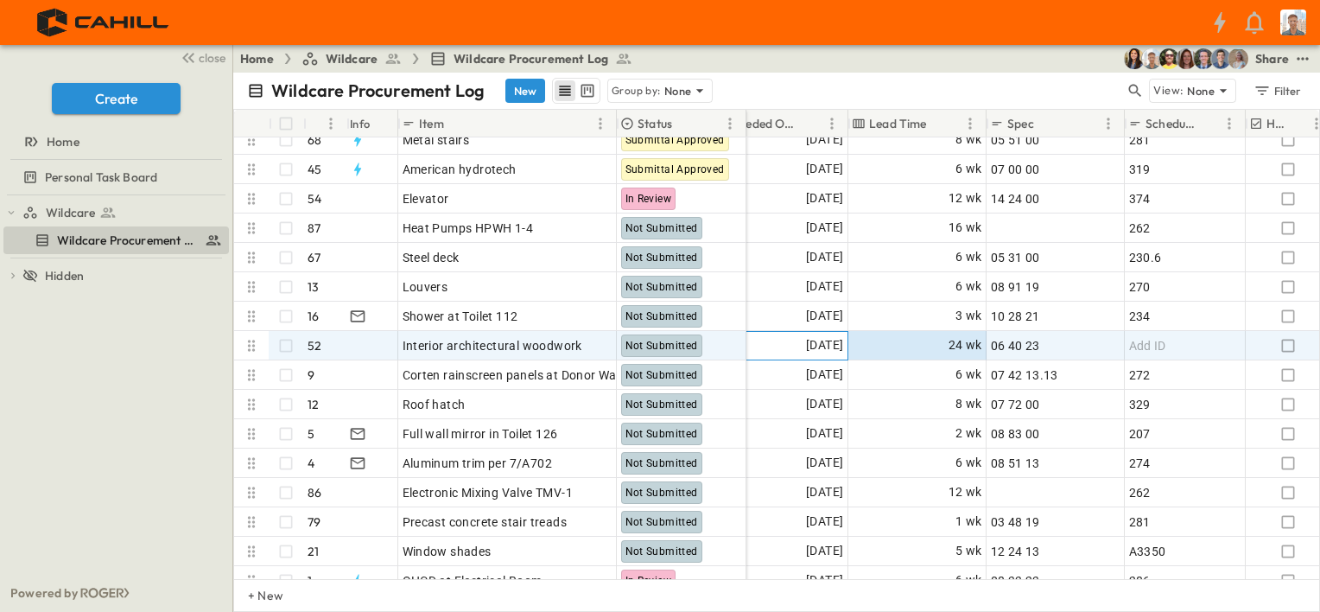
click at [806, 342] on span "[DATE]" at bounding box center [824, 345] width 37 height 20
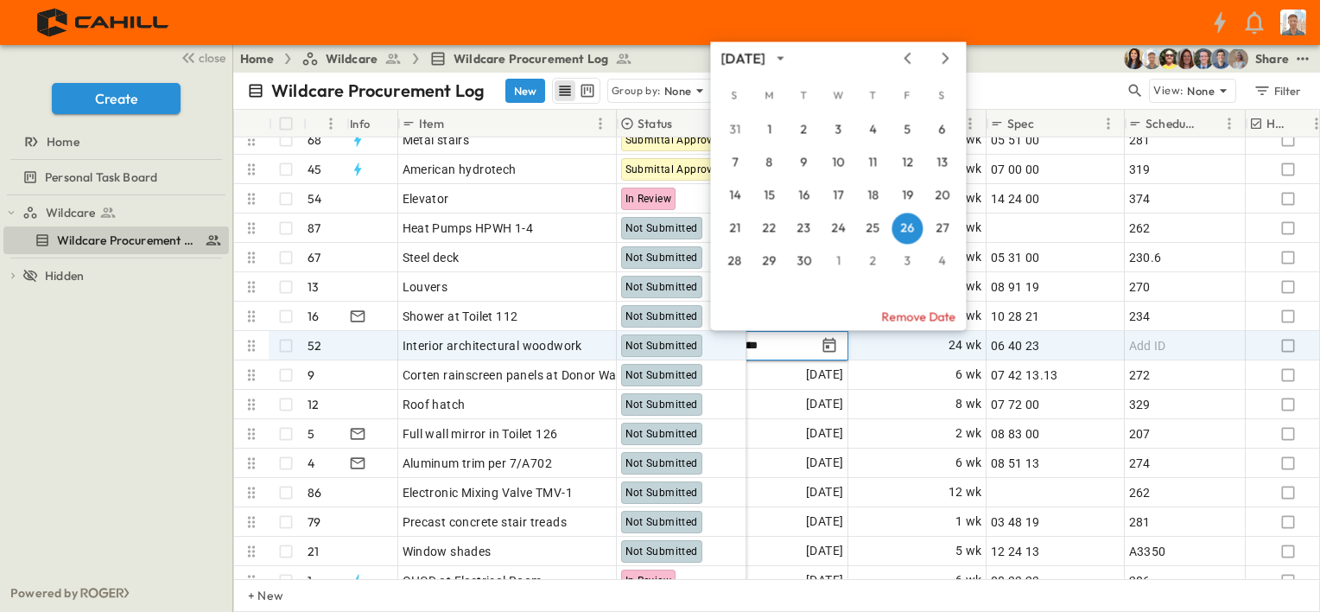
click at [830, 346] on icon "Tracking Date Menu" at bounding box center [829, 345] width 17 height 17
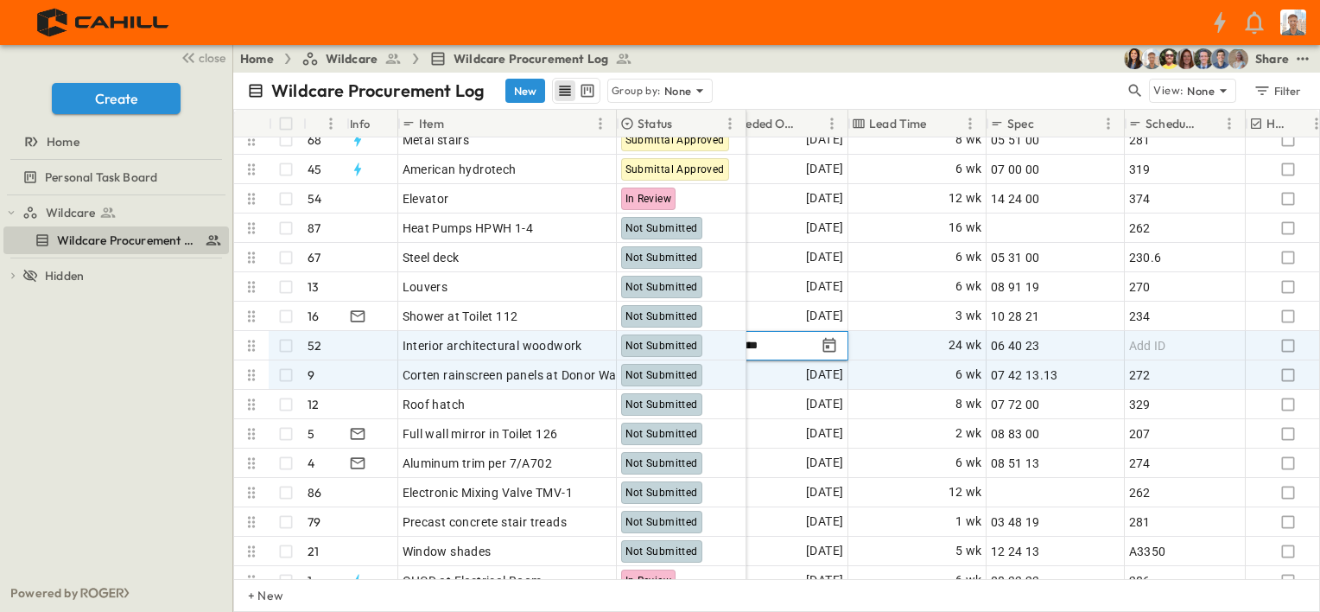
click at [829, 346] on icon "Tracking Date Menu" at bounding box center [829, 345] width 17 height 17
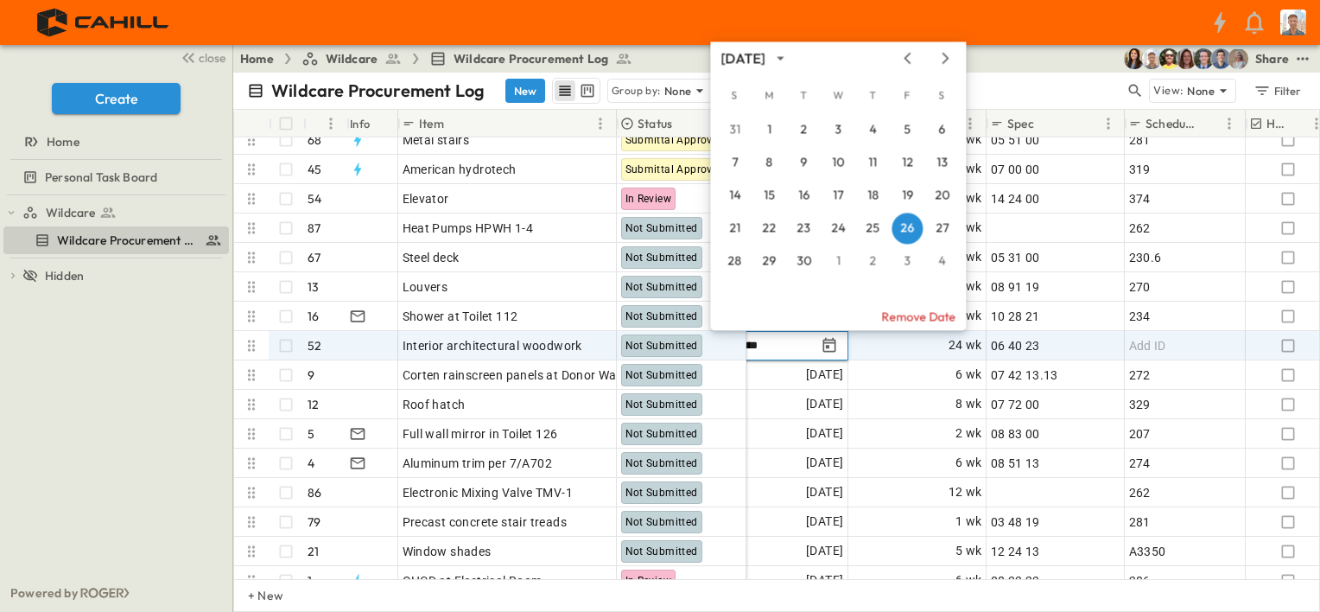
click at [902, 57] on icon "Previous month" at bounding box center [907, 58] width 21 height 14
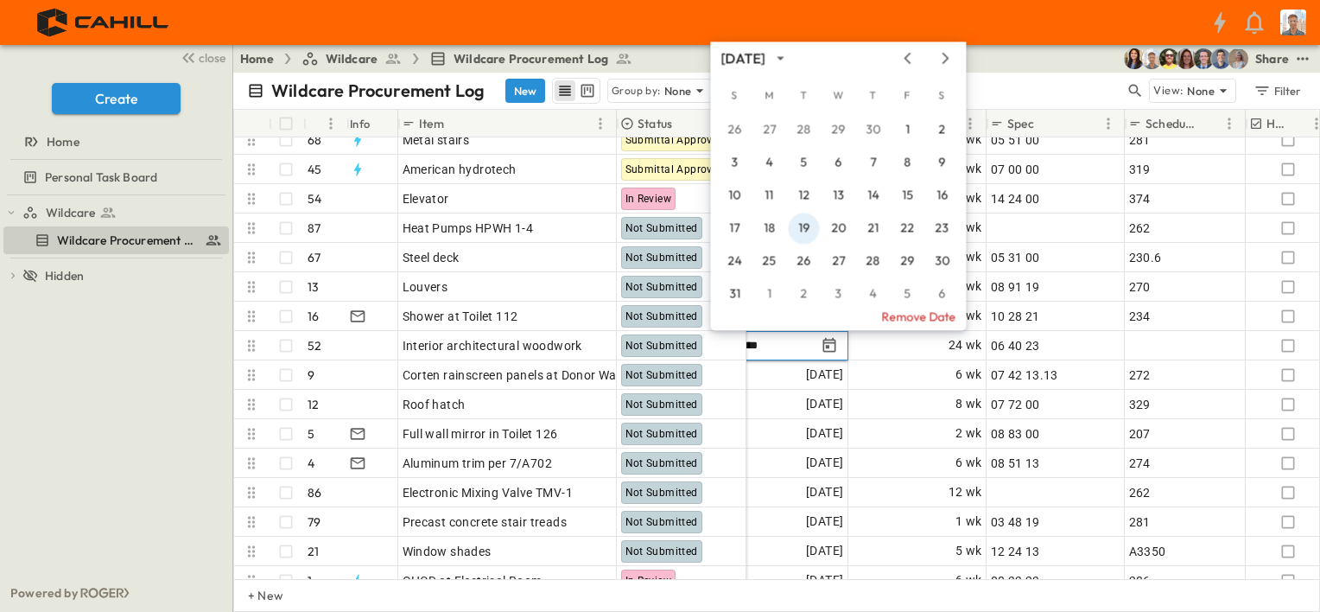
click at [806, 227] on button "19" at bounding box center [803, 227] width 31 height 31
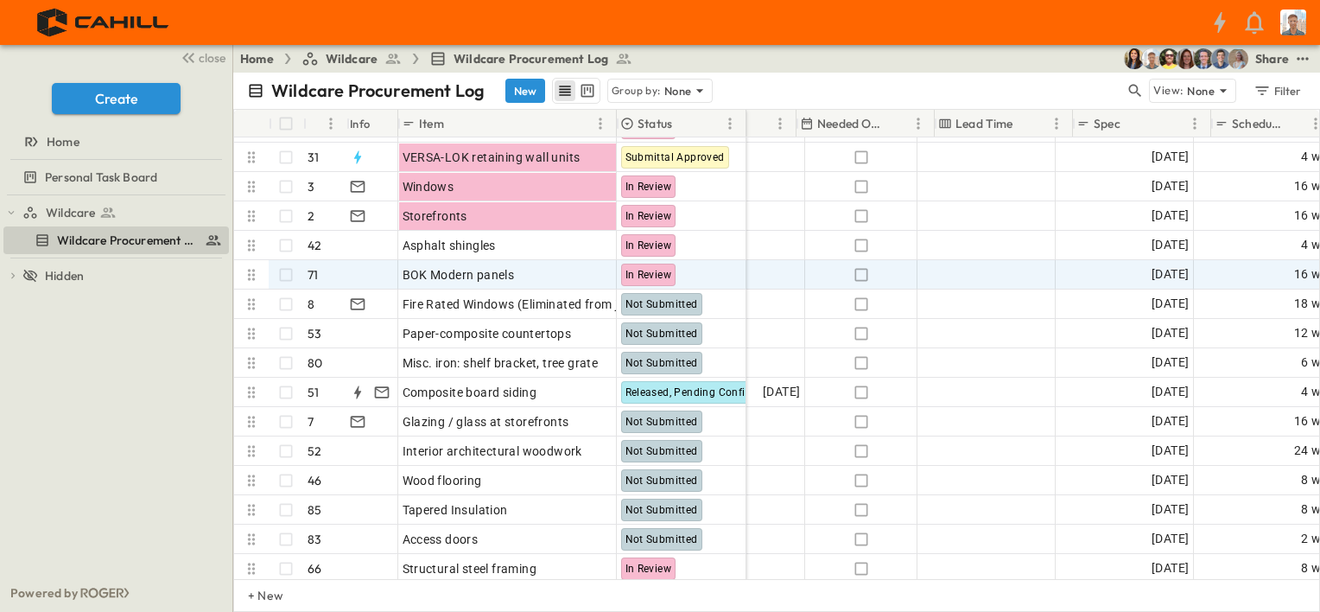
scroll to position [259, 1037]
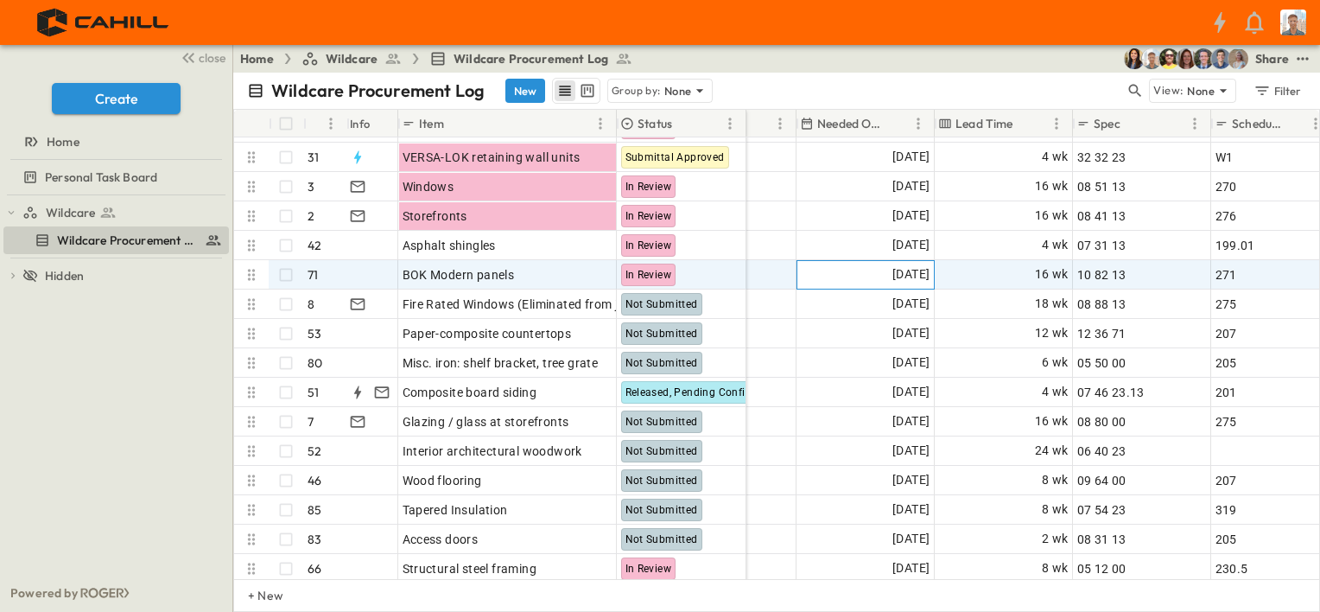
click at [916, 276] on span "[DATE]" at bounding box center [910, 274] width 37 height 20
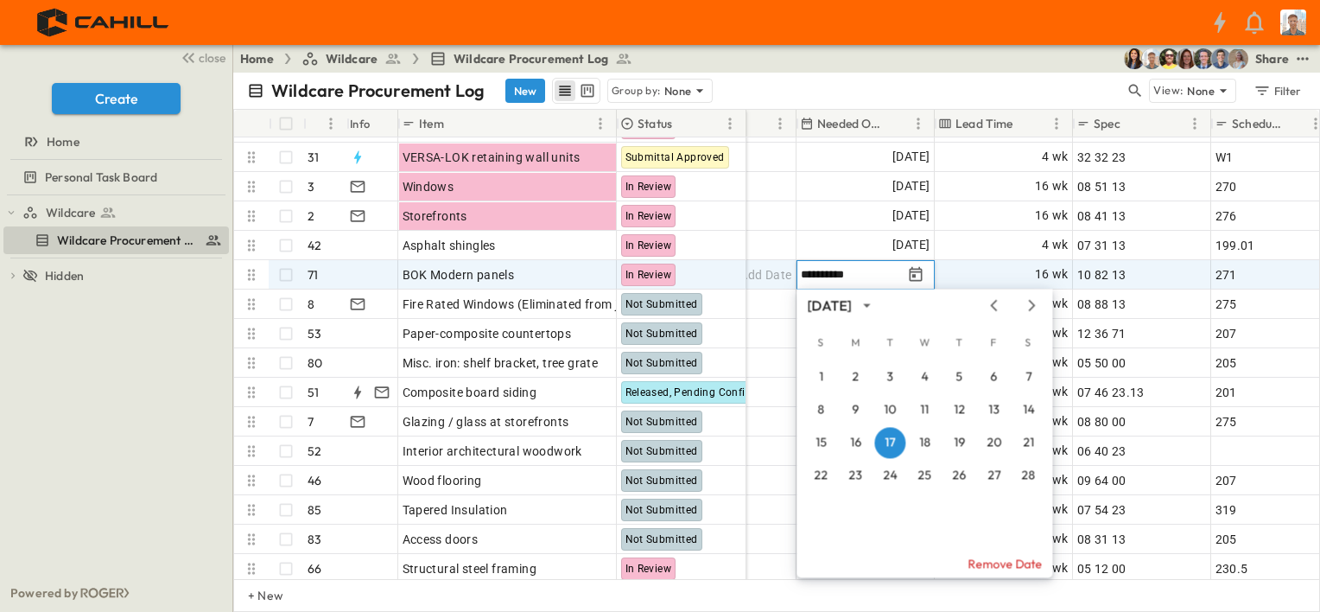
click at [1024, 301] on icon "Next month" at bounding box center [1031, 305] width 21 height 14
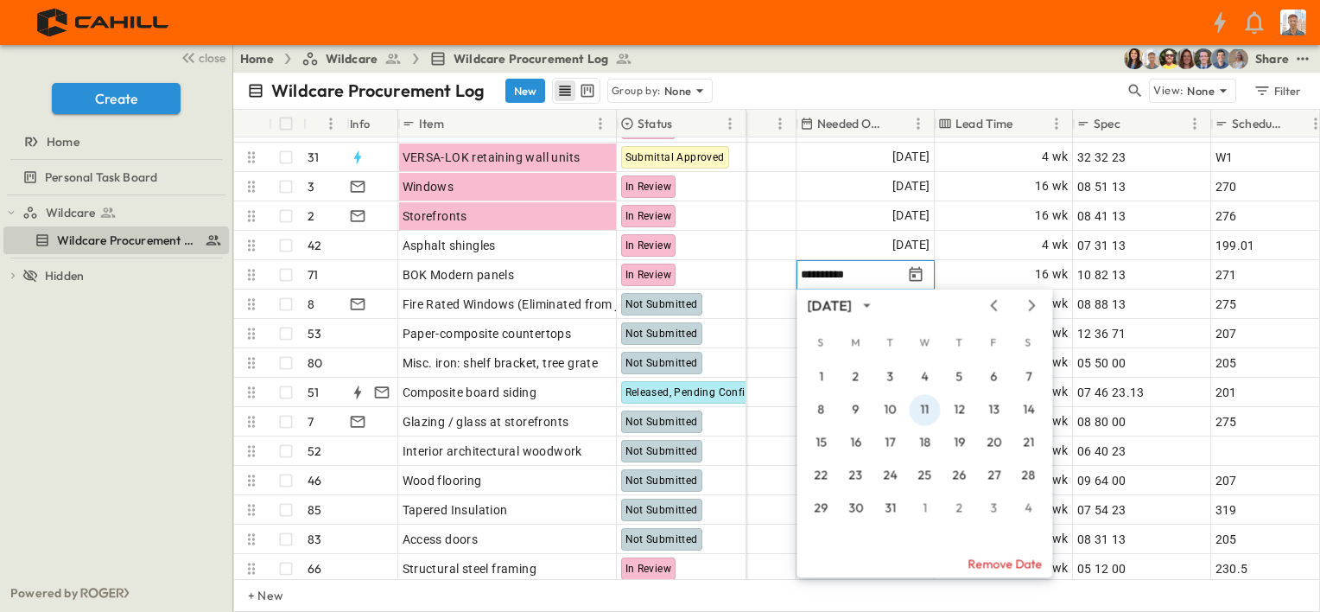
click at [926, 411] on button "11" at bounding box center [924, 409] width 31 height 31
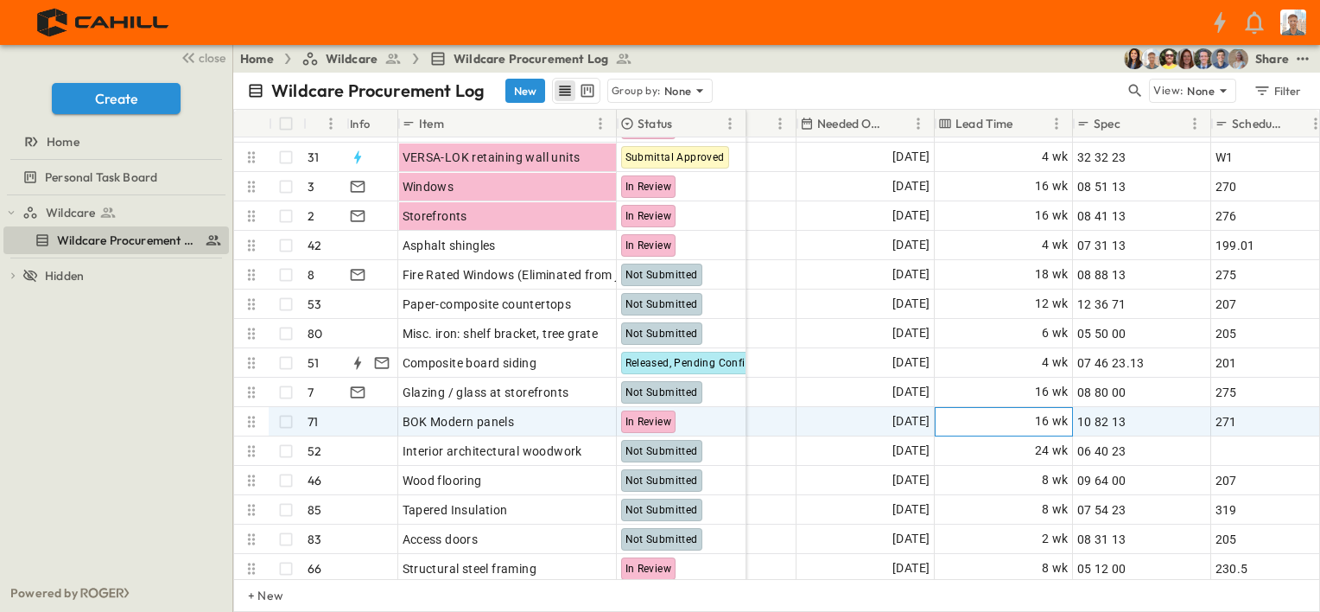
drag, startPoint x: 1009, startPoint y: 423, endPoint x: 1037, endPoint y: 422, distance: 27.7
click at [1008, 424] on div "16 wk" at bounding box center [1004, 422] width 136 height 28
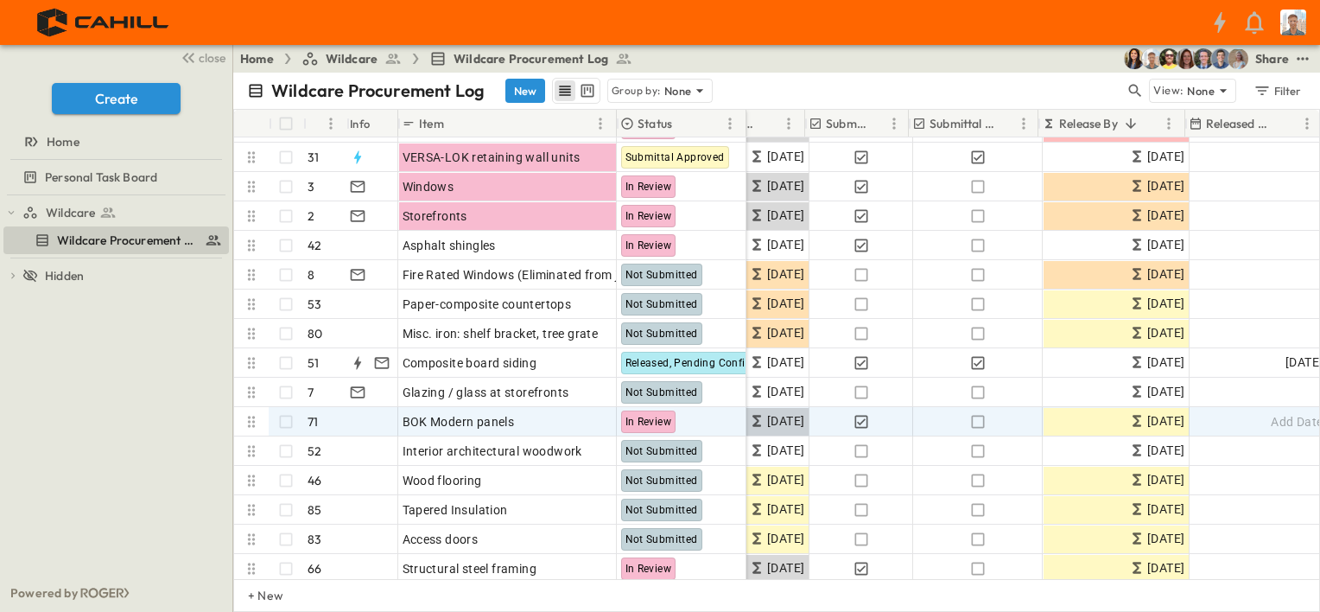
scroll to position [259, 259]
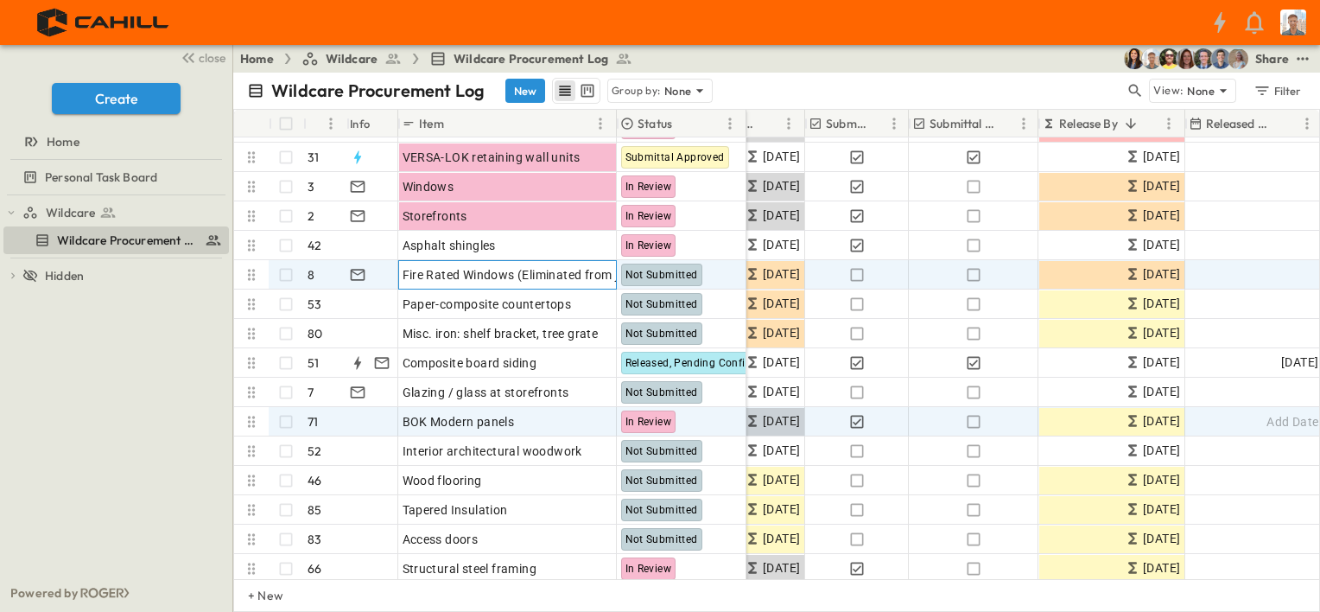
drag, startPoint x: 522, startPoint y: 276, endPoint x: 528, endPoint y: 387, distance: 111.6
click at [522, 276] on span "Fire Rated Windows (Eliminated from job)" at bounding box center [520, 274] width 235 height 17
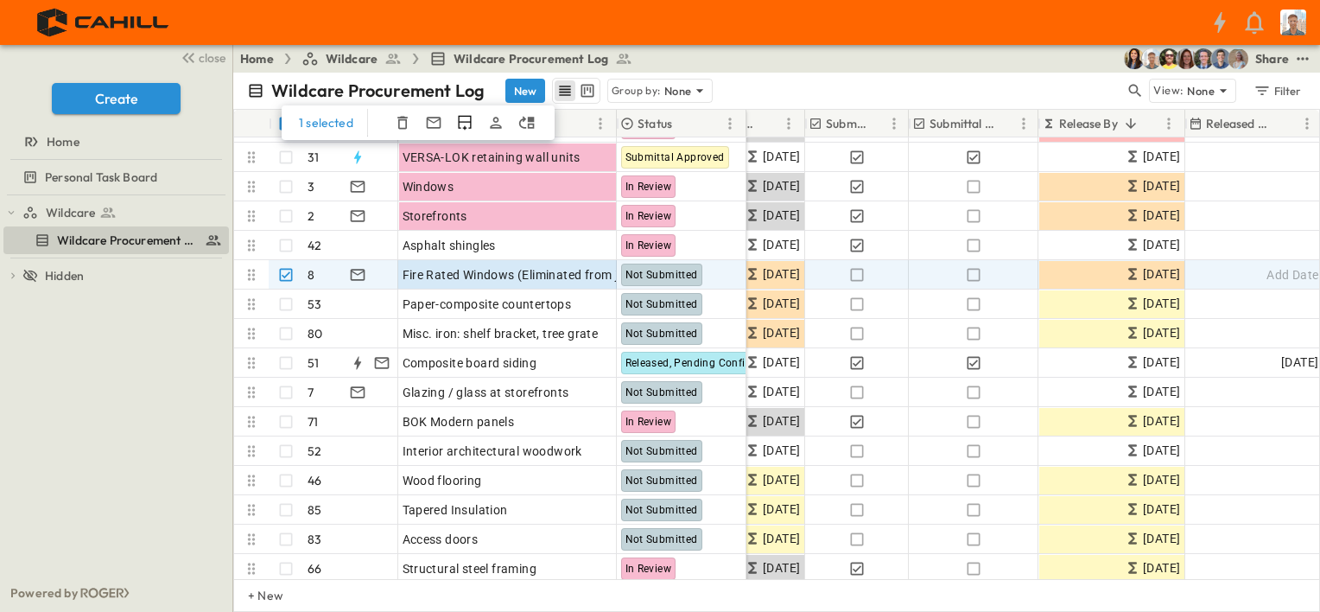
click at [401, 122] on icon "button" at bounding box center [402, 122] width 17 height 17
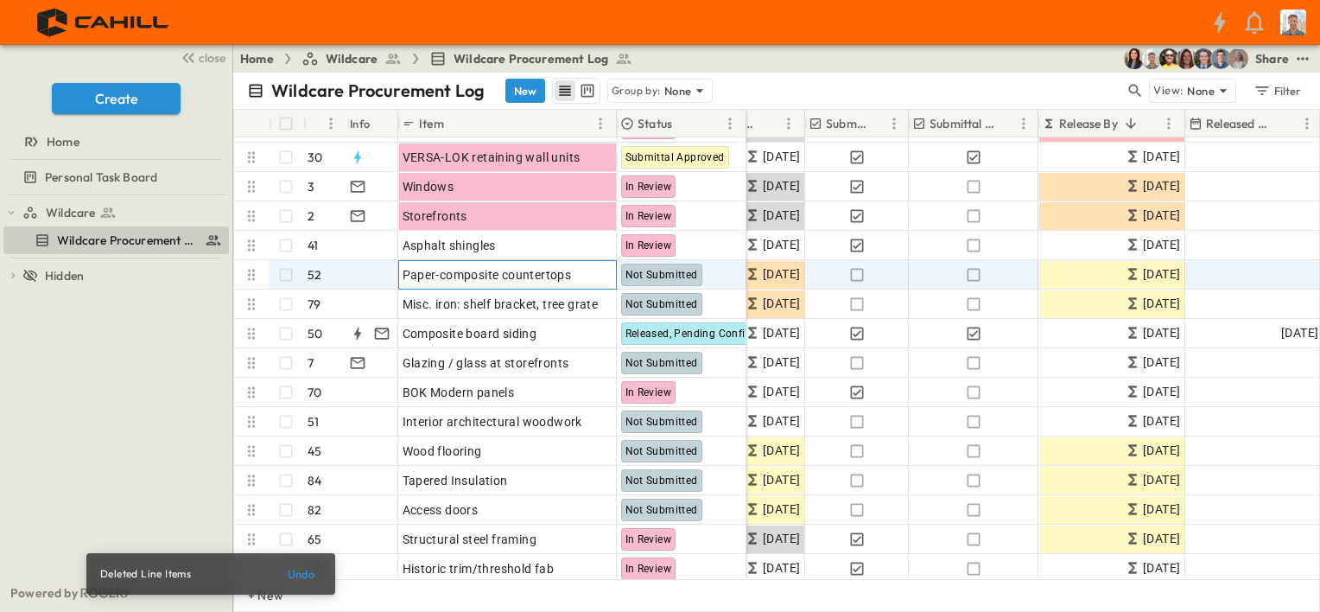
click at [508, 276] on span "Paper-composite countertops" at bounding box center [487, 274] width 169 height 17
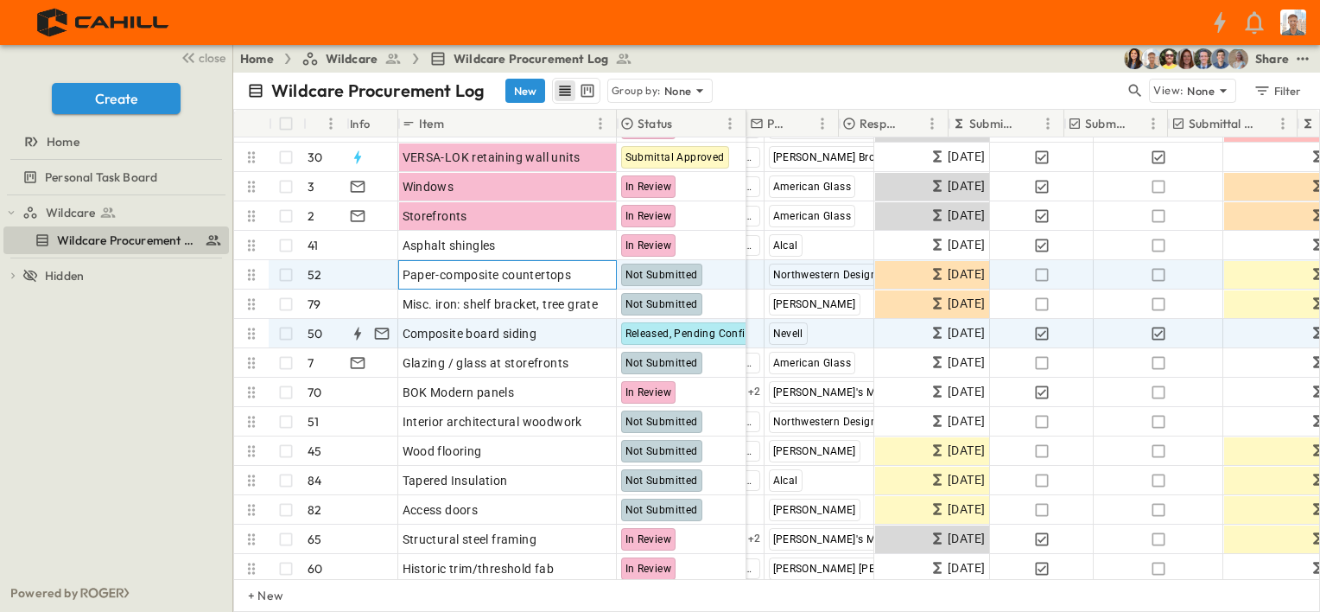
scroll to position [259, 0]
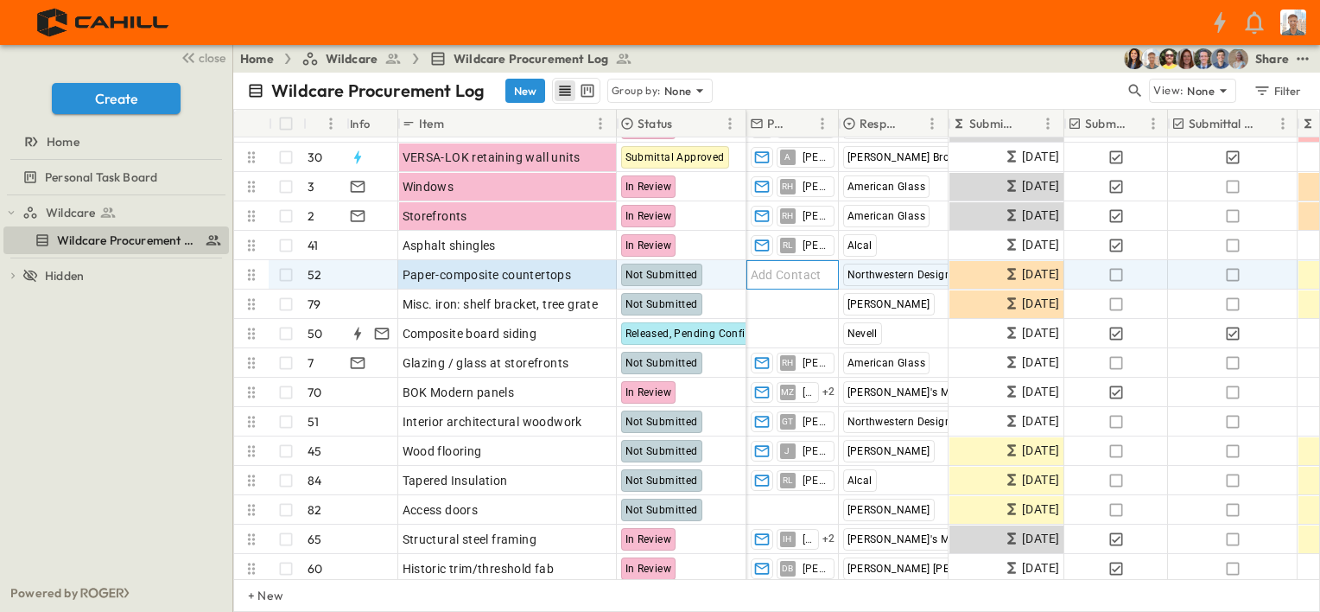
click at [815, 272] on span "Add Contact" at bounding box center [786, 274] width 71 height 17
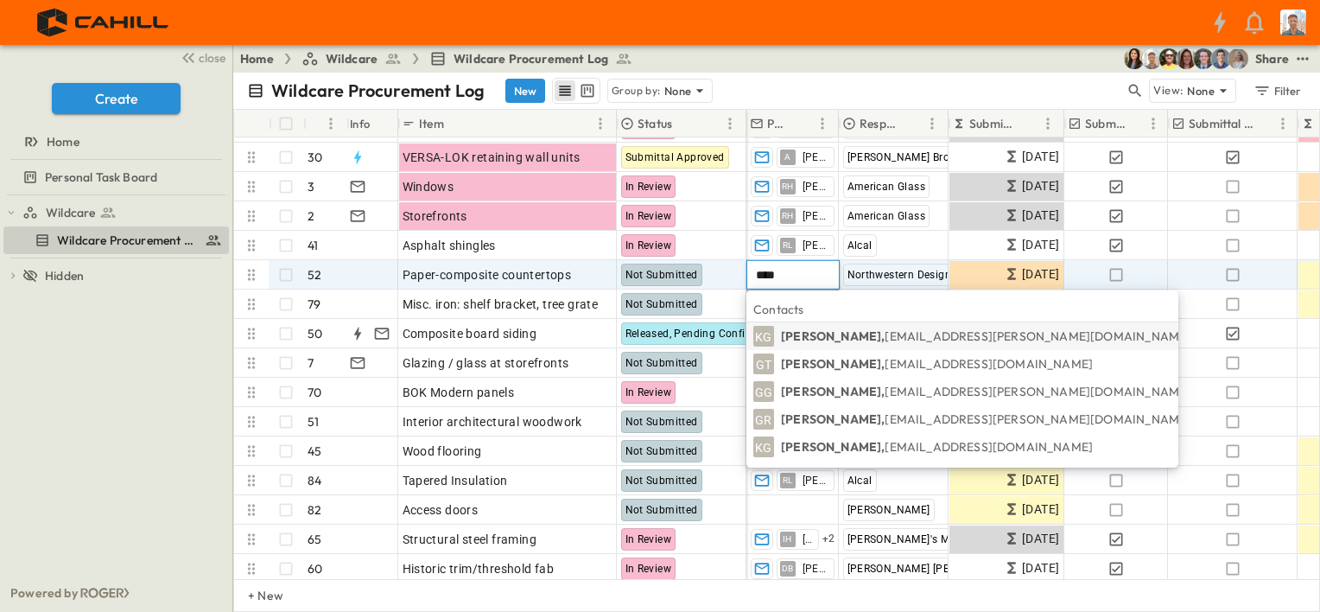
type input "****"
click at [821, 366] on p "[PERSON_NAME], [EMAIL_ADDRESS][DOMAIN_NAME]" at bounding box center [937, 363] width 312 height 17
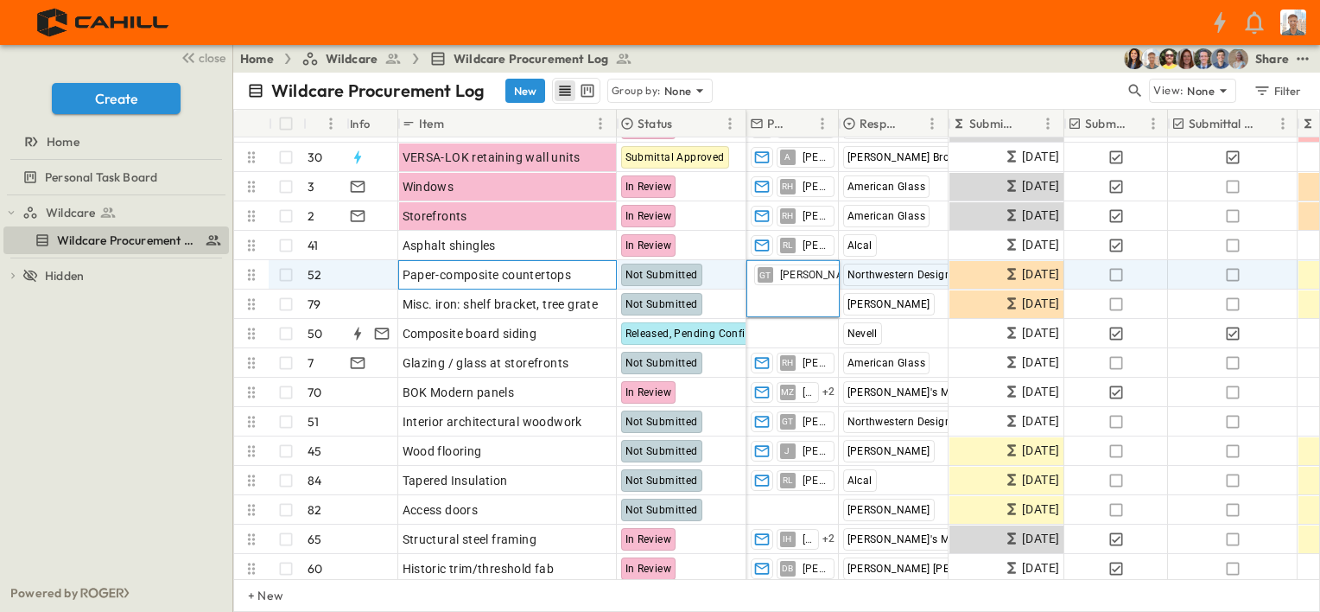
click at [463, 280] on span "Paper-composite countertops" at bounding box center [487, 274] width 169 height 17
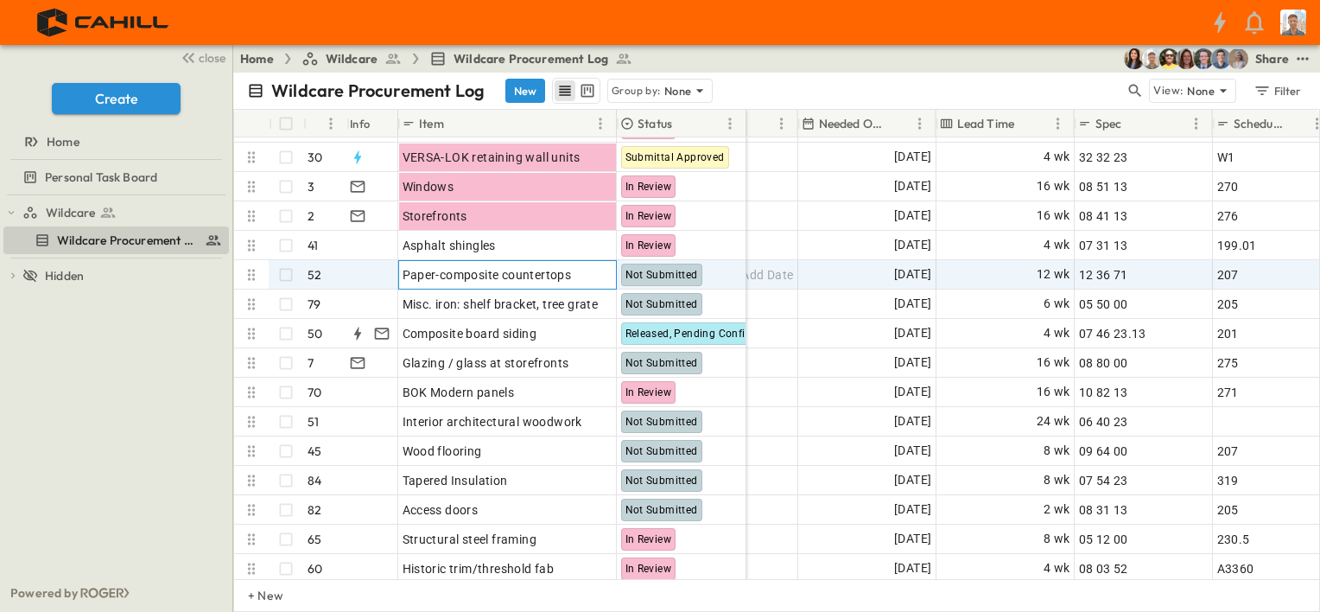
scroll to position [259, 1037]
click at [1019, 275] on div "12 wk" at bounding box center [1004, 275] width 136 height 28
type input "*"
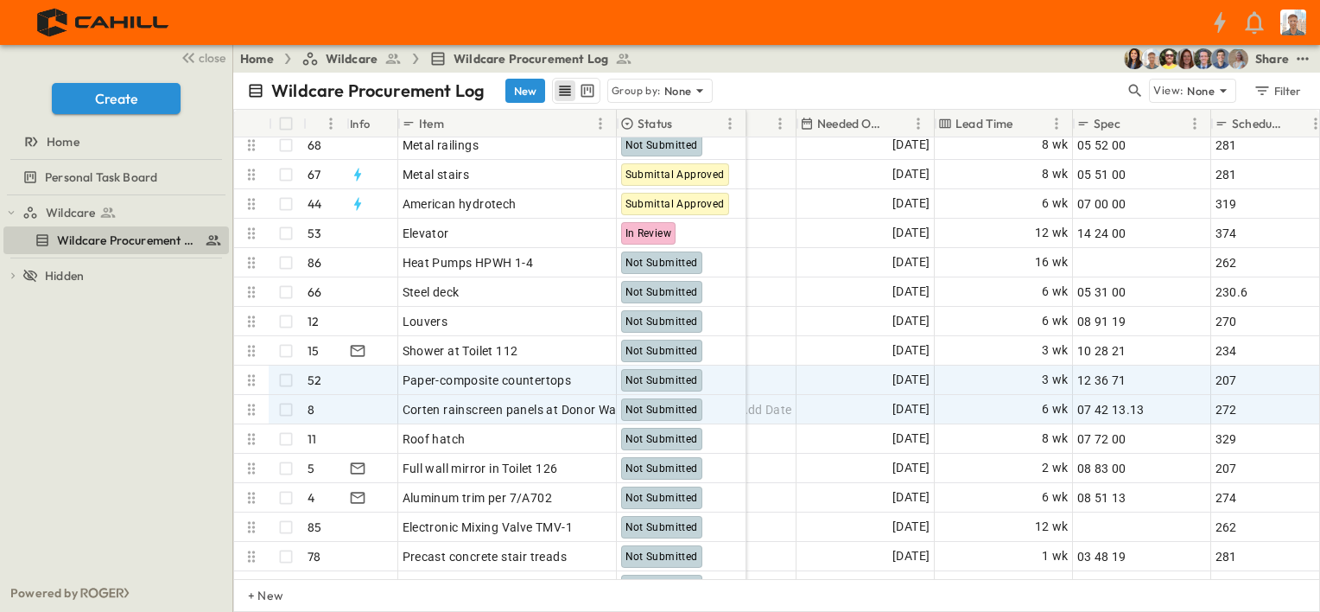
scroll to position [864, 1037]
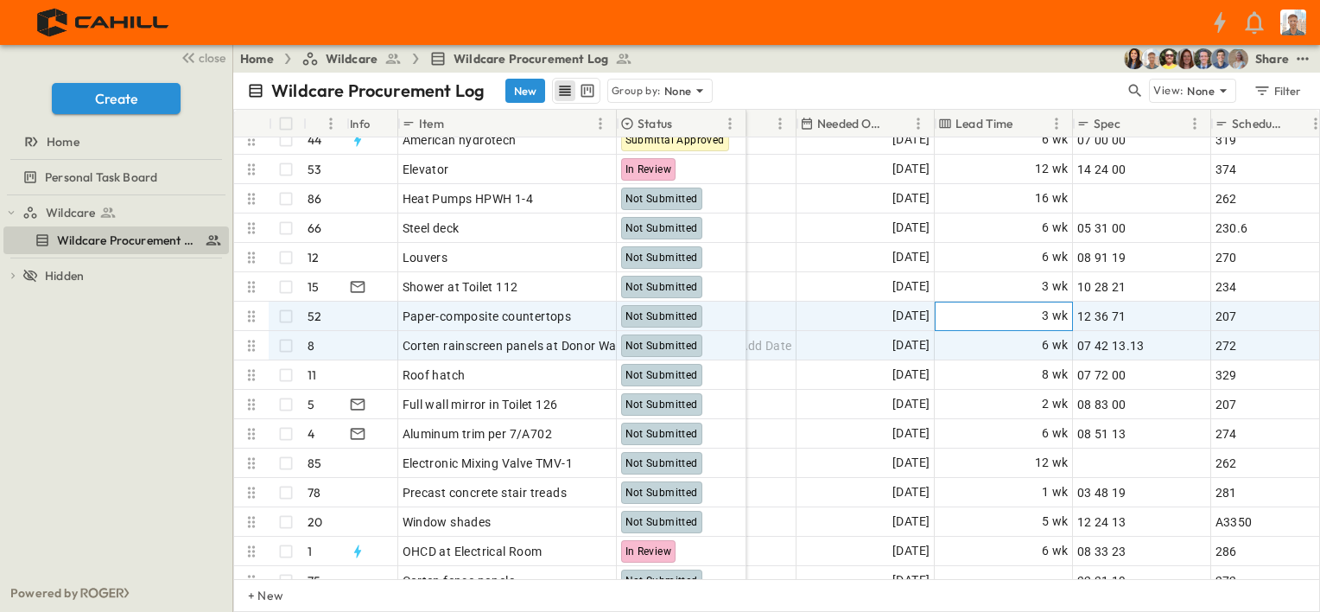
click at [1002, 318] on div "3 wk" at bounding box center [1004, 316] width 136 height 28
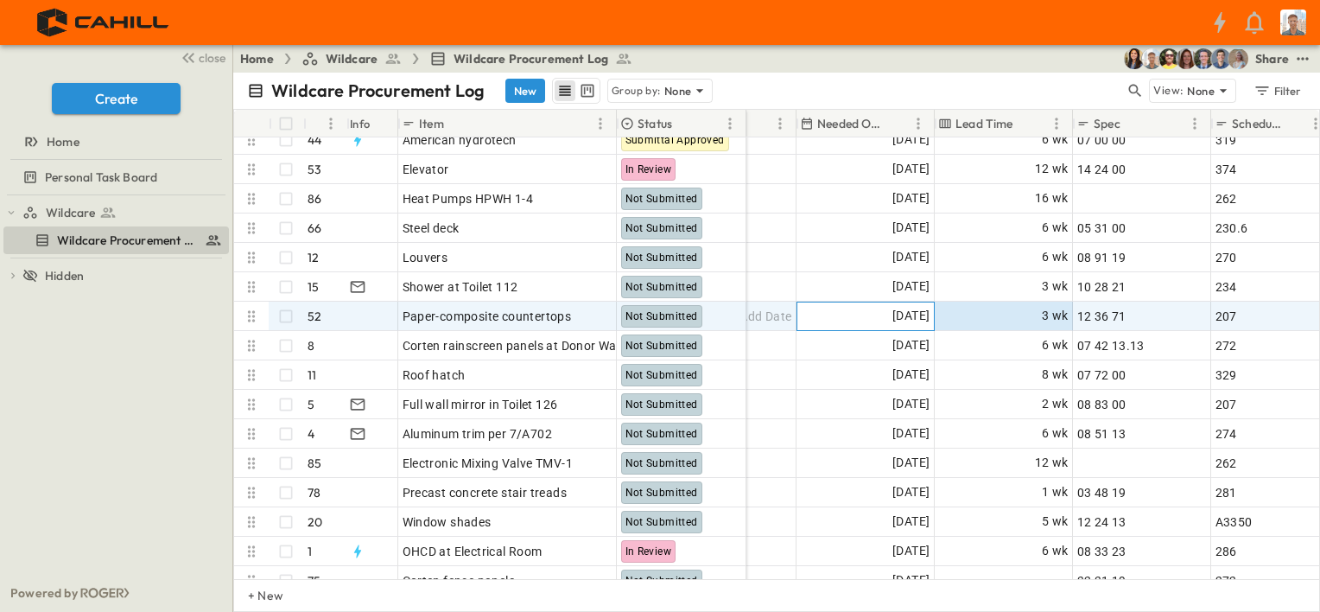
click at [898, 320] on span "[DATE]" at bounding box center [910, 316] width 37 height 20
click at [1237, 311] on div "207" at bounding box center [1271, 316] width 112 height 24
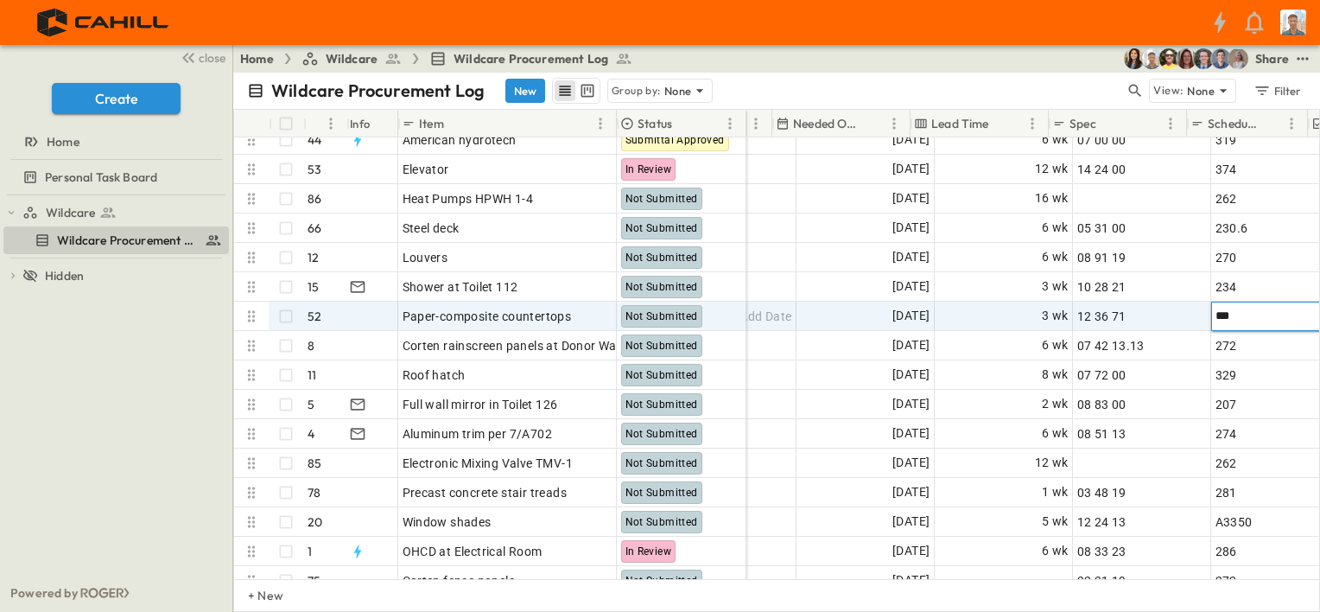
scroll to position [864, 1061]
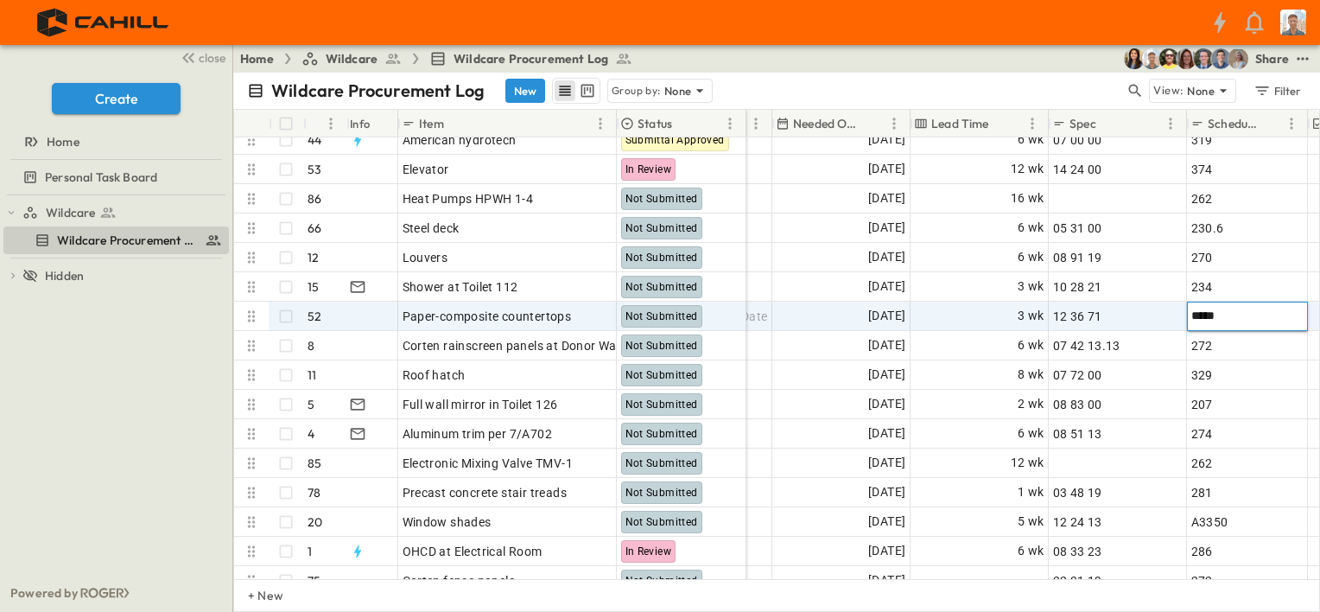
type input "*****"
drag, startPoint x: 874, startPoint y: 311, endPoint x: 885, endPoint y: 315, distance: 11.2
click at [877, 312] on span "[DATE]" at bounding box center [886, 316] width 37 height 20
click at [885, 315] on icon "Tracking Date Menu" at bounding box center [891, 315] width 13 height 15
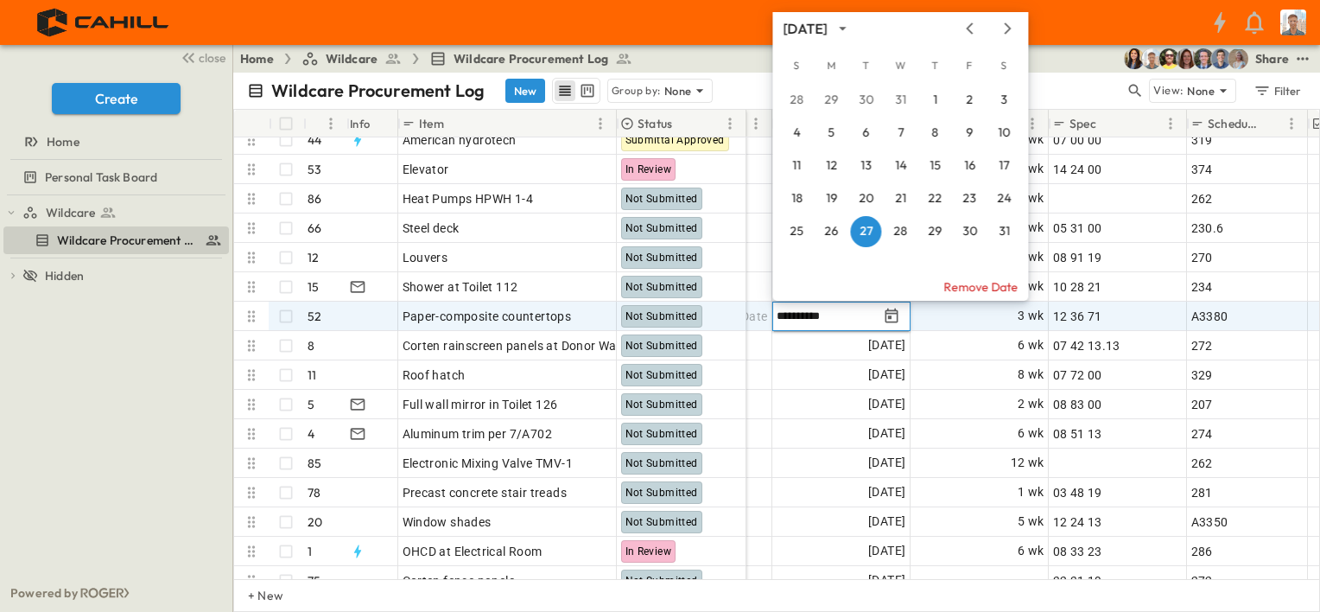
click at [1005, 28] on icon "Next month" at bounding box center [1007, 29] width 21 height 14
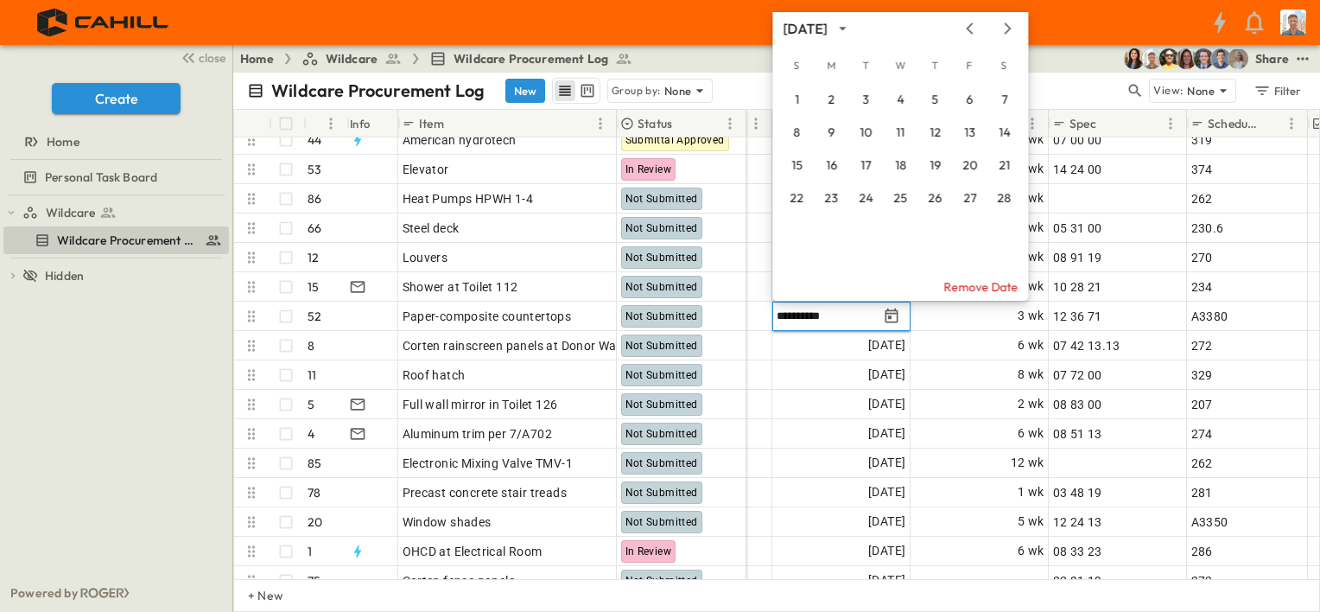
click at [1007, 28] on icon "Next month" at bounding box center [1007, 29] width 21 height 14
click at [964, 130] on button "12" at bounding box center [969, 132] width 31 height 31
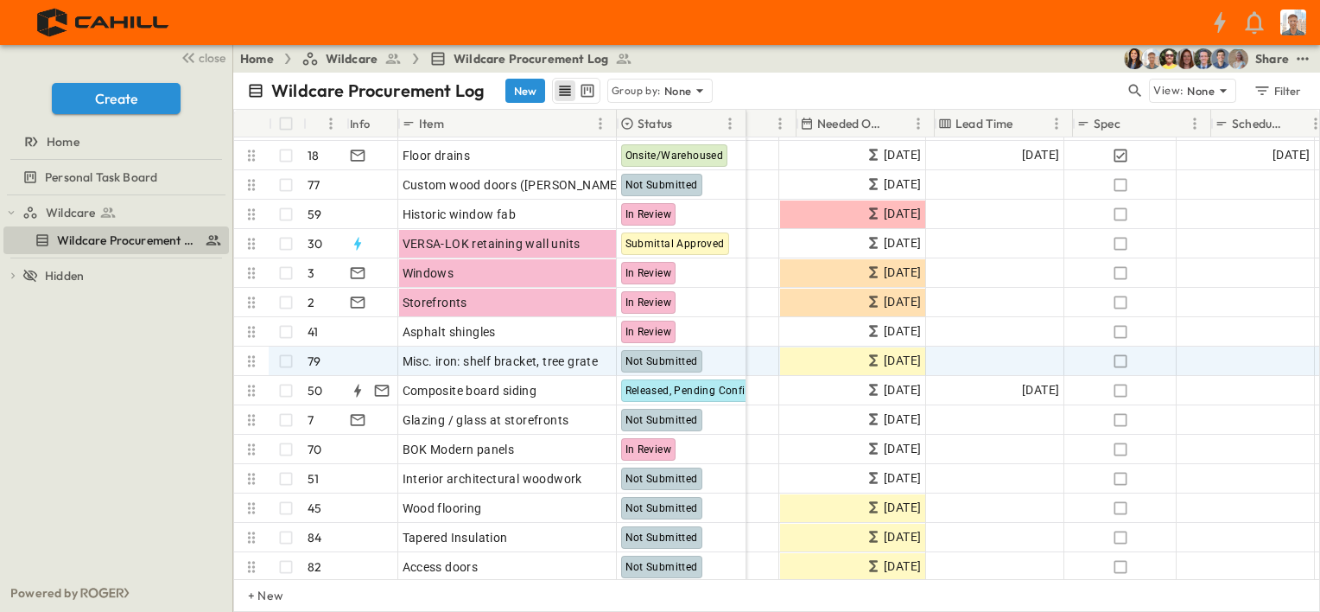
scroll to position [173, 1037]
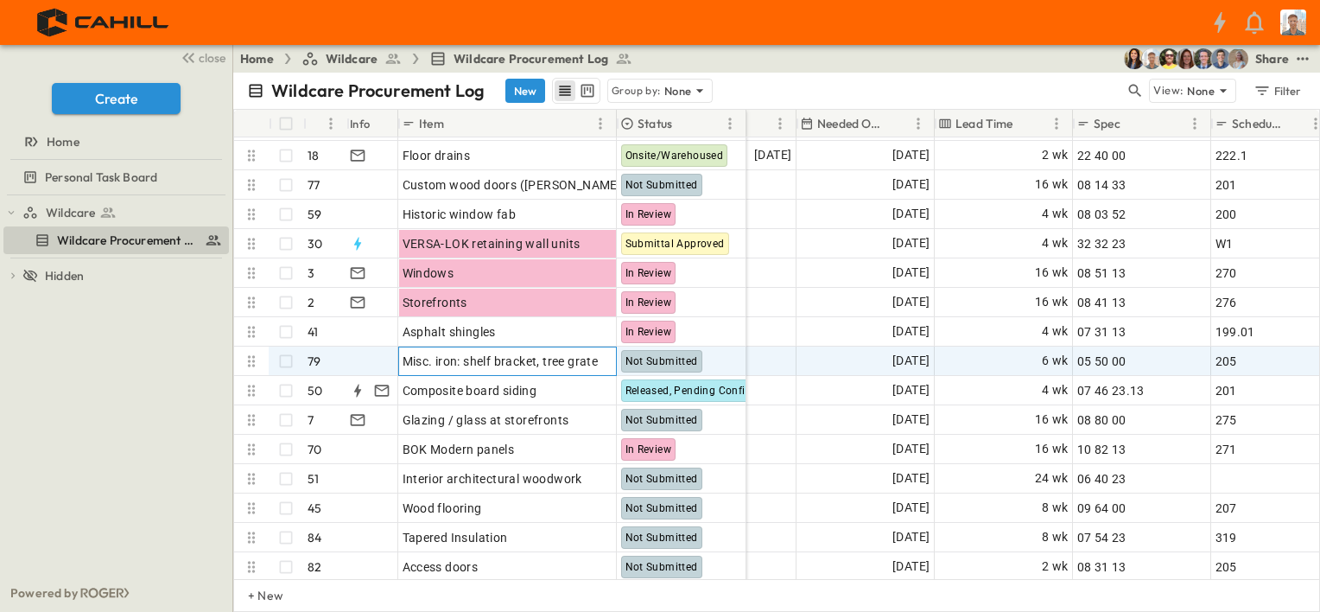
drag, startPoint x: 545, startPoint y: 359, endPoint x: 546, endPoint y: 371, distance: 12.1
click at [545, 359] on span "Misc. iron: shelf bracket, tree grate" at bounding box center [501, 360] width 196 height 17
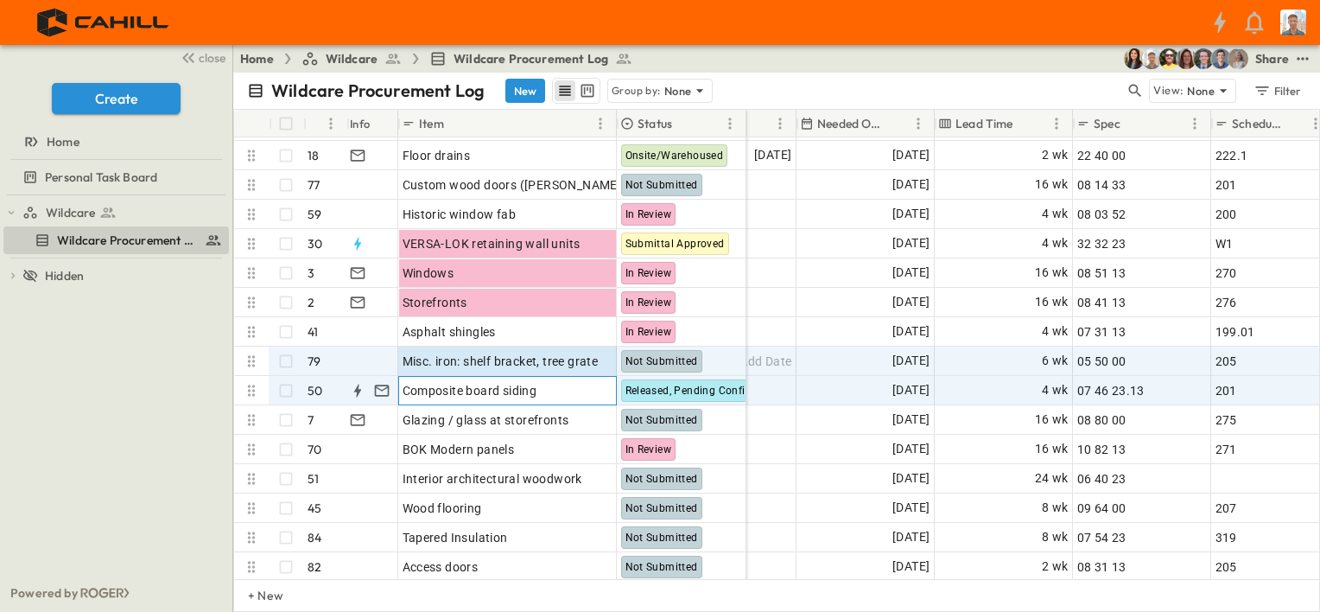
click at [559, 387] on div "Composite board siding" at bounding box center [508, 390] width 210 height 24
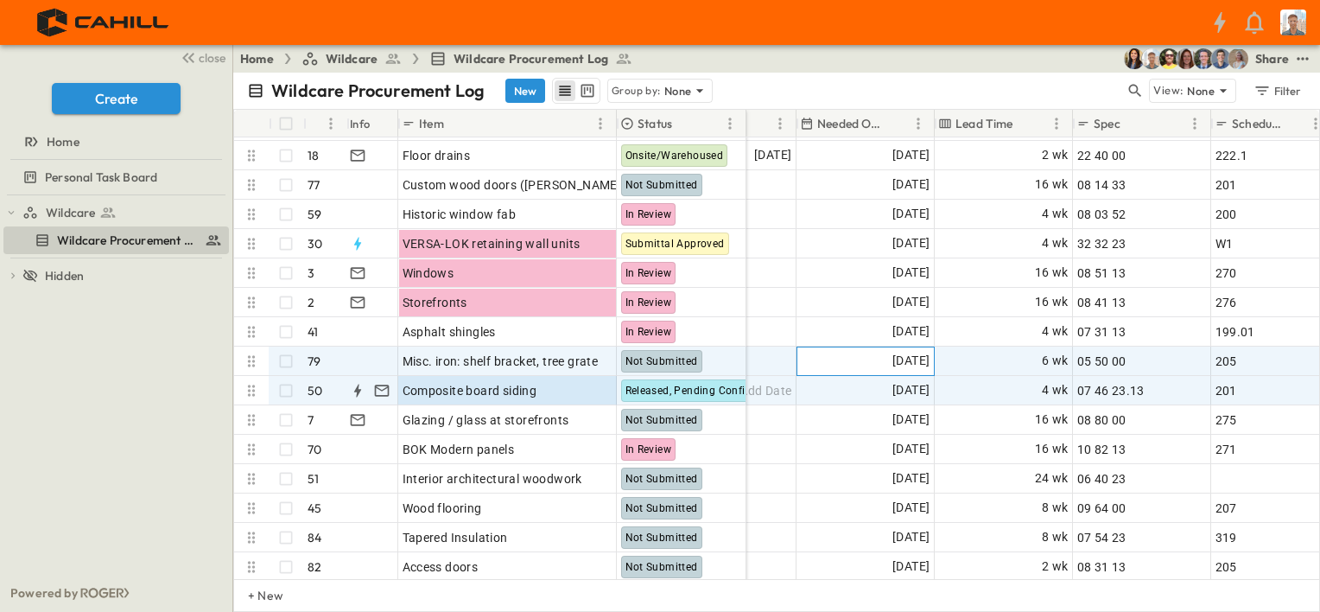
click at [851, 365] on div "[DATE]" at bounding box center [865, 361] width 136 height 28
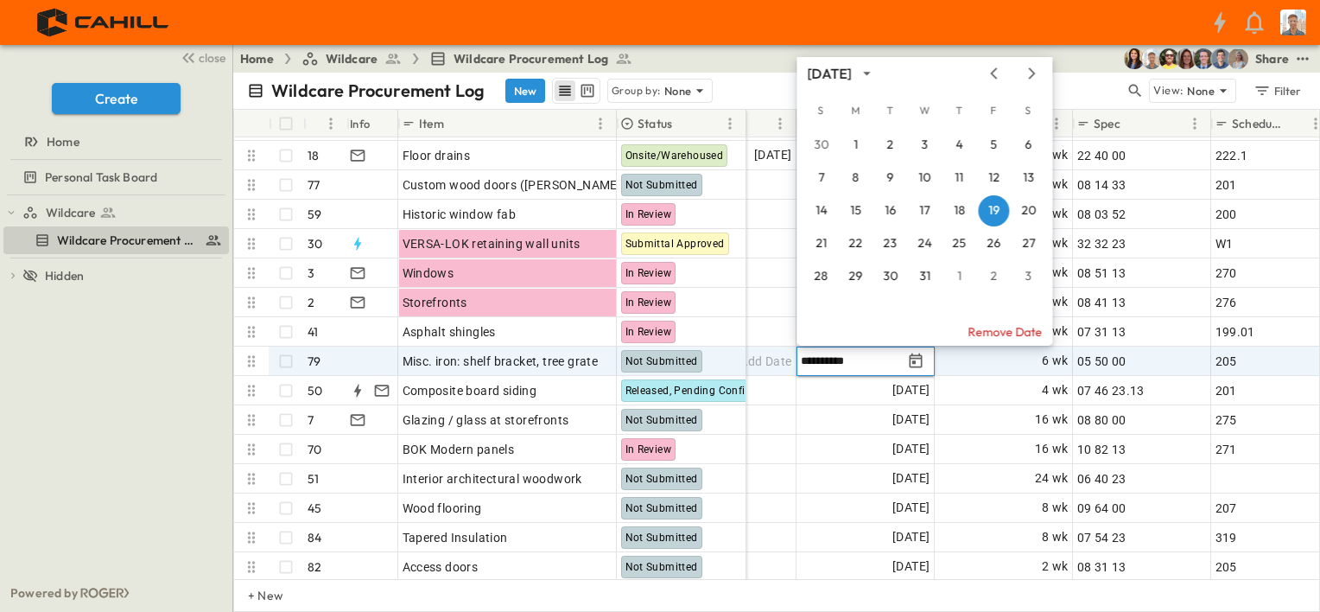
click at [1031, 73] on icon "Next month" at bounding box center [1031, 74] width 21 height 14
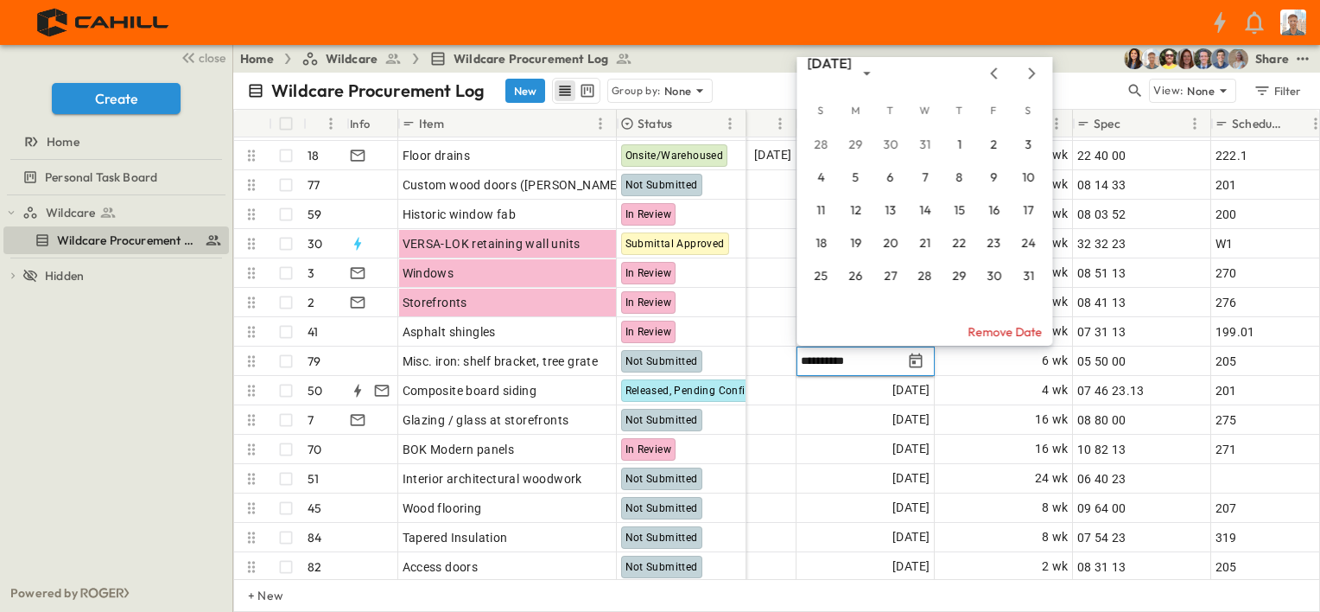
click at [1031, 73] on icon "Next month" at bounding box center [1031, 74] width 21 height 14
click at [889, 147] on button "3" at bounding box center [889, 145] width 31 height 31
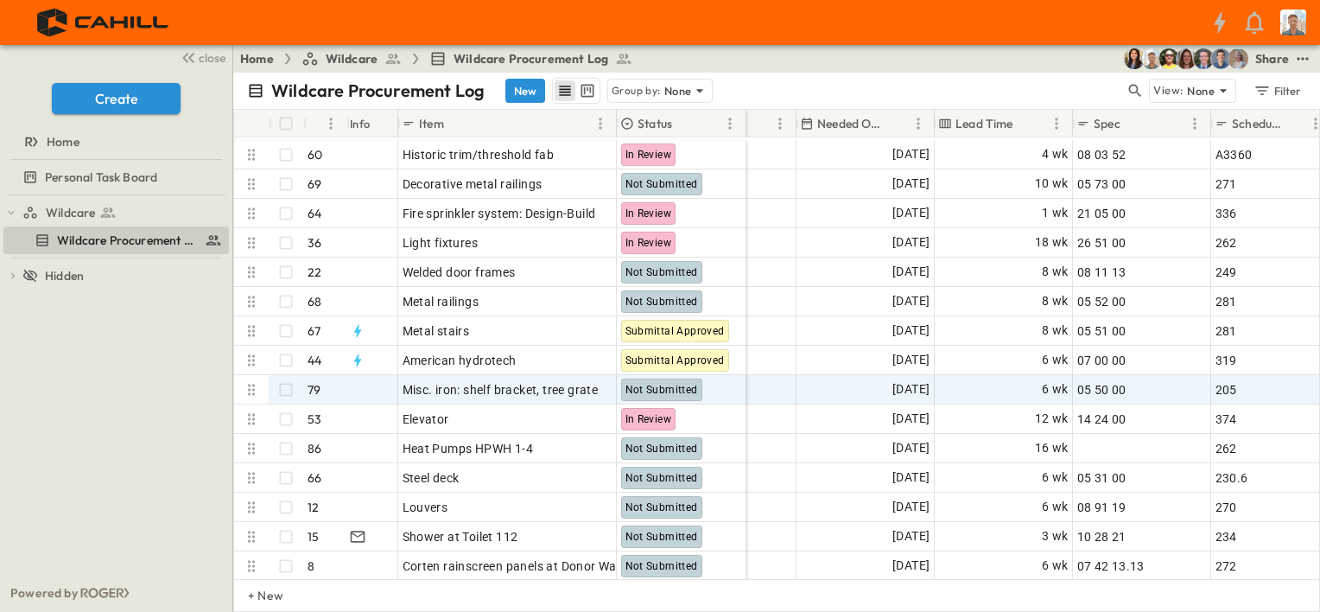
scroll to position [691, 1037]
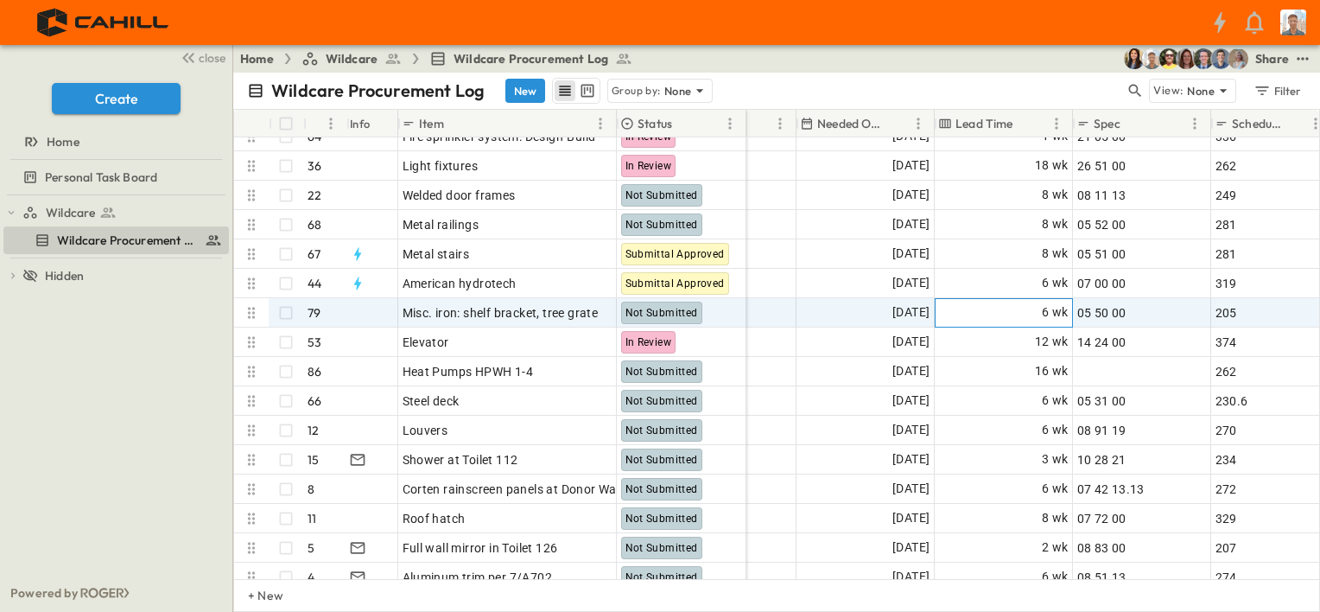
click at [1043, 308] on span "6 wk" at bounding box center [1055, 312] width 27 height 20
type input "*"
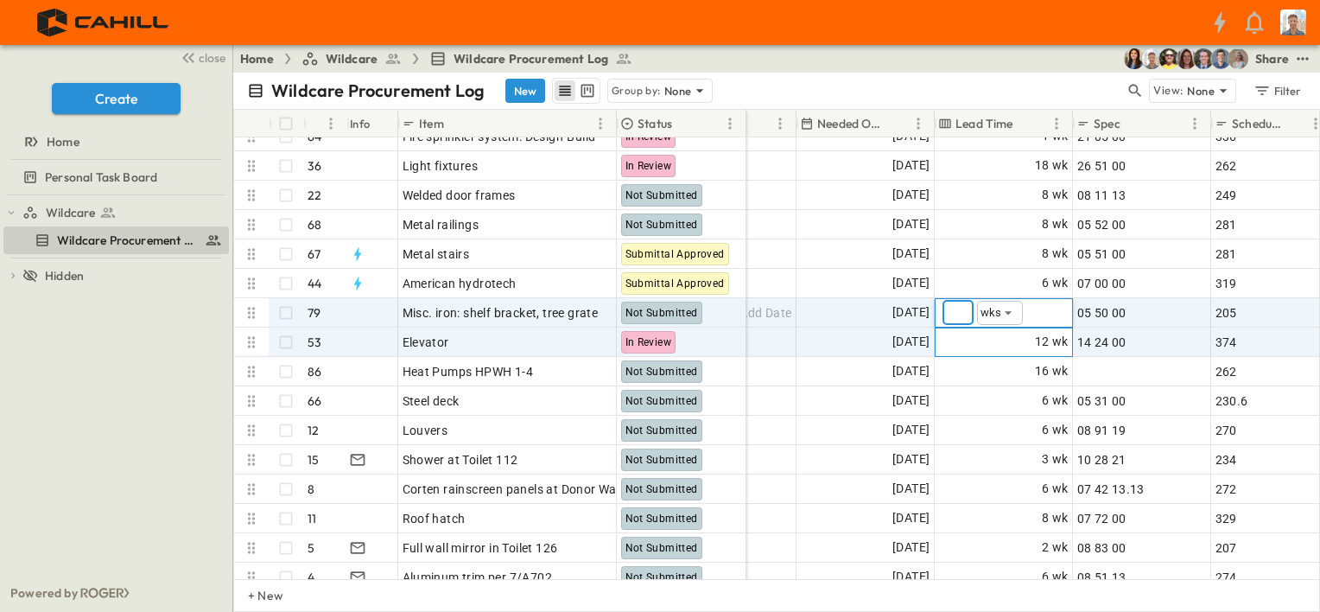
click at [987, 352] on div "12 wk" at bounding box center [1004, 342] width 136 height 28
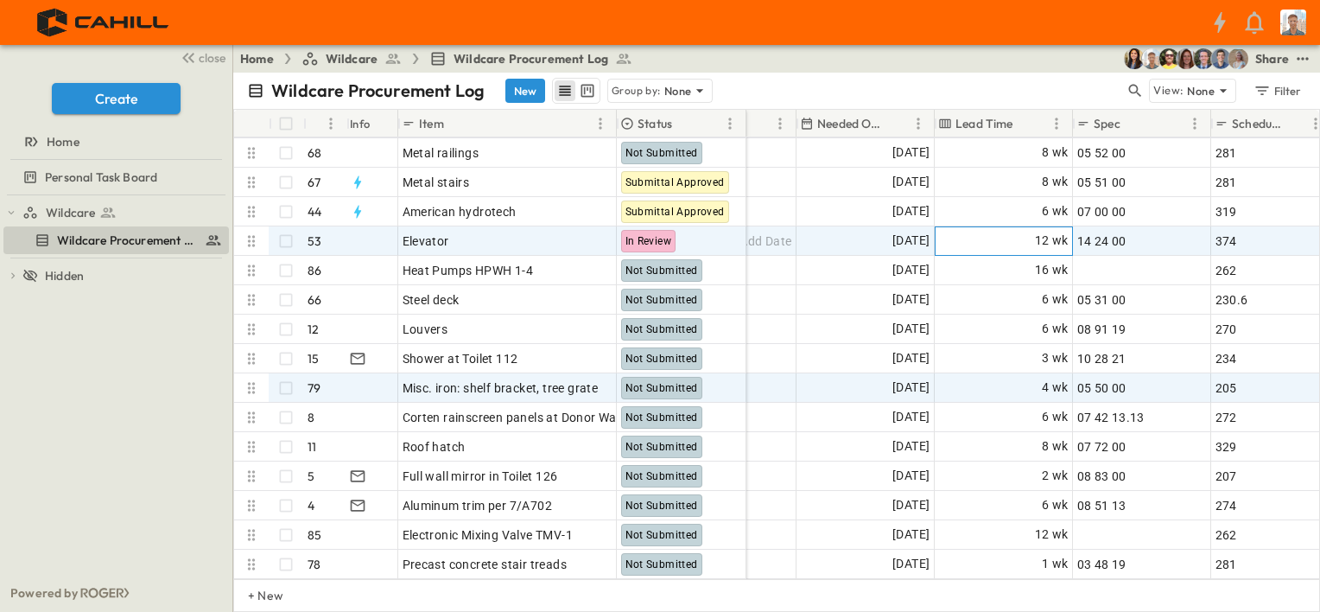
scroll to position [777, 1037]
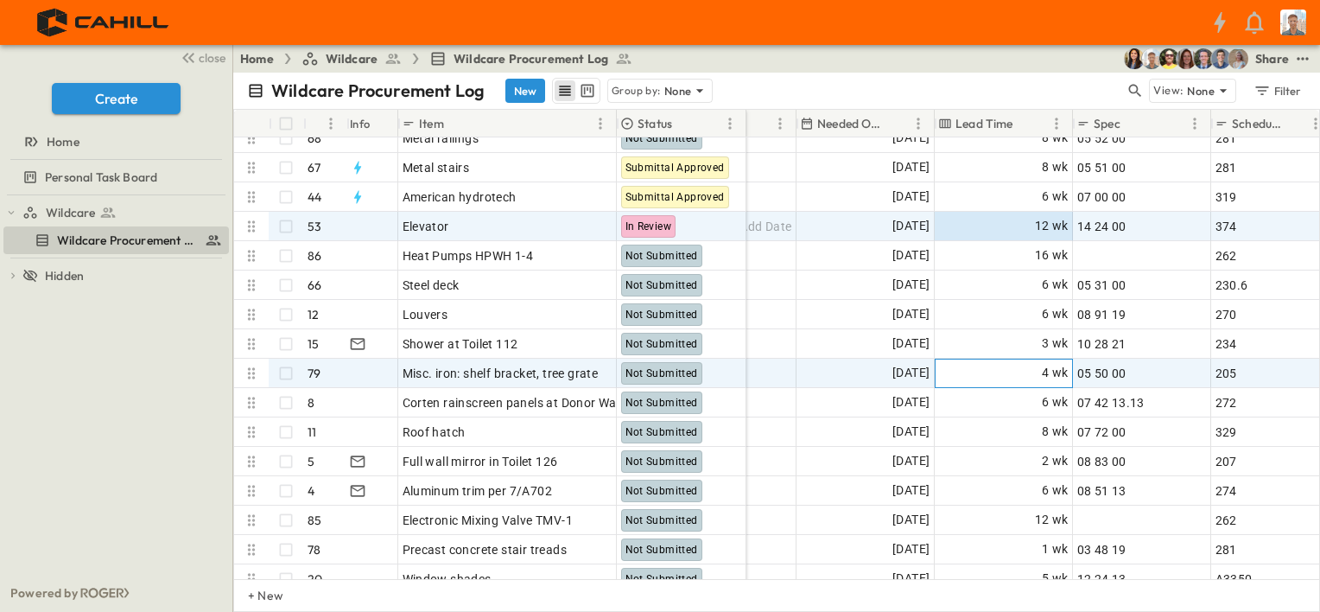
click at [985, 370] on div "4 wk" at bounding box center [1004, 373] width 136 height 28
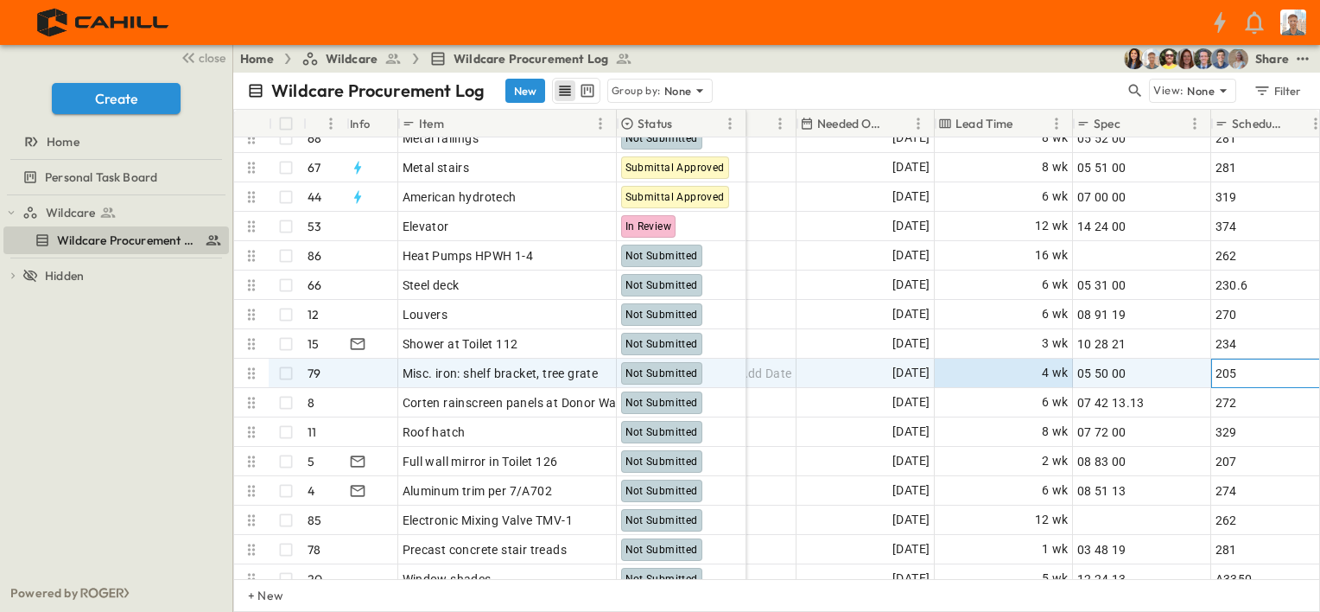
click at [1255, 372] on div "205" at bounding box center [1271, 373] width 112 height 24
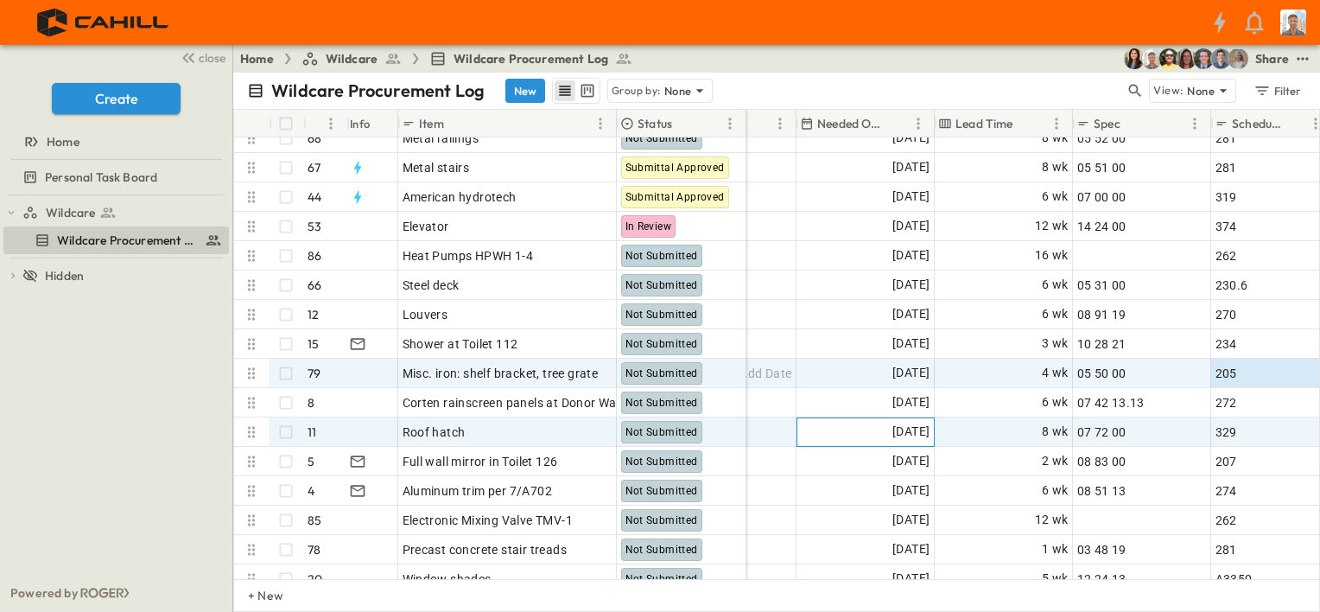
click at [829, 429] on div "[DATE]" at bounding box center [865, 432] width 136 height 28
click at [1258, 374] on div "205" at bounding box center [1271, 373] width 112 height 24
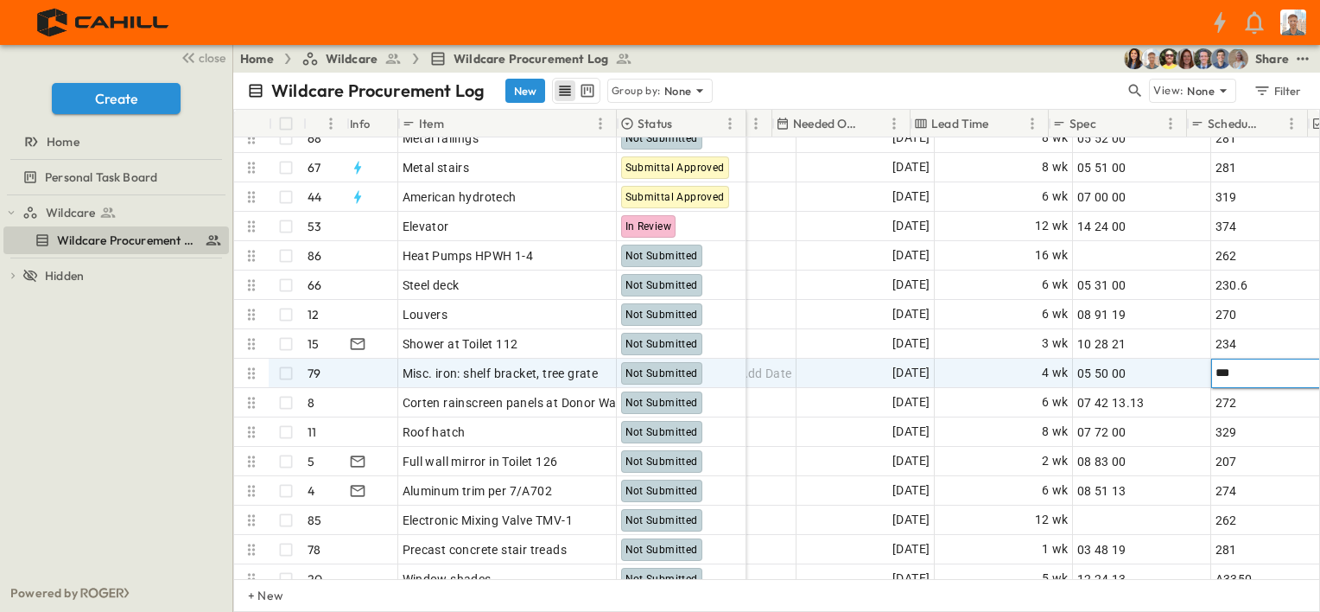
scroll to position [777, 1061]
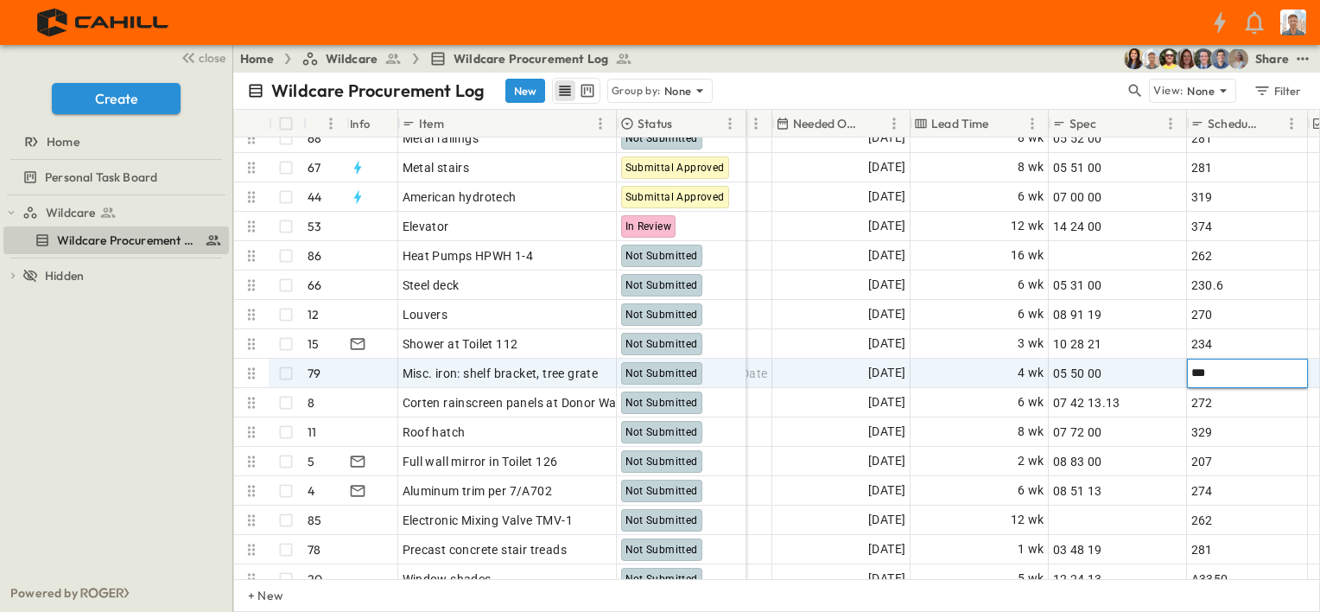
click at [1254, 371] on input "***" at bounding box center [1247, 372] width 118 height 21
type input "***"
click at [955, 363] on div "4 wk" at bounding box center [979, 373] width 136 height 28
drag, startPoint x: 809, startPoint y: 372, endPoint x: 1015, endPoint y: 428, distance: 213.7
click at [808, 372] on div "[DATE]" at bounding box center [841, 373] width 136 height 28
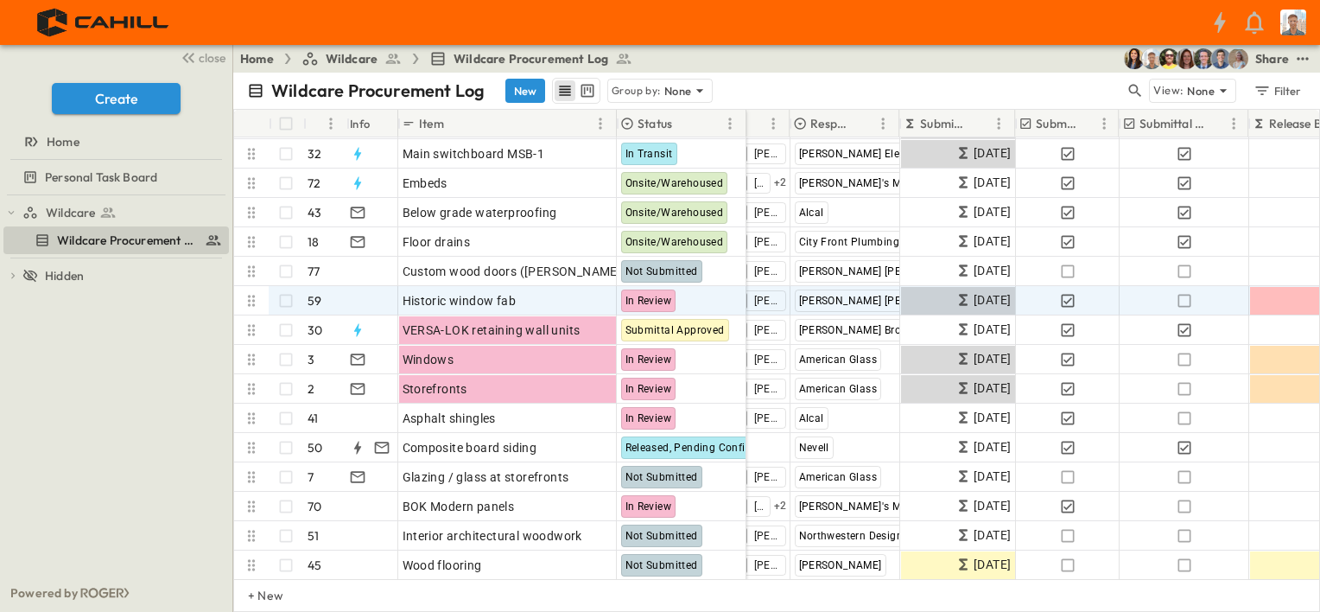
scroll to position [86, 86]
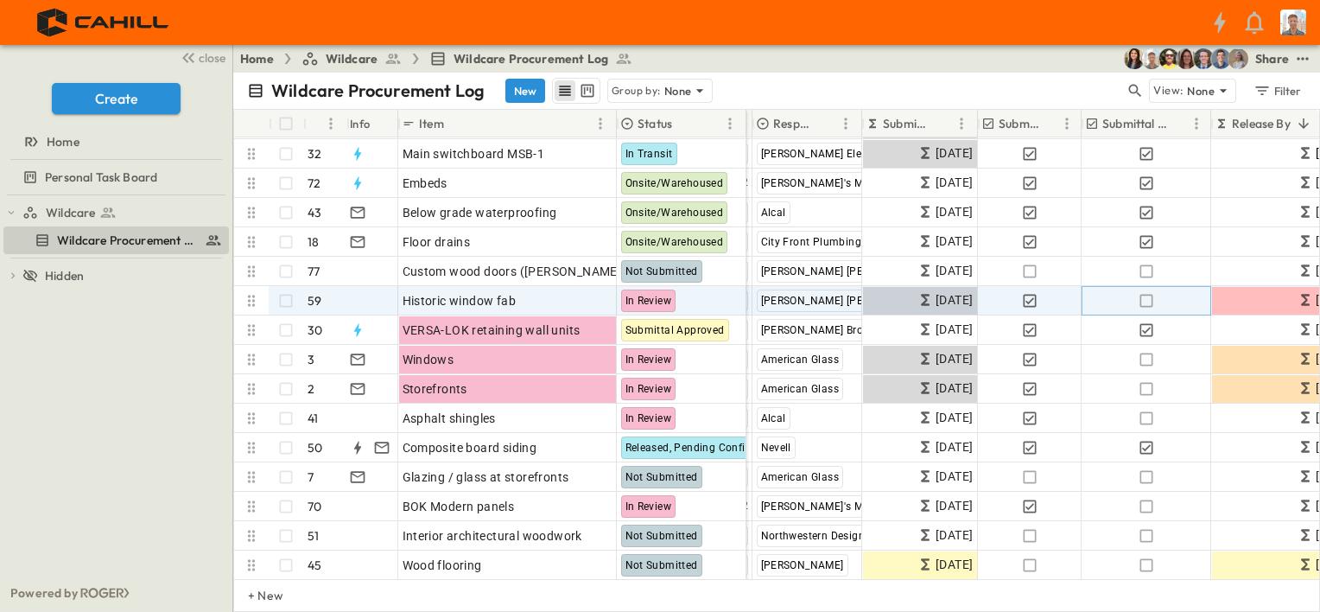
click at [1145, 299] on icon "button" at bounding box center [1146, 300] width 17 height 17
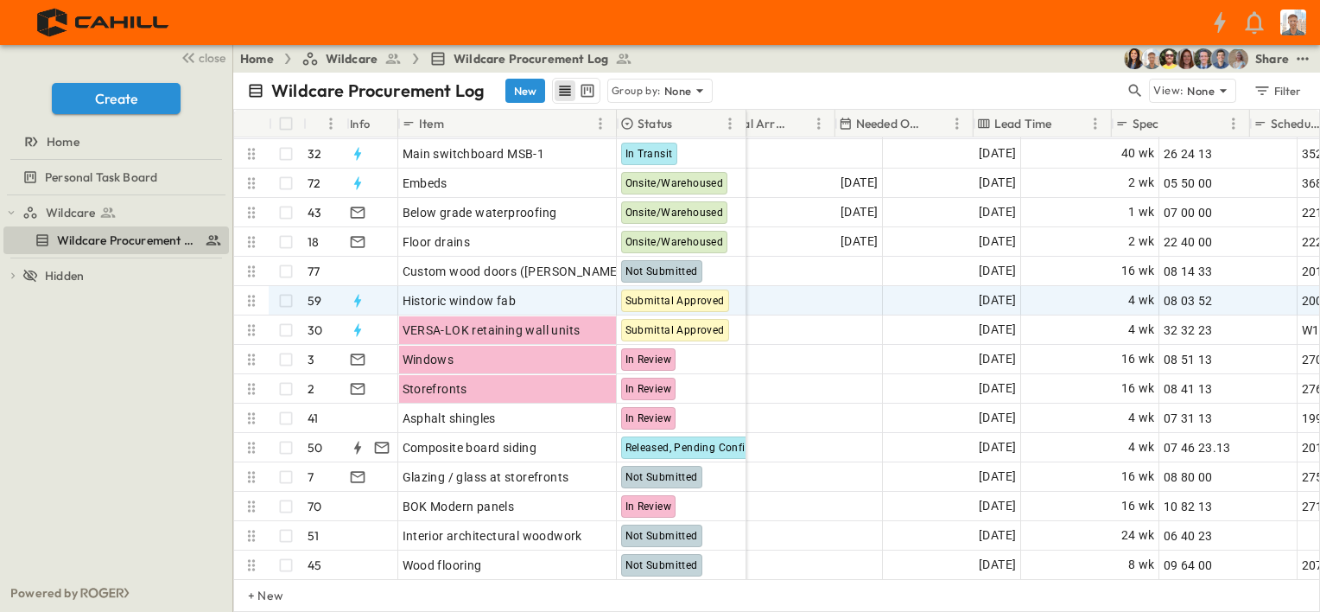
scroll to position [86, 1037]
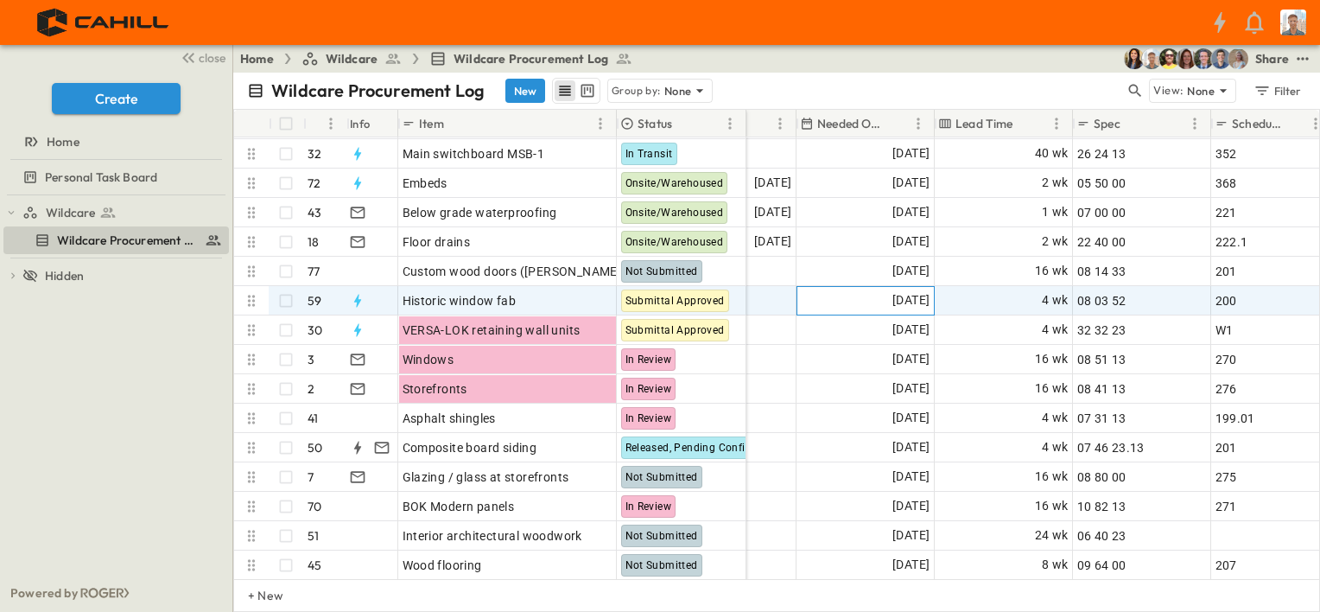
click at [897, 298] on span "[DATE]" at bounding box center [910, 300] width 37 height 20
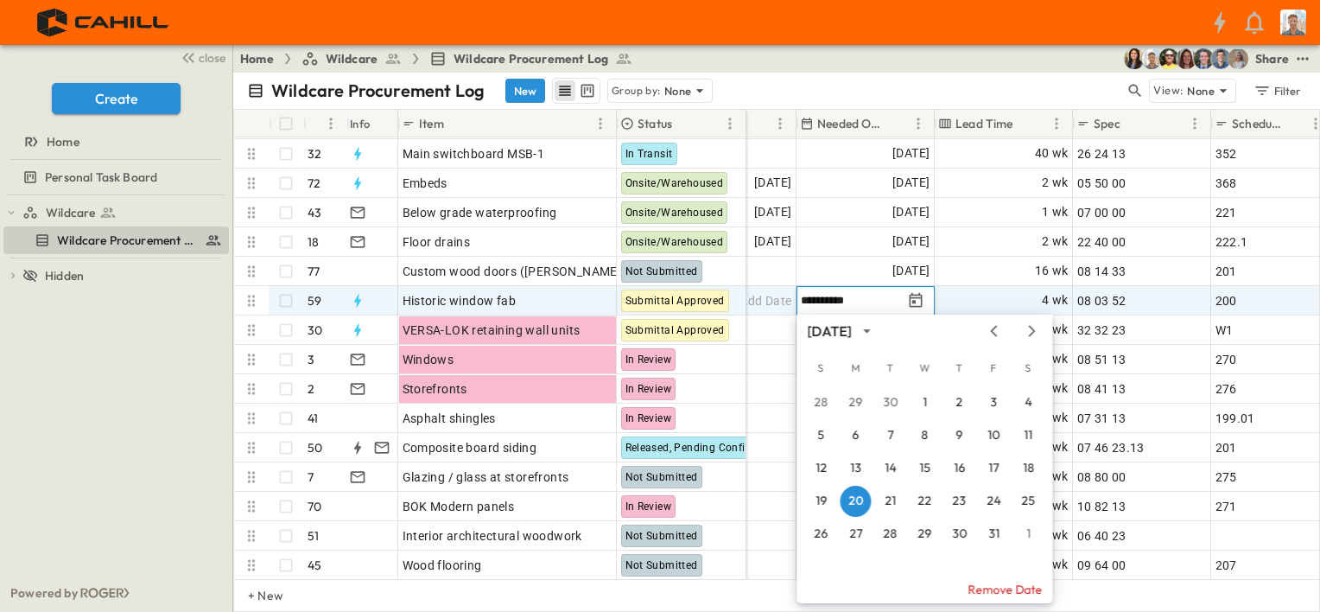
click at [1024, 328] on icon "Next month" at bounding box center [1031, 331] width 21 height 14
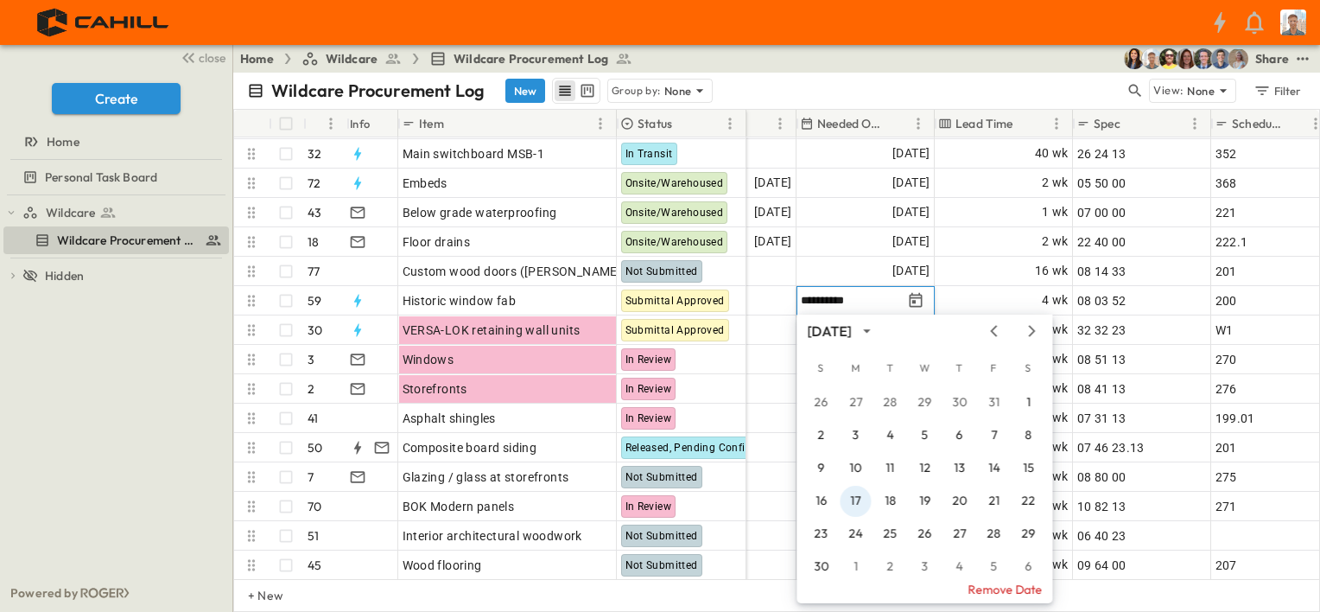
click at [855, 497] on button "17" at bounding box center [855, 500] width 31 height 31
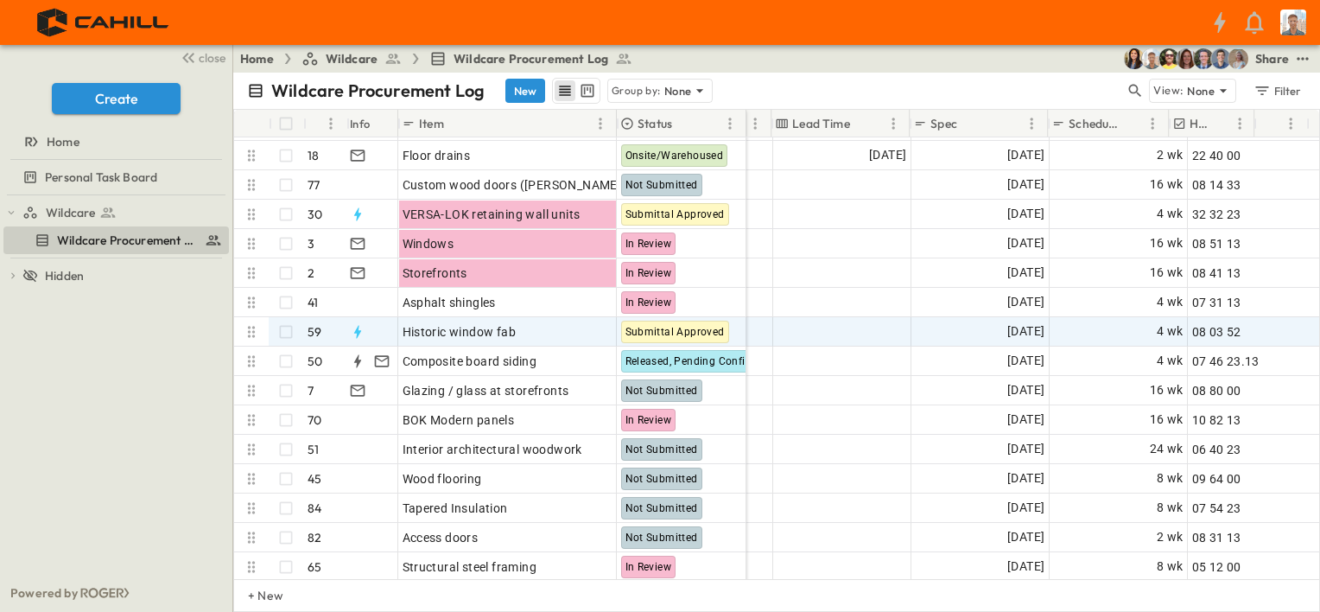
scroll to position [173, 1199]
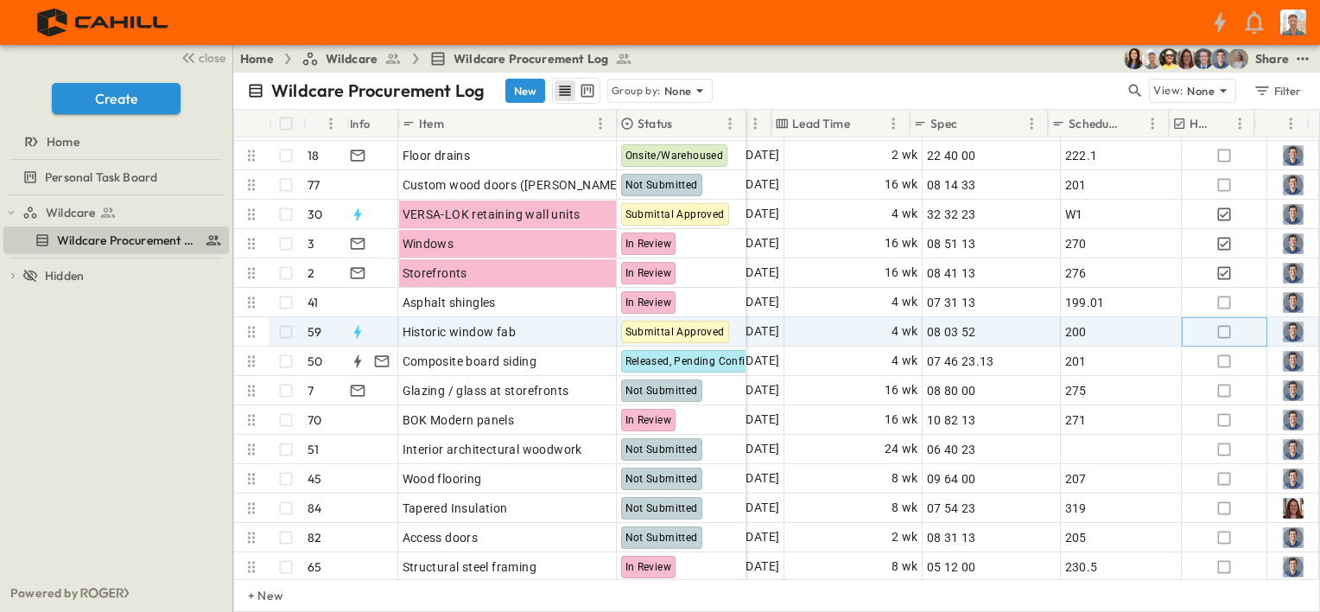
click at [1215, 333] on icon "button" at bounding box center [1223, 331] width 17 height 17
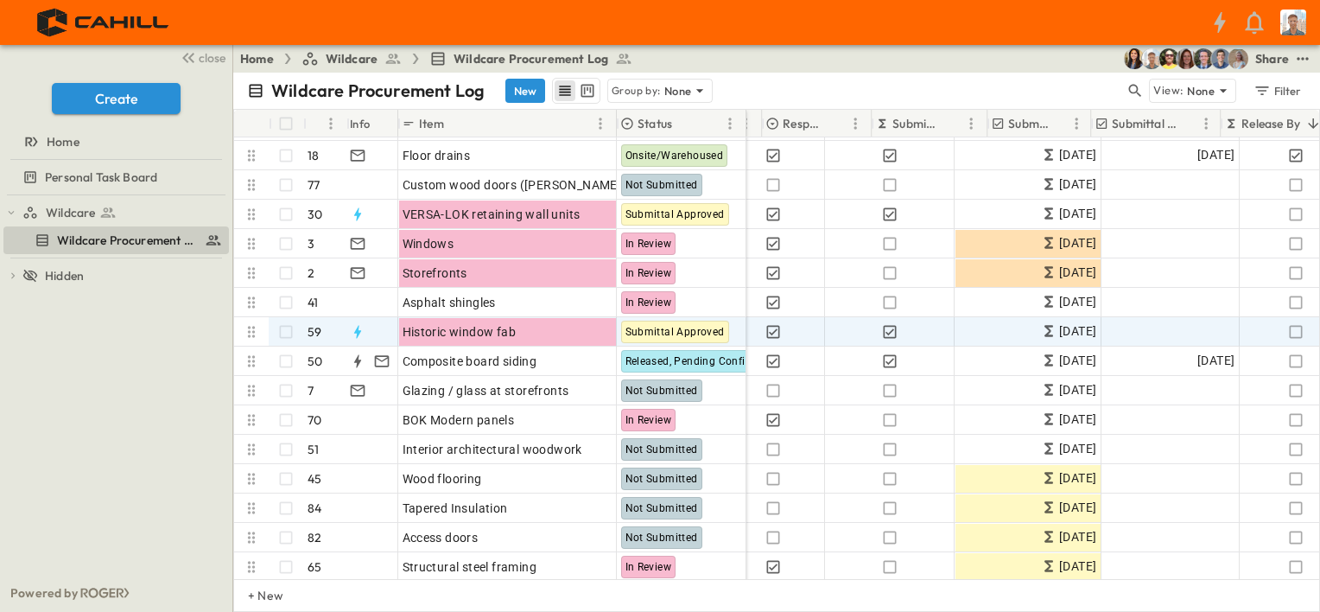
scroll to position [173, 76]
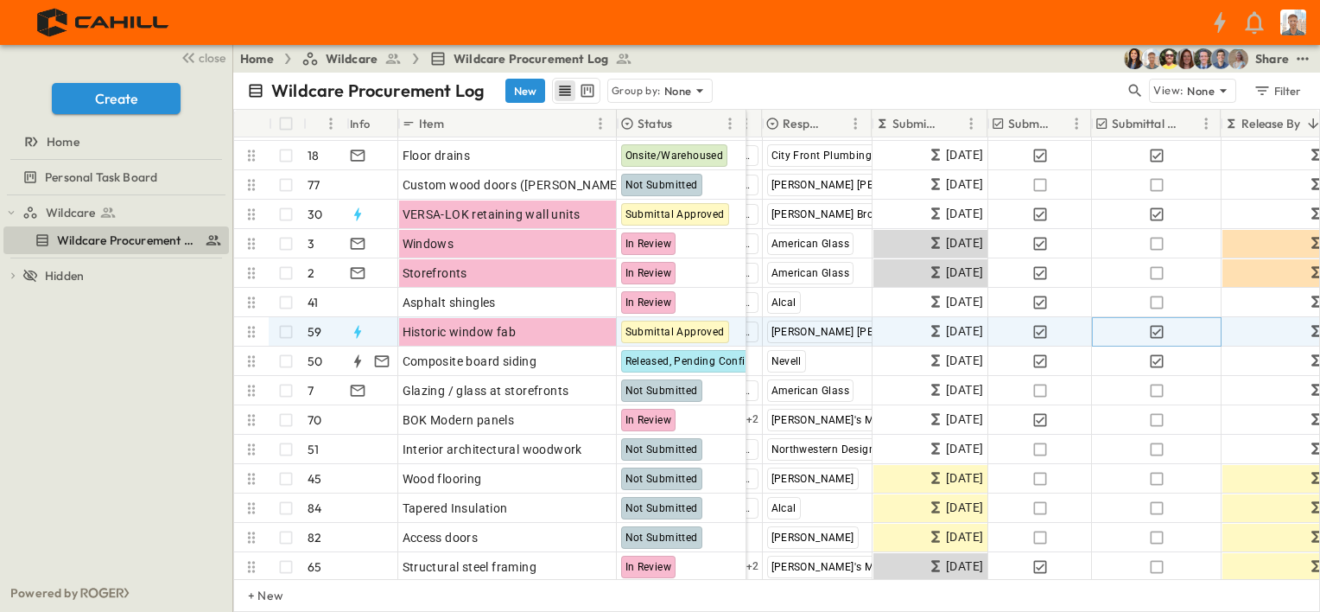
click at [1154, 332] on icon "button" at bounding box center [1156, 331] width 13 height 13
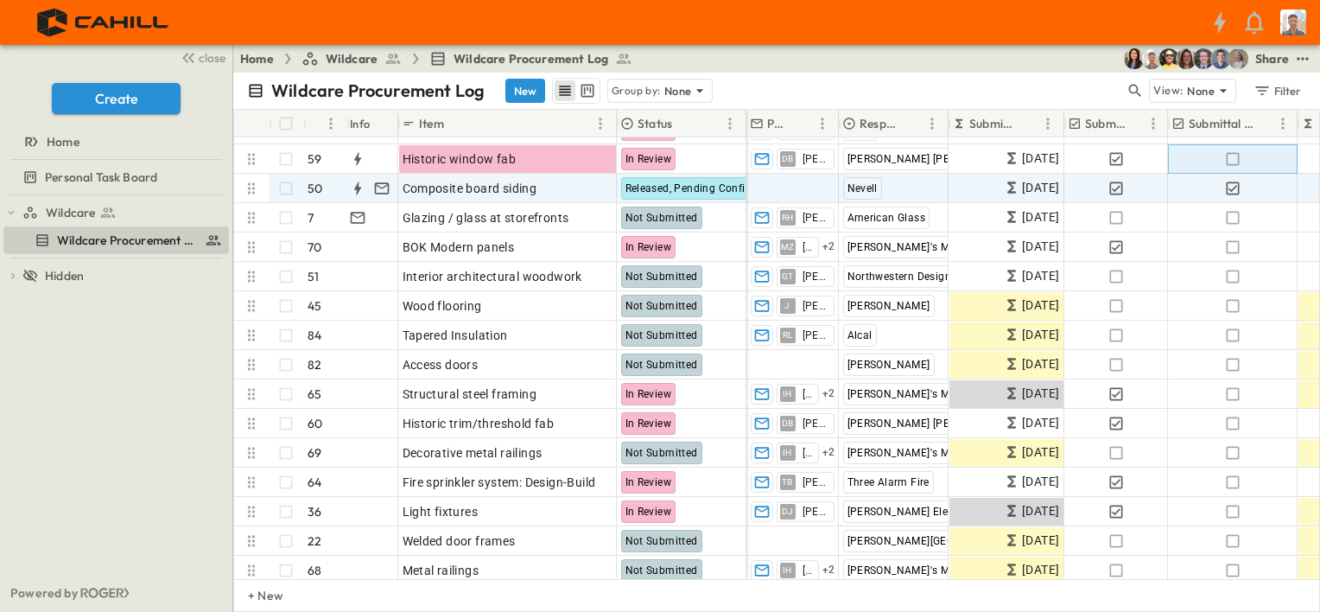
scroll to position [259, 0]
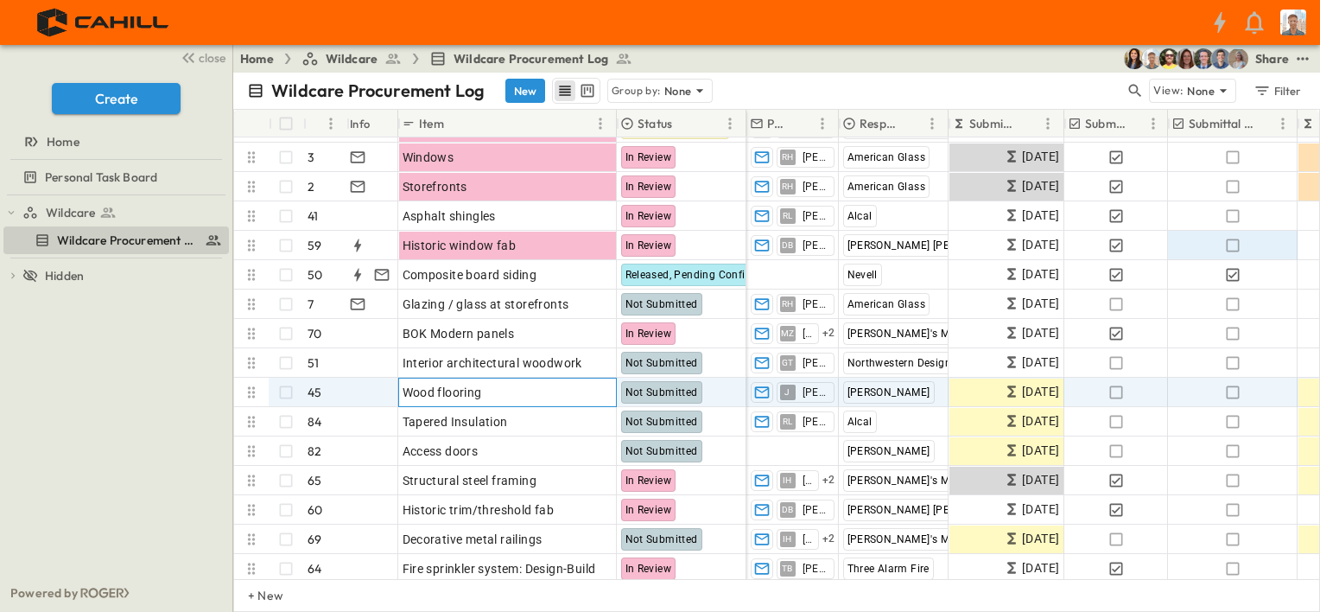
click at [508, 394] on div "Wood flooring" at bounding box center [508, 392] width 210 height 24
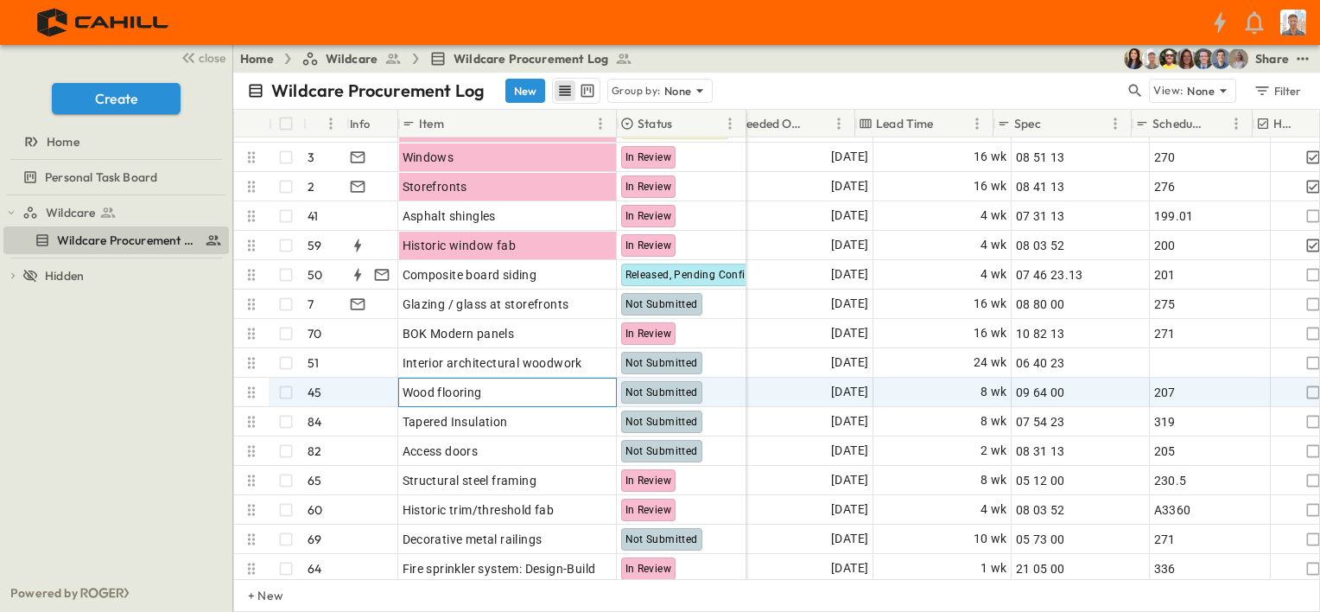
scroll to position [259, 1123]
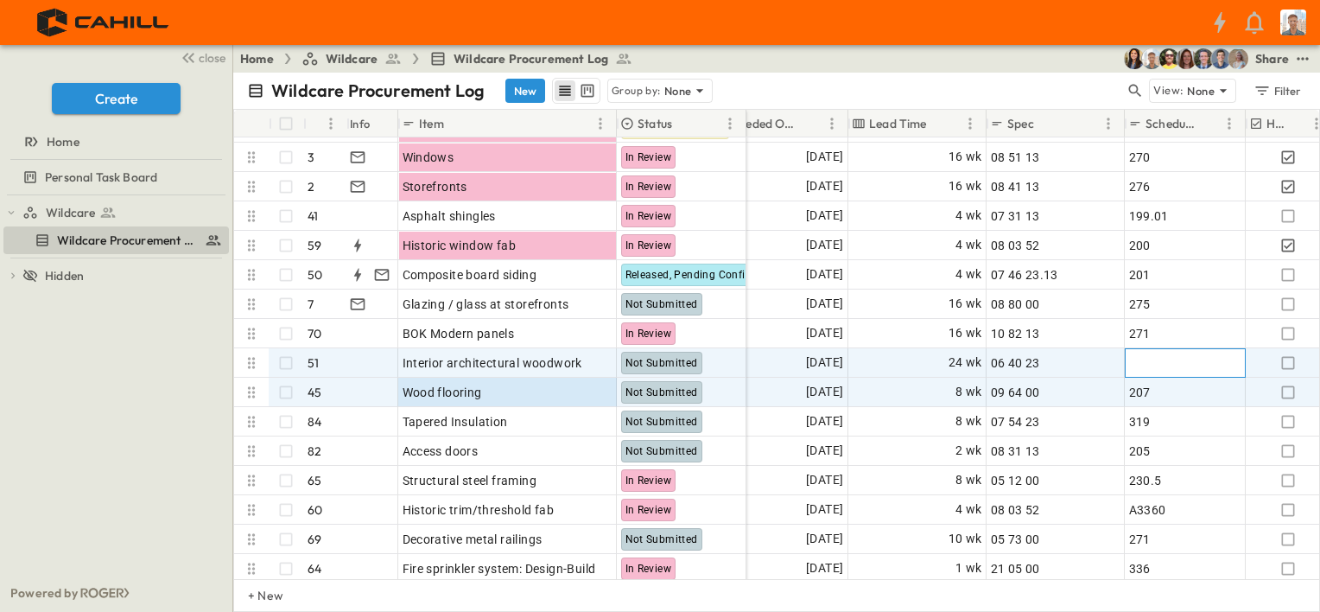
click at [1149, 361] on span "Add ID" at bounding box center [1147, 362] width 37 height 17
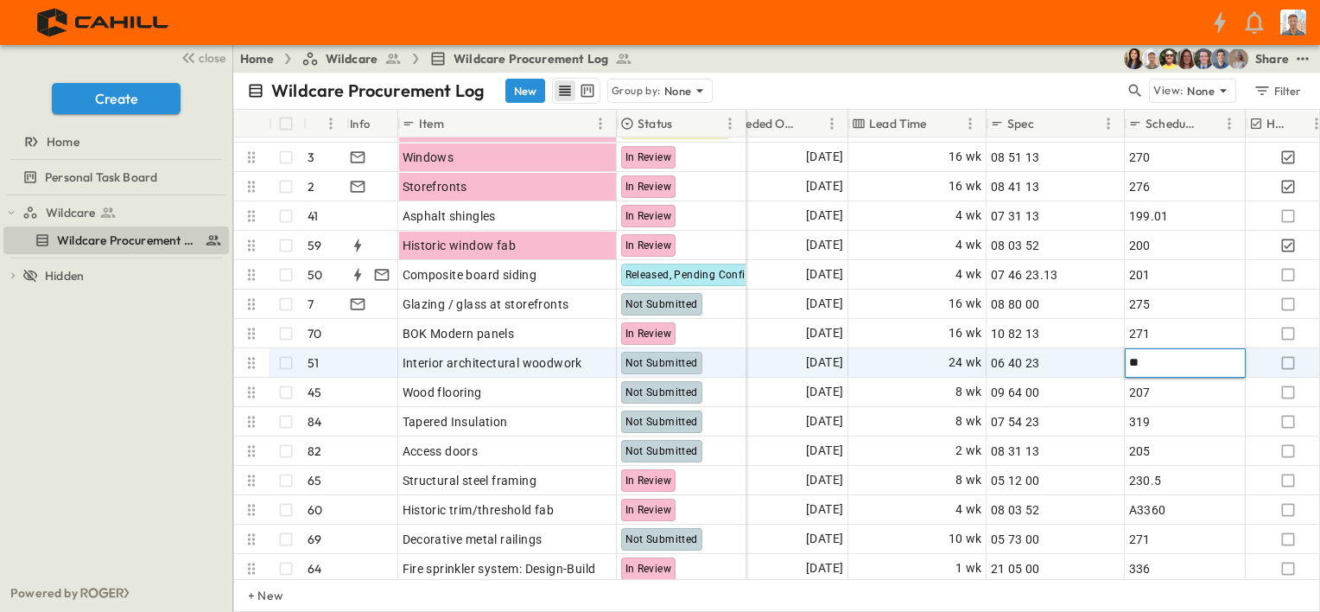
type input "***"
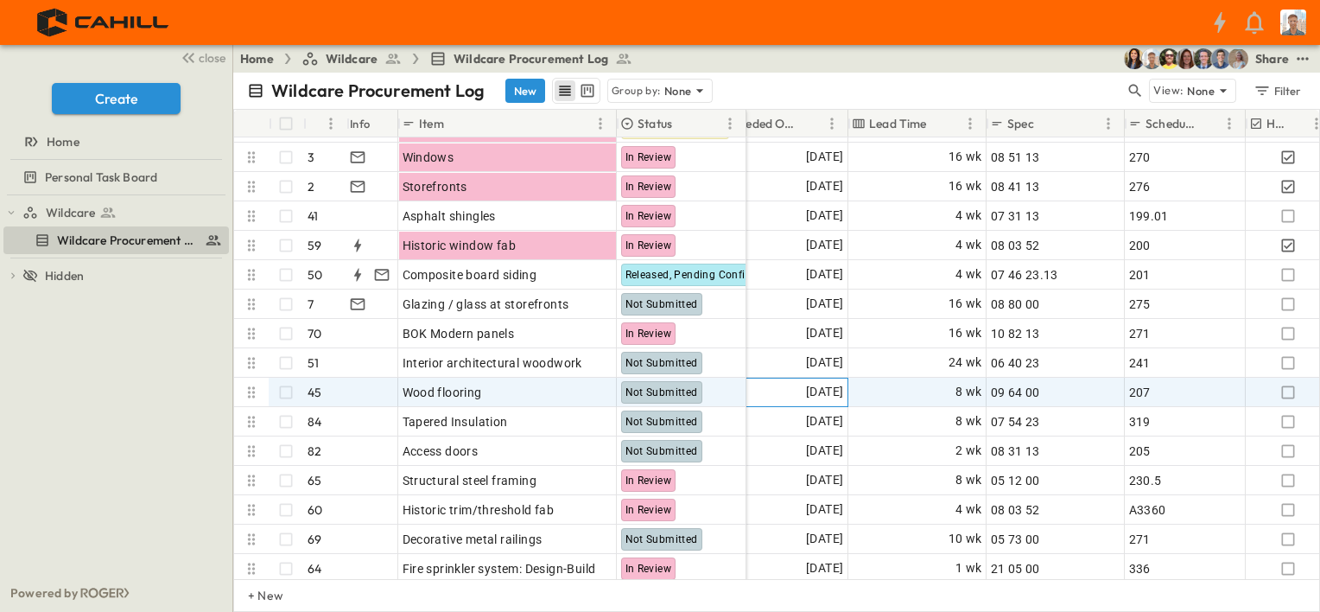
click at [811, 397] on span "[DATE]" at bounding box center [824, 392] width 37 height 20
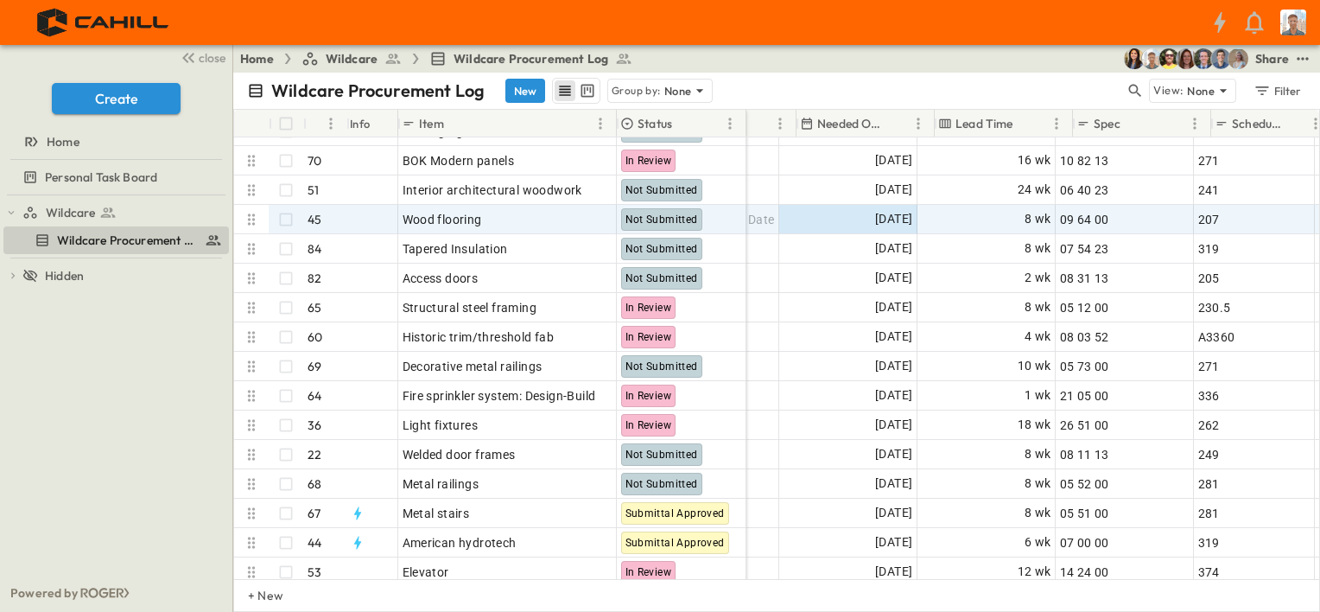
scroll to position [432, 1037]
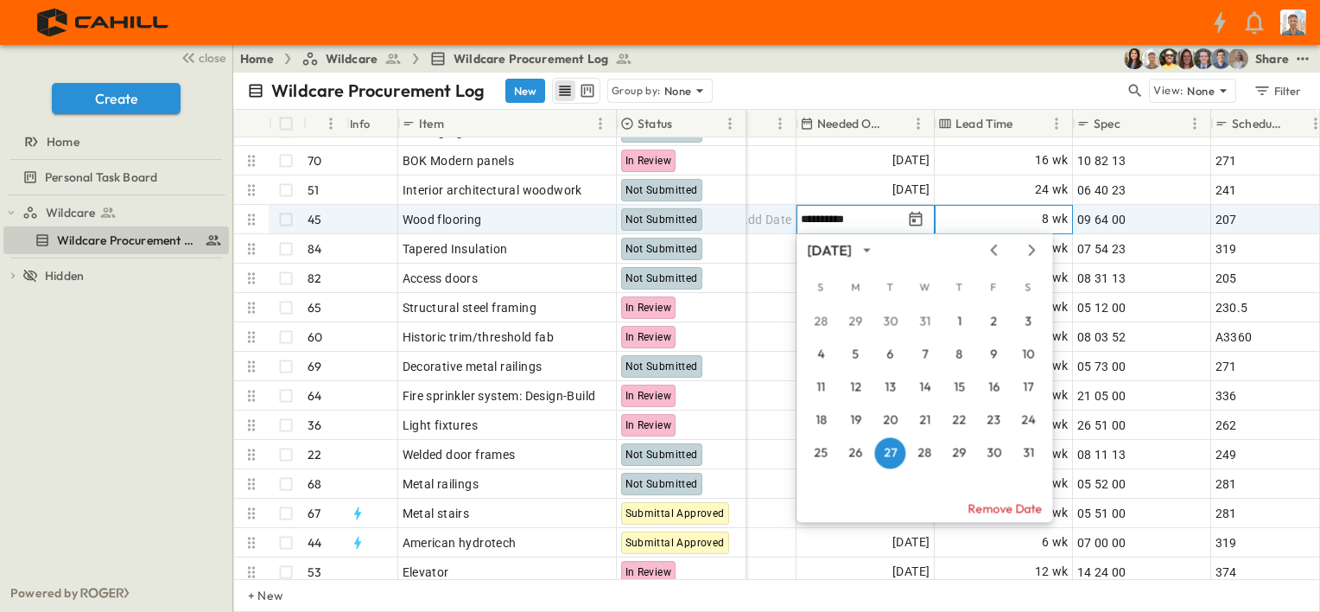
drag, startPoint x: 1006, startPoint y: 210, endPoint x: 935, endPoint y: 200, distance: 72.3
click at [1005, 211] on div "8 wk" at bounding box center [1004, 220] width 136 height 28
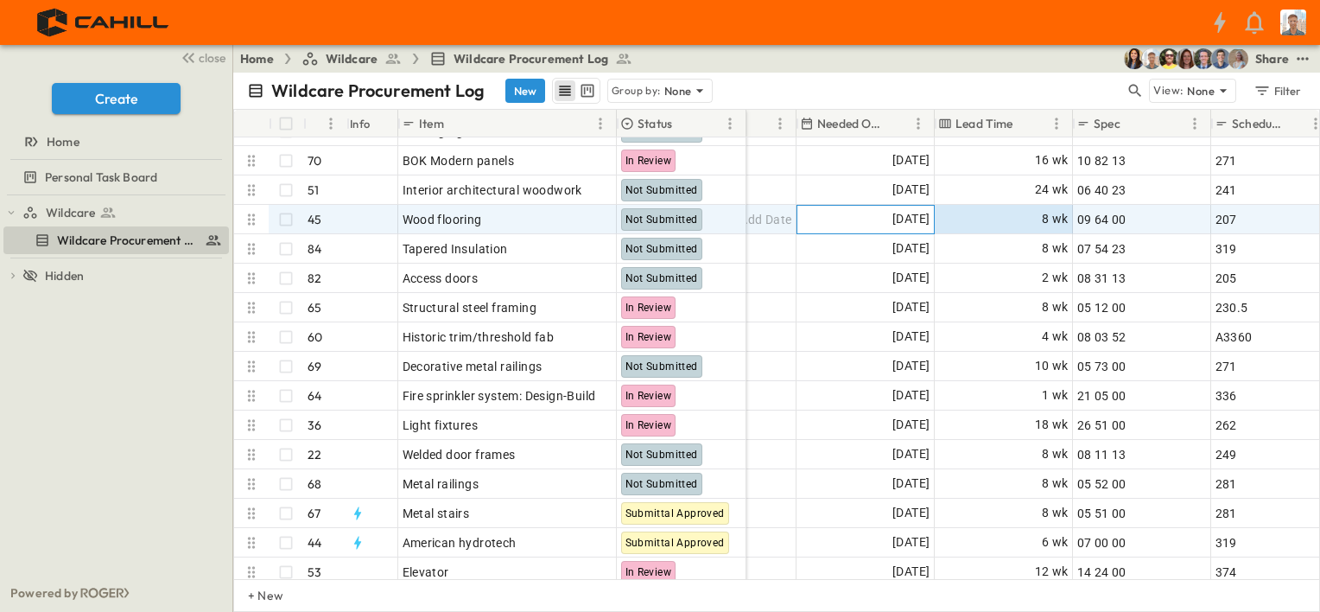
click at [836, 219] on div "[DATE]" at bounding box center [865, 220] width 136 height 28
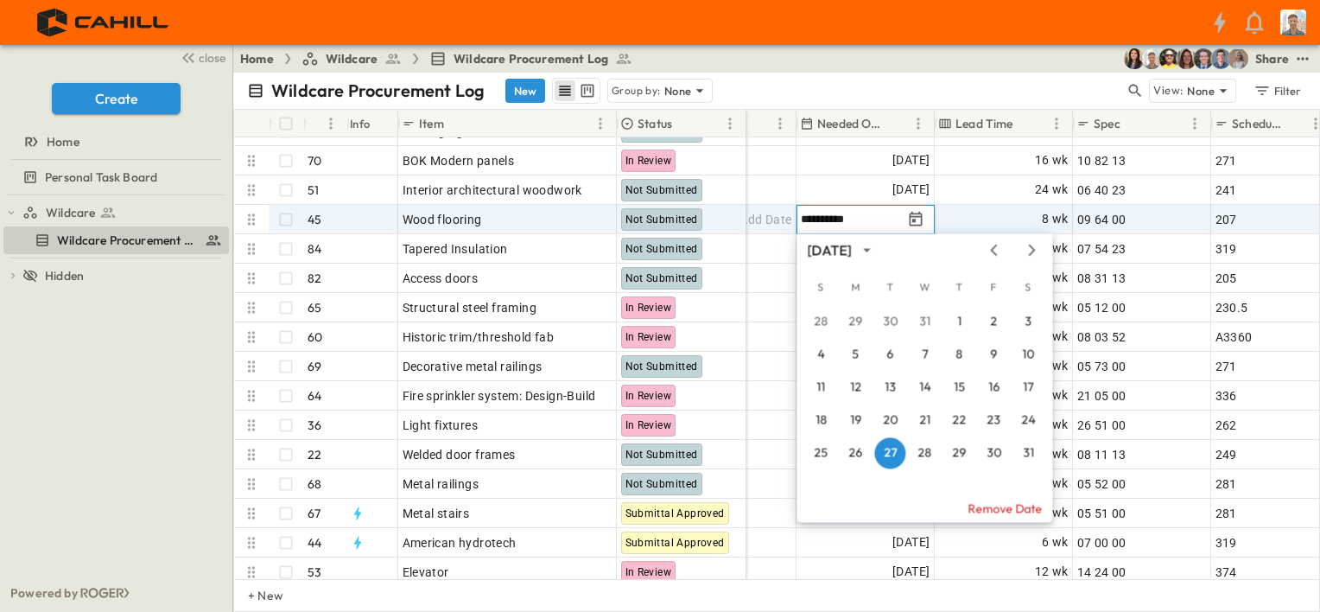
click at [916, 219] on icon "Tracking Date Menu" at bounding box center [916, 218] width 13 height 15
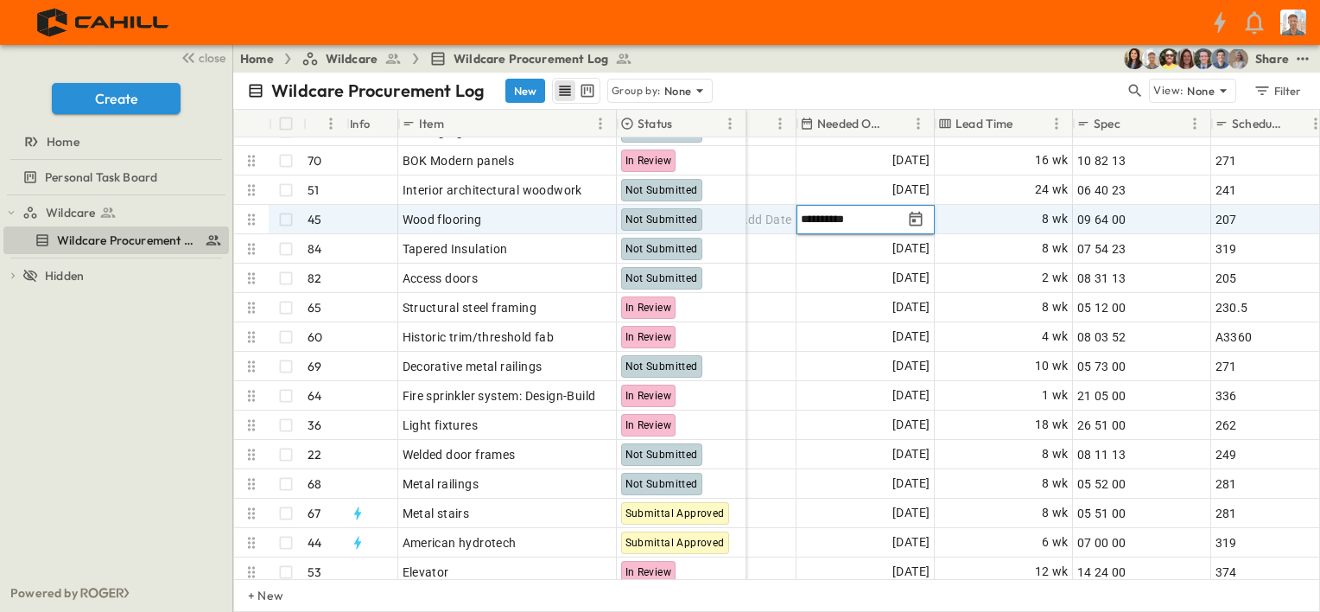
click at [916, 219] on icon "Tracking Date Menu" at bounding box center [916, 218] width 13 height 15
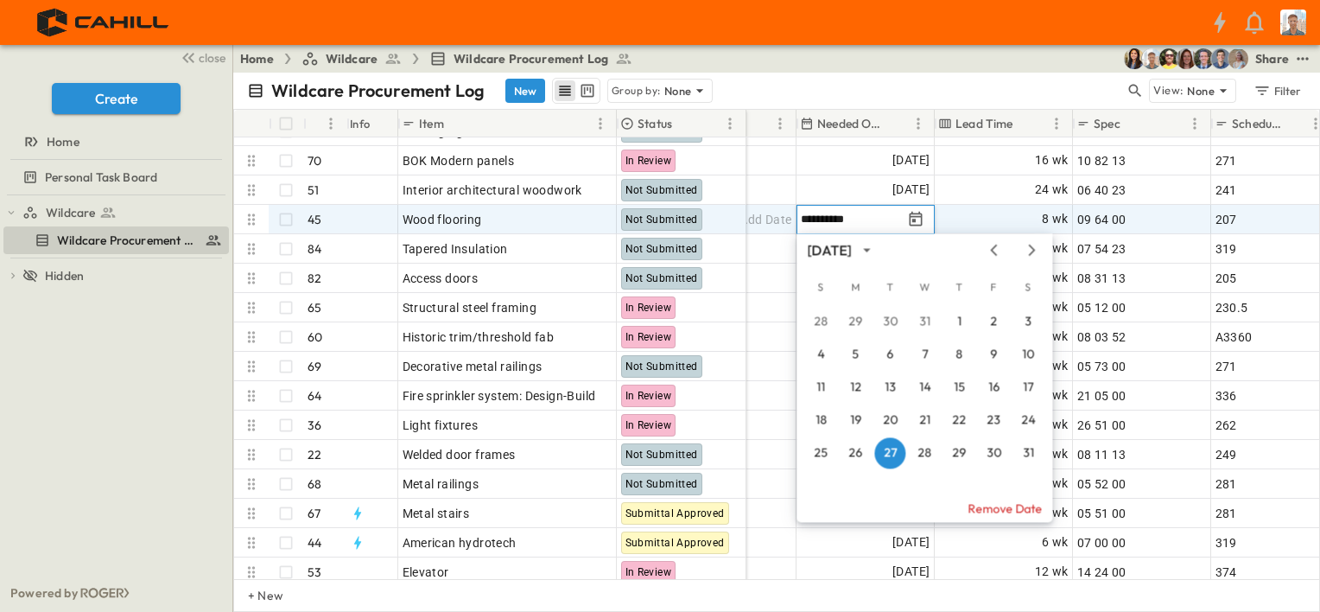
click at [1037, 251] on icon "Next month" at bounding box center [1031, 250] width 21 height 14
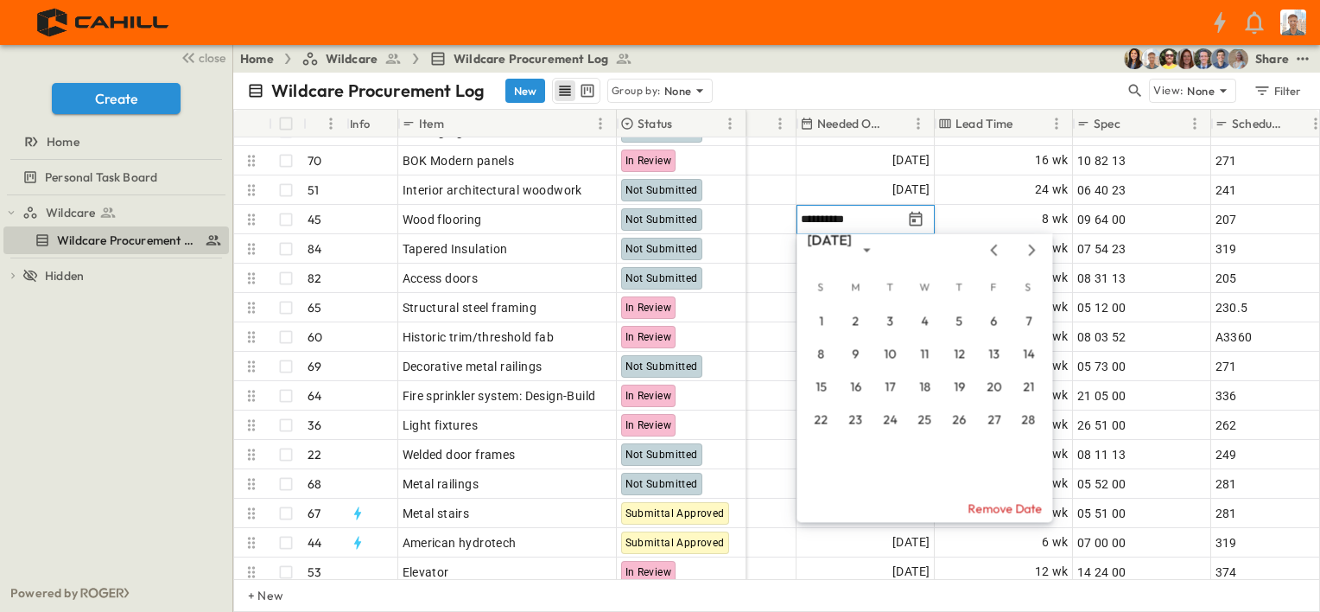
click at [1030, 251] on icon "Next month" at bounding box center [1031, 250] width 21 height 14
click at [1030, 250] on icon "Next month" at bounding box center [1031, 250] width 21 height 14
click at [1030, 252] on icon "Next month" at bounding box center [1031, 250] width 21 height 14
click at [958, 387] on button "18" at bounding box center [958, 386] width 31 height 31
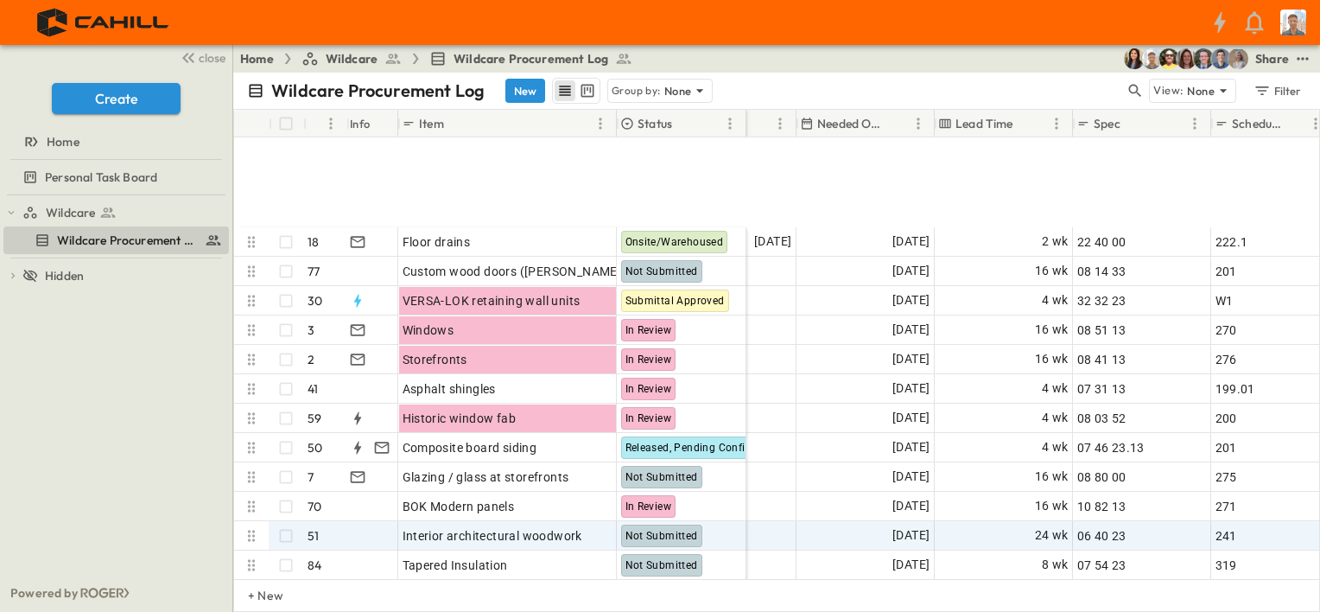
scroll to position [259, 1037]
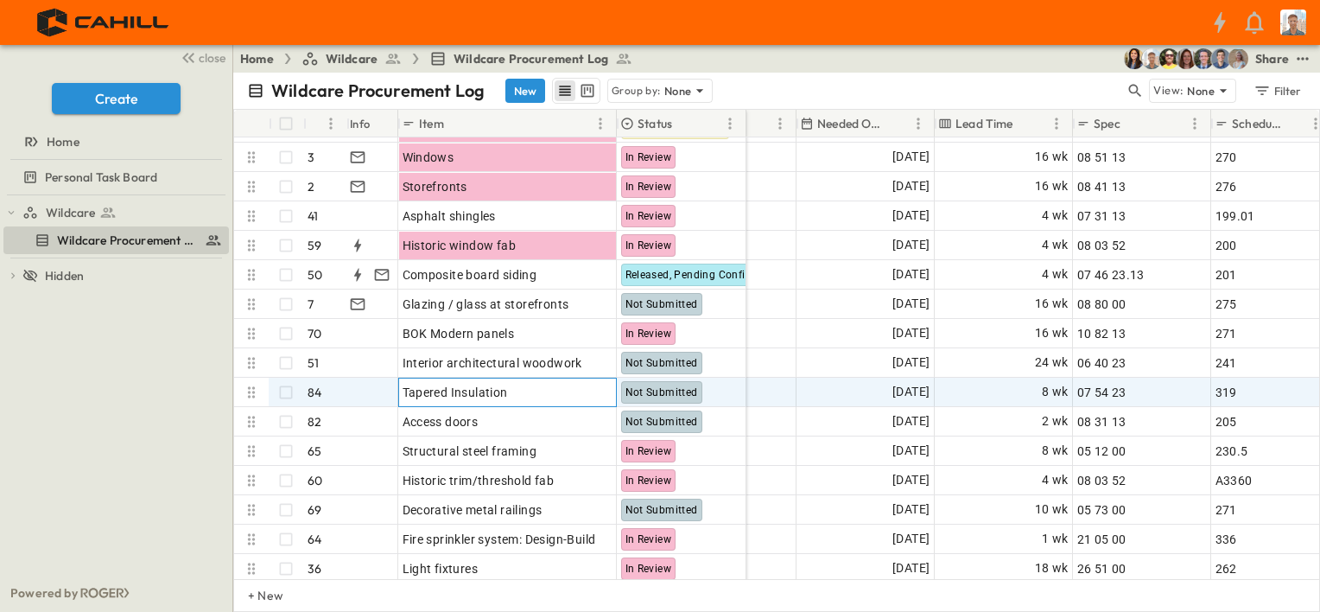
click at [525, 384] on div "Tapered Insulation" at bounding box center [508, 392] width 210 height 24
click at [829, 388] on div "[DATE]" at bounding box center [865, 392] width 136 height 28
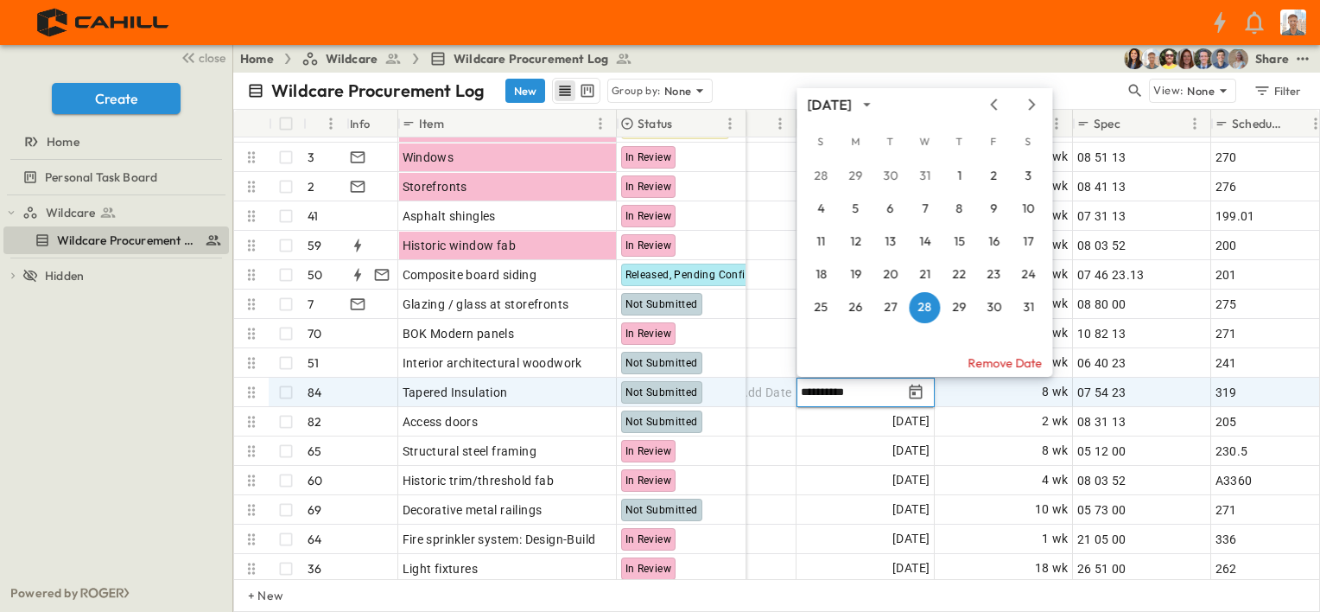
click at [1031, 107] on icon "Next month" at bounding box center [1032, 103] width 7 height 11
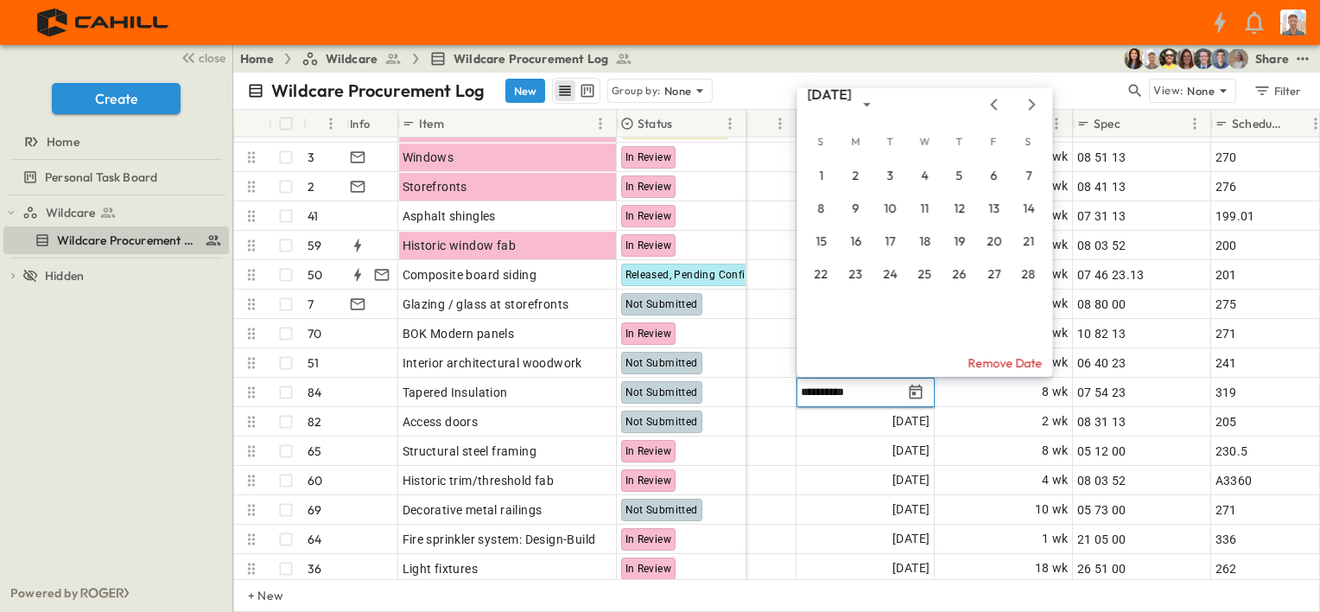
click at [1030, 107] on icon "Next month" at bounding box center [1032, 103] width 7 height 11
click at [889, 243] on button "17" at bounding box center [889, 241] width 31 height 31
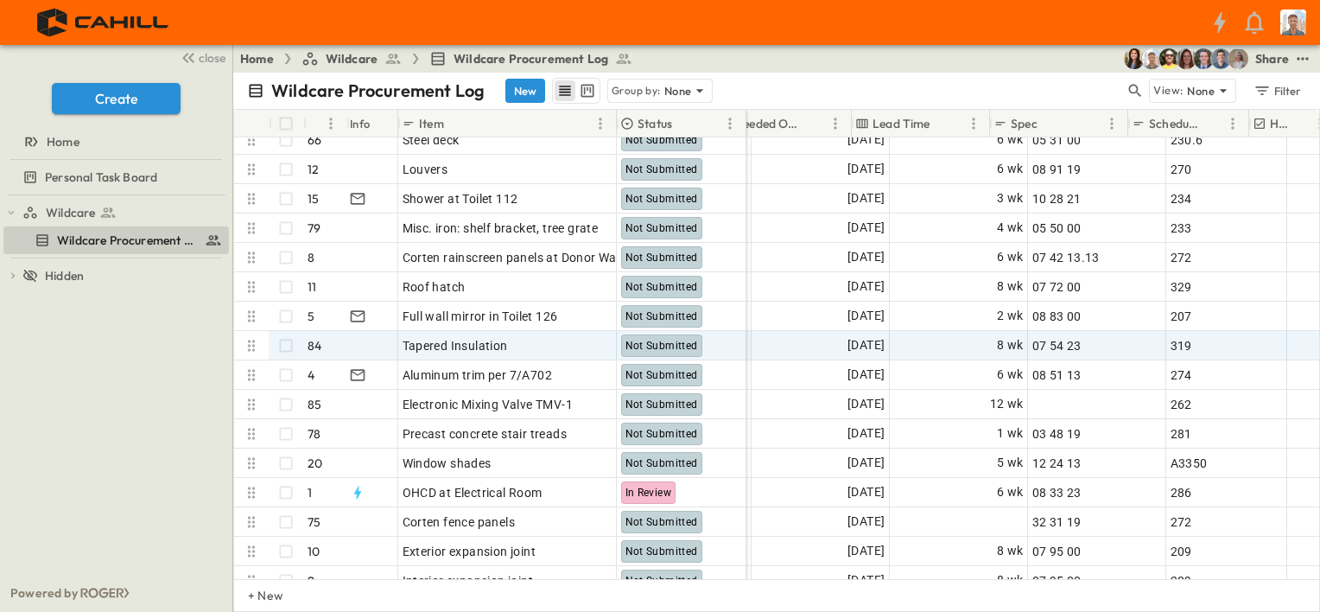
scroll to position [864, 1123]
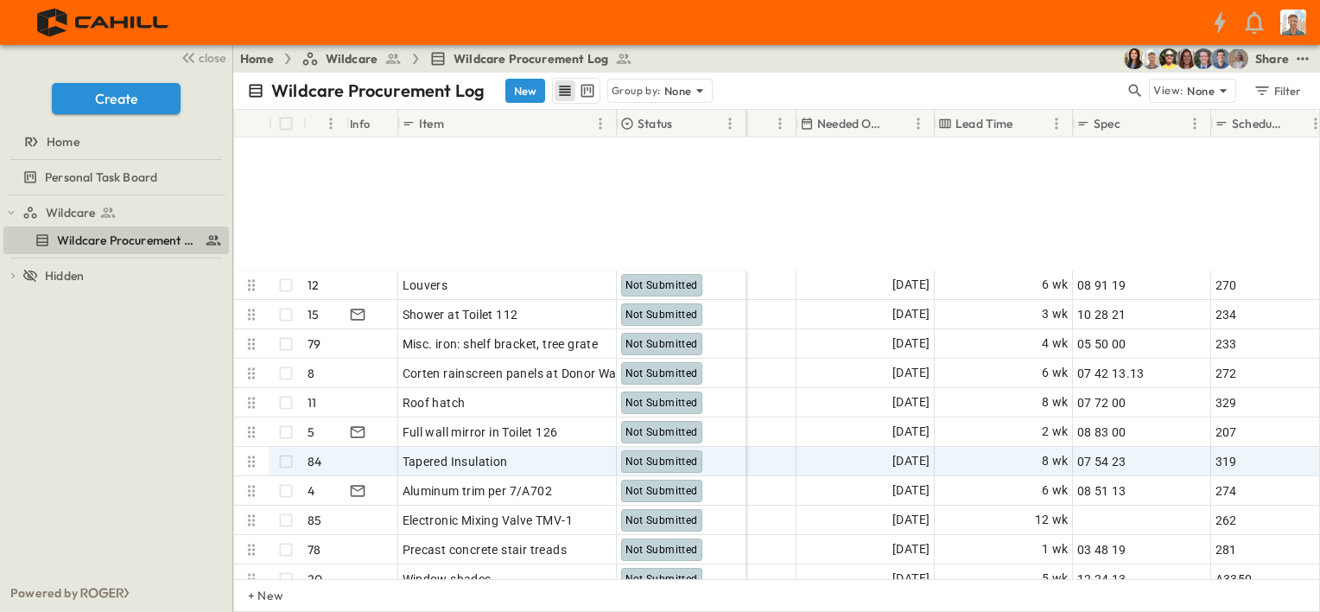
scroll to position [950, 1037]
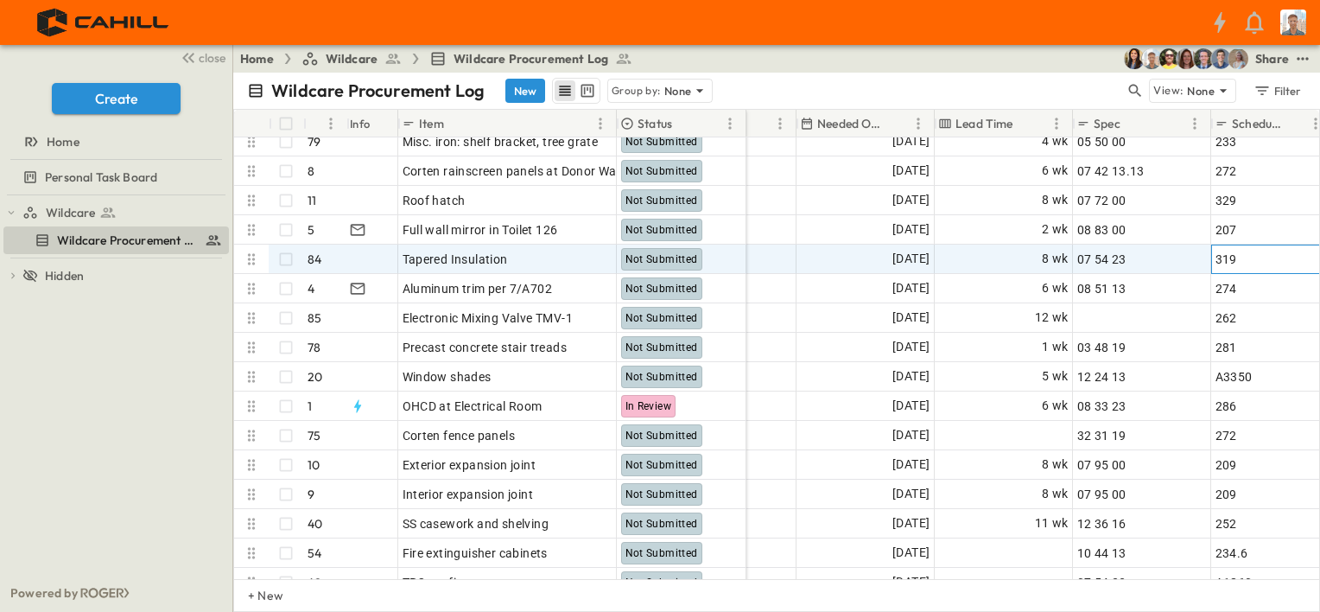
click at [1259, 258] on div "319" at bounding box center [1271, 259] width 112 height 24
click at [902, 257] on span "[DATE]" at bounding box center [910, 259] width 37 height 20
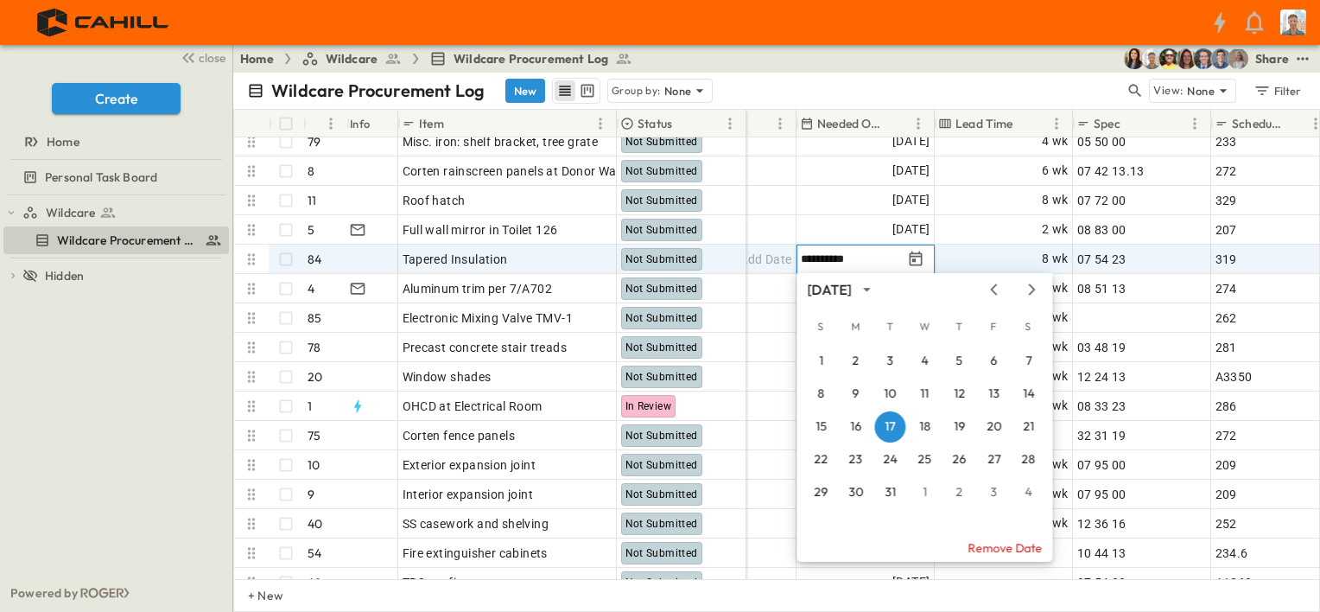
click at [918, 260] on icon "Tracking Date Menu" at bounding box center [915, 259] width 17 height 17
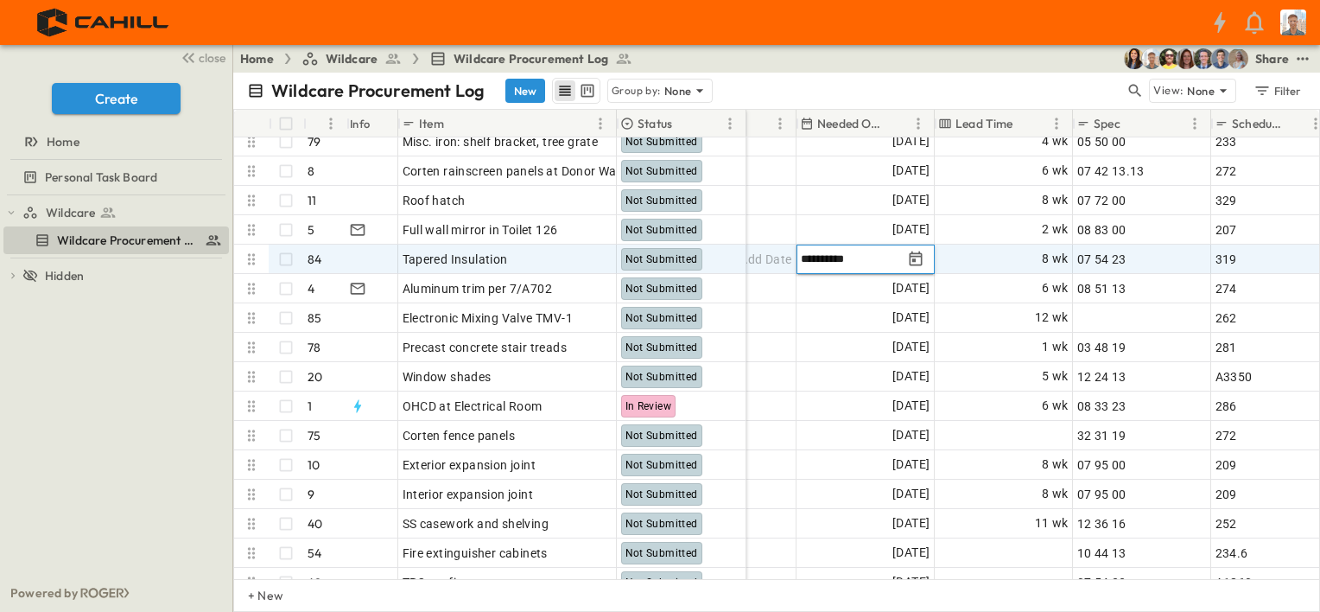
click at [919, 257] on icon "Tracking Date Menu" at bounding box center [915, 259] width 17 height 17
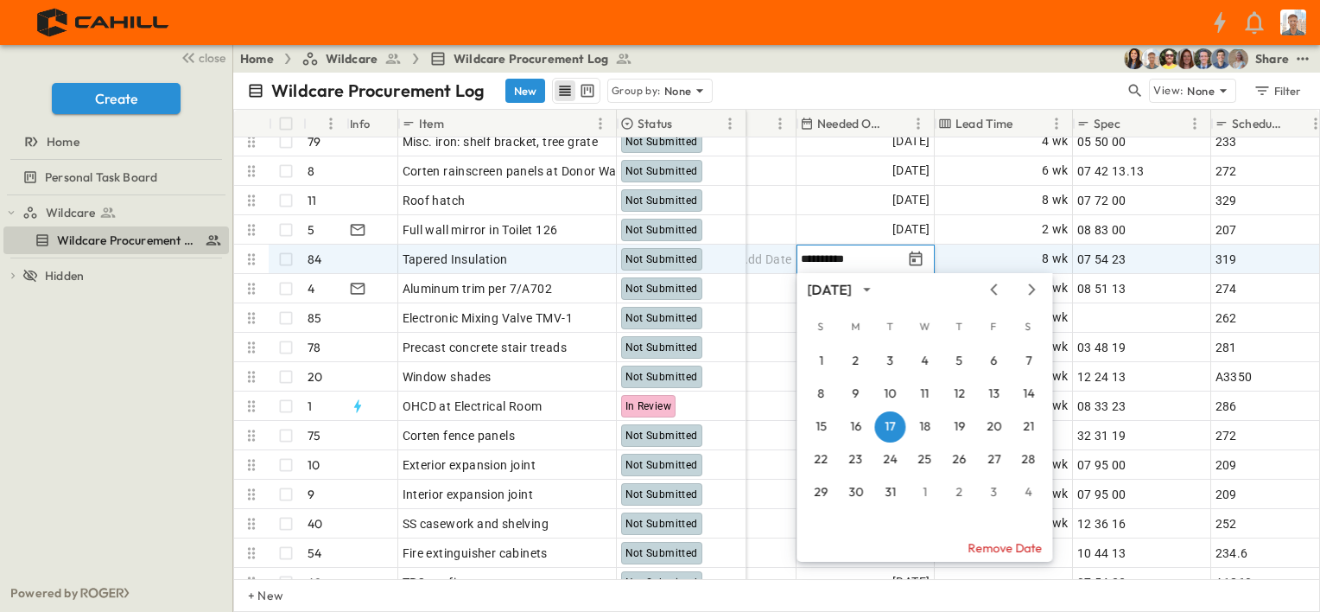
click at [999, 292] on icon "Previous month" at bounding box center [993, 289] width 21 height 14
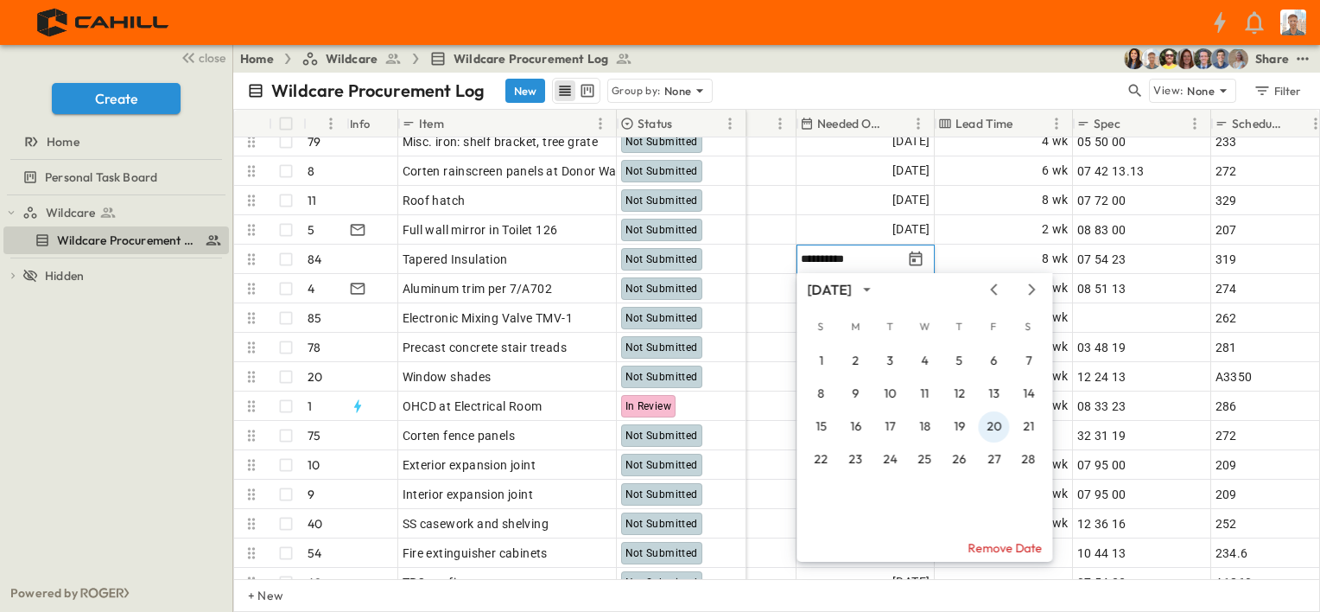
click at [996, 428] on button "20" at bounding box center [993, 426] width 31 height 31
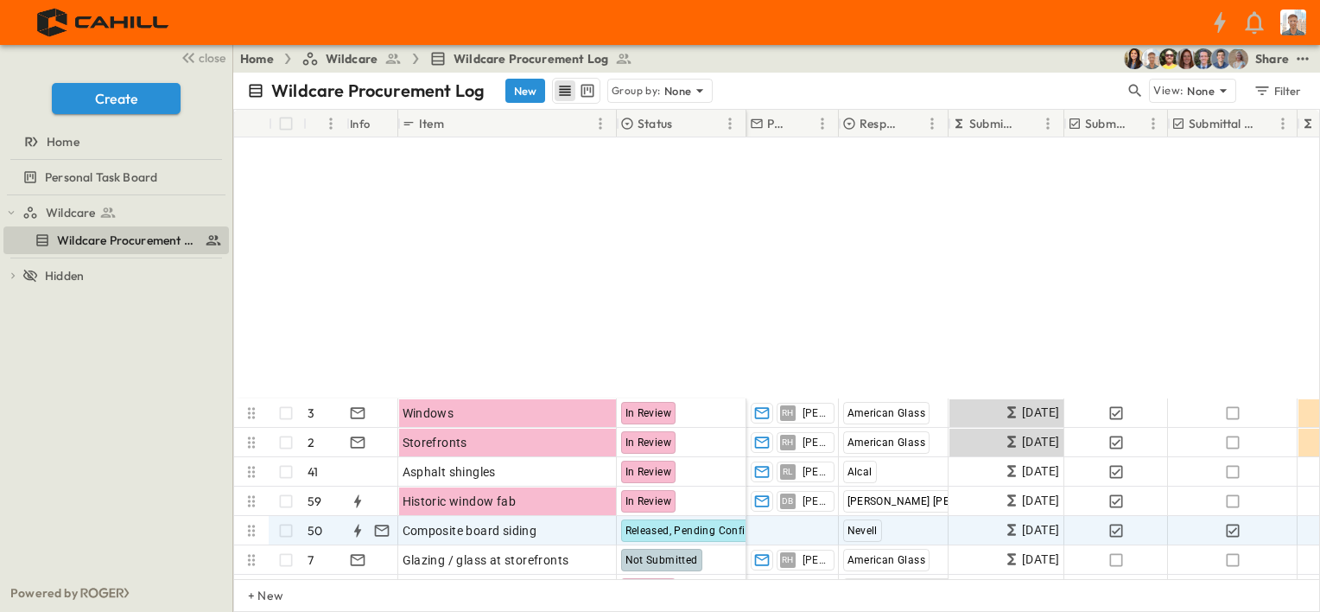
scroll to position [346, 0]
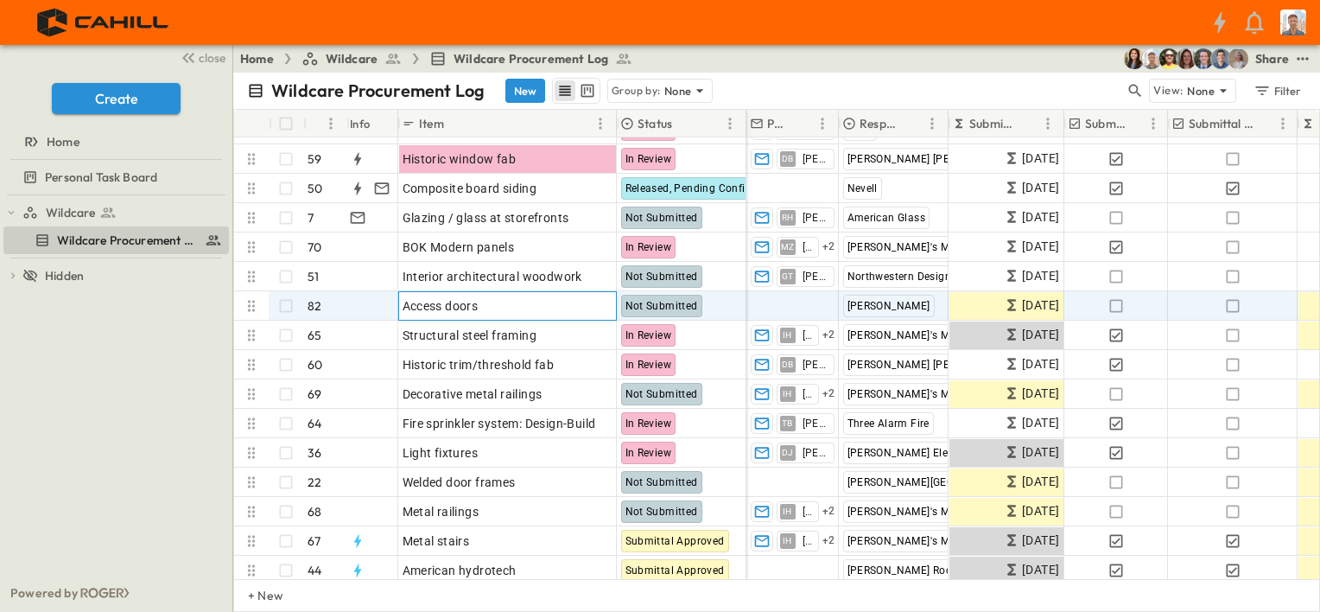
click at [526, 308] on div "Access doors" at bounding box center [508, 306] width 210 height 24
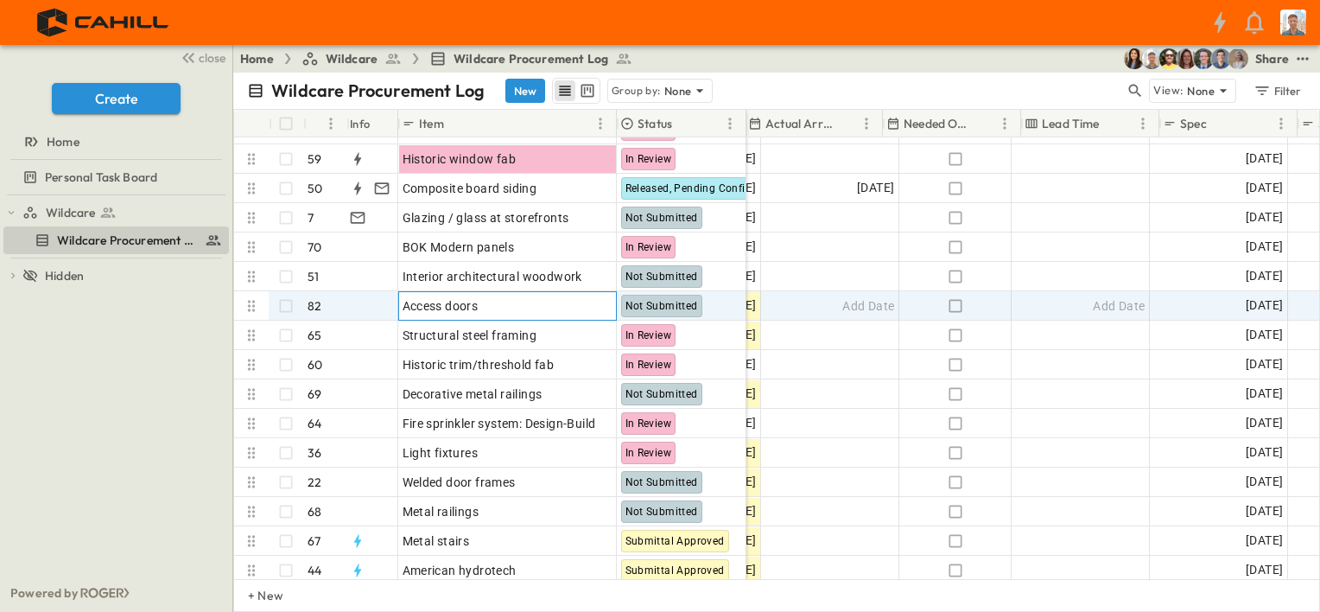
scroll to position [346, 950]
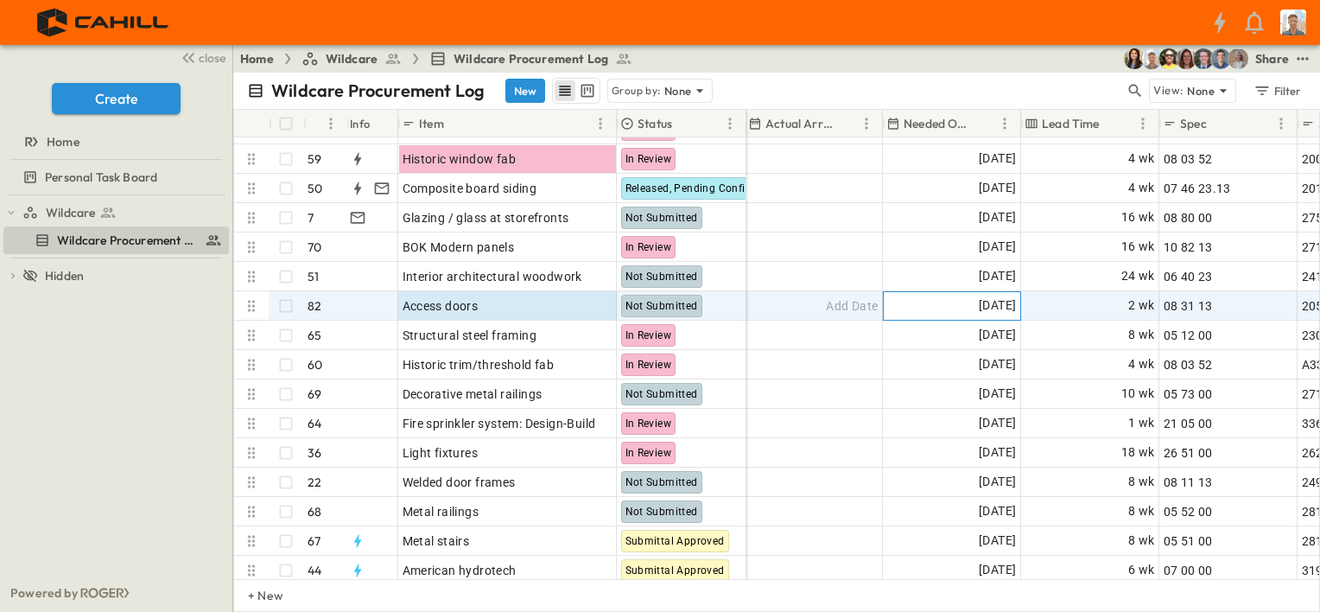
click at [997, 308] on span "[DATE]" at bounding box center [997, 305] width 37 height 20
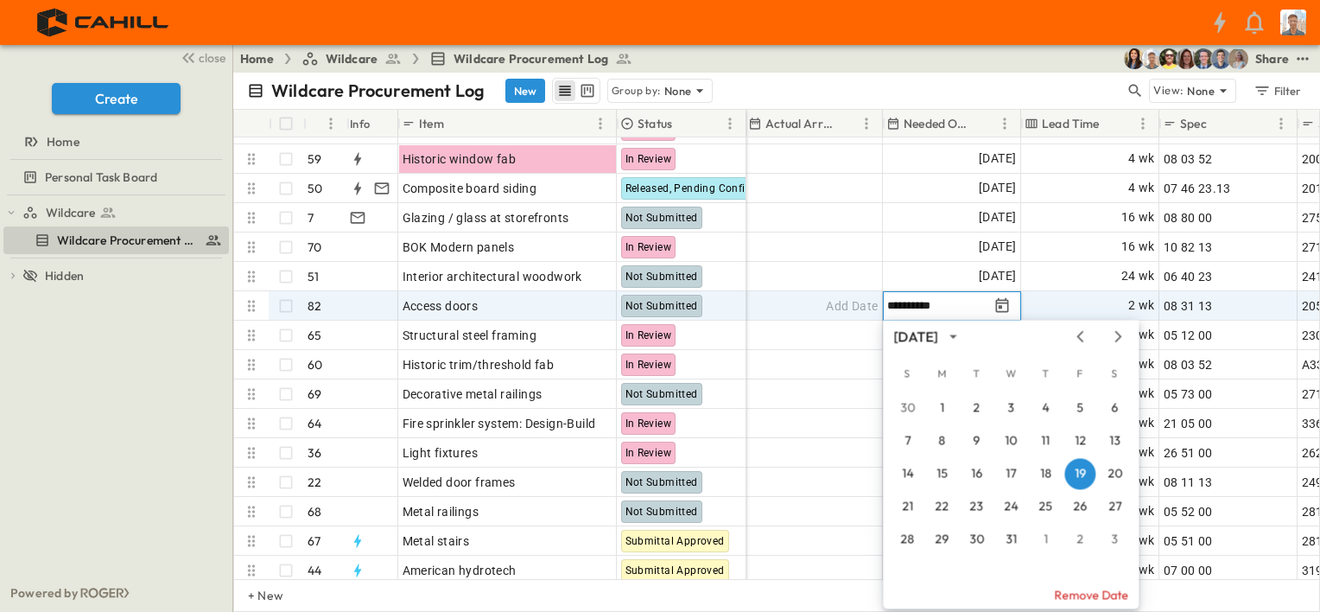
click at [1119, 339] on icon "Next month" at bounding box center [1118, 336] width 7 height 11
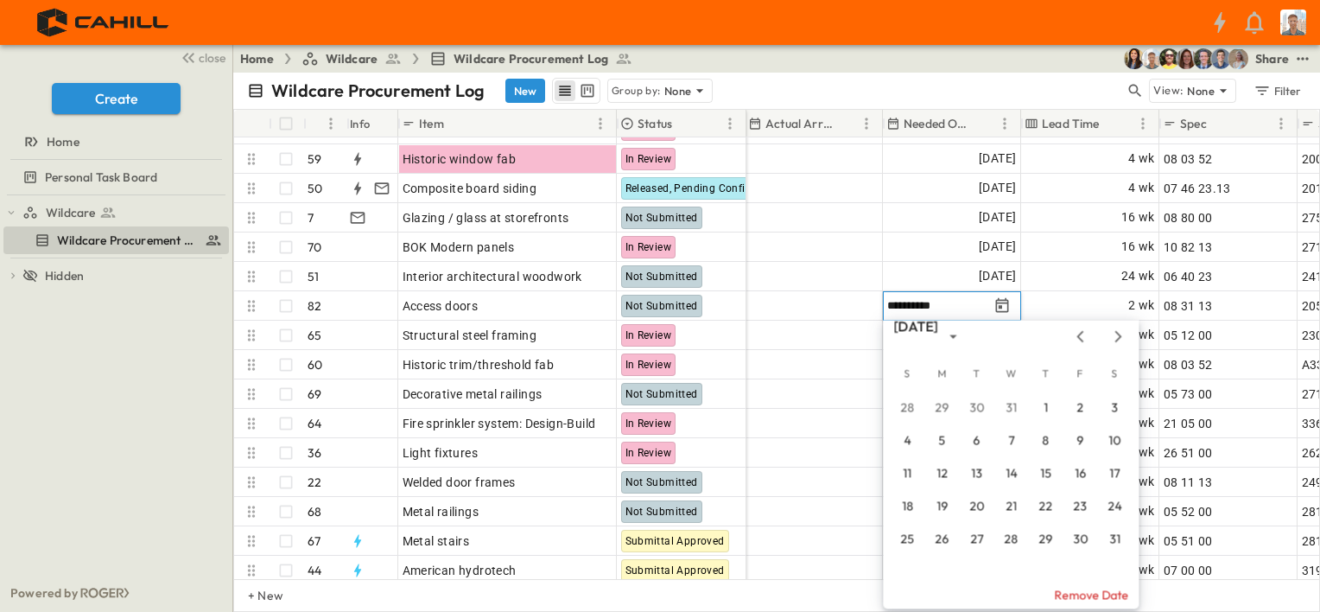
click at [1120, 338] on icon "Next month" at bounding box center [1118, 336] width 7 height 11
click at [978, 408] on button "3" at bounding box center [976, 407] width 31 height 31
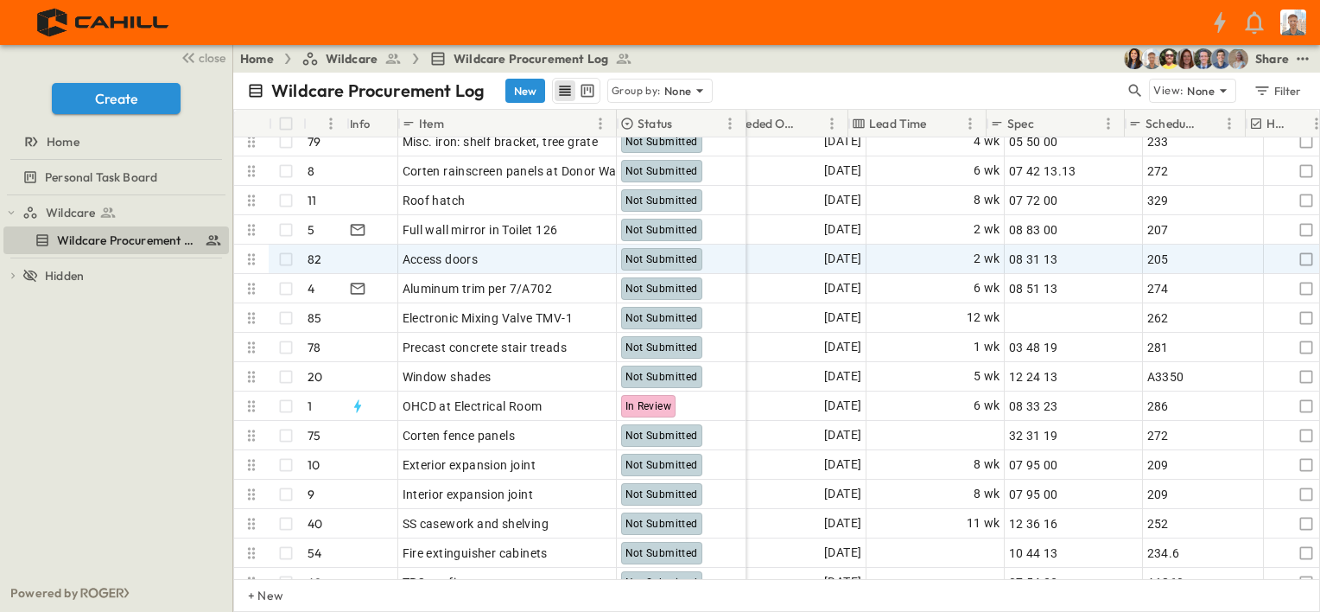
scroll to position [950, 1123]
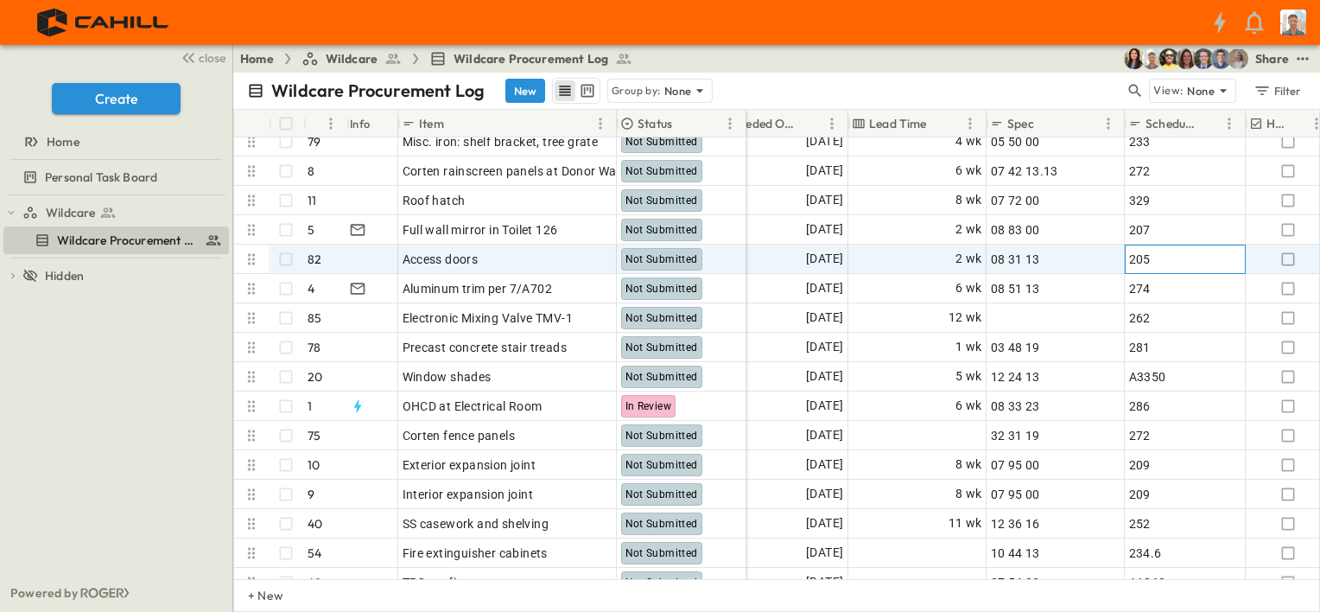
click at [1163, 259] on div "205" at bounding box center [1185, 259] width 112 height 24
type input "***"
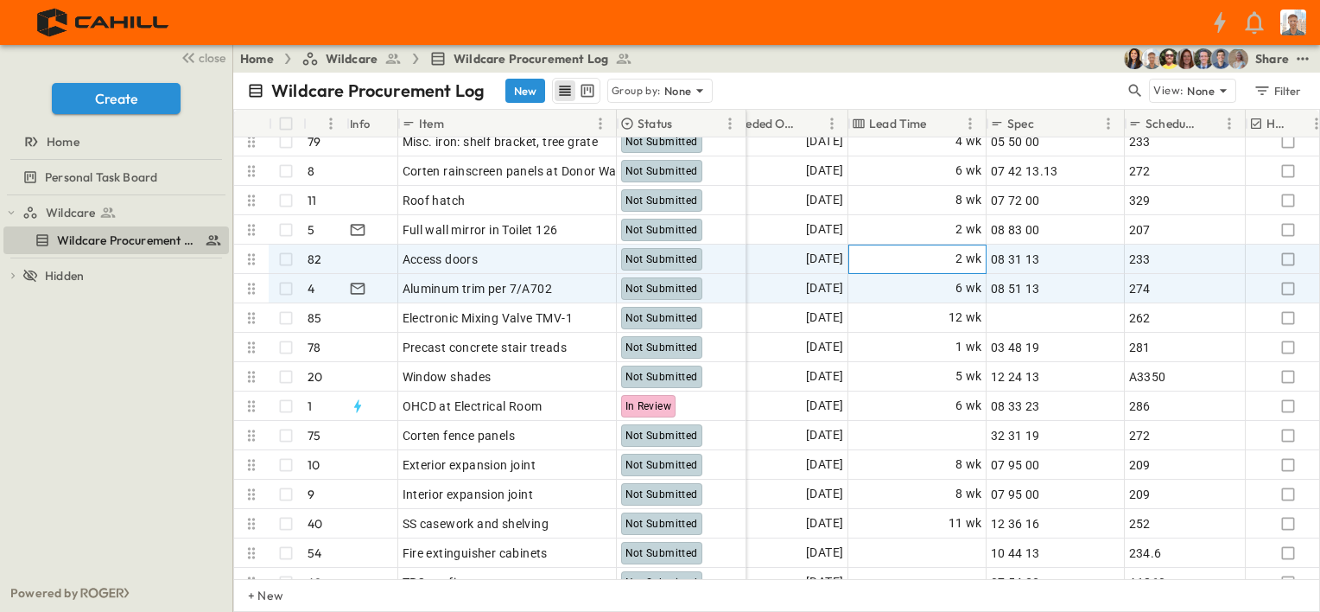
click at [936, 254] on div "2 wk" at bounding box center [917, 259] width 136 height 28
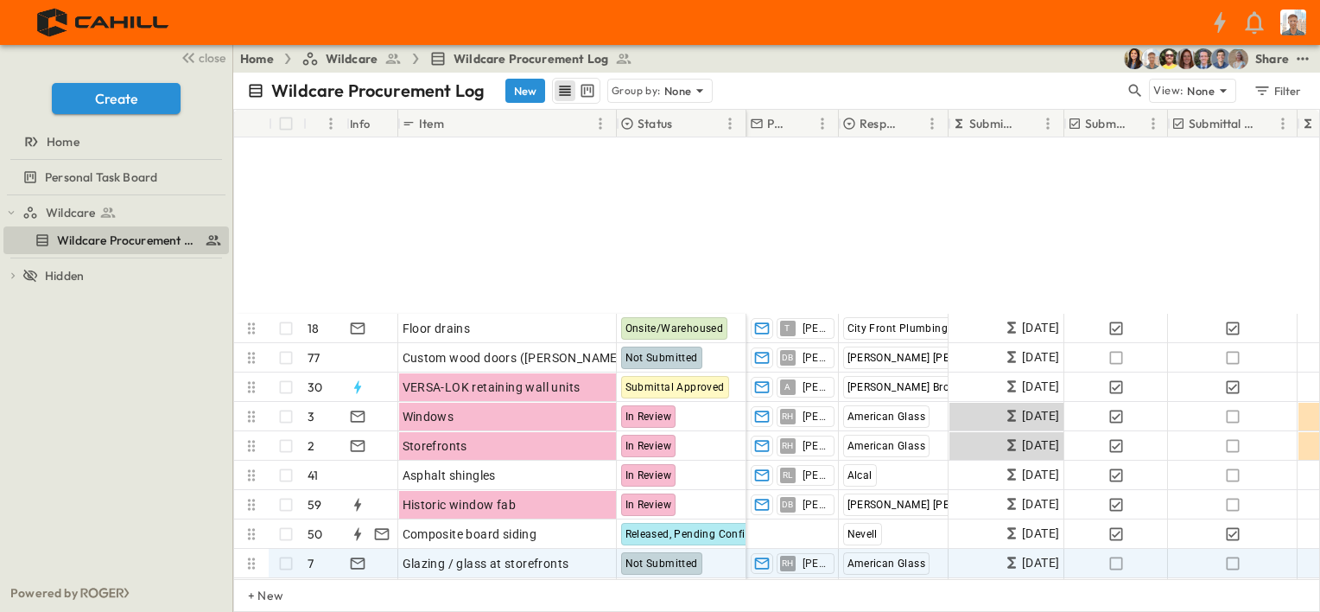
scroll to position [259, 0]
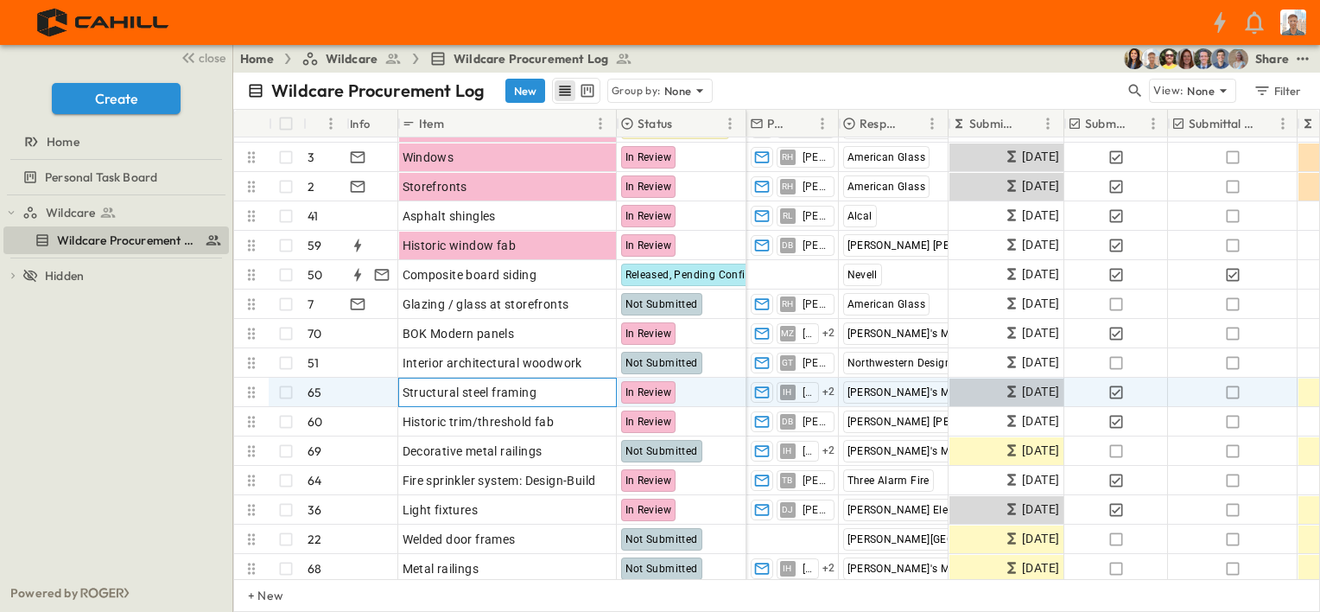
click at [545, 392] on div "Structural steel framing" at bounding box center [508, 392] width 210 height 24
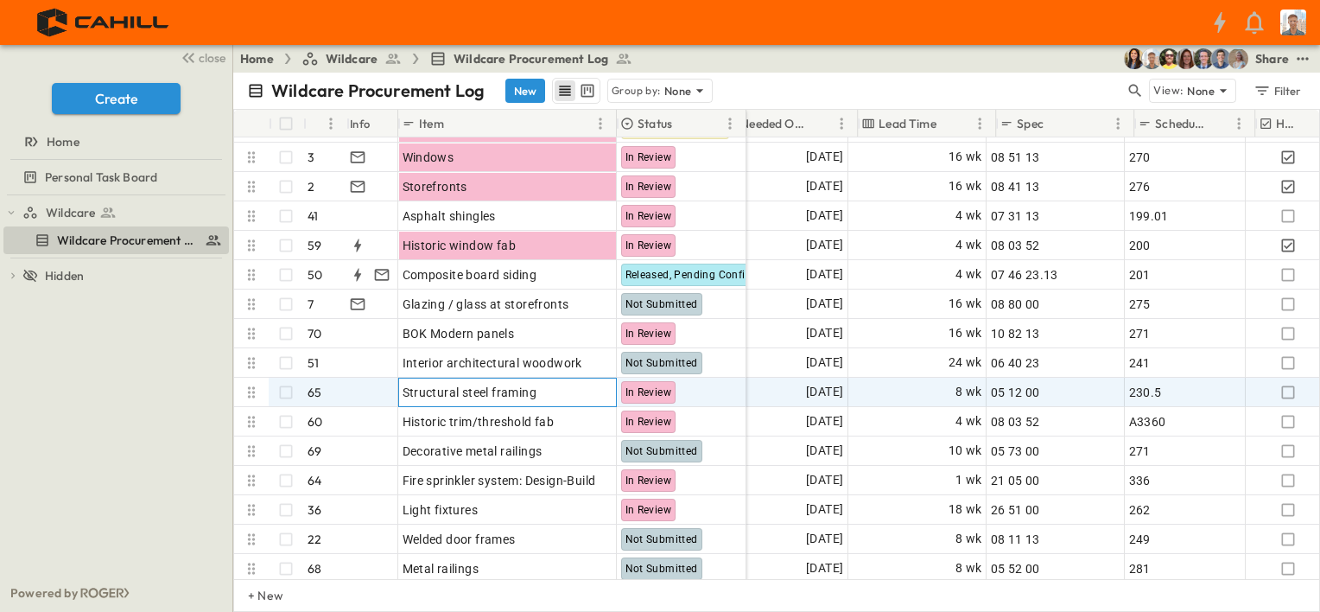
scroll to position [259, 1113]
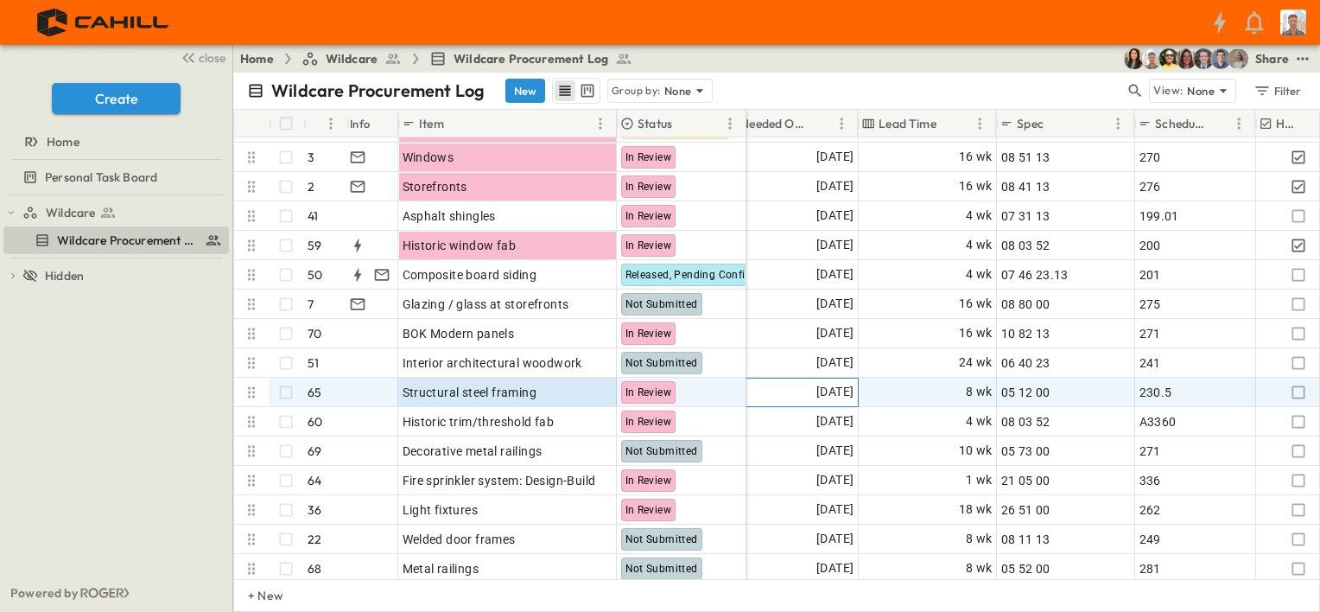
click at [833, 392] on span "[DATE]" at bounding box center [834, 392] width 37 height 20
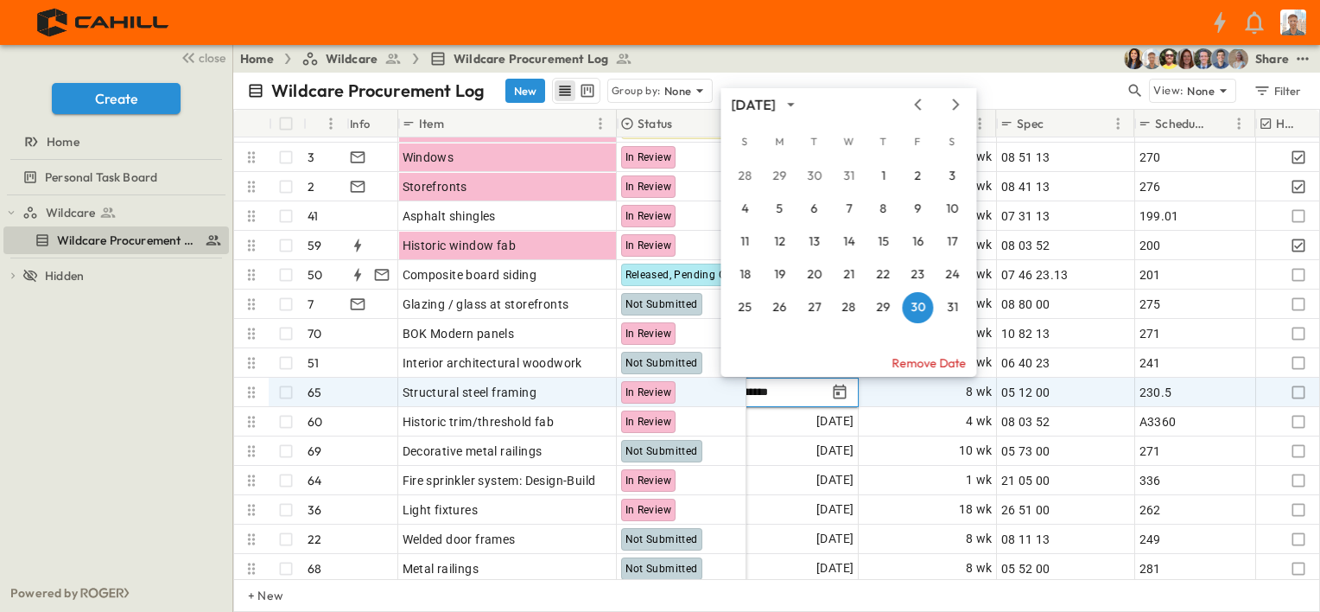
click at [950, 108] on icon "Next month" at bounding box center [955, 105] width 21 height 14
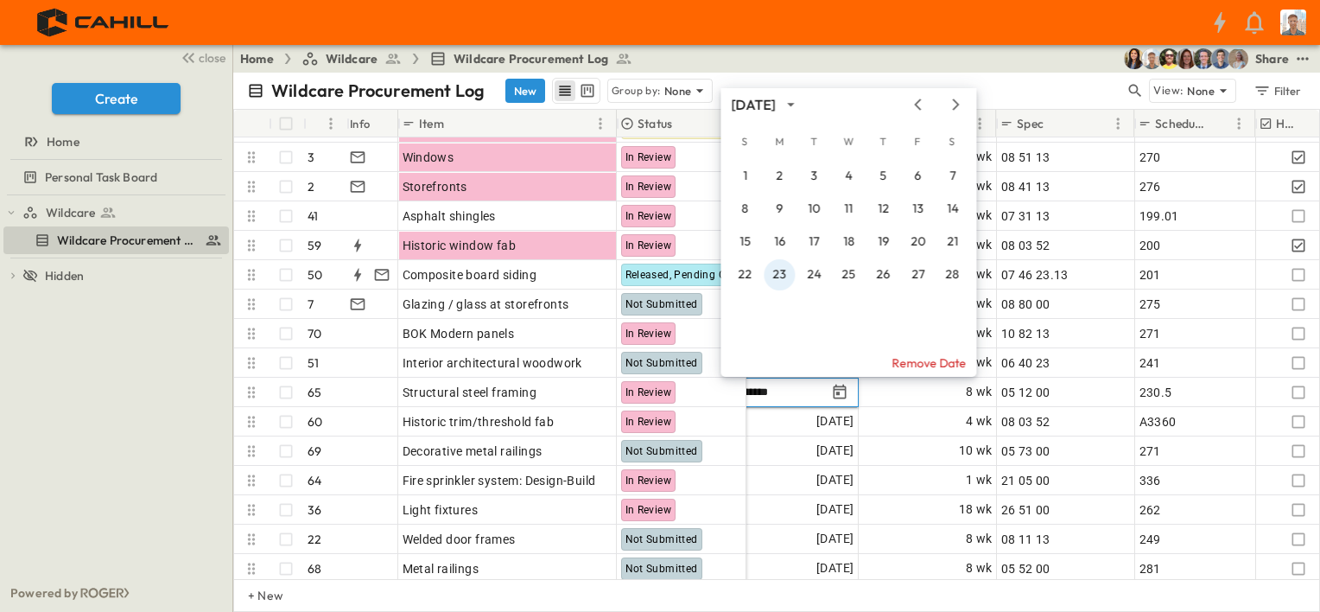
click at [781, 276] on button "23" at bounding box center [779, 274] width 31 height 31
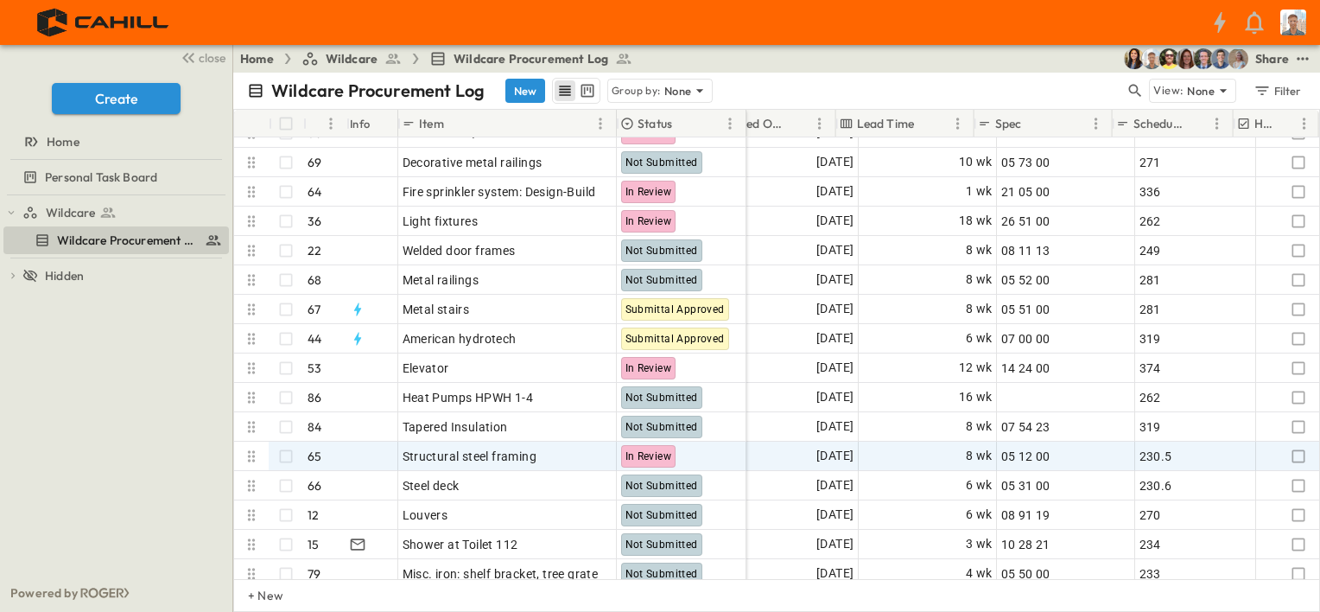
scroll to position [518, 1199]
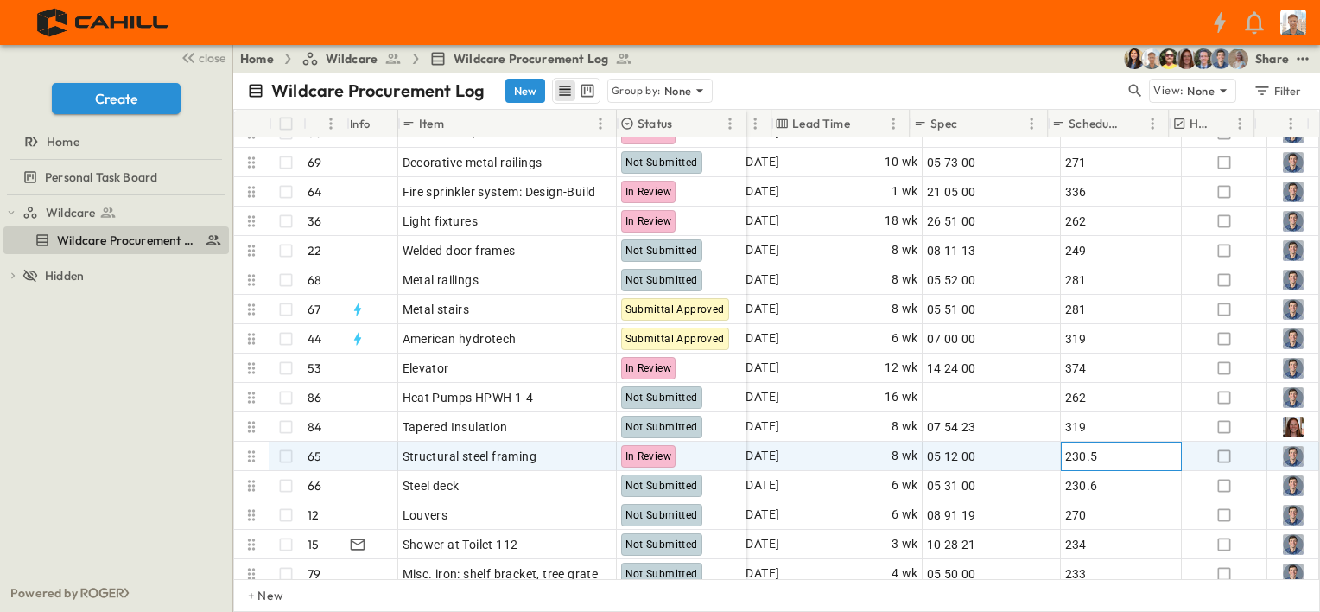
click at [1095, 456] on div "230.5" at bounding box center [1121, 456] width 112 height 24
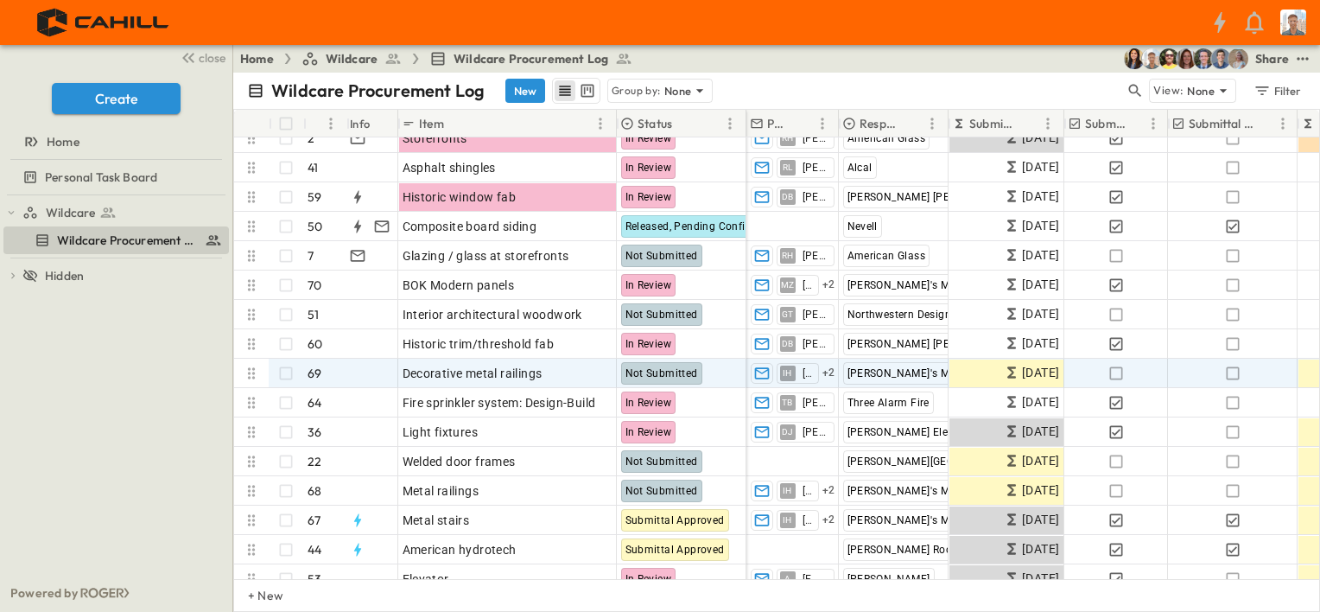
scroll to position [346, 0]
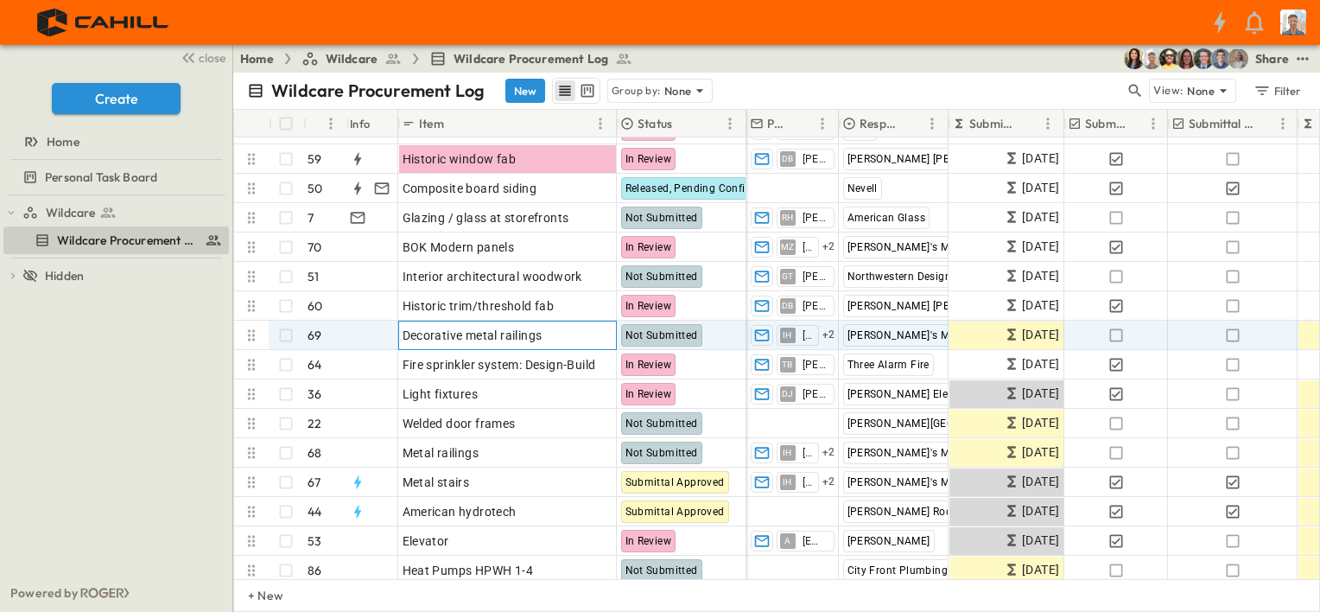
click at [542, 332] on div "Decorative metal railings" at bounding box center [508, 335] width 210 height 24
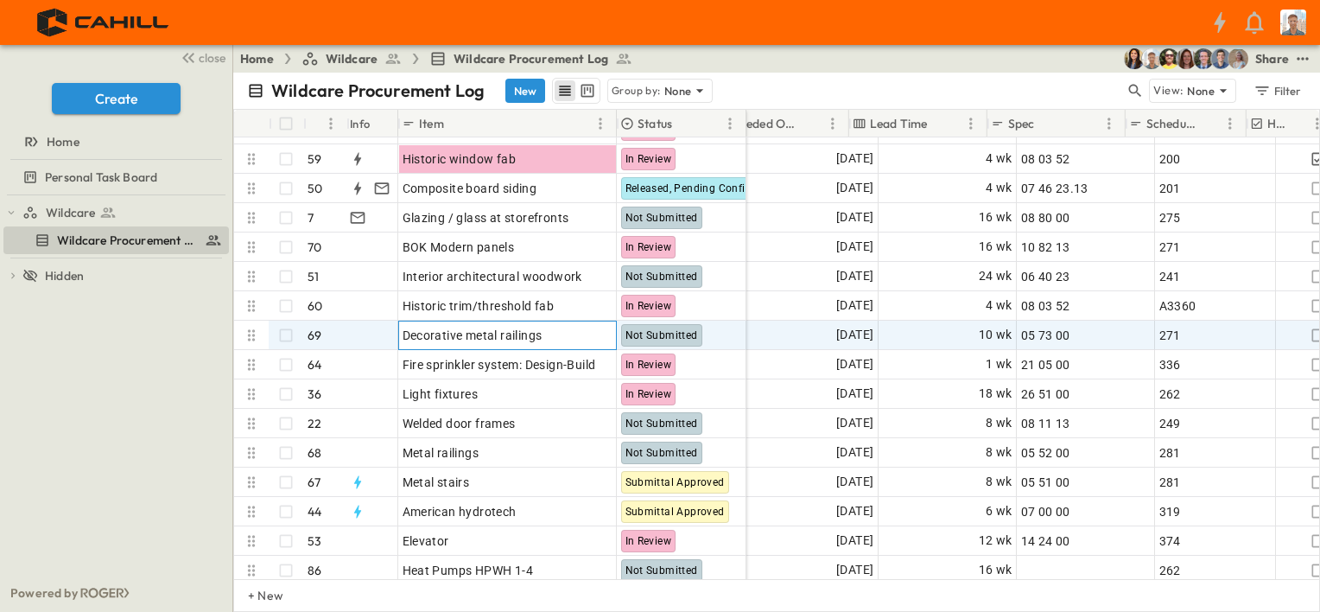
scroll to position [346, 1123]
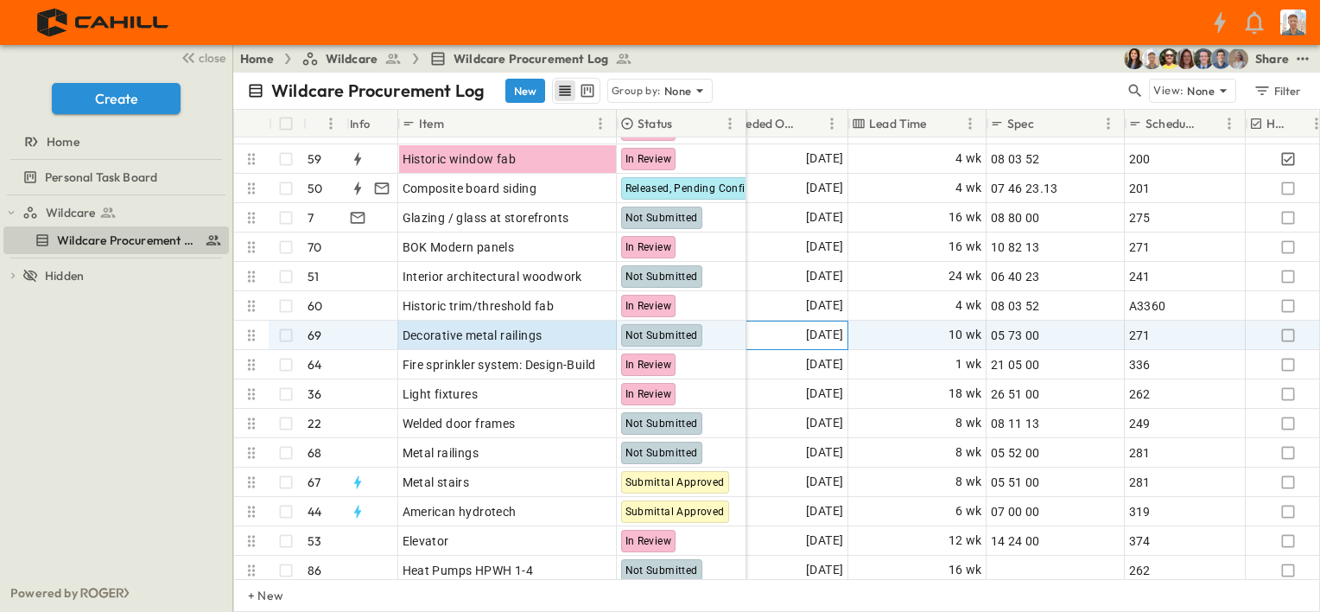
click at [813, 332] on span "[DATE]" at bounding box center [824, 335] width 37 height 20
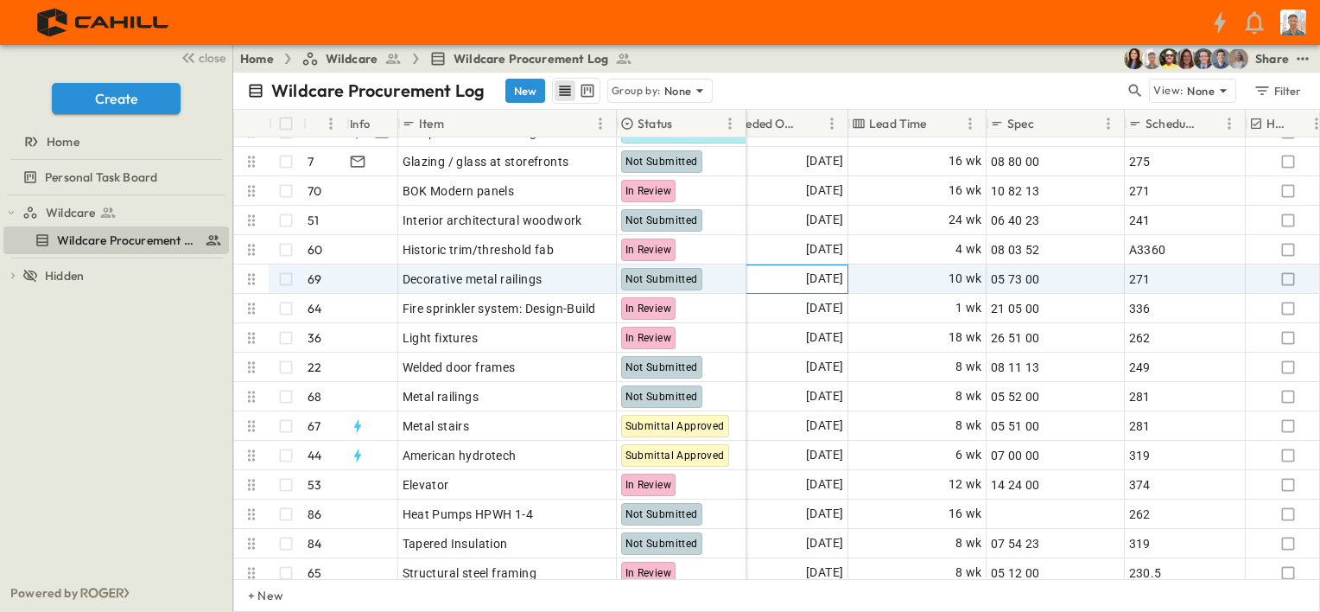
scroll to position [432, 1123]
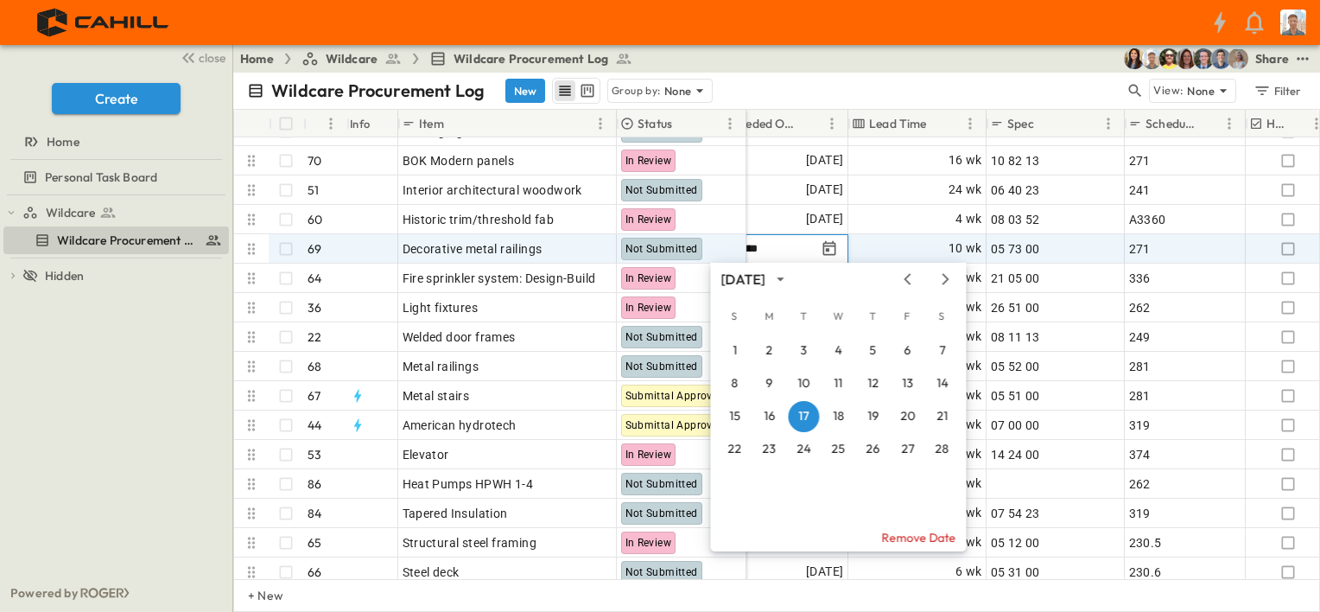
click at [941, 276] on icon "Next month" at bounding box center [945, 279] width 21 height 14
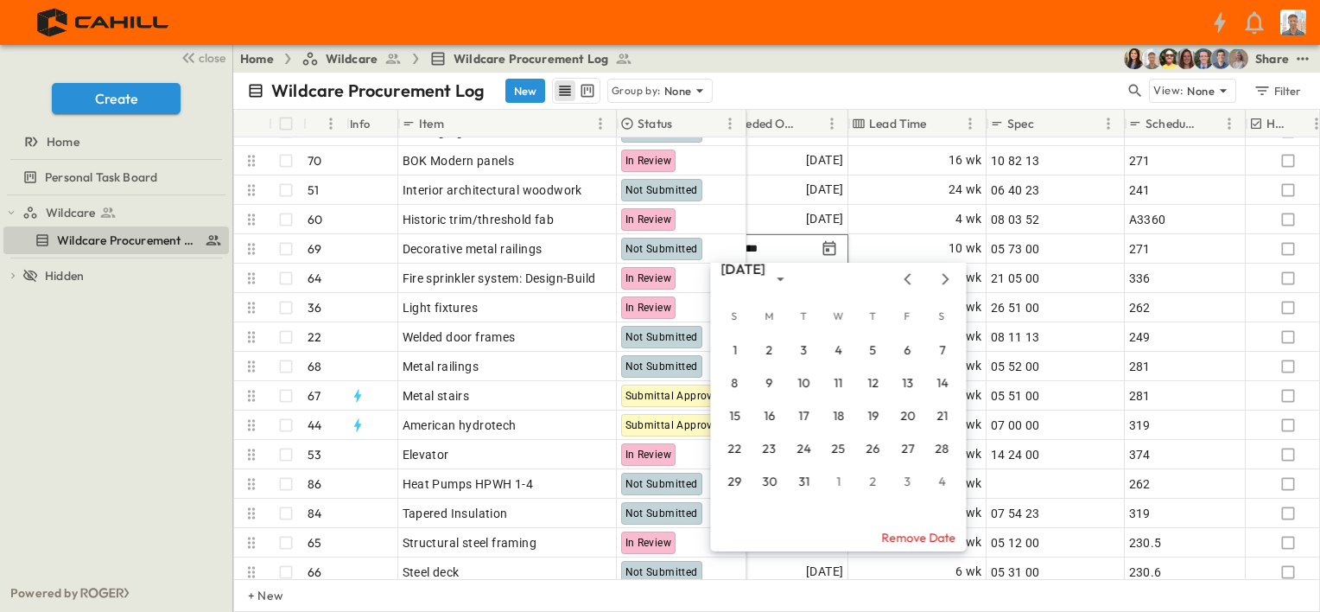
click at [942, 276] on icon "Next month" at bounding box center [945, 279] width 21 height 14
click at [805, 380] on button "5" at bounding box center [803, 383] width 31 height 31
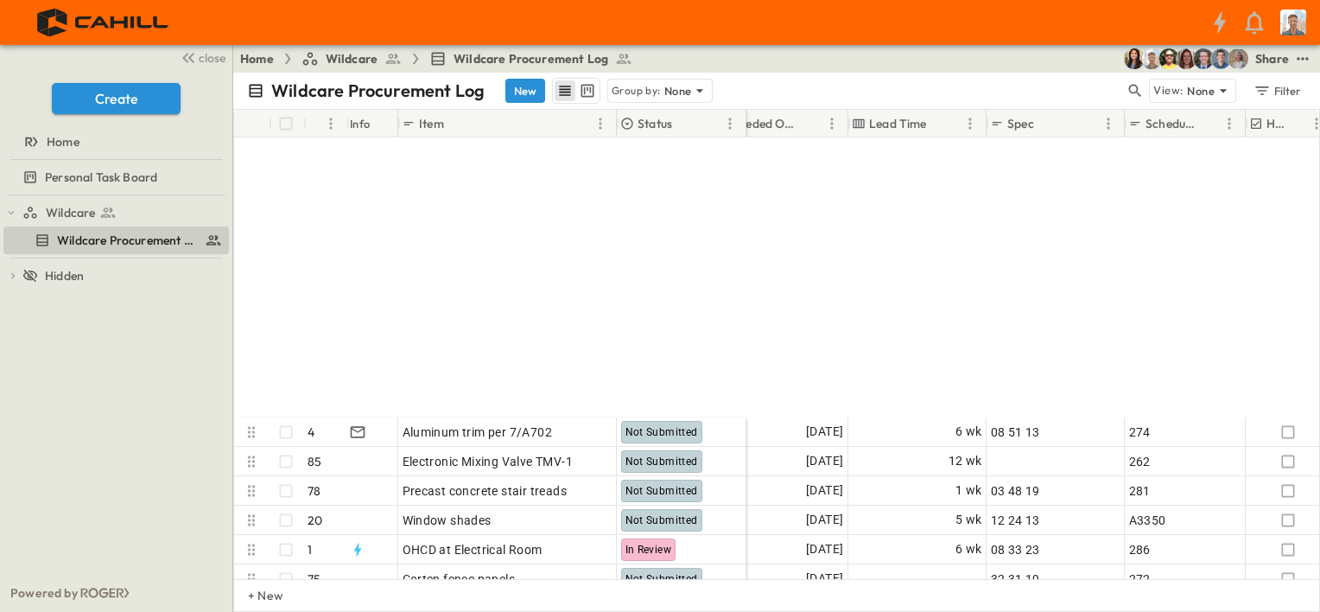
scroll to position [1123, 1123]
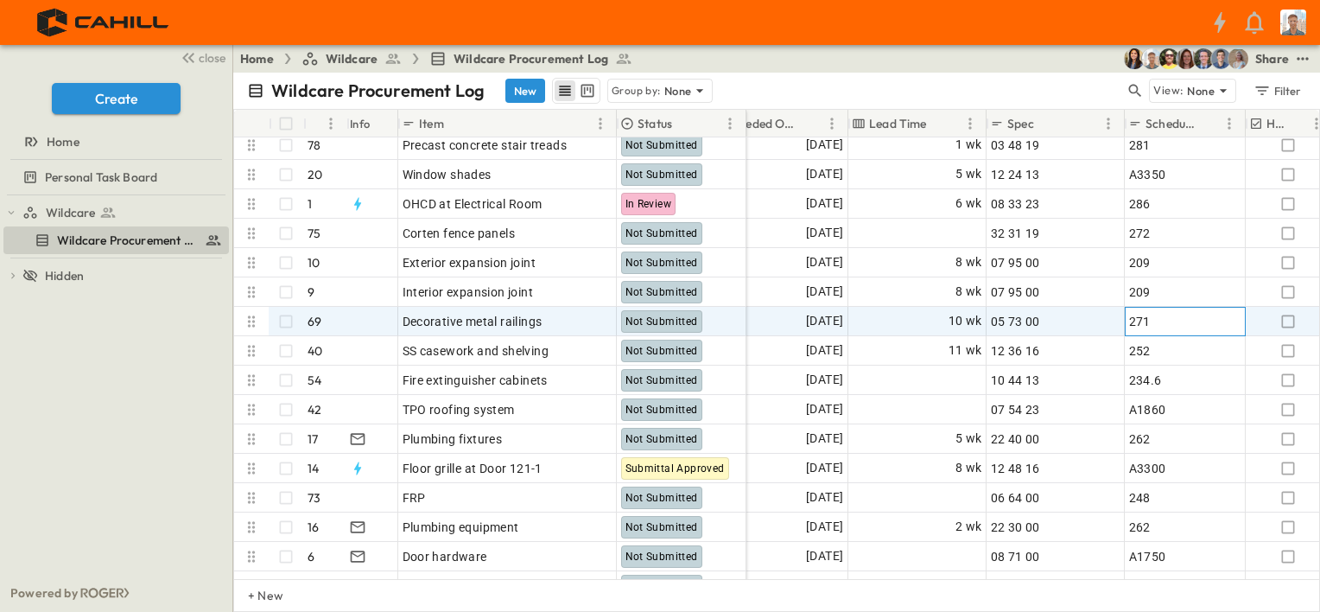
click at [1164, 321] on div "271" at bounding box center [1185, 321] width 112 height 24
type input "*****"
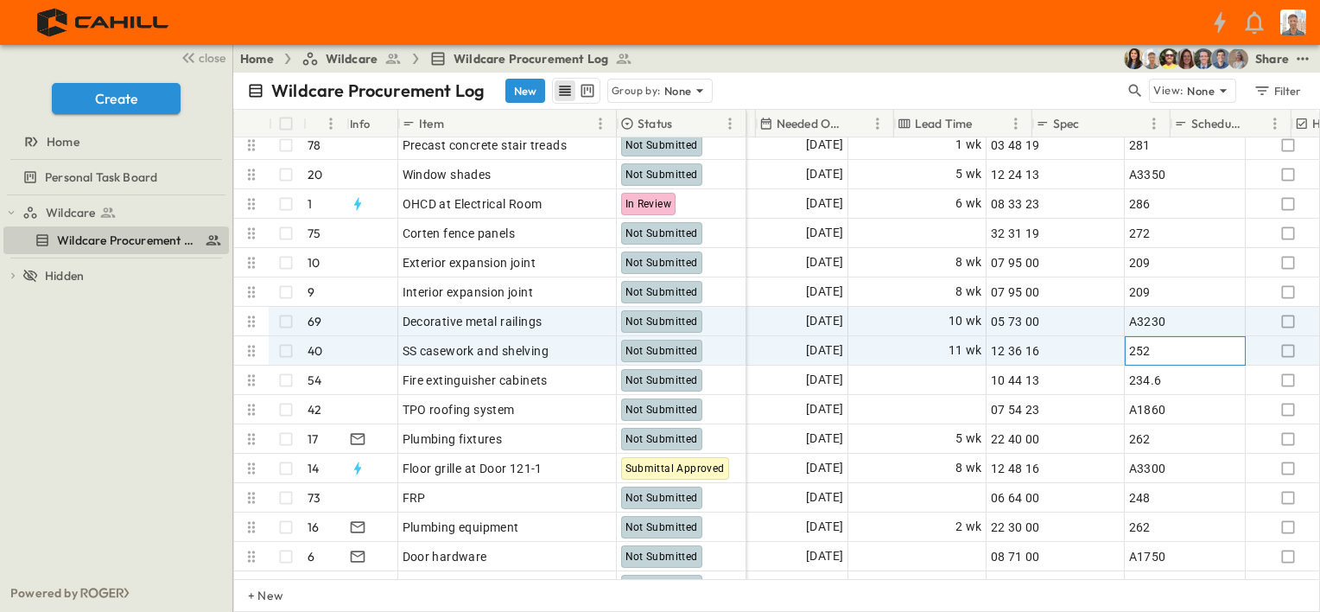
scroll to position [1123, 1037]
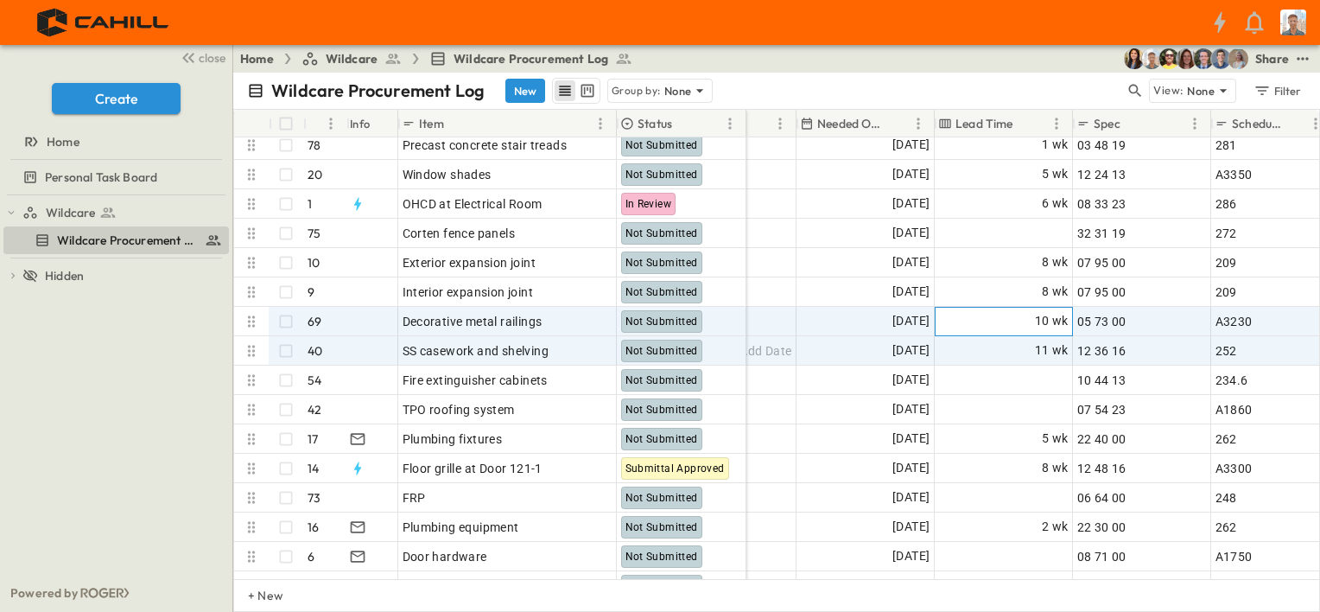
click at [1004, 321] on div "10 wk" at bounding box center [1004, 322] width 136 height 28
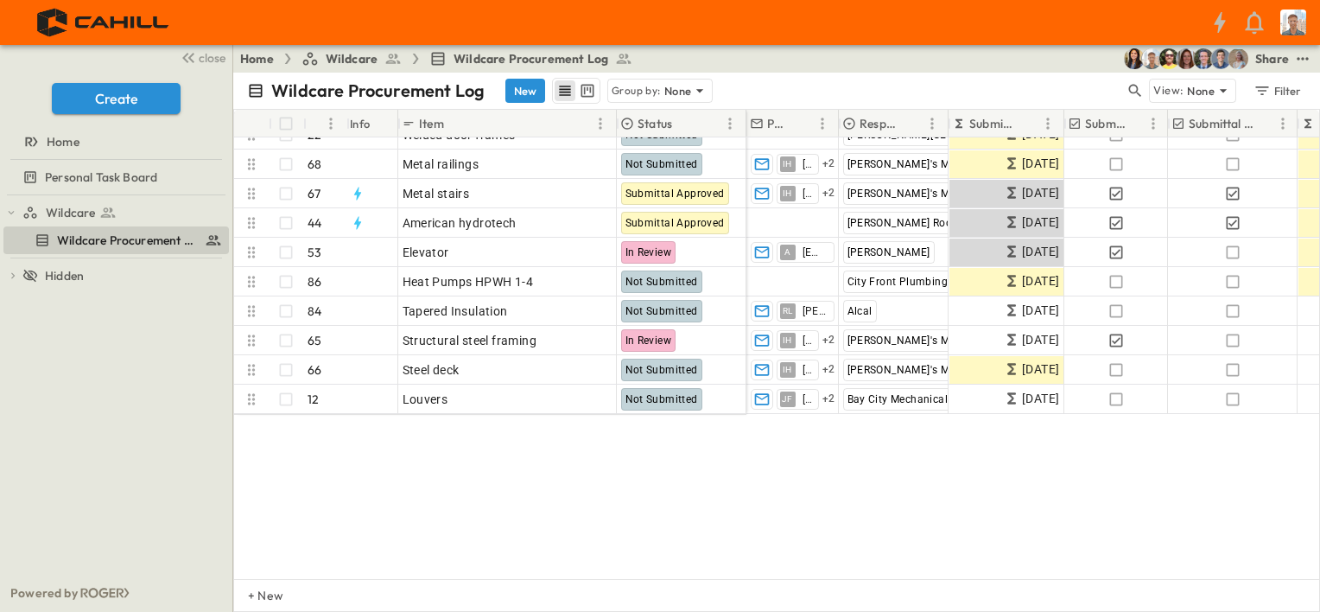
scroll to position [346, 0]
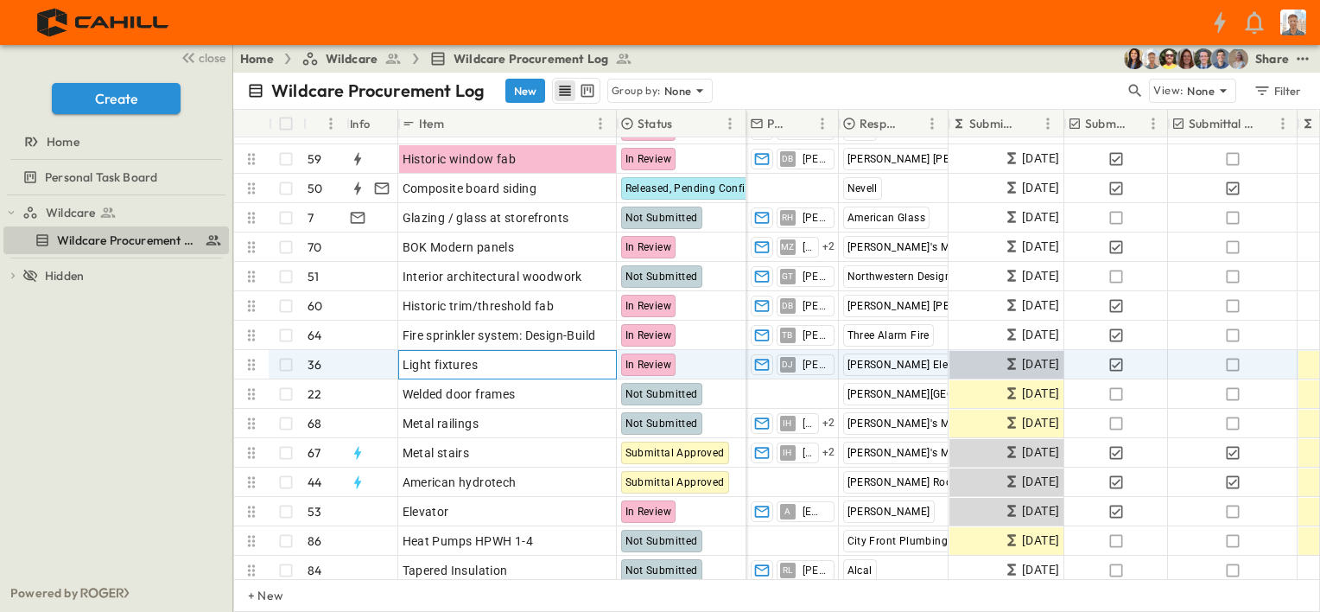
click at [530, 365] on div "Light fixtures" at bounding box center [508, 364] width 210 height 24
click at [714, 359] on div "In Review" at bounding box center [682, 365] width 128 height 28
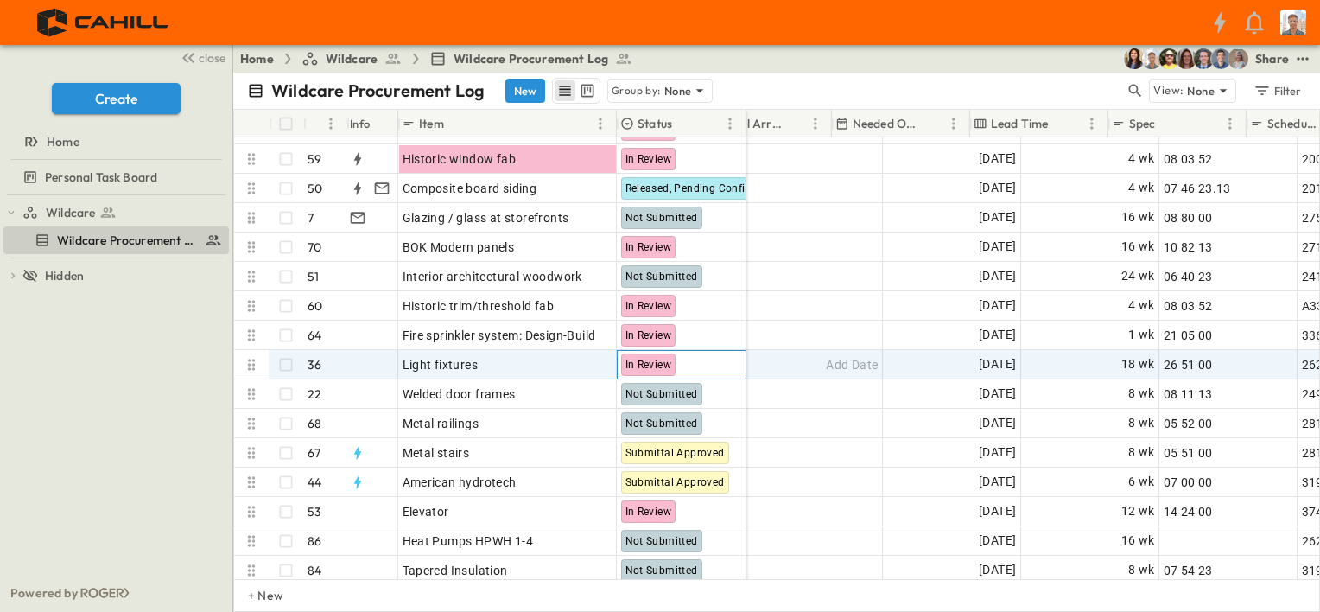
scroll to position [346, 1037]
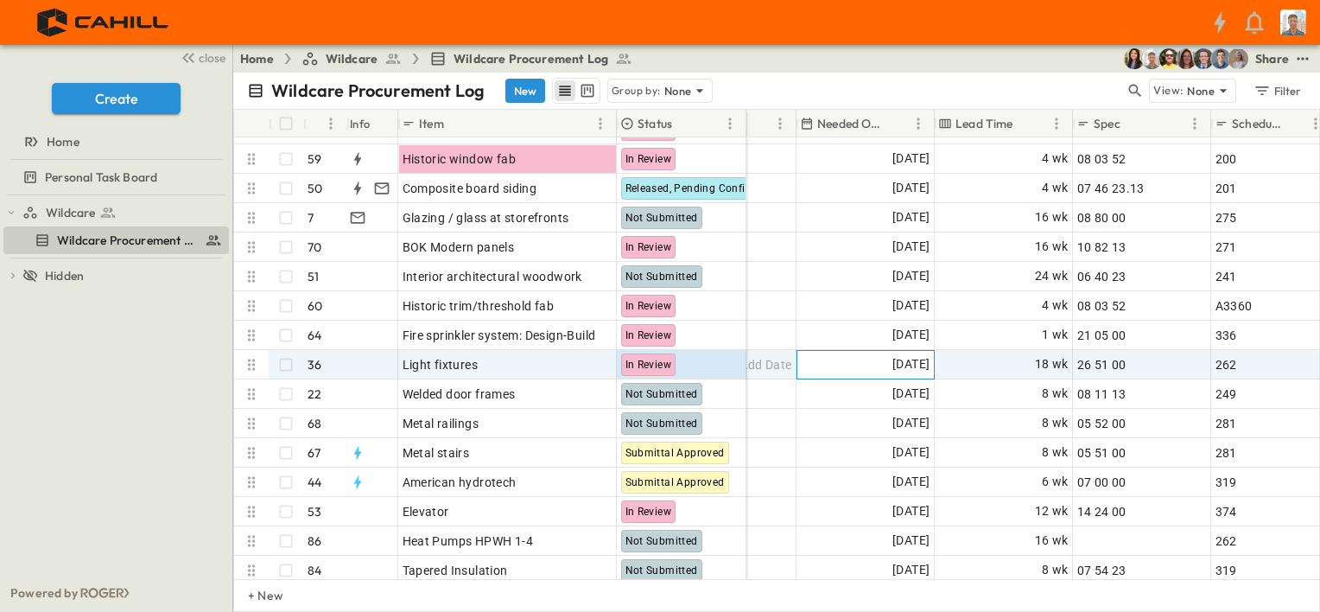
click at [840, 363] on div "[DATE]" at bounding box center [865, 365] width 136 height 28
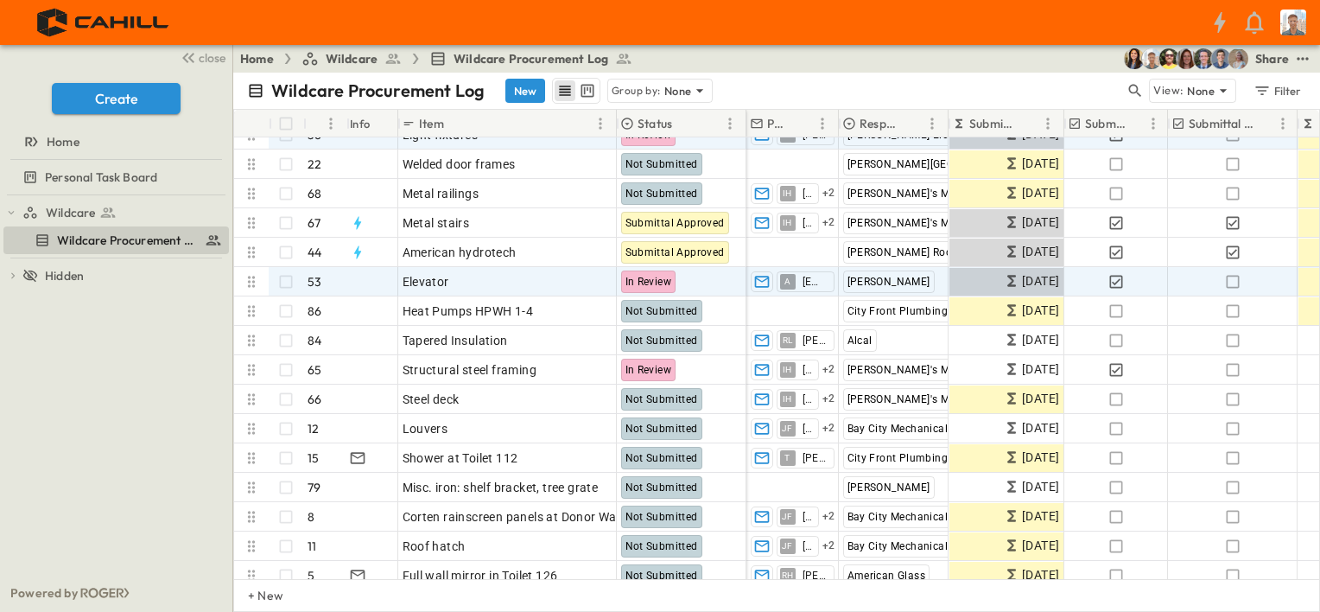
scroll to position [518, 0]
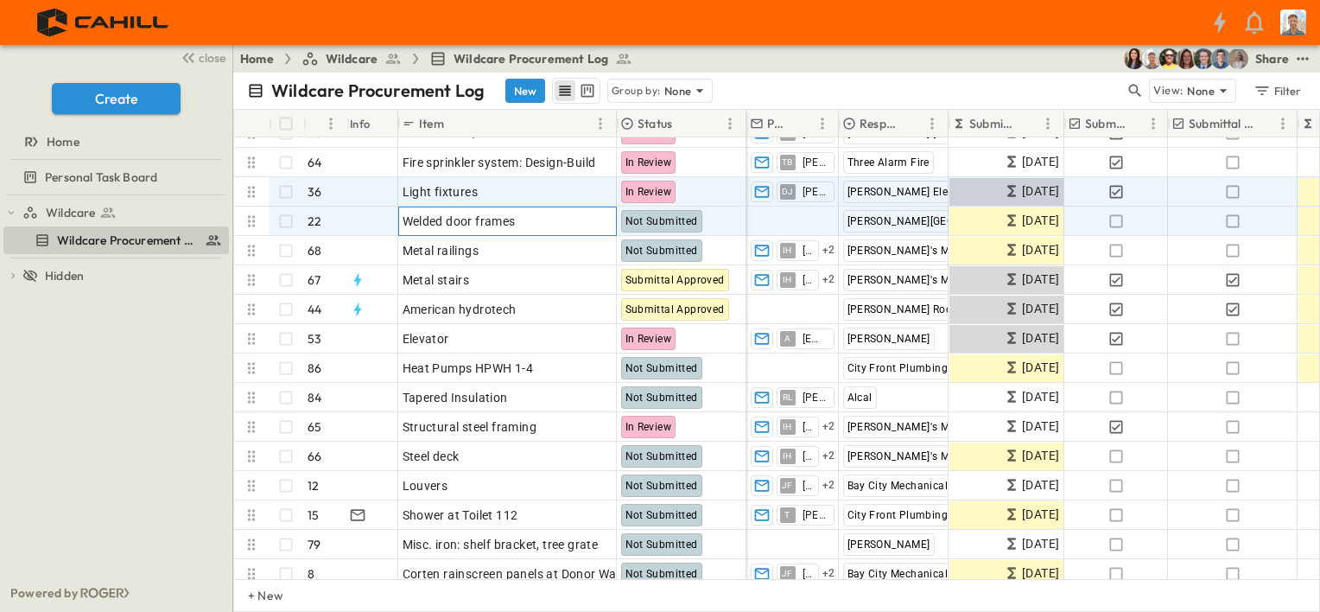
click at [539, 221] on div "Welded door frames" at bounding box center [508, 221] width 210 height 24
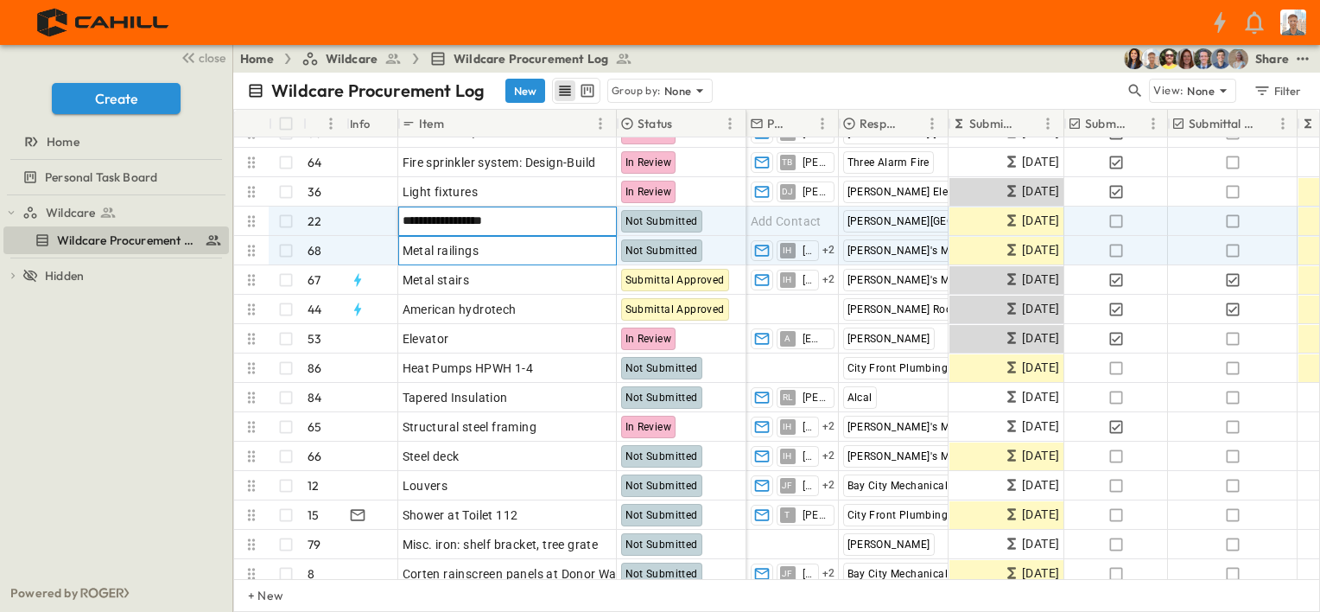
click at [539, 256] on div "Metal railings" at bounding box center [508, 250] width 210 height 24
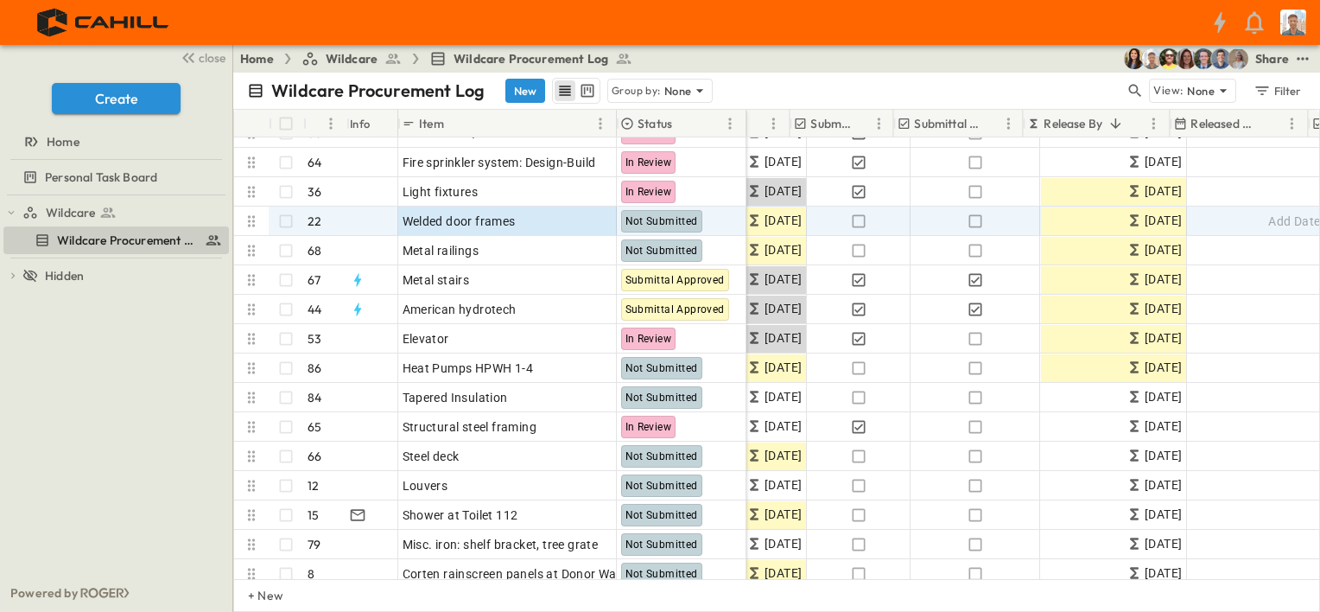
scroll to position [518, 361]
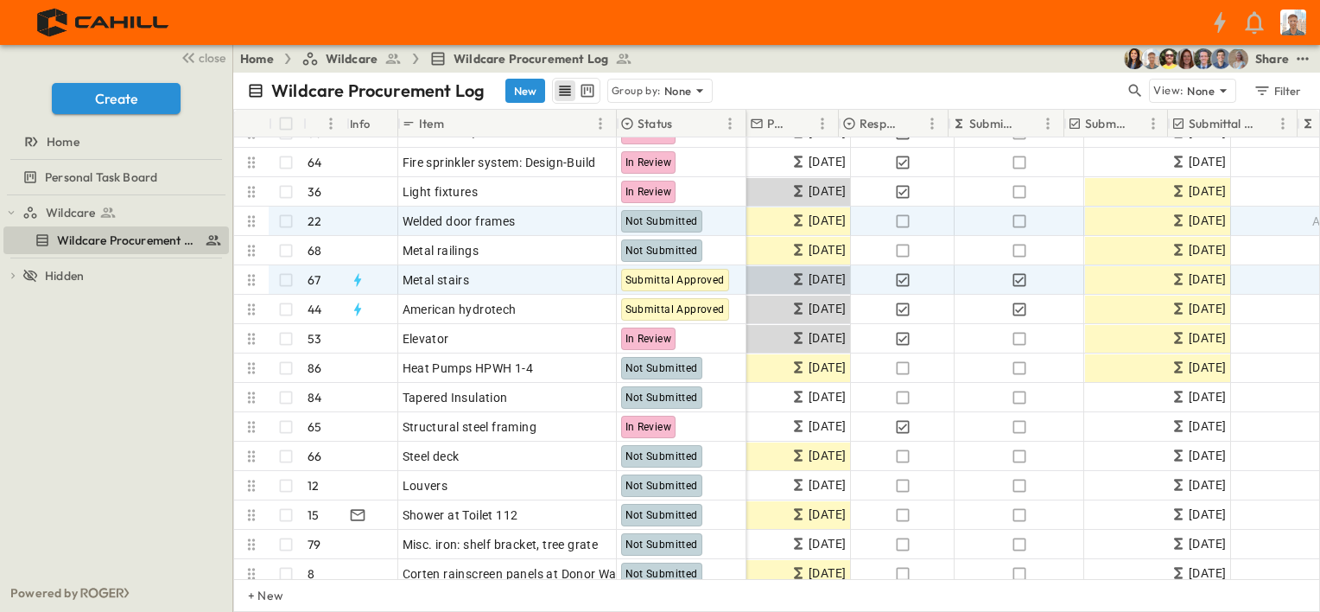
scroll to position [518, 0]
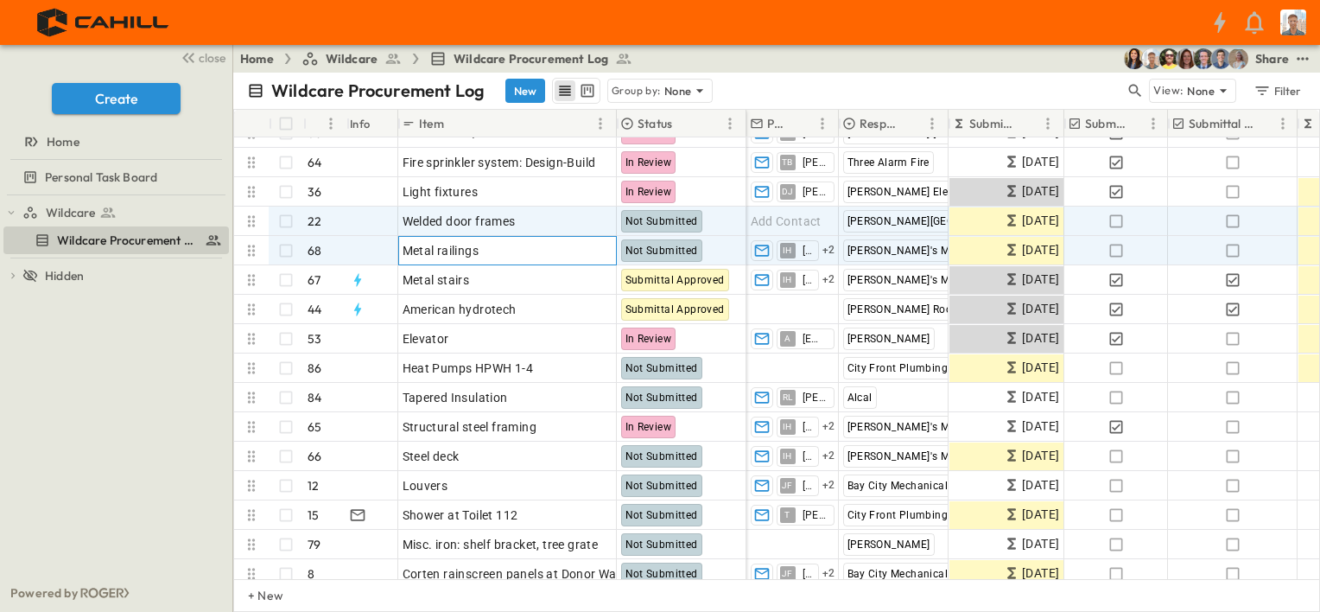
click at [520, 250] on div "Metal railings" at bounding box center [508, 250] width 210 height 24
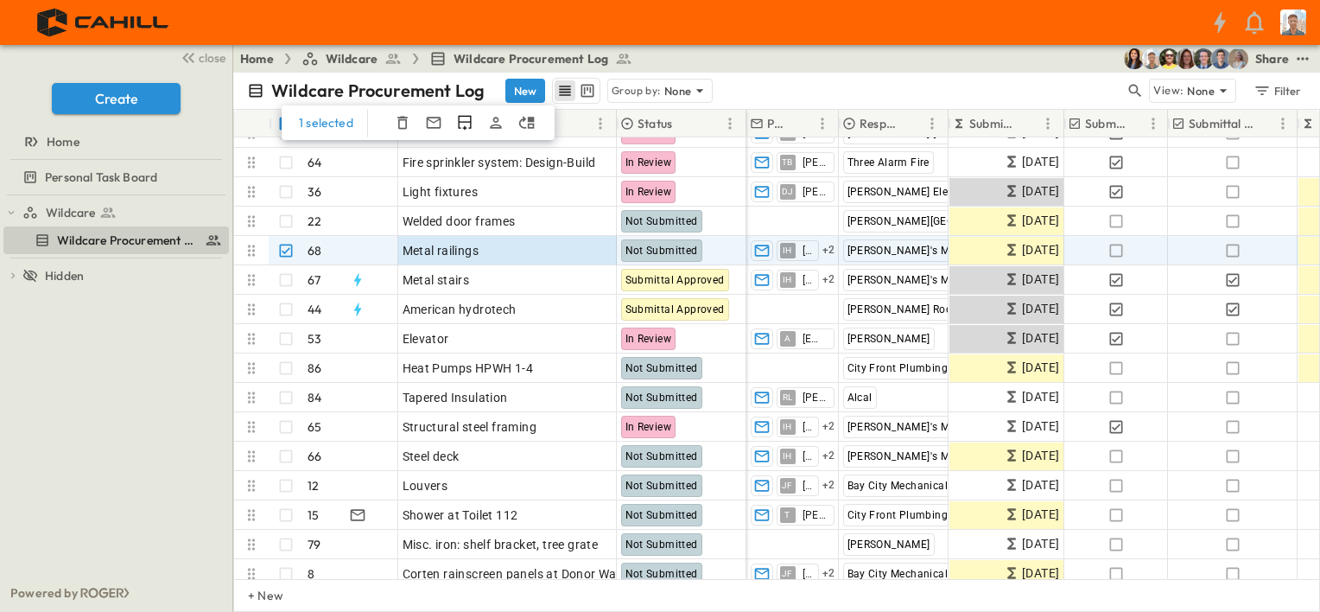
click at [398, 117] on icon "button" at bounding box center [402, 123] width 10 height 13
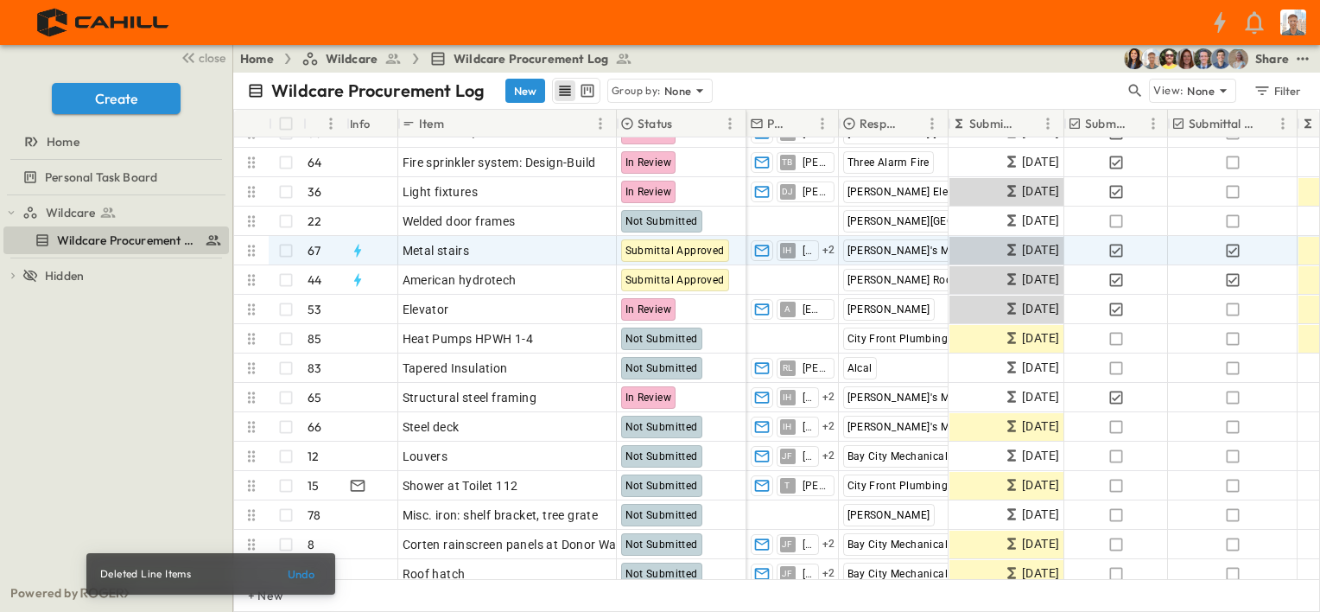
scroll to position [580, 0]
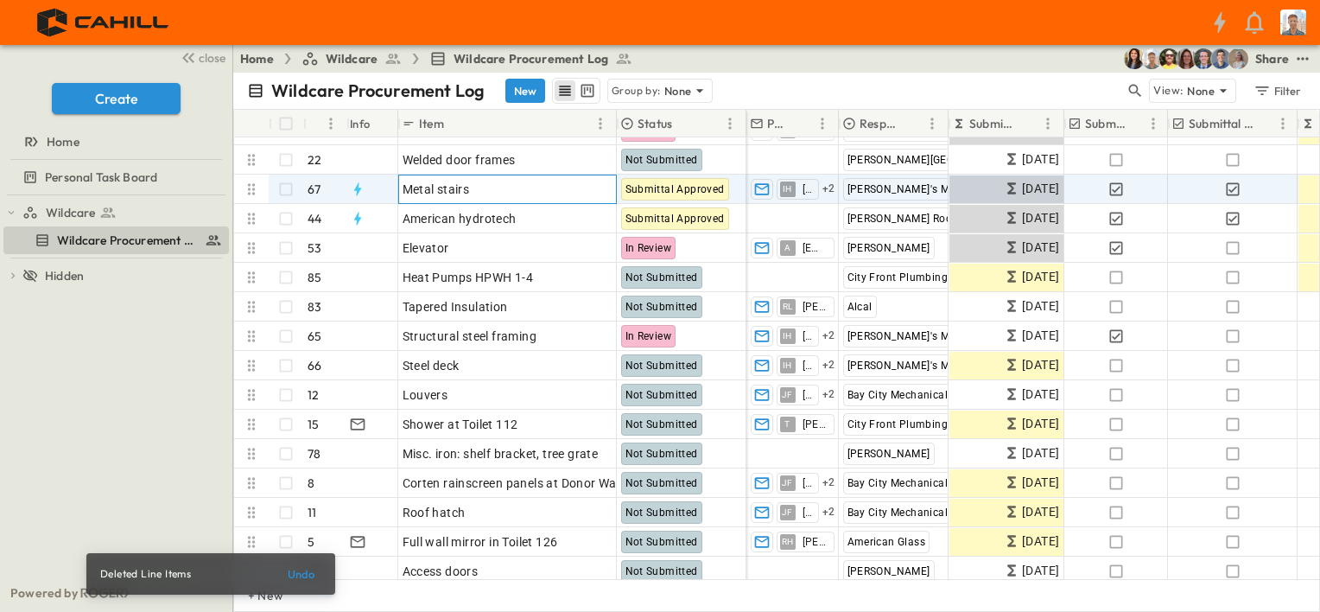
click at [517, 177] on div "Metal stairs" at bounding box center [508, 189] width 210 height 24
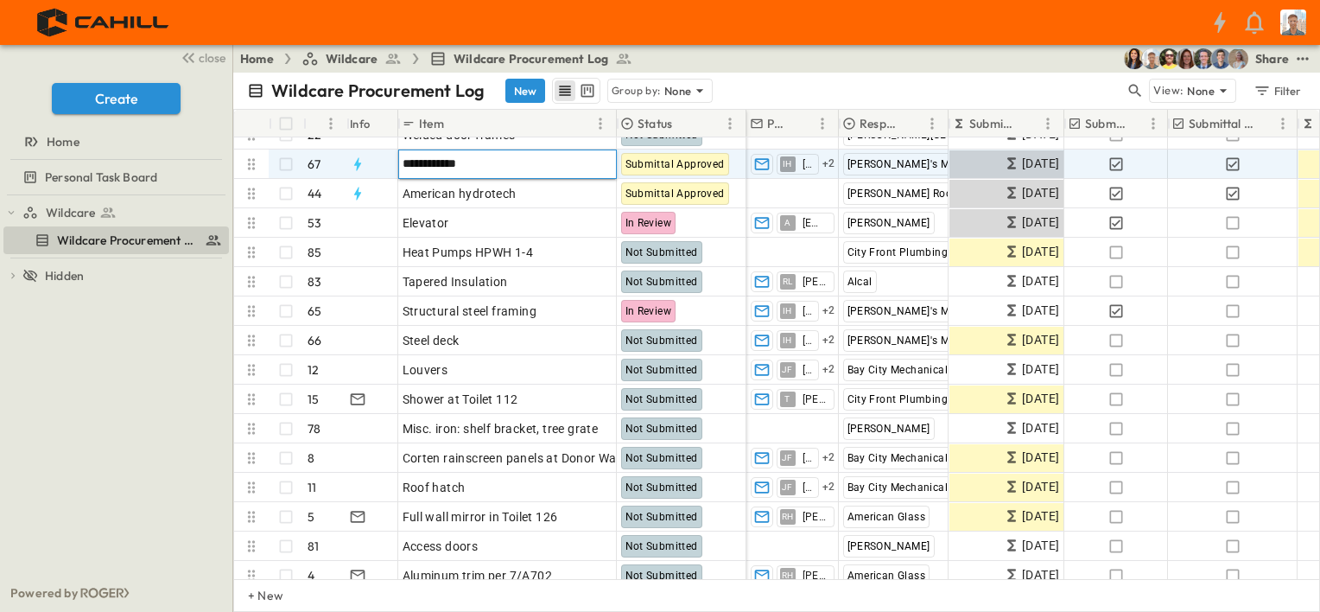
scroll to position [598, 0]
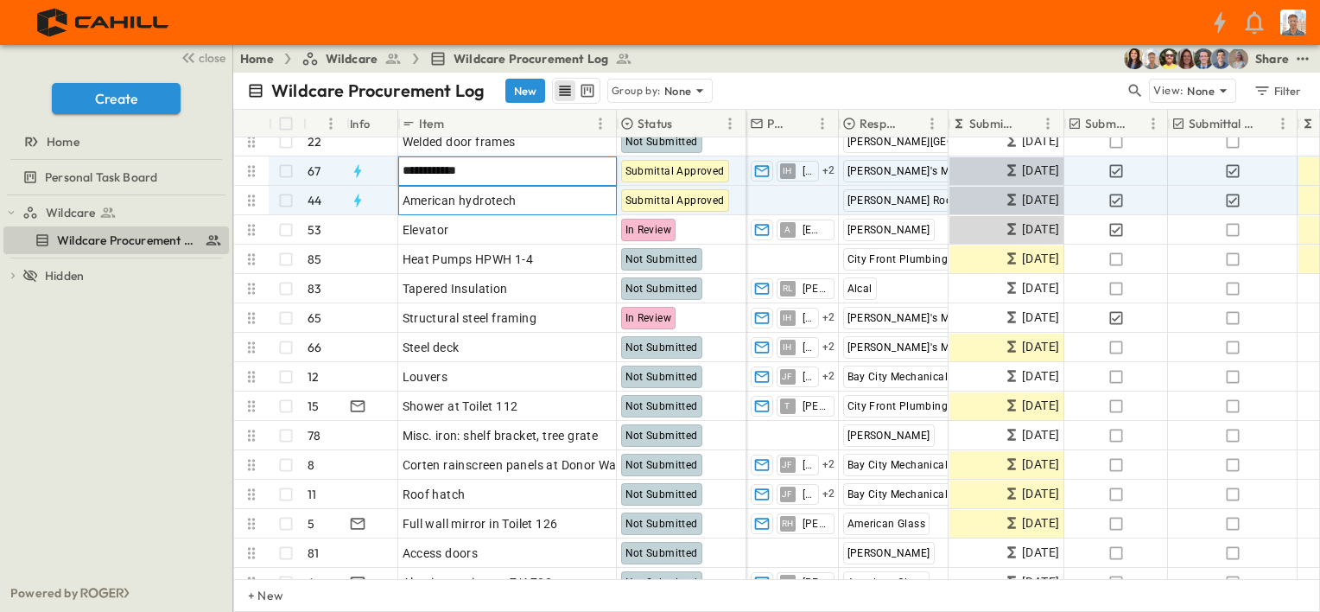
click at [539, 193] on div "American hydrotech" at bounding box center [508, 200] width 210 height 24
drag, startPoint x: 542, startPoint y: 168, endPoint x: 701, endPoint y: 181, distance: 160.3
click at [542, 169] on div "Metal stairs" at bounding box center [508, 171] width 210 height 24
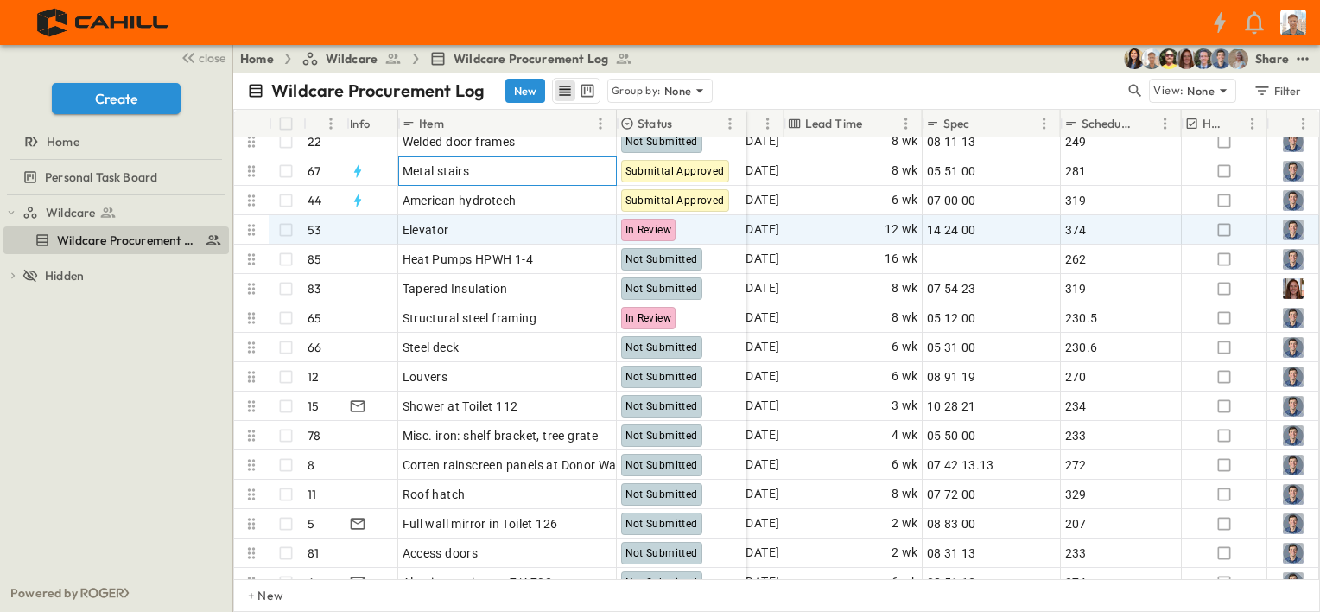
scroll to position [568, 1113]
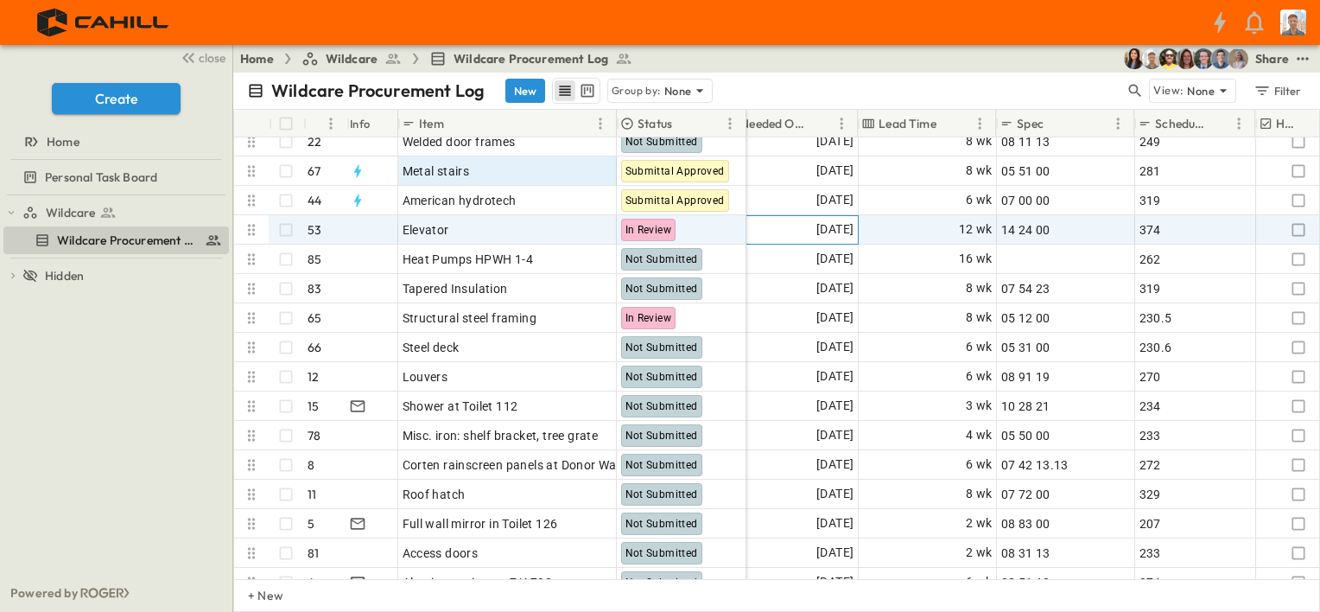
click at [833, 226] on span "[DATE]" at bounding box center [834, 229] width 37 height 20
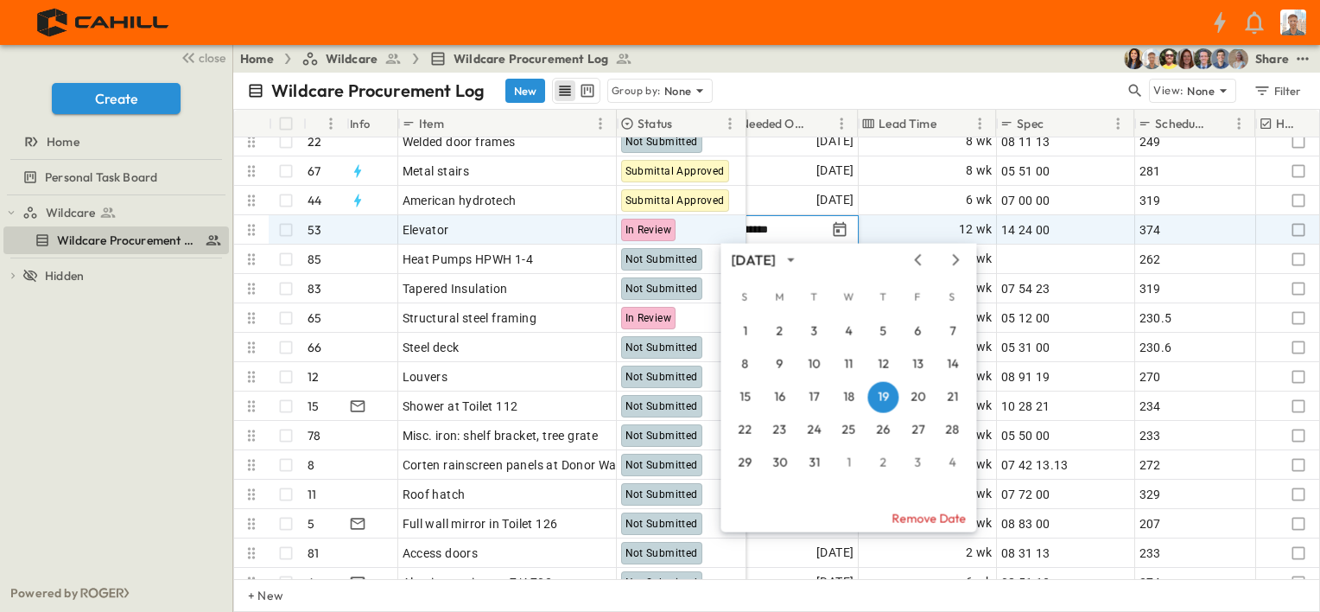
click at [953, 262] on icon "Next month" at bounding box center [955, 260] width 21 height 14
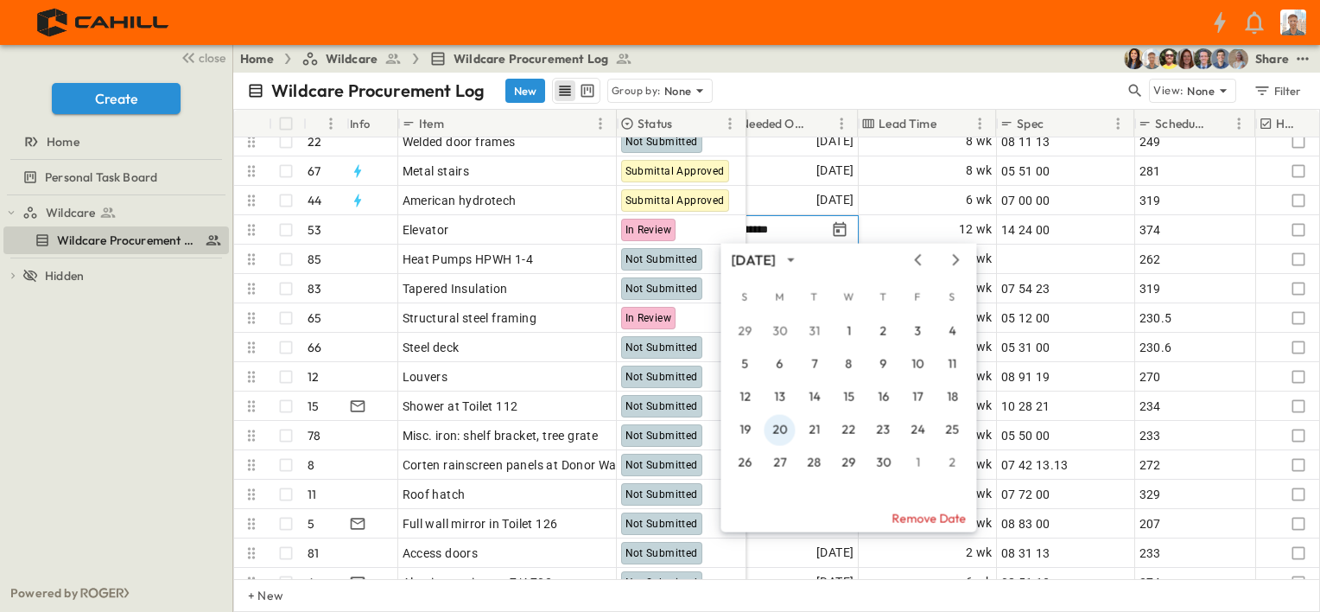
click at [779, 426] on button "20" at bounding box center [779, 430] width 31 height 31
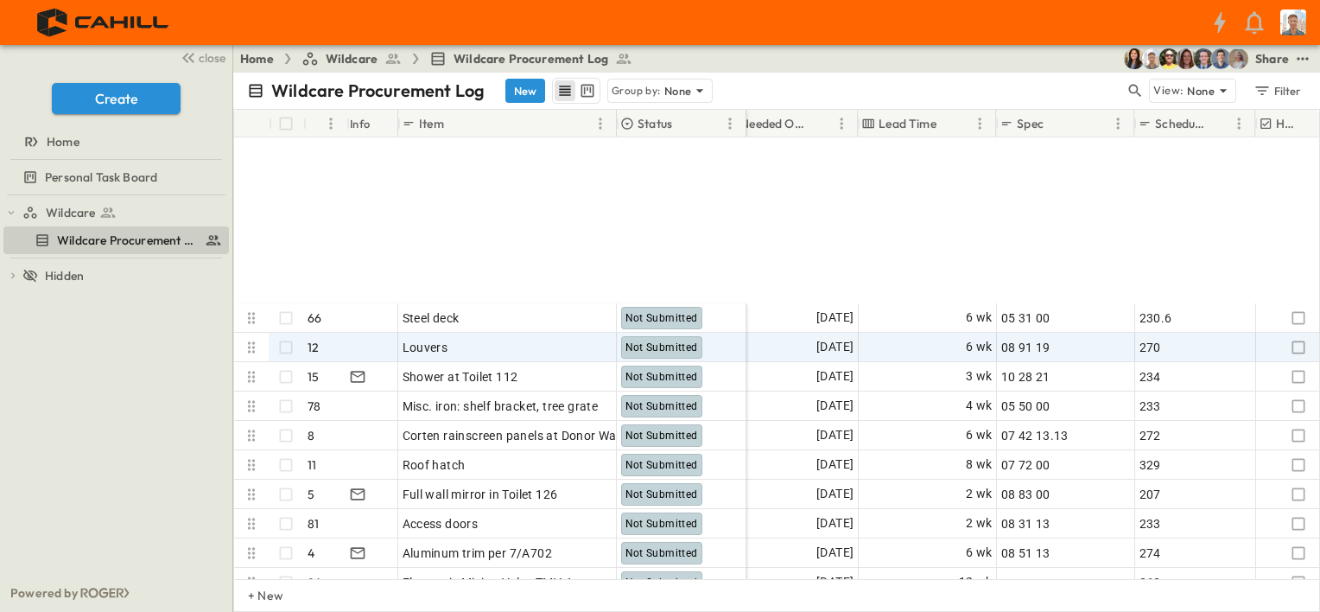
scroll to position [828, 1113]
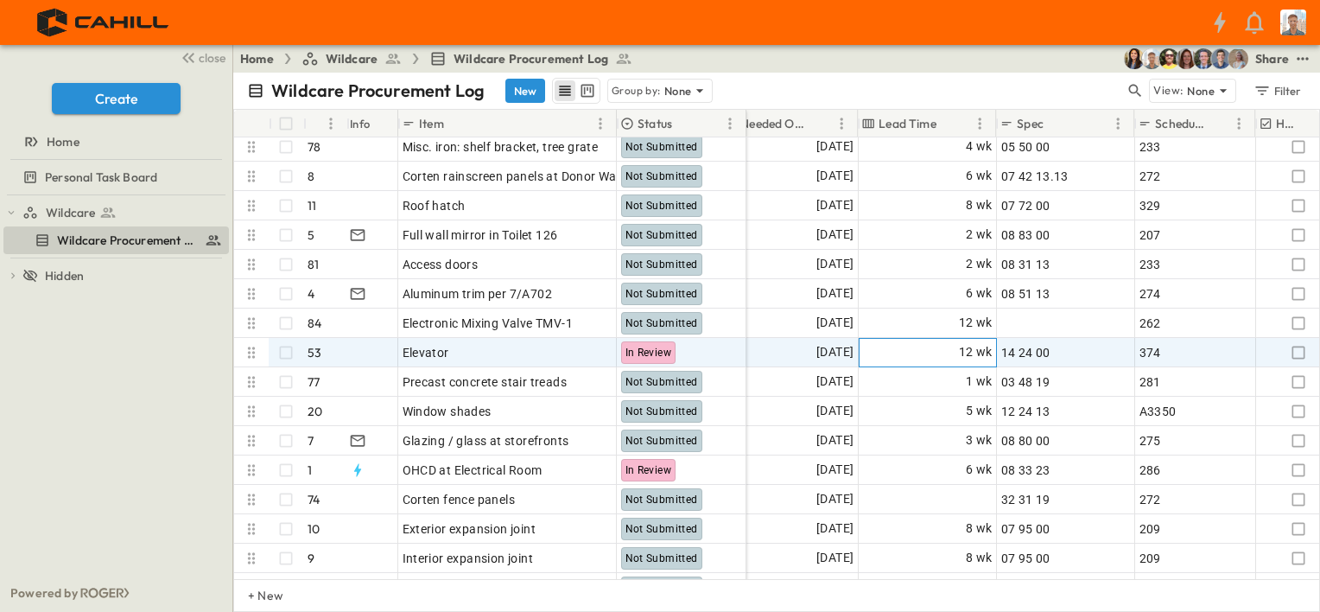
click at [916, 351] on div "12 wk" at bounding box center [927, 353] width 136 height 28
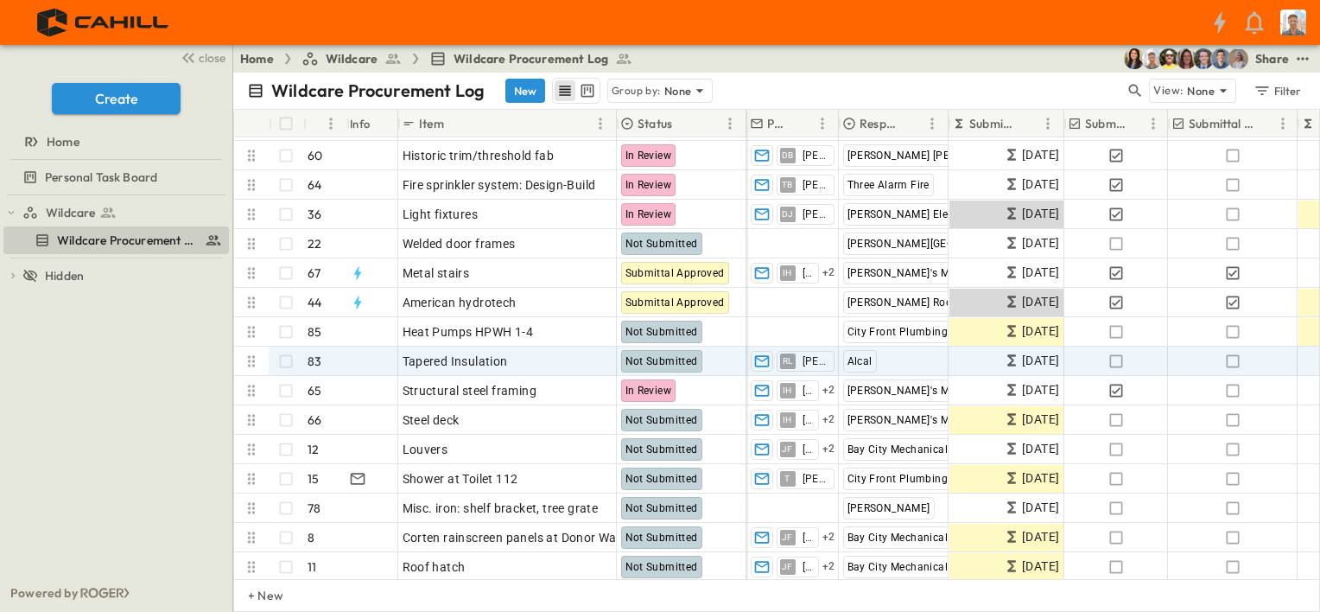
scroll to position [482, 0]
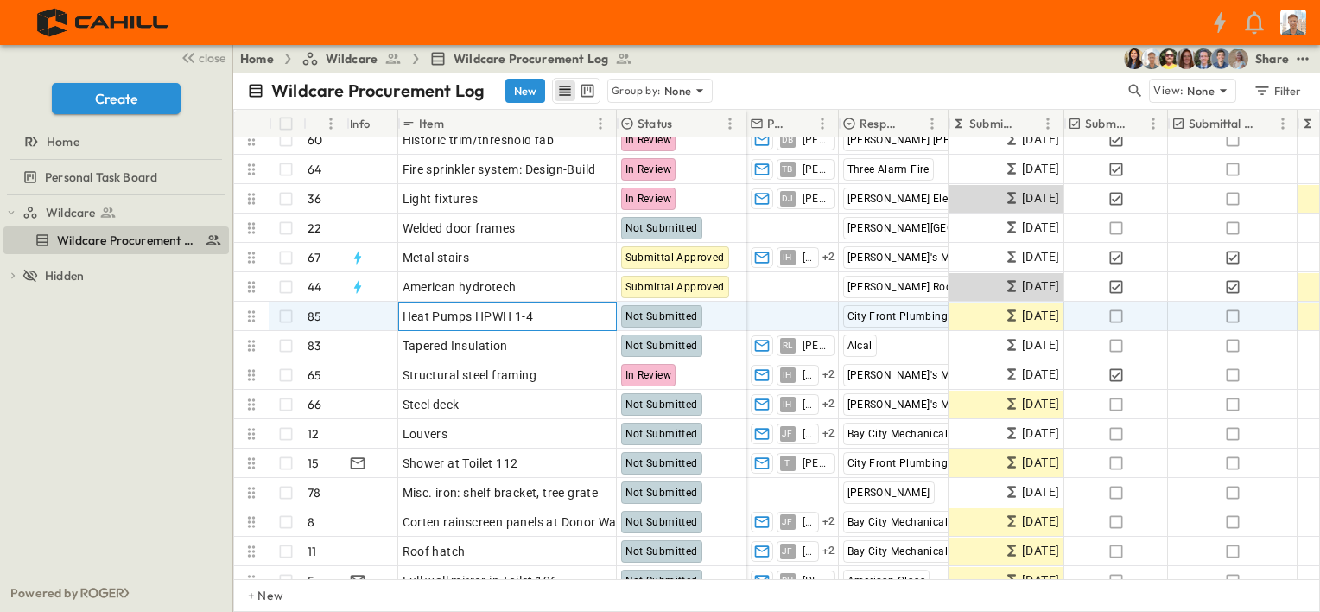
click at [510, 320] on span "Heat Pumps HPWH 1-4" at bounding box center [468, 316] width 131 height 17
type input "**********"
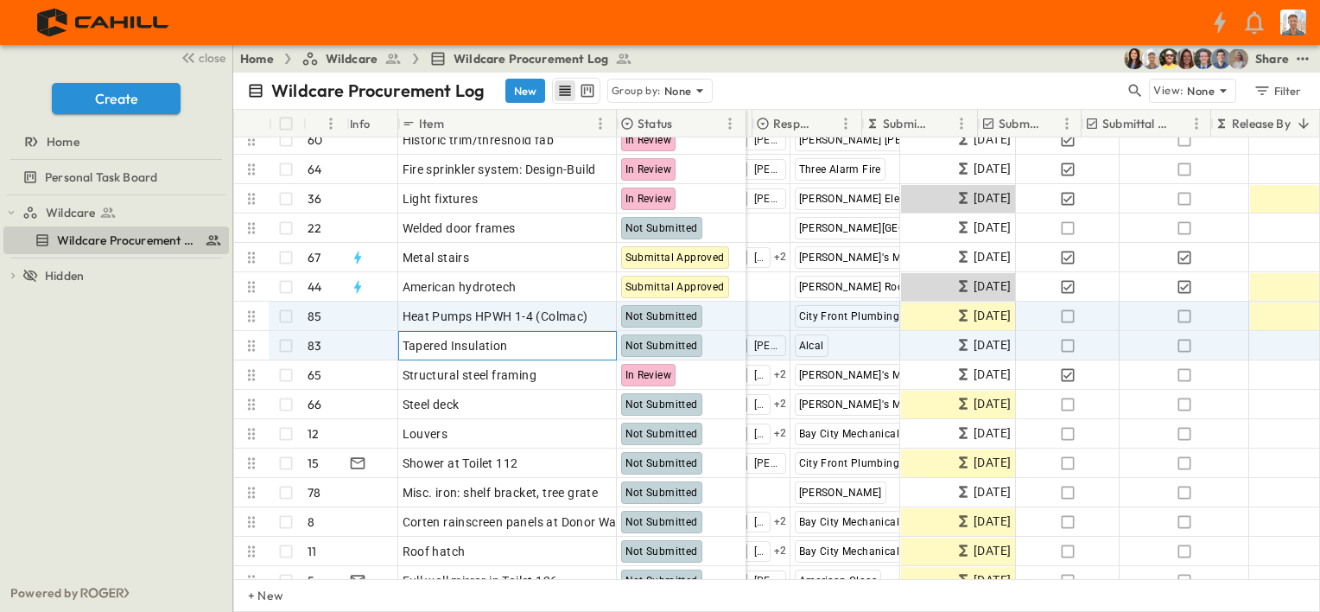
scroll to position [482, 86]
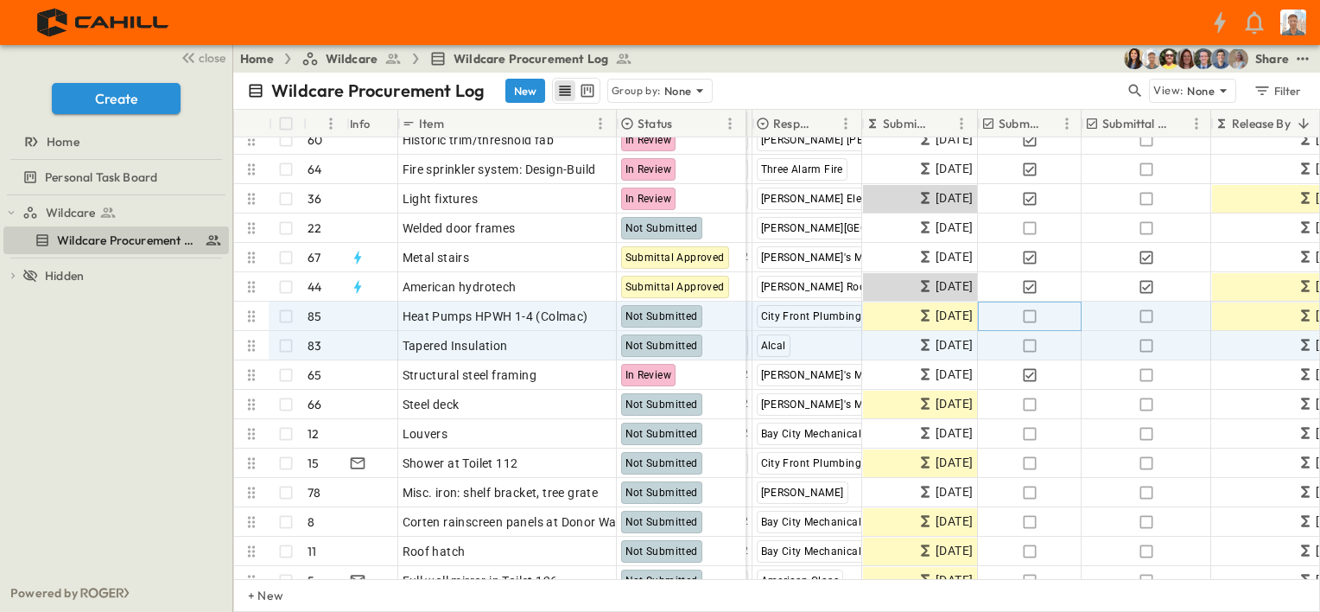
click at [1027, 314] on icon "button" at bounding box center [1029, 316] width 17 height 17
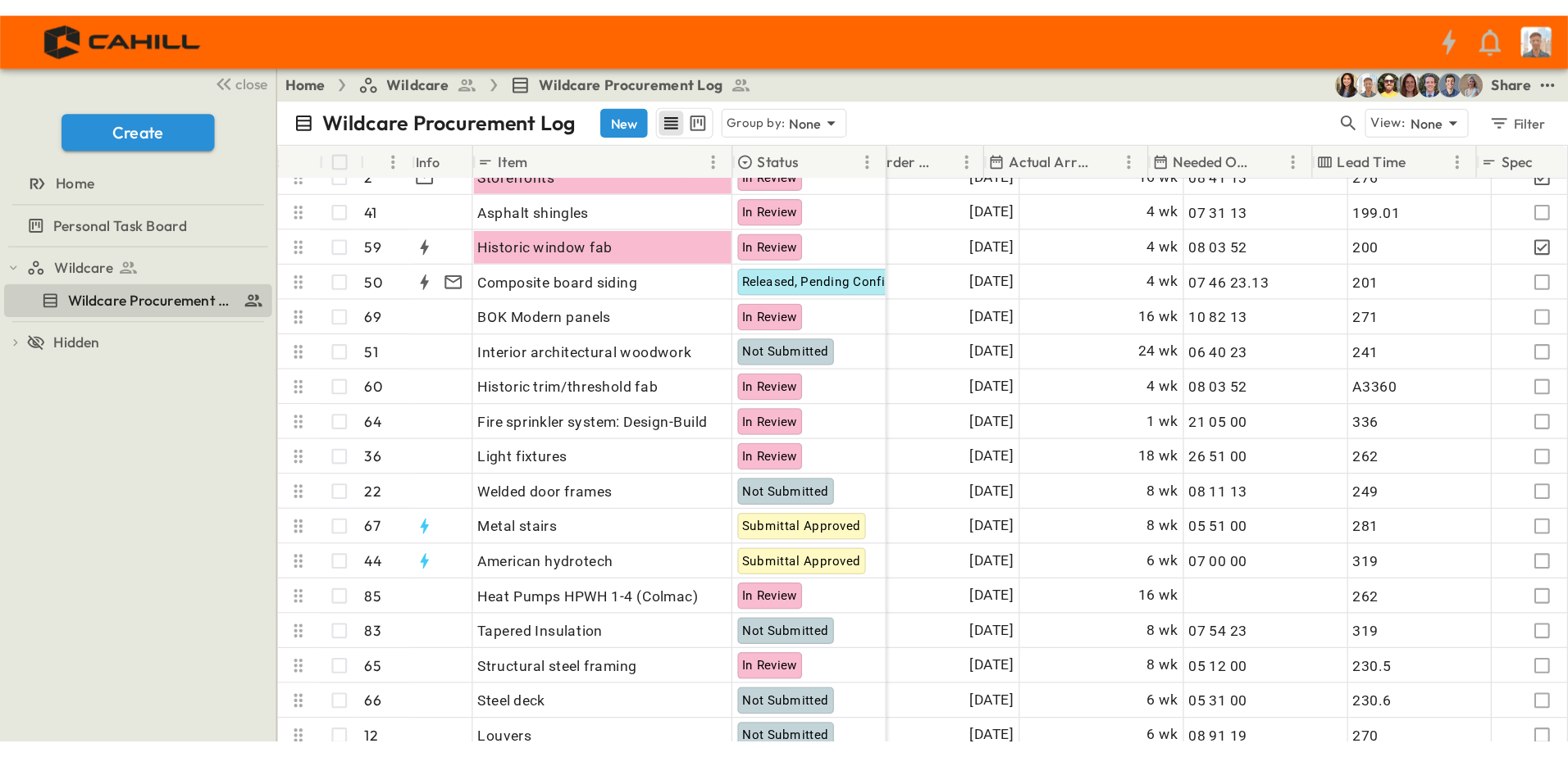
scroll to position [293, 822]
